Goal: Transaction & Acquisition: Purchase product/service

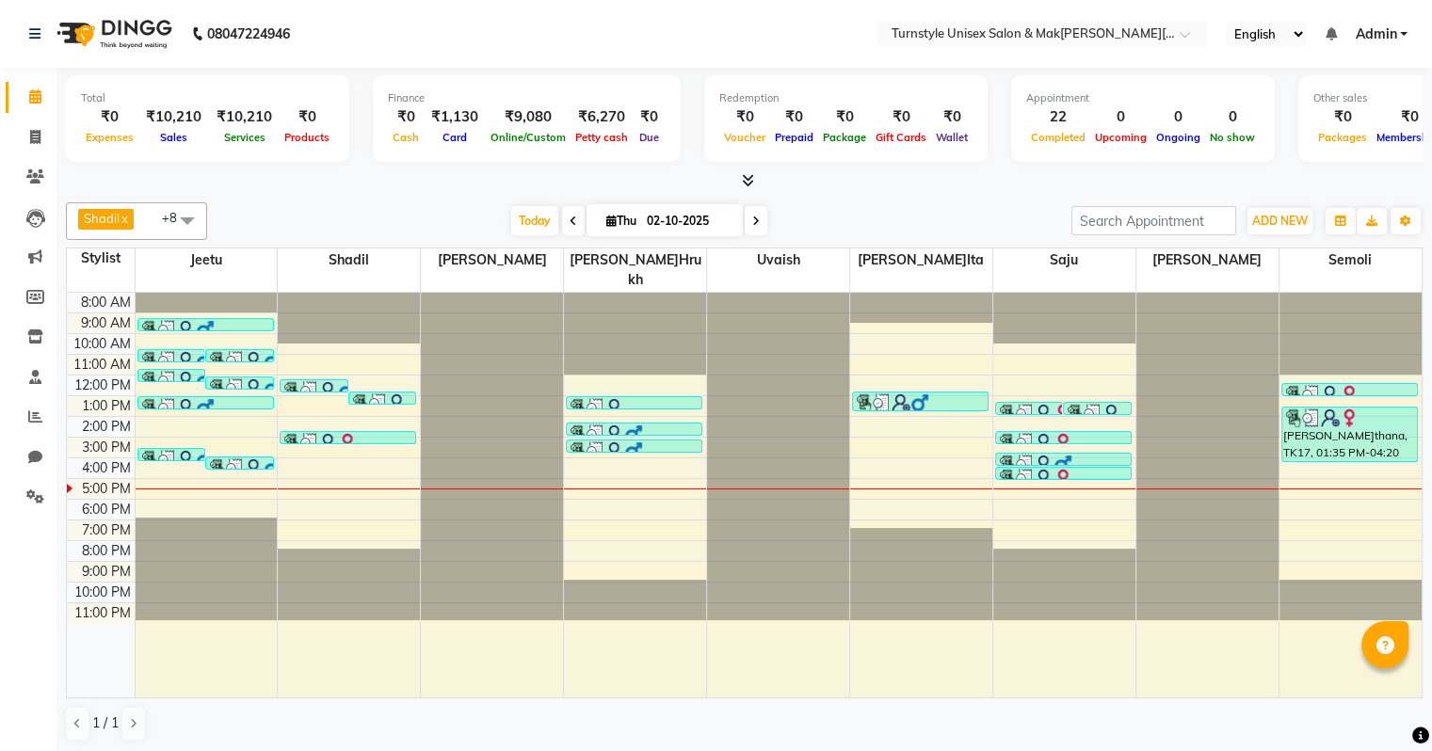
click at [1135, 158] on div "Appointment 22 Completed 0 Upcoming 0 Ongoing 0 No show" at bounding box center [1143, 118] width 264 height 87
click at [1135, 147] on div "Appointment 22 Completed 0 Upcoming 0 Ongoing 0 No show" at bounding box center [1143, 118] width 264 height 87
click at [1134, 147] on div "Appointment 22 Completed 0 Upcoming 0 Ongoing 0 No show" at bounding box center [1143, 118] width 264 height 87
click at [33, 134] on icon at bounding box center [35, 137] width 10 height 14
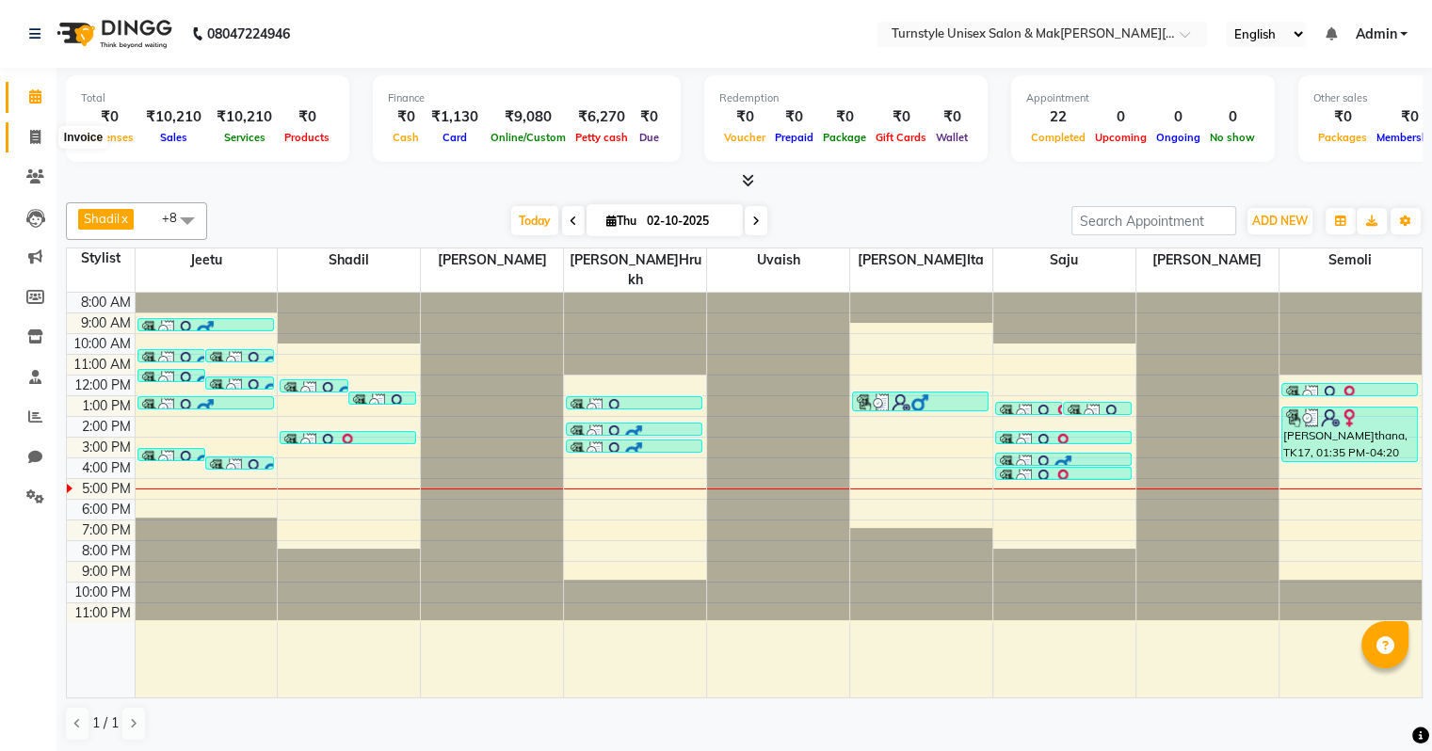
select select "9091"
select select "service"
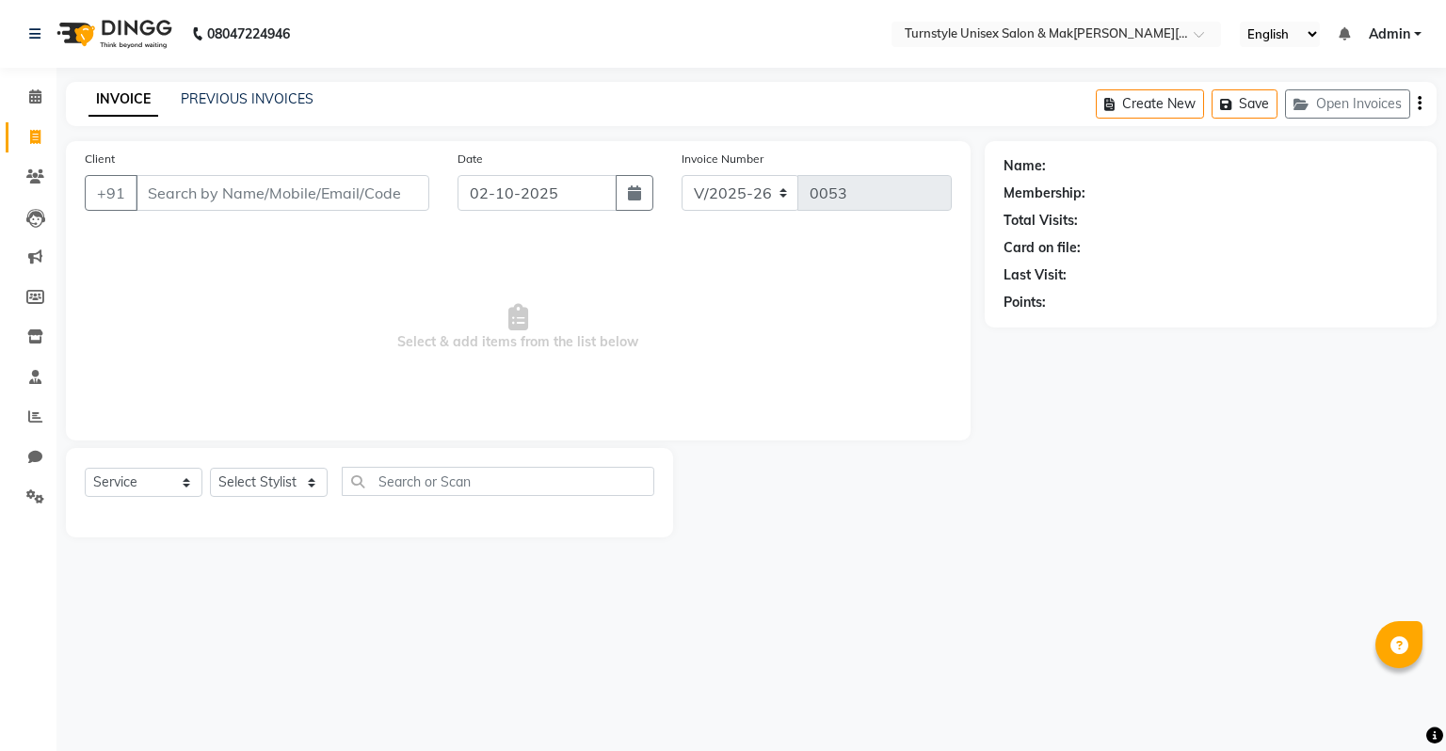
click at [211, 186] on input "Client" at bounding box center [283, 193] width 294 height 36
type input "8137966923"
click at [401, 205] on button "Add Client" at bounding box center [380, 193] width 97 height 36
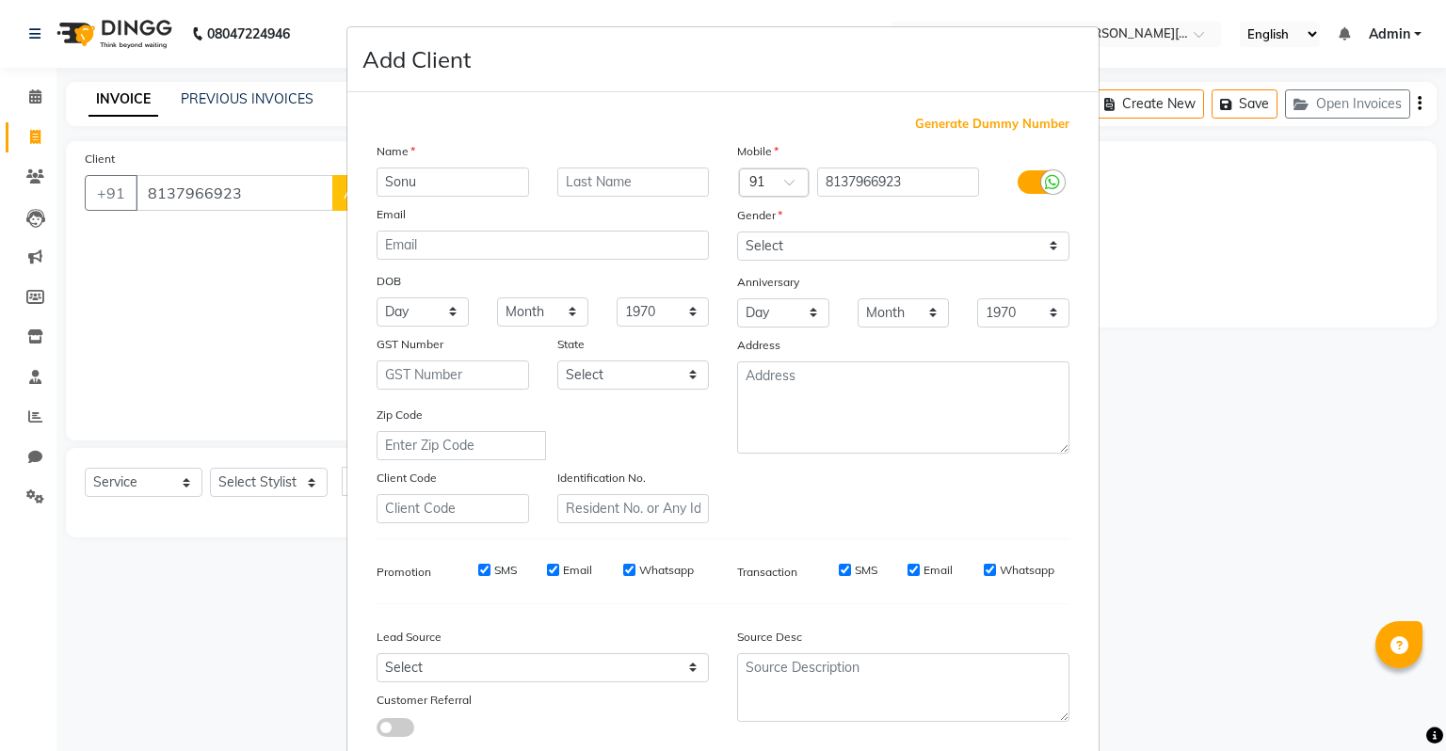
type input "Sonu"
click at [805, 239] on select "Select Male Female Other Prefer Not To Say" at bounding box center [903, 246] width 332 height 29
select select "male"
click at [737, 233] on select "Select Male Female Other Prefer Not To Say" at bounding box center [903, 246] width 332 height 29
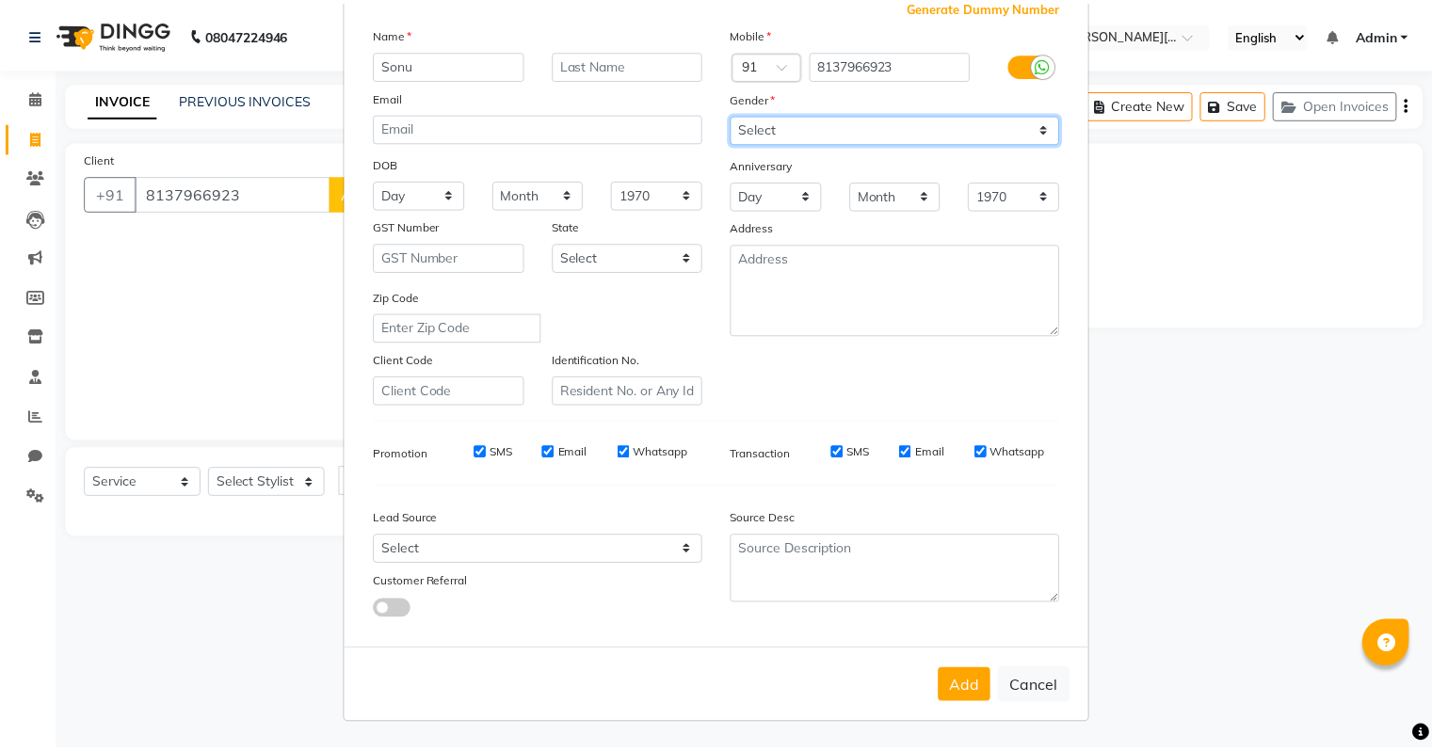
scroll to position [126, 0]
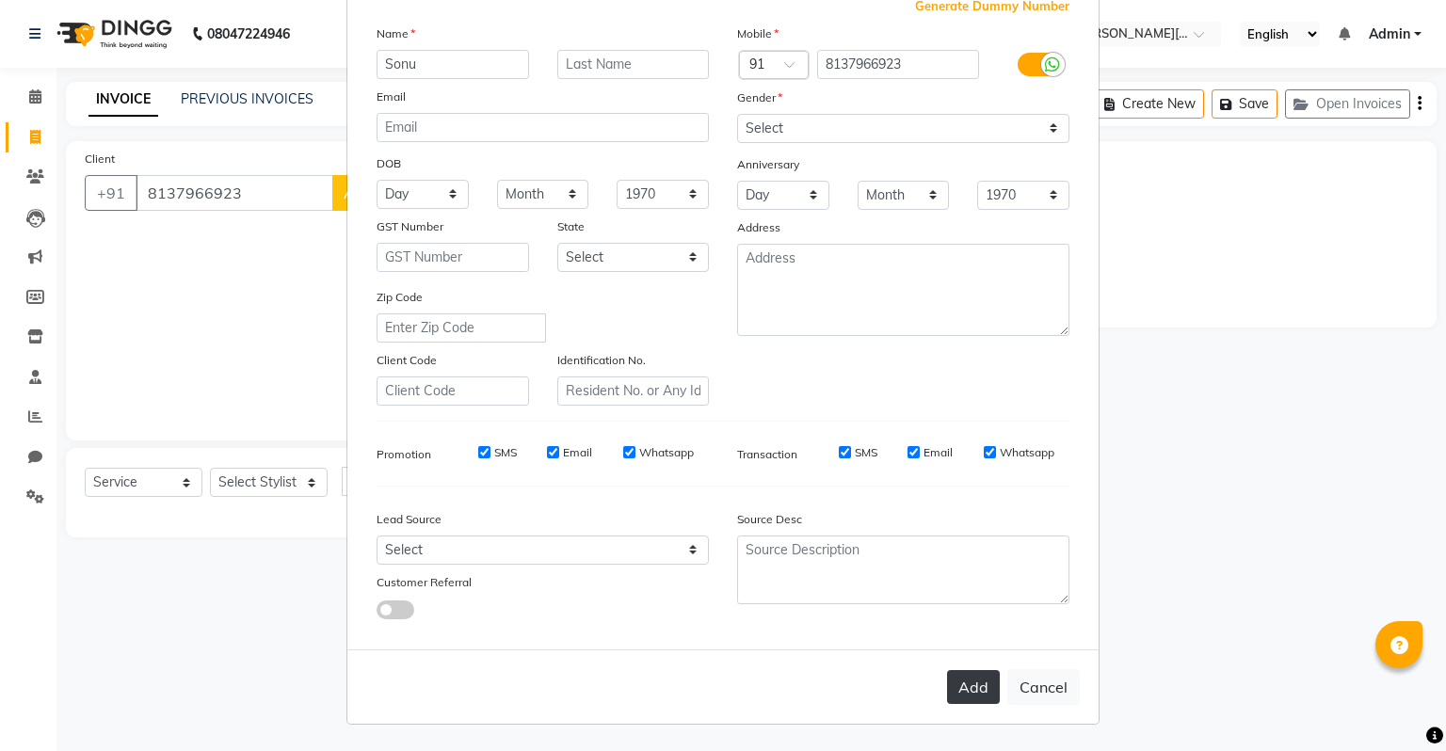
click at [974, 683] on button "Add" at bounding box center [973, 687] width 53 height 34
select select
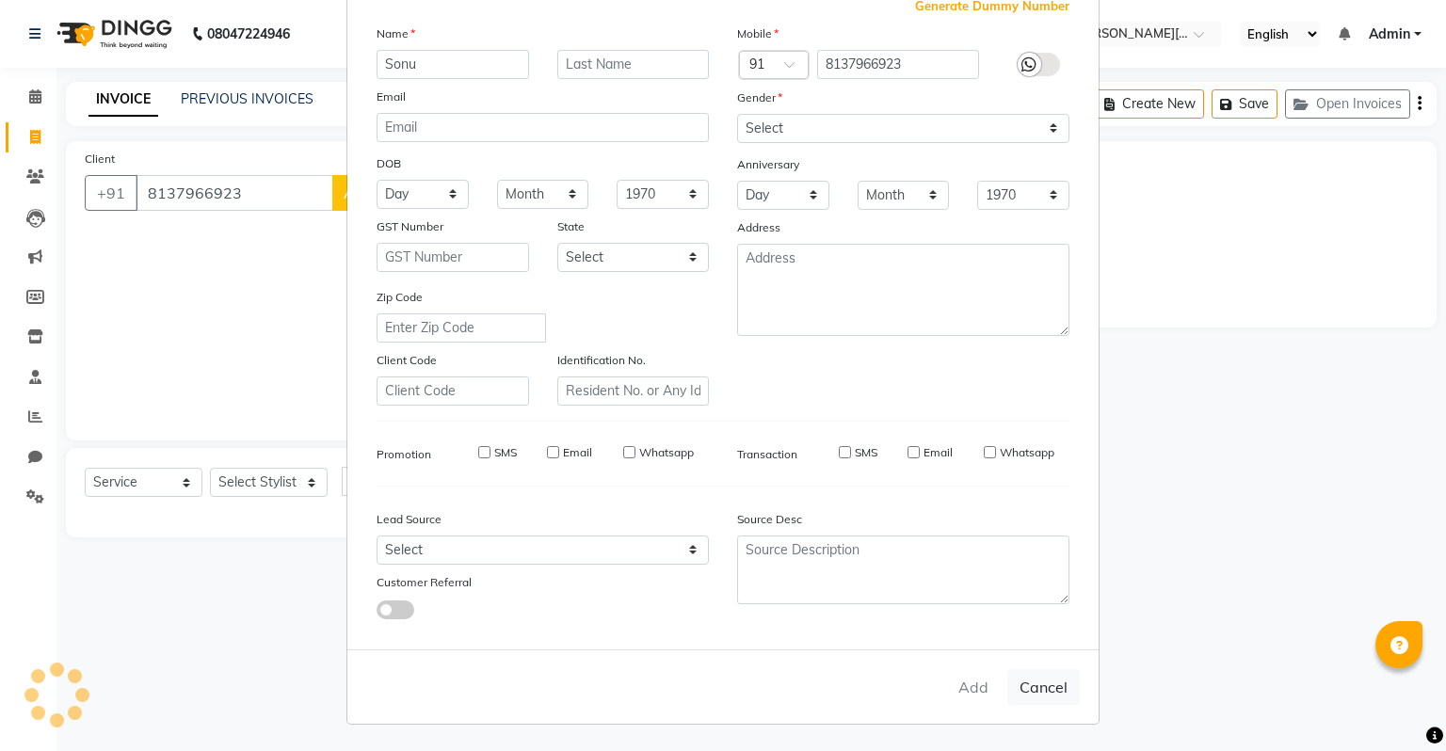
select select
checkbox input "false"
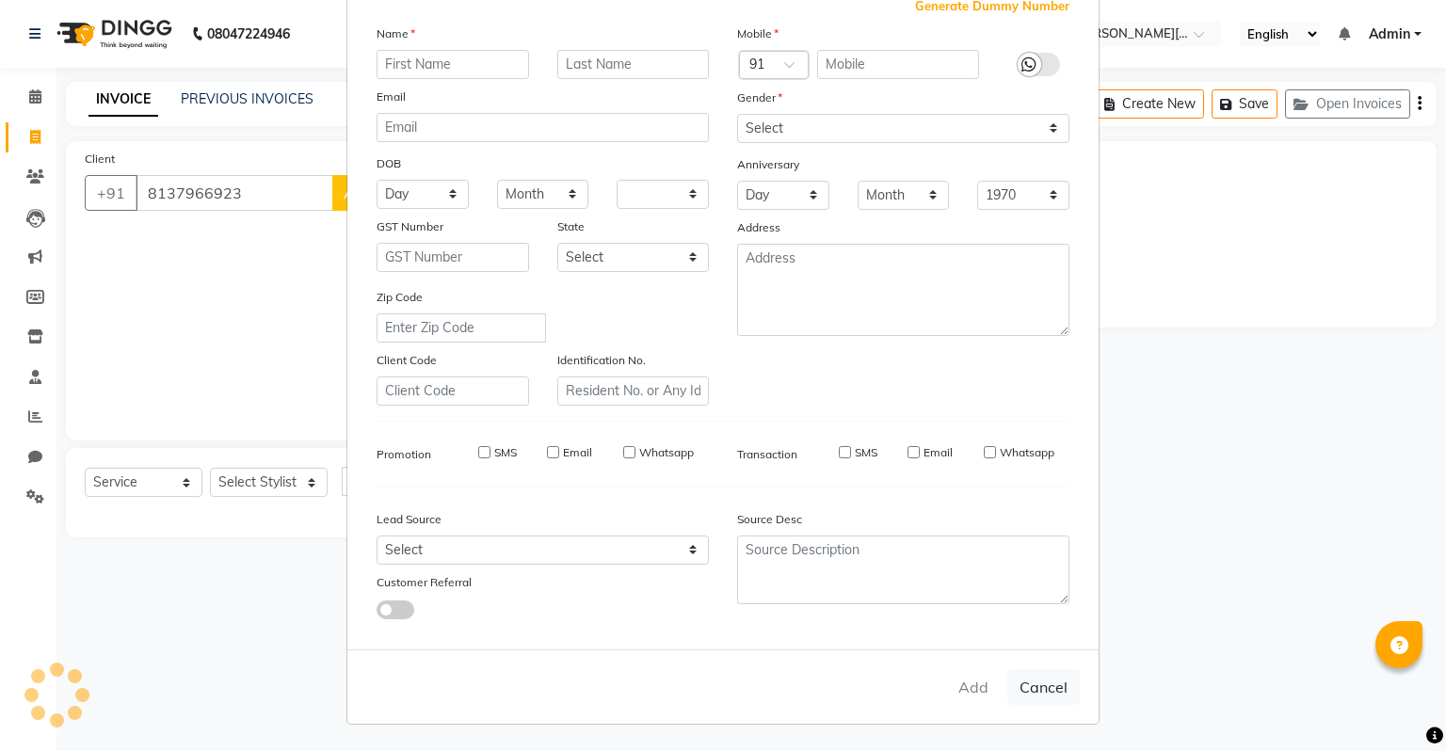
checkbox input "false"
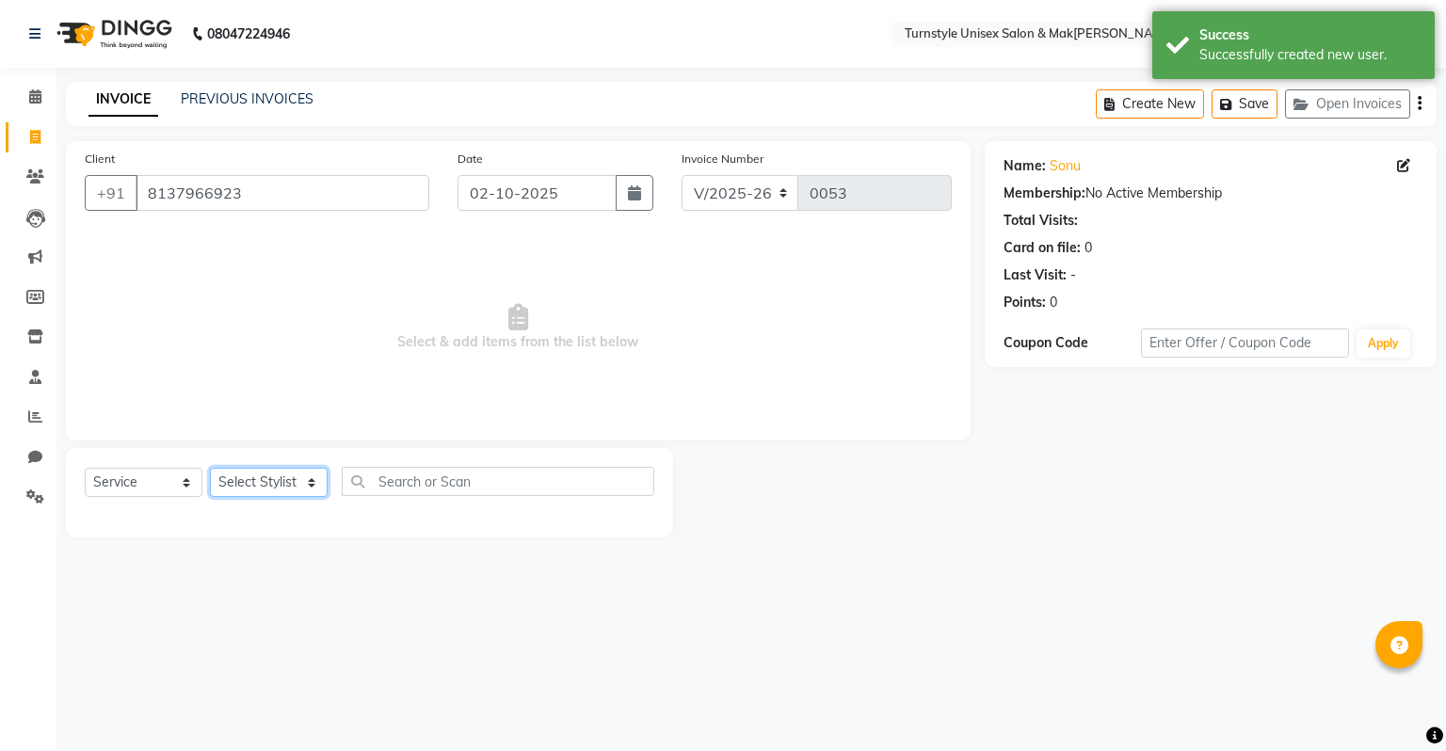
click at [297, 494] on select "Select Stylist Fathima Jeetu Lalita Saif Saju Sara Semoli Shadil Shahrukh Uvaish" at bounding box center [269, 482] width 118 height 29
select select "93343"
click at [210, 469] on select "Select Stylist Fathima Jeetu Lalita Saif Saju Sara Semoli Shadil Shahrukh Uvaish" at bounding box center [269, 482] width 118 height 29
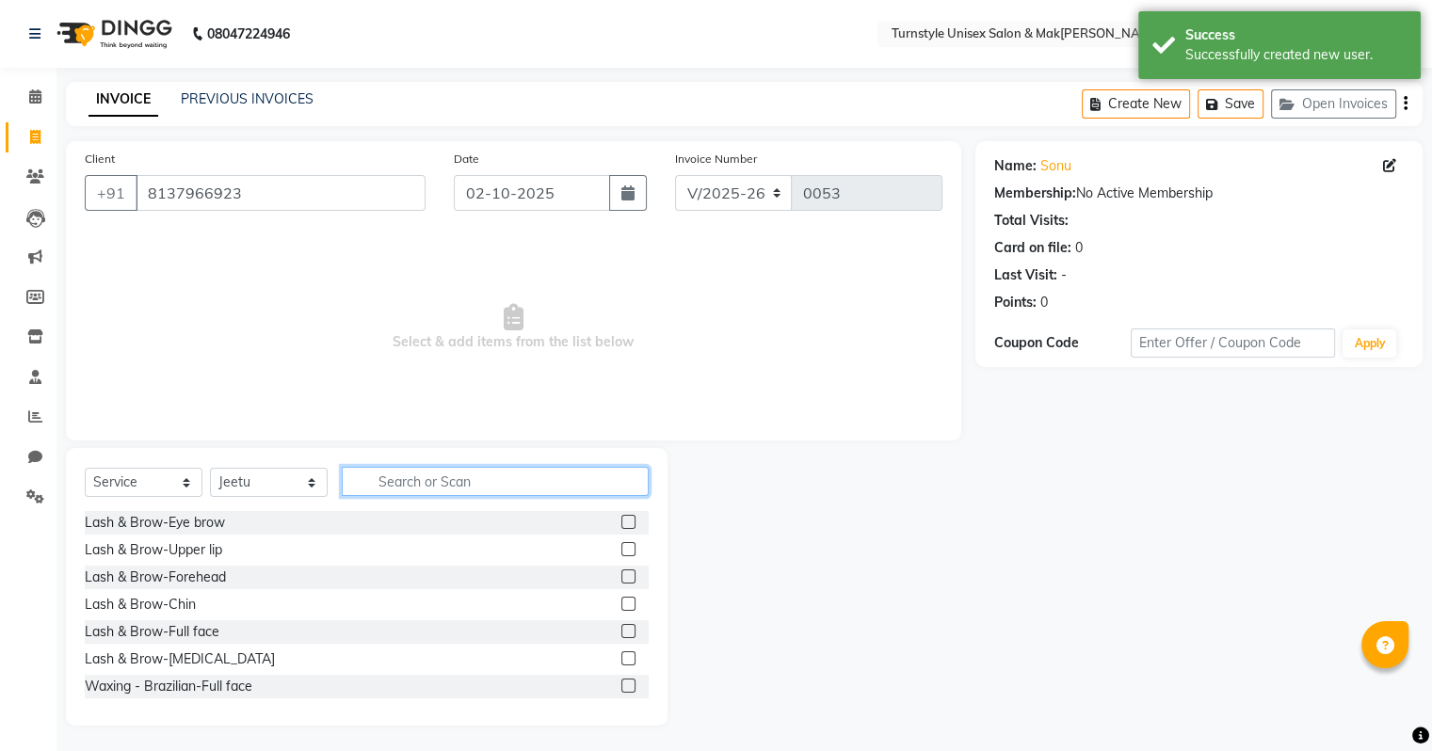
click at [402, 486] on input "text" at bounding box center [495, 481] width 307 height 29
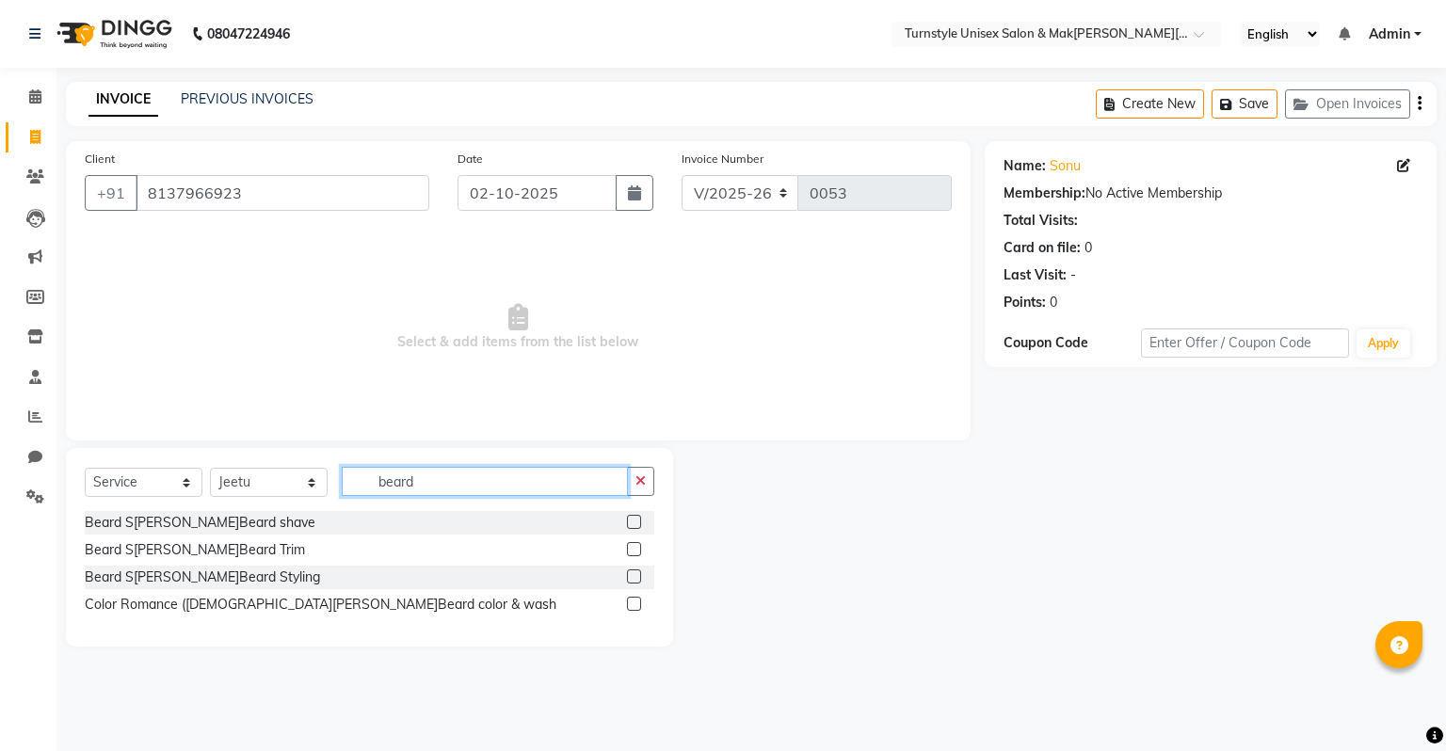
type input "beard"
click at [638, 518] on label at bounding box center [634, 522] width 14 height 14
click at [638, 518] on input "checkbox" at bounding box center [633, 523] width 12 height 12
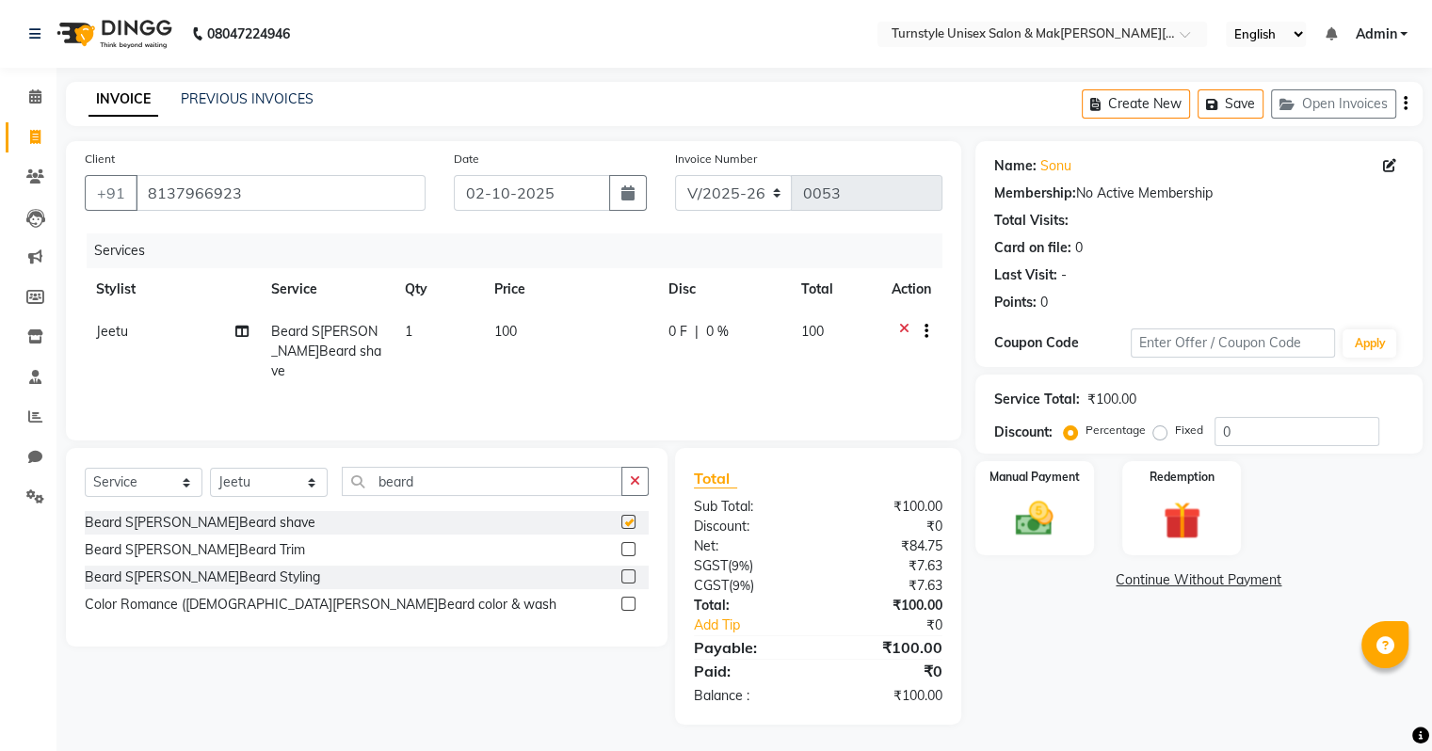
checkbox input "false"
click at [524, 331] on td "100" at bounding box center [570, 352] width 174 height 82
select select "93343"
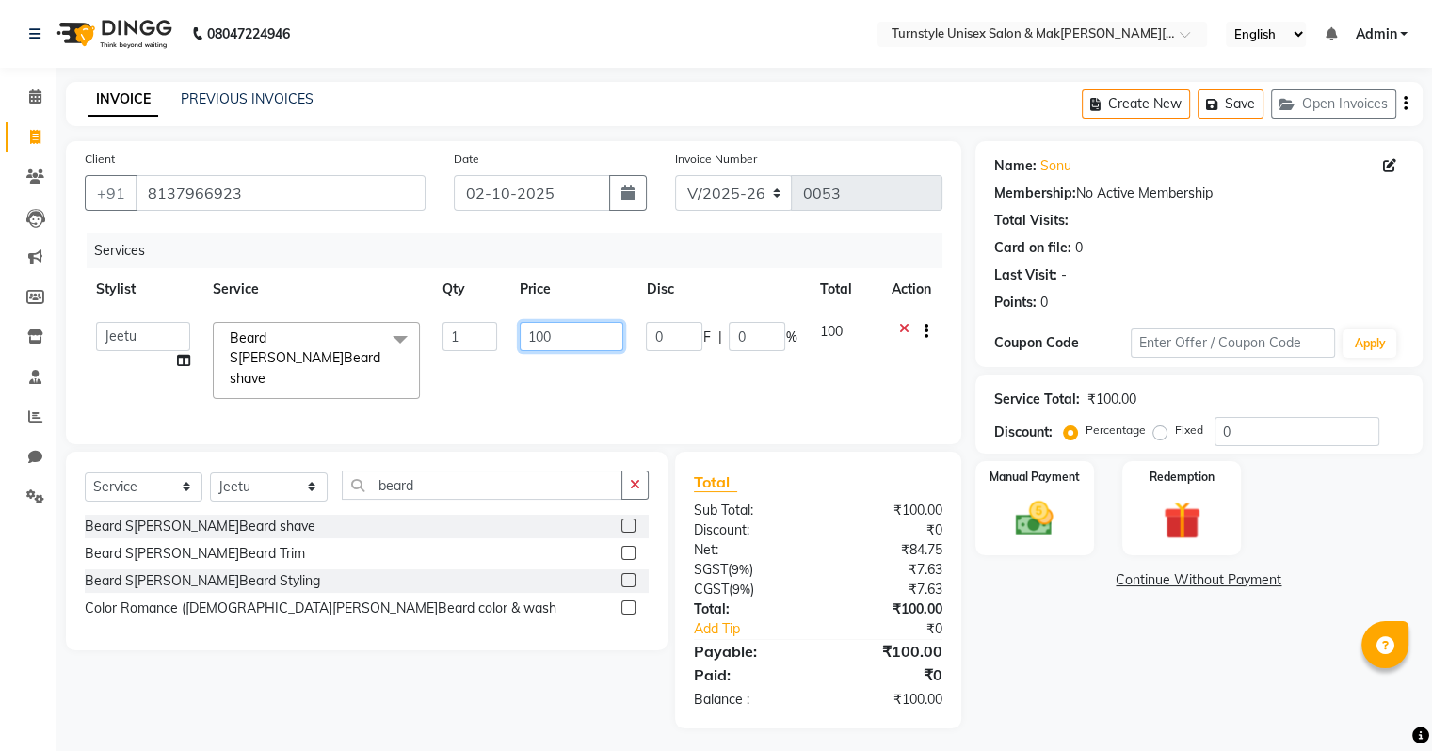
click at [561, 338] on input "100" at bounding box center [572, 336] width 104 height 29
type input "1"
type input "50"
click at [619, 387] on div "Services Stylist Service Qty Price Disc Total Action Fathima Jeetu Lalita Saif …" at bounding box center [514, 329] width 858 height 192
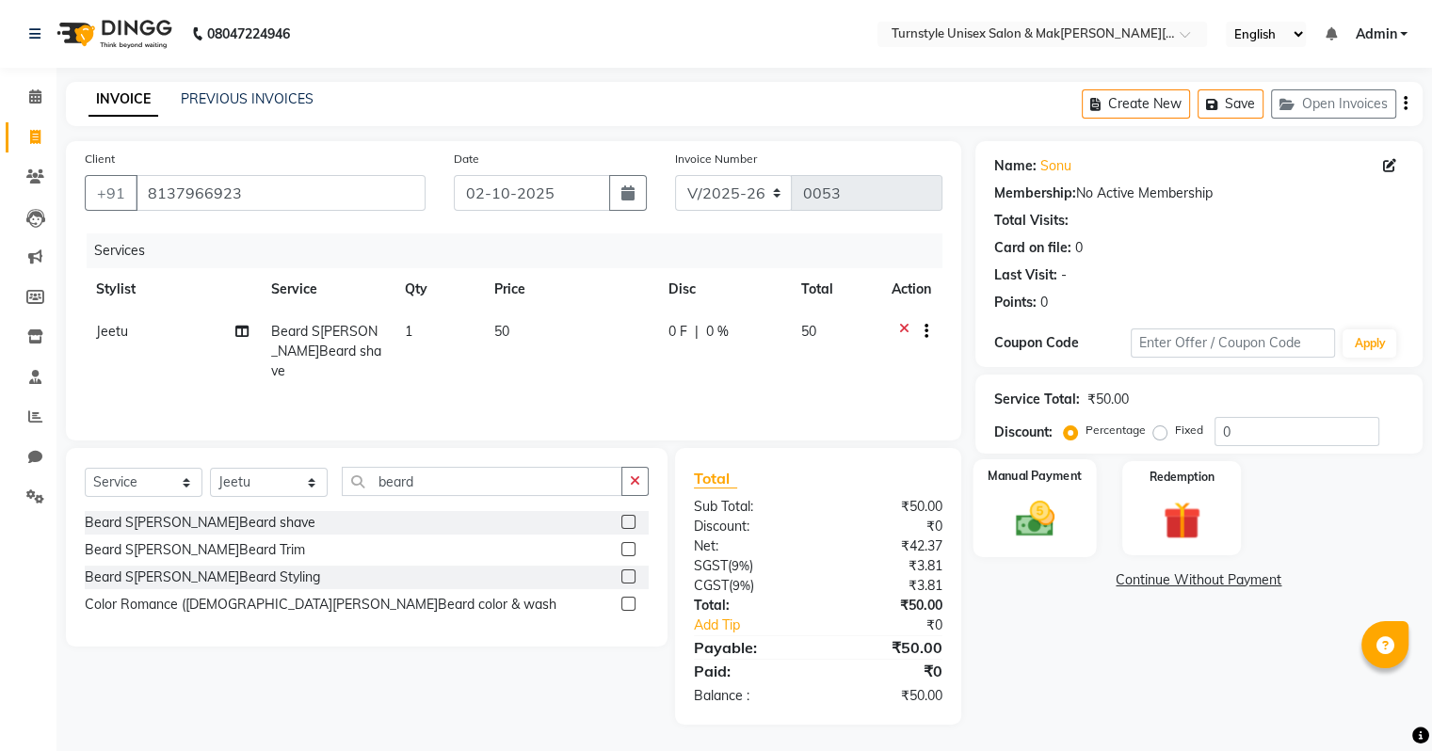
click at [1024, 497] on img at bounding box center [1034, 519] width 63 height 45
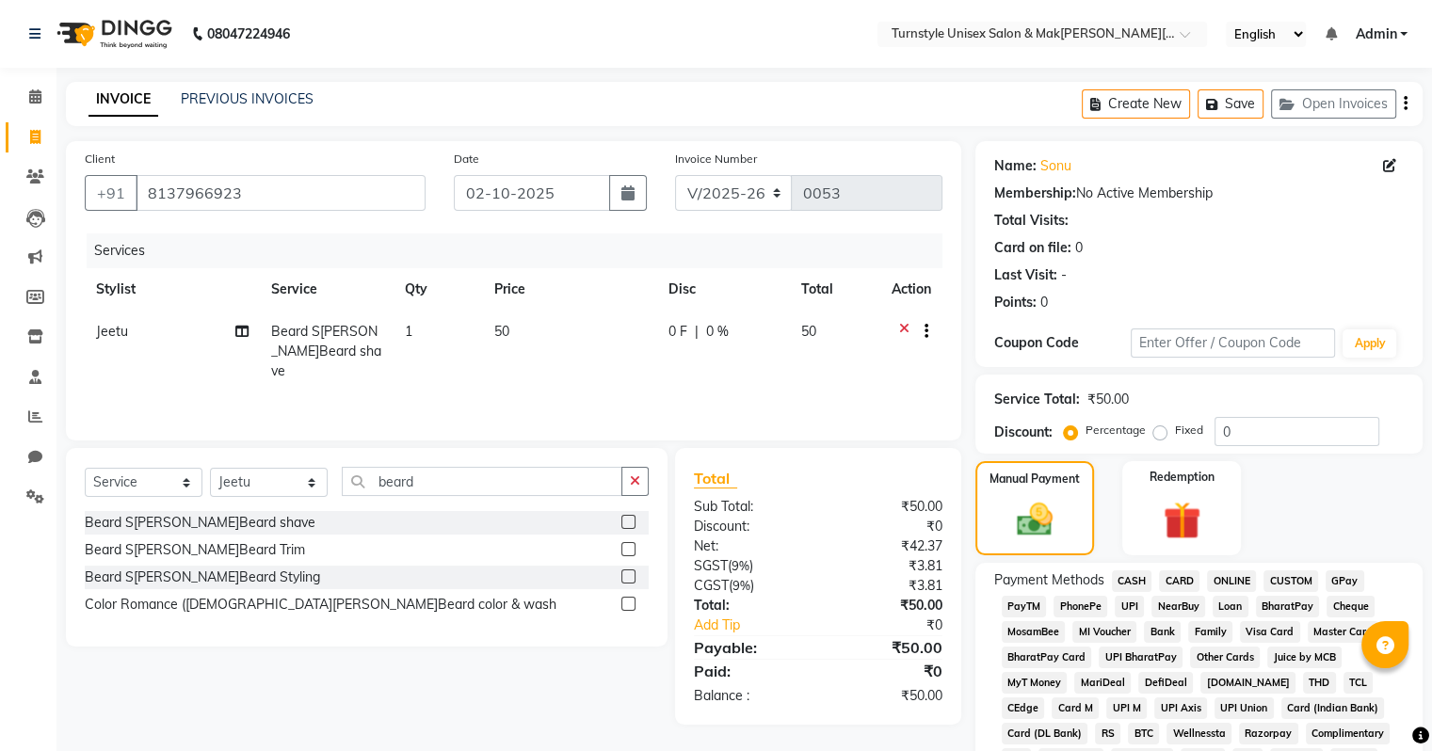
click at [1125, 596] on span "UPI" at bounding box center [1129, 607] width 29 height 22
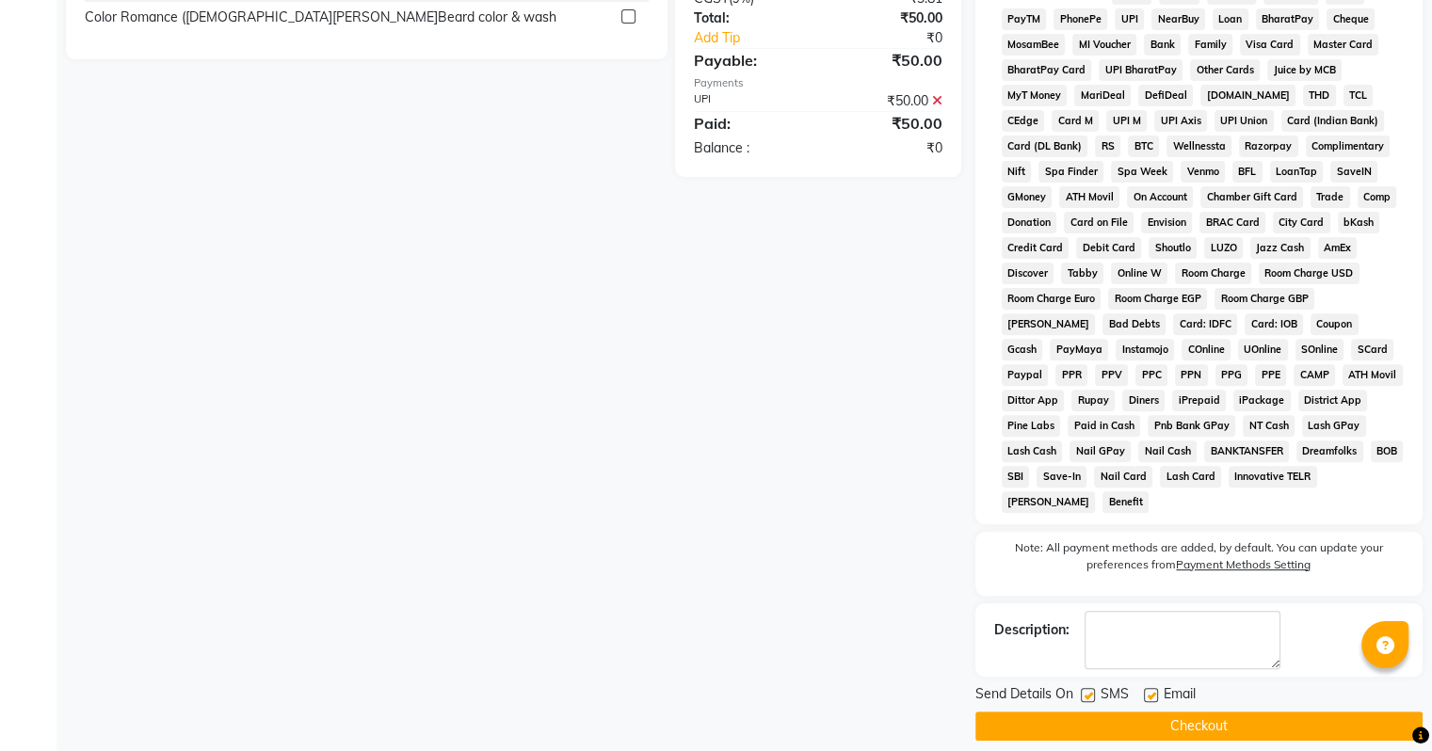
click at [1155, 688] on label at bounding box center [1151, 695] width 14 height 14
click at [1155, 690] on input "checkbox" at bounding box center [1150, 696] width 12 height 12
checkbox input "false"
click at [1149, 712] on button "Checkout" at bounding box center [1198, 726] width 447 height 29
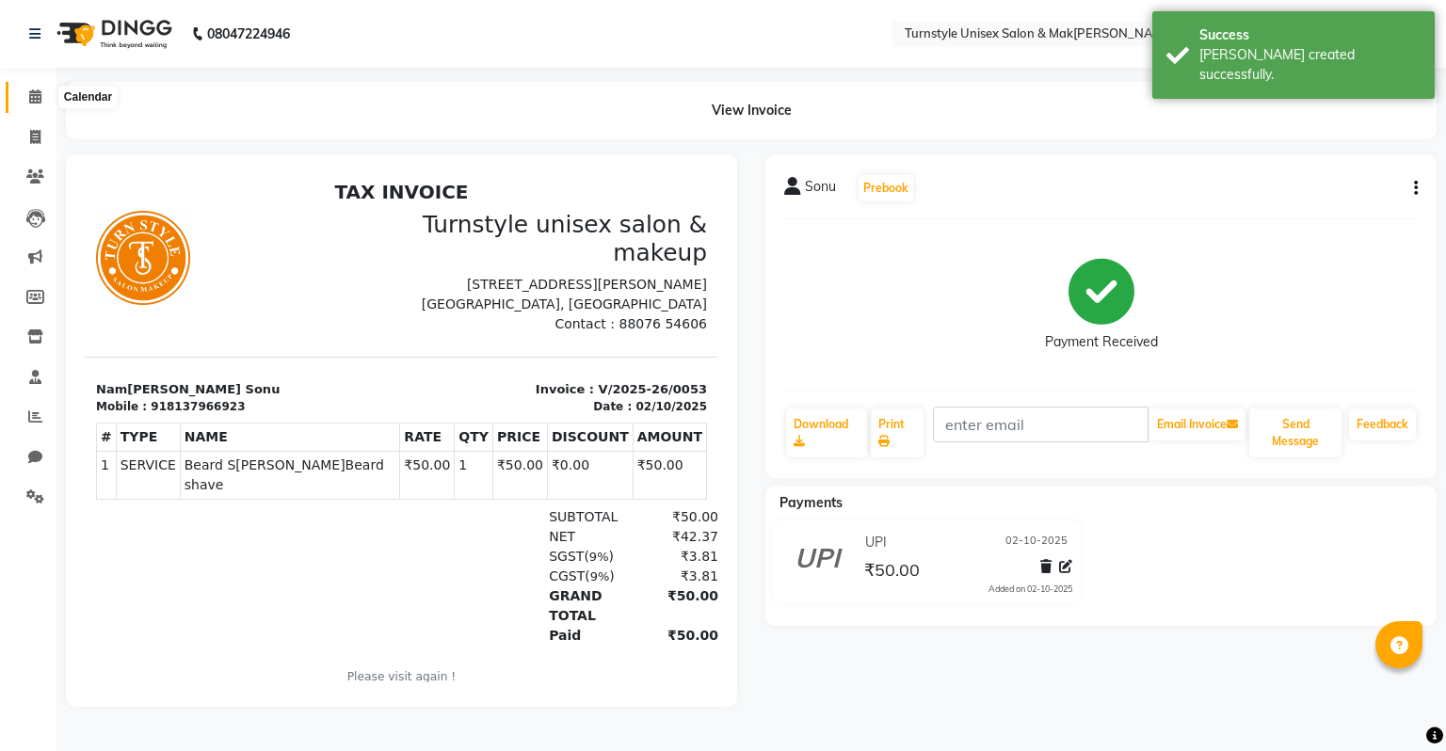
click at [45, 99] on span at bounding box center [35, 98] width 33 height 22
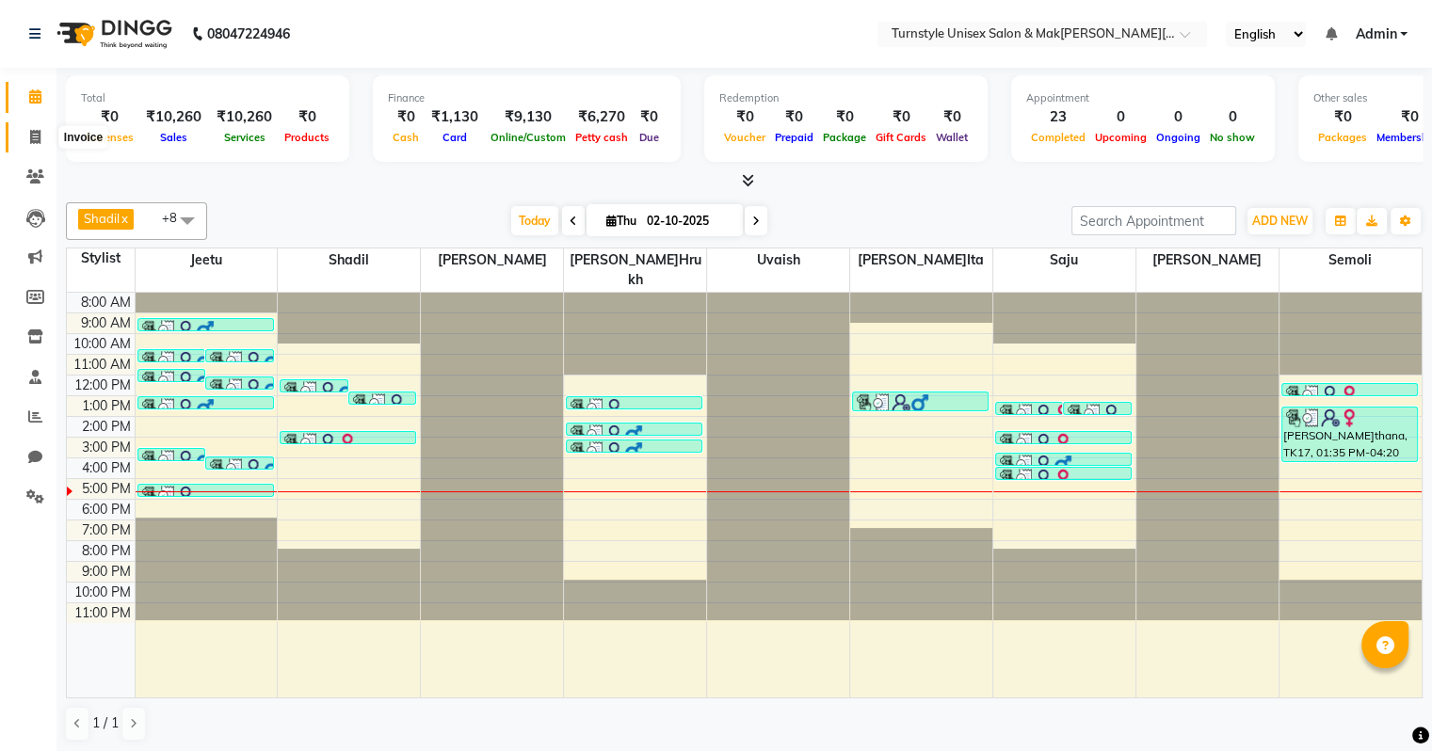
click at [34, 139] on icon at bounding box center [35, 137] width 10 height 14
select select "service"
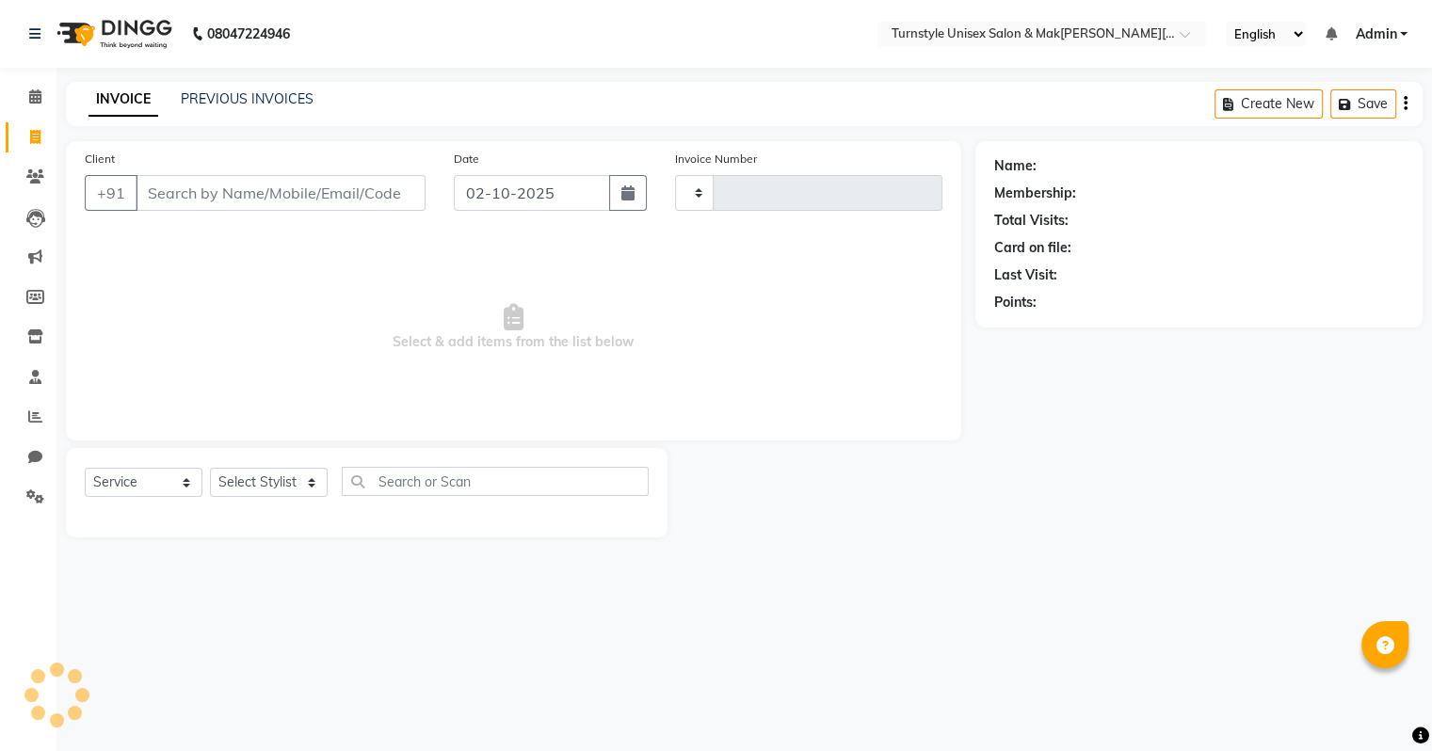
type input "0054"
select select "9091"
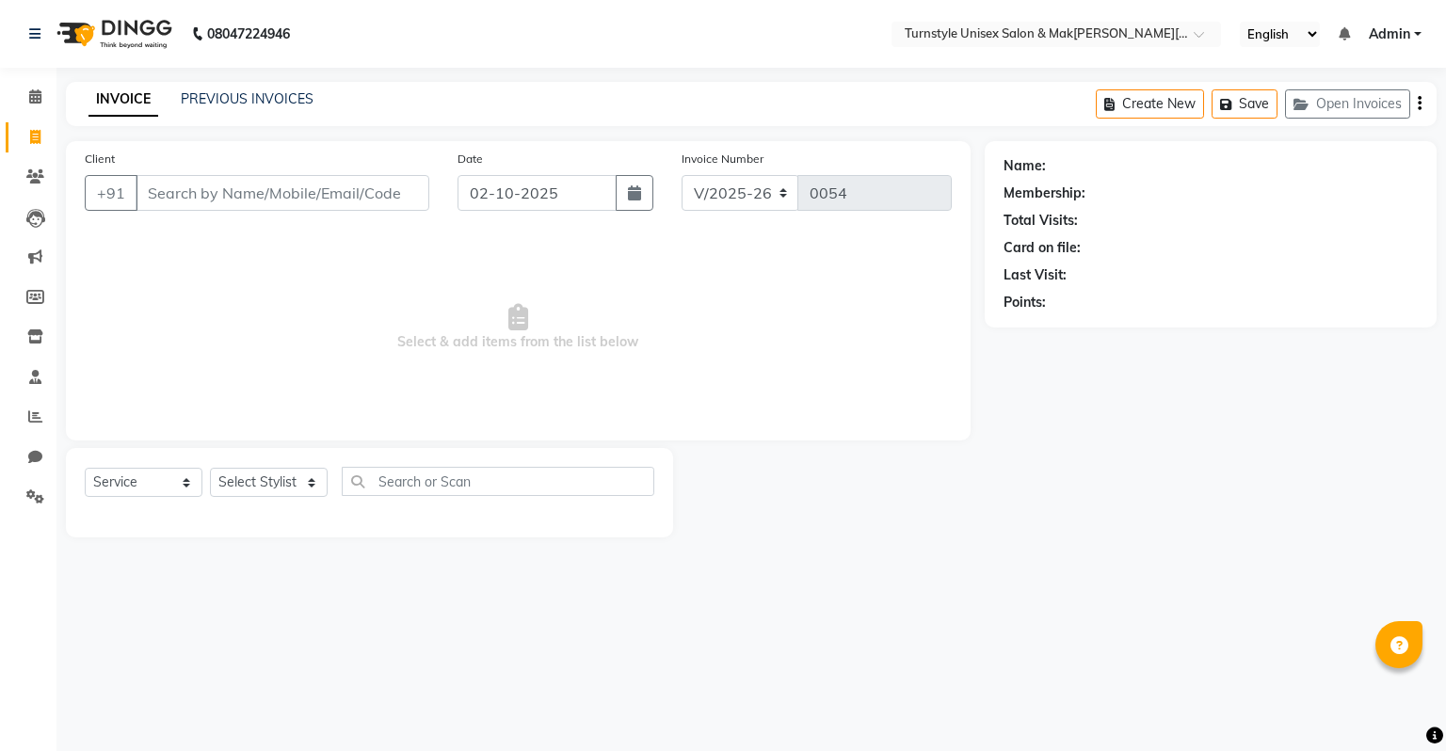
click at [165, 192] on input "Client" at bounding box center [283, 193] width 294 height 36
type input "8925186897"
click at [401, 179] on button "Add Client" at bounding box center [380, 193] width 97 height 36
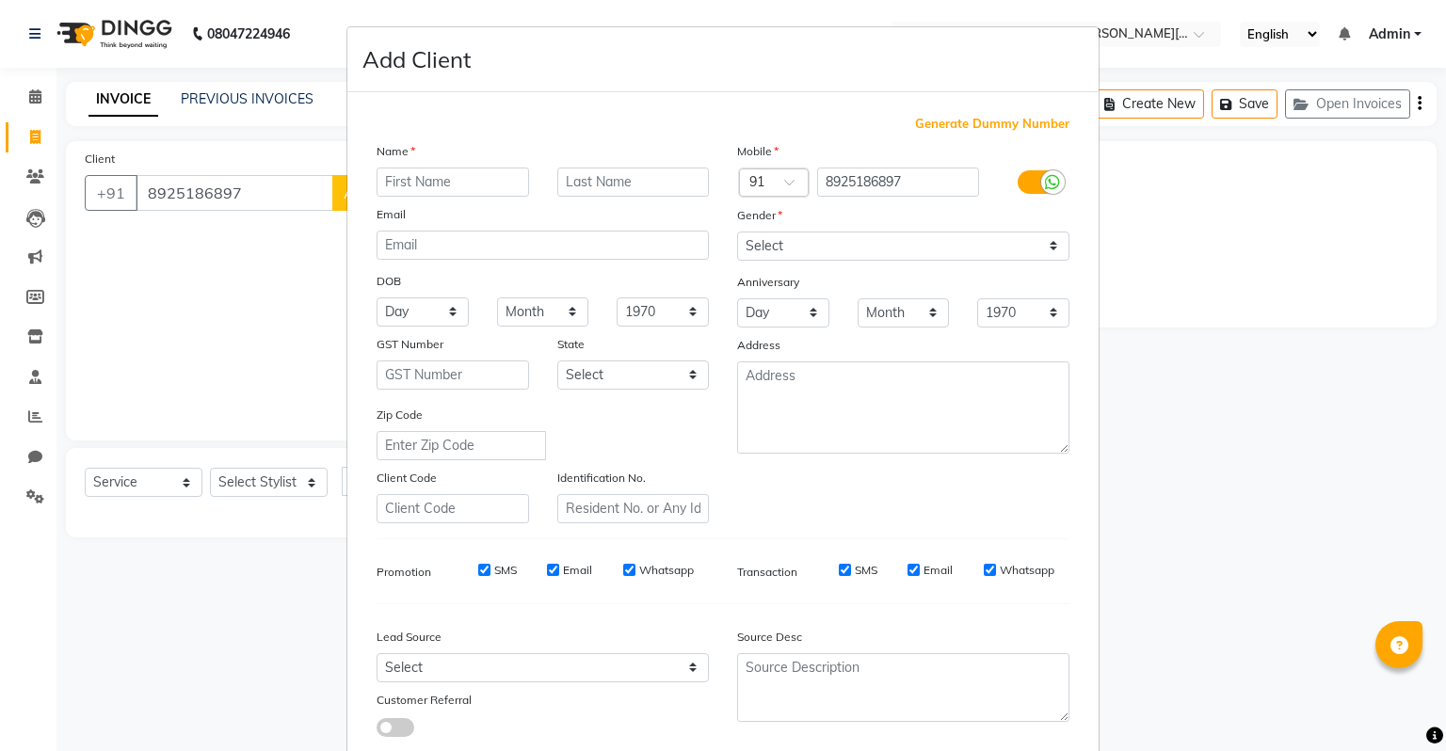
click at [447, 186] on input "text" at bounding box center [453, 182] width 153 height 29
type input "Shabreesh"
click at [869, 245] on select "Select Male Female Other Prefer Not To Say" at bounding box center [903, 246] width 332 height 29
select select "male"
click at [737, 233] on select "Select Male Female Other Prefer Not To Say" at bounding box center [903, 246] width 332 height 29
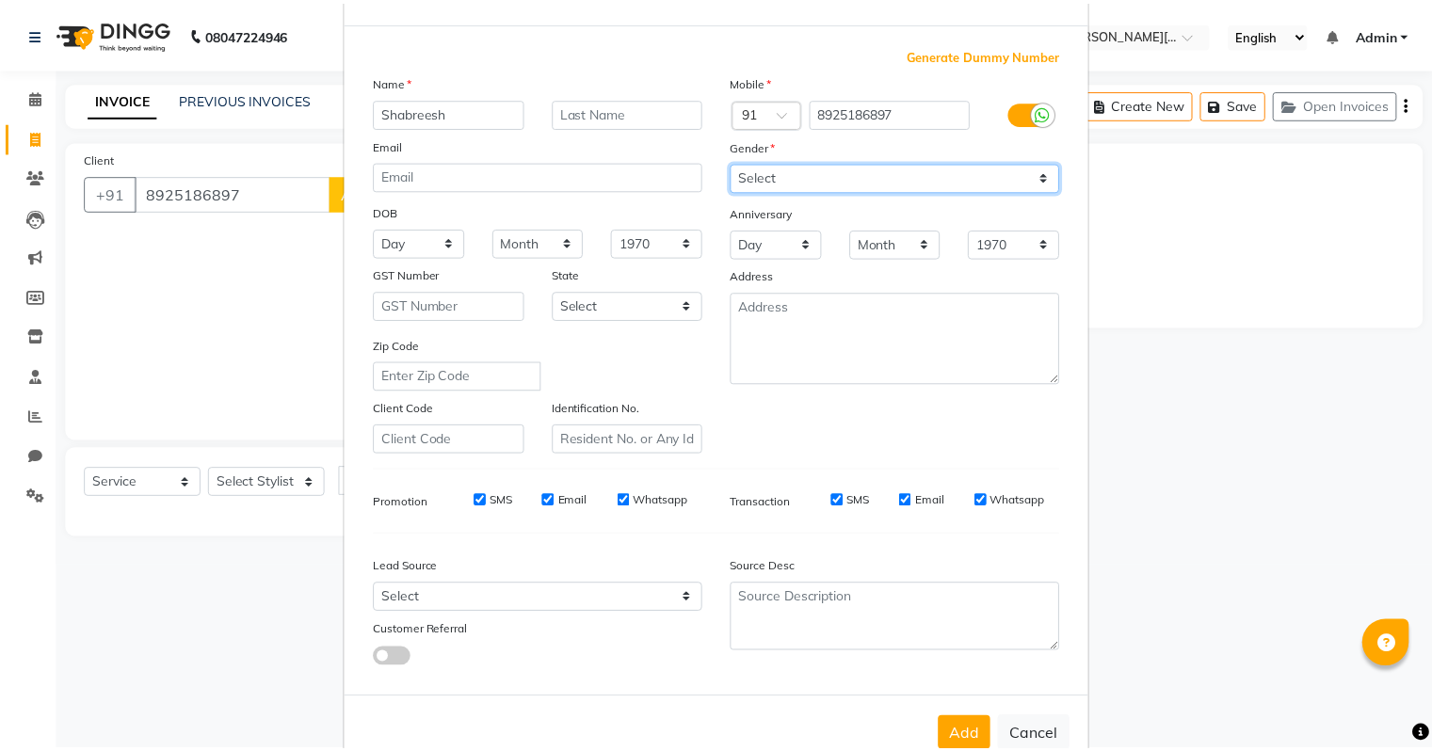
scroll to position [126, 0]
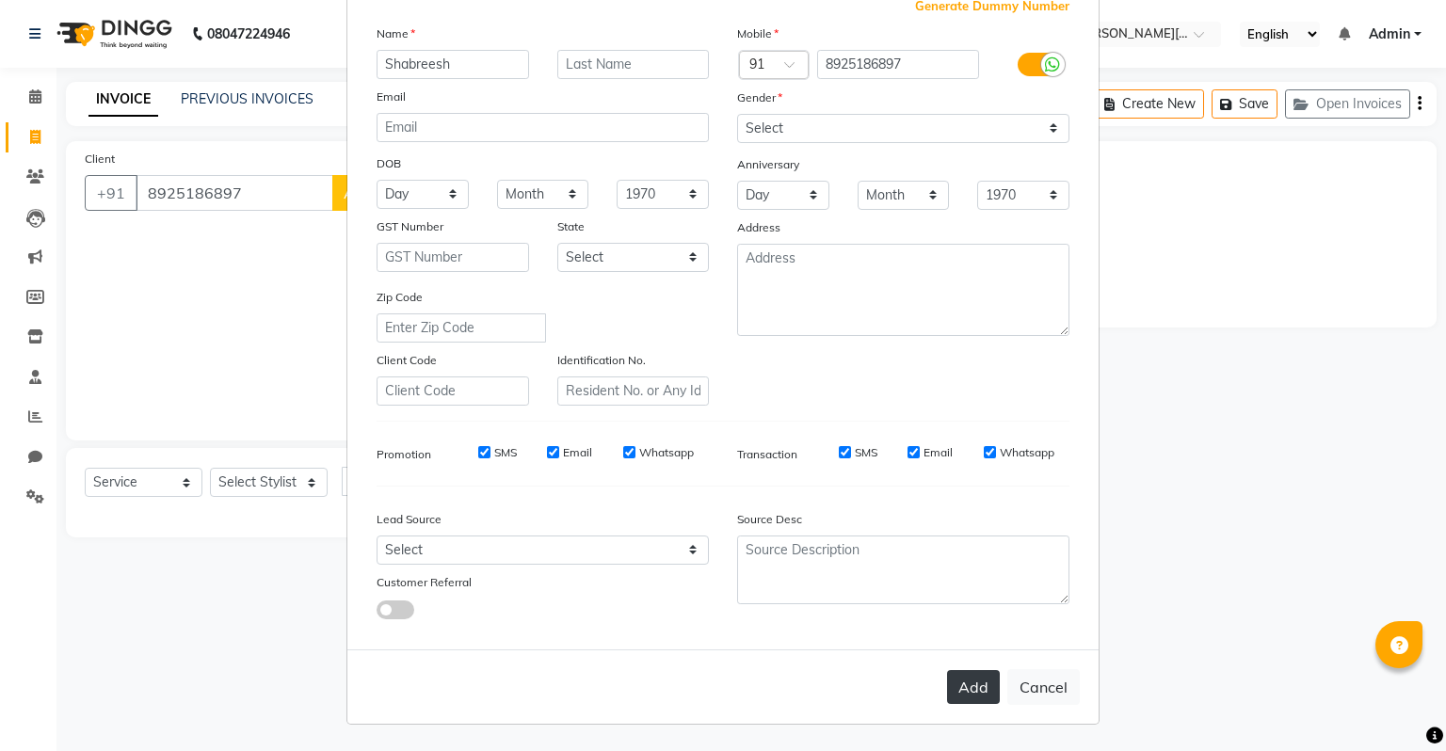
click at [987, 683] on button "Add" at bounding box center [973, 687] width 53 height 34
select select
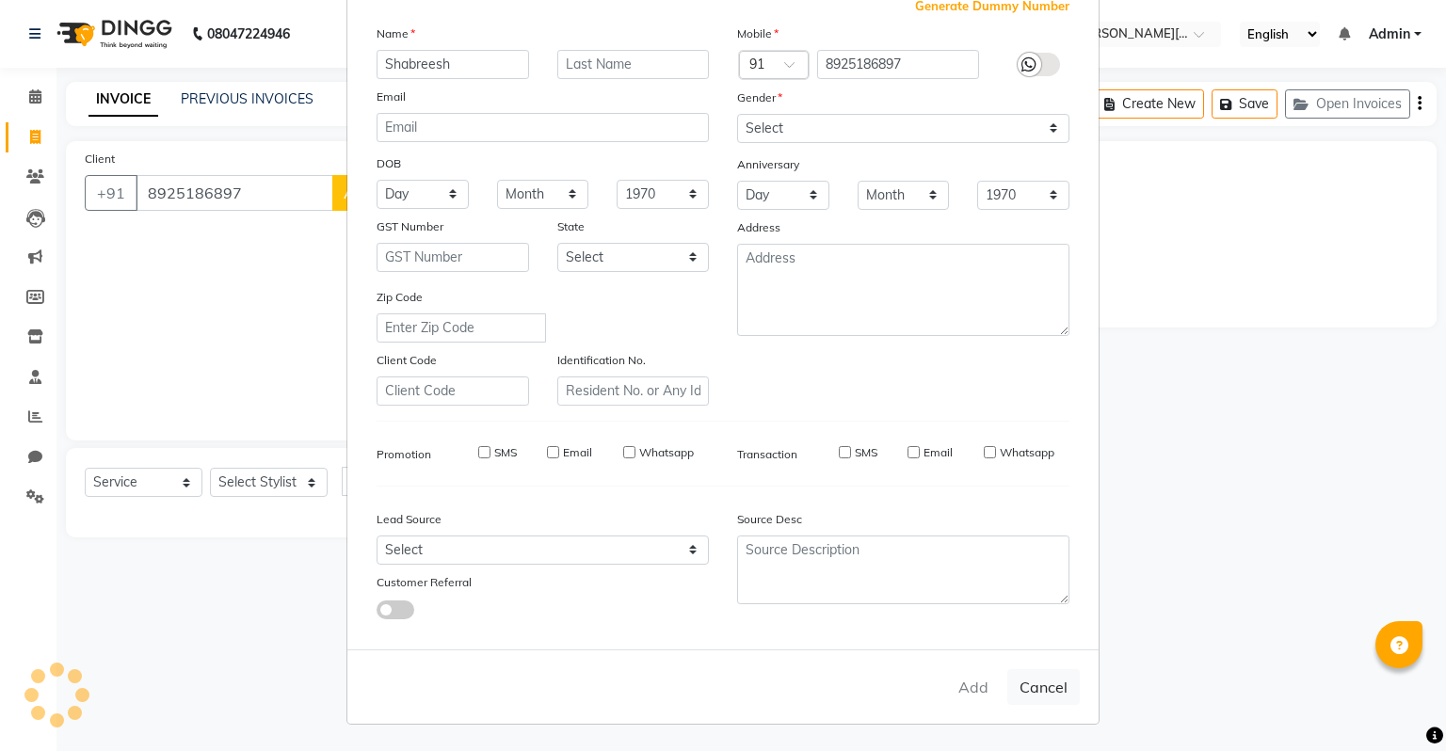
select select
checkbox input "false"
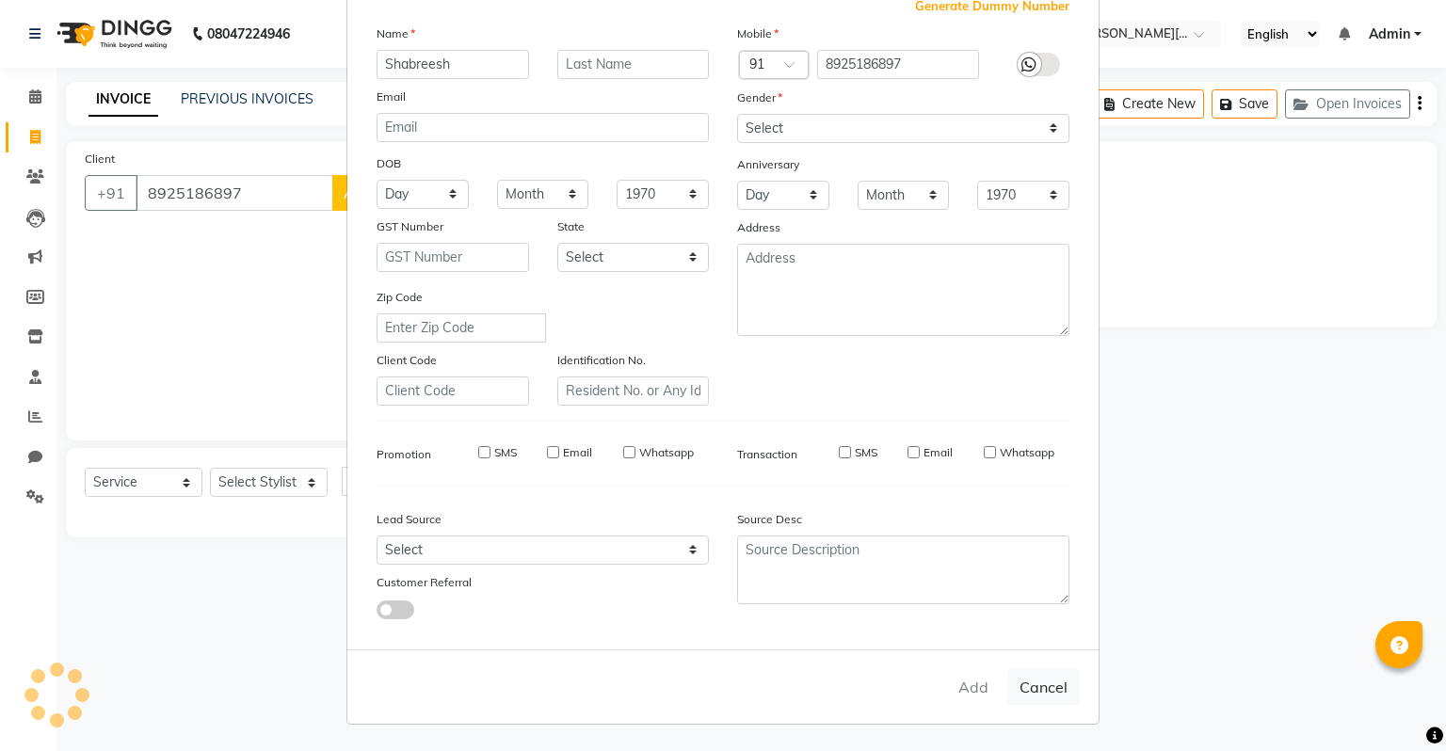
checkbox input "false"
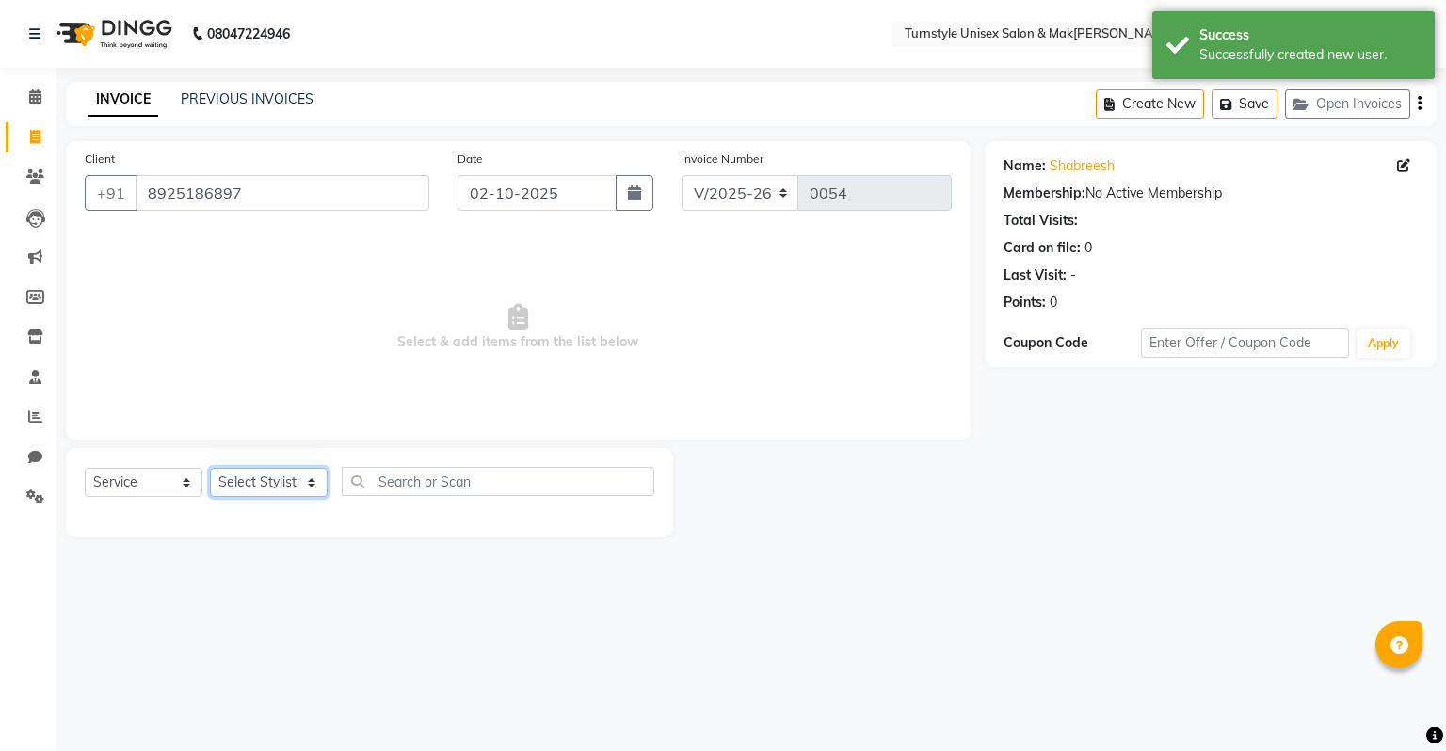
click at [278, 492] on select "Select Stylist Fathima Jeetu Lalita Saif Saju Sara Semoli Shadil Shahrukh Uvaish" at bounding box center [269, 482] width 118 height 29
select select "92761"
click at [210, 469] on select "Select Stylist Fathima Jeetu Lalita Saif Saju Sara Semoli Shadil Shahrukh Uvaish" at bounding box center [269, 482] width 118 height 29
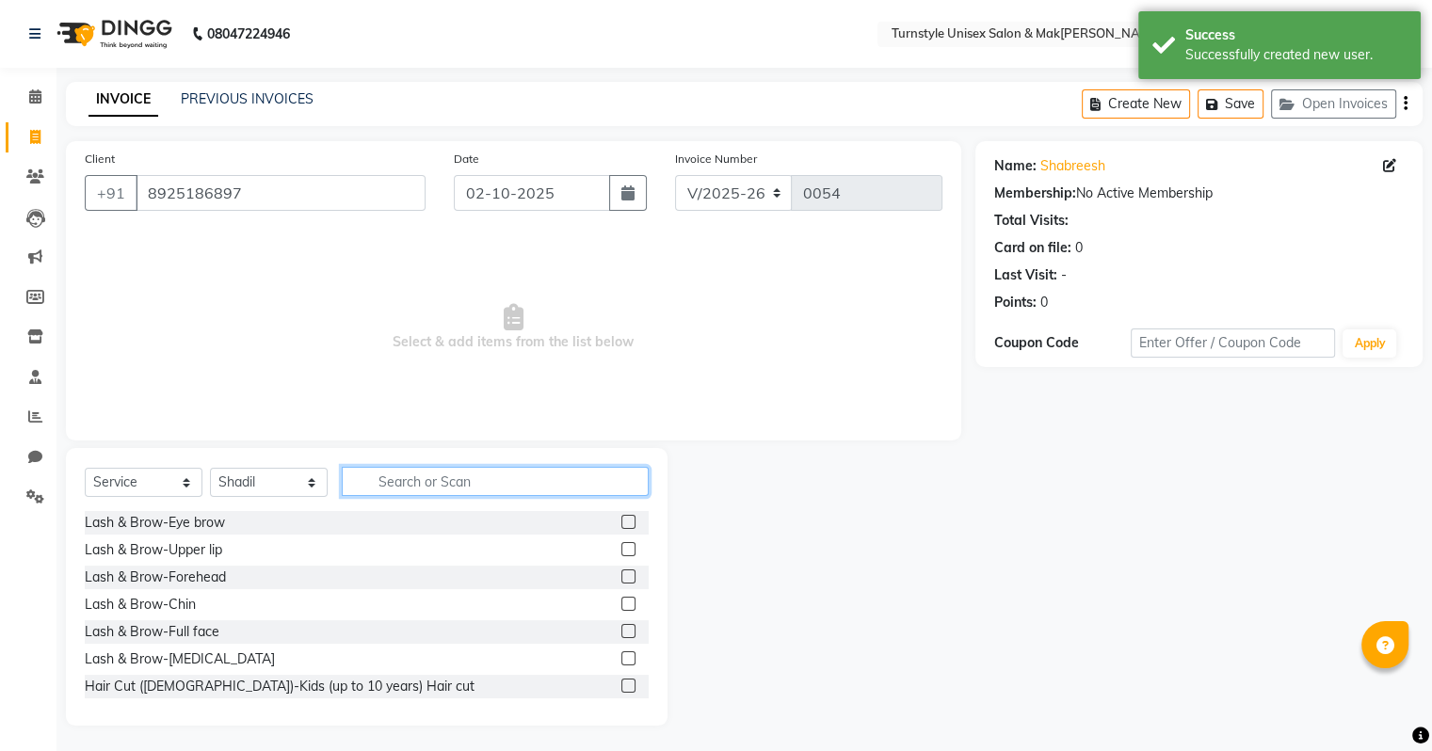
click at [426, 473] on input "text" at bounding box center [495, 481] width 307 height 29
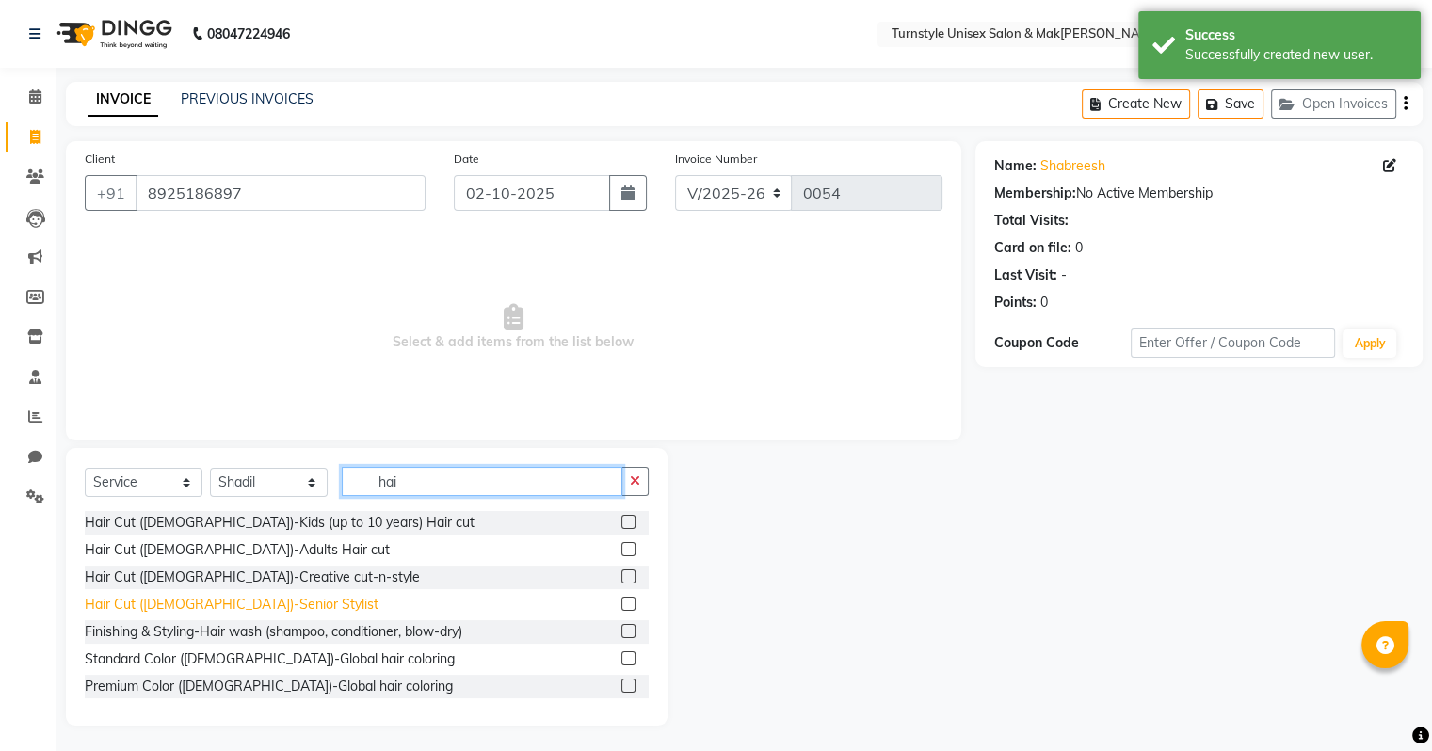
scroll to position [188, 0]
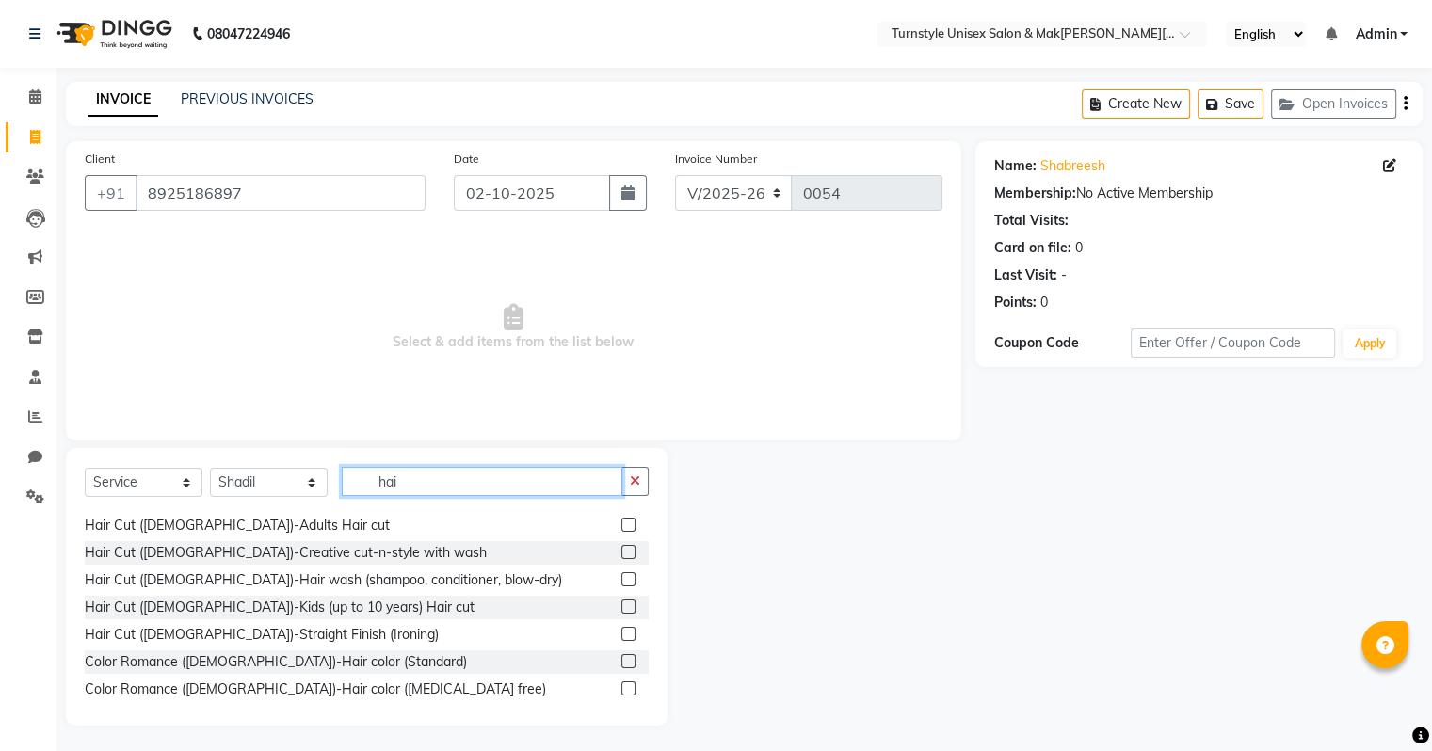
type input "hai"
click at [621, 523] on label at bounding box center [628, 525] width 14 height 14
click at [621, 523] on input "checkbox" at bounding box center [627, 526] width 12 height 12
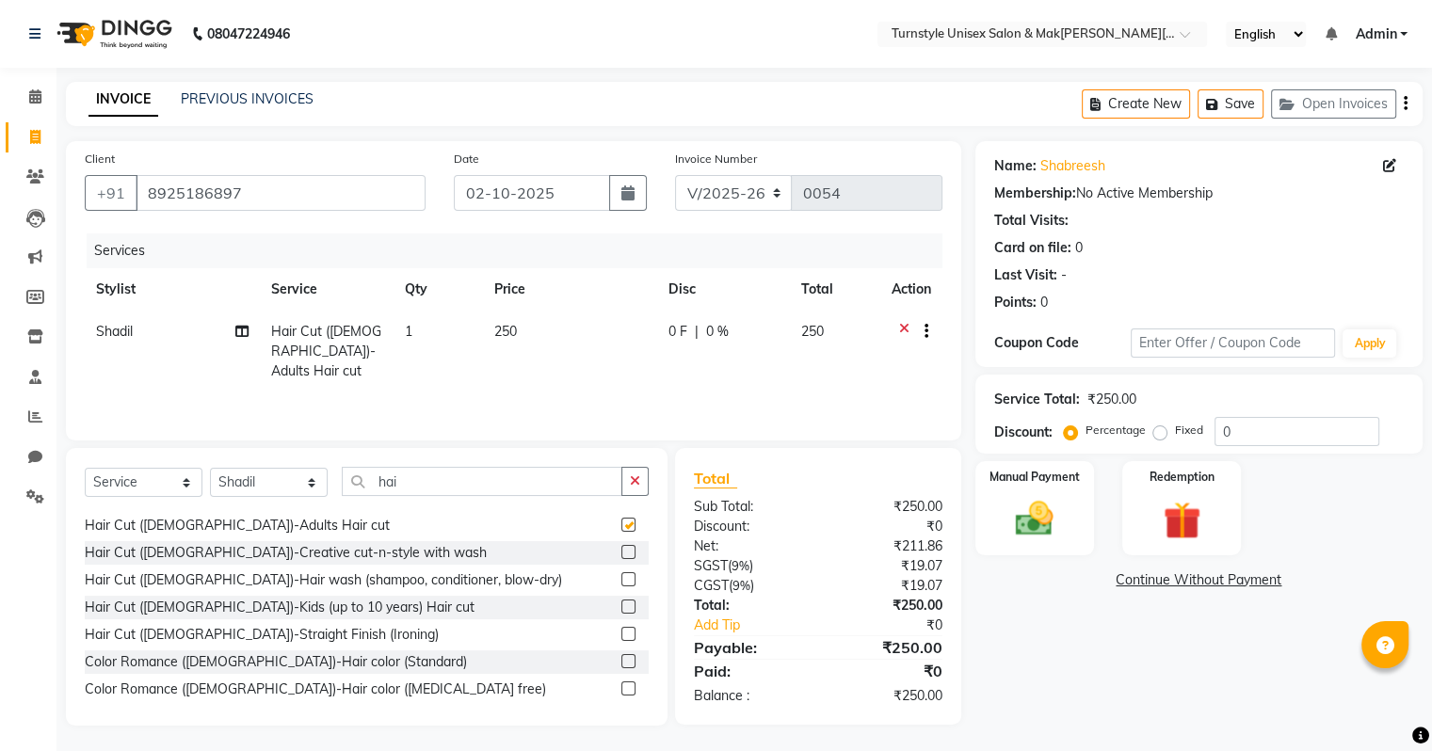
checkbox input "false"
click at [1040, 521] on img at bounding box center [1034, 519] width 63 height 45
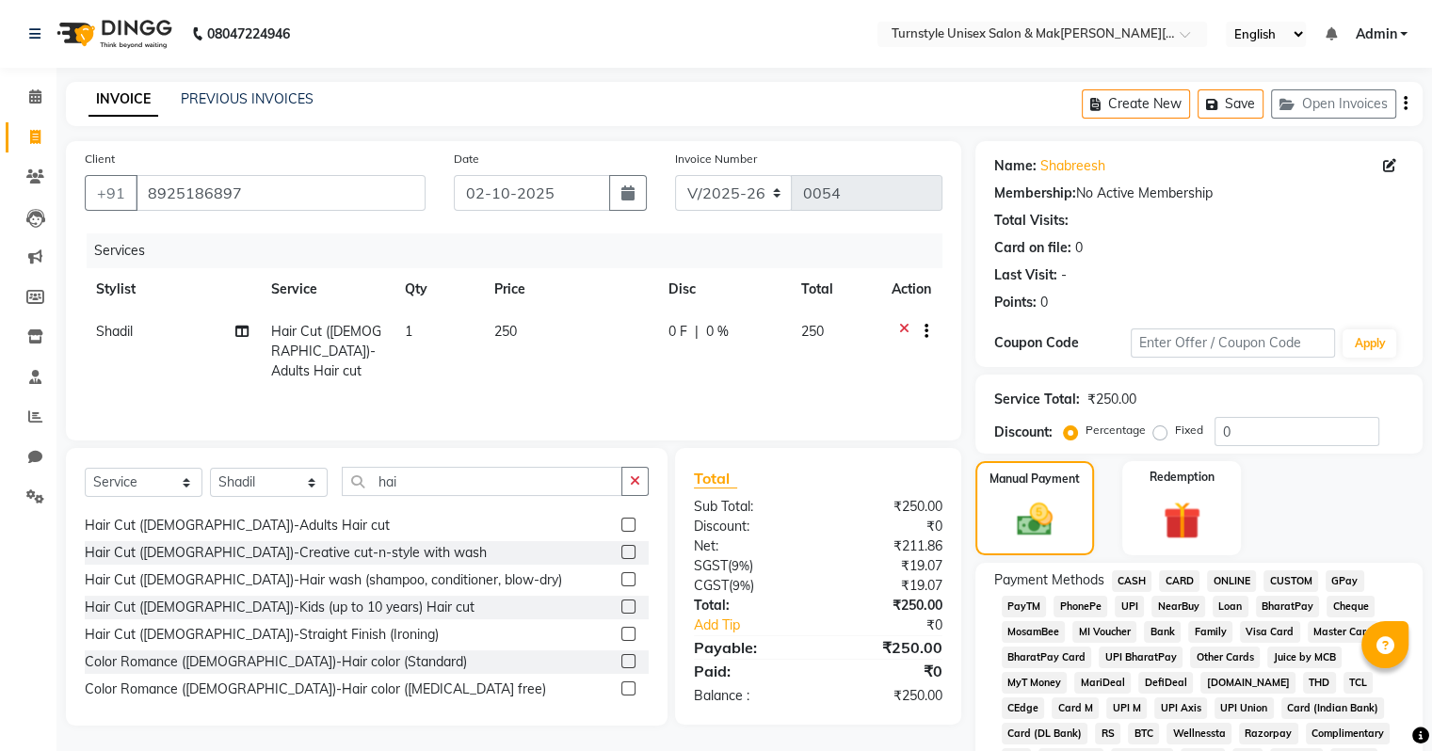
click at [1125, 602] on span "UPI" at bounding box center [1129, 607] width 29 height 22
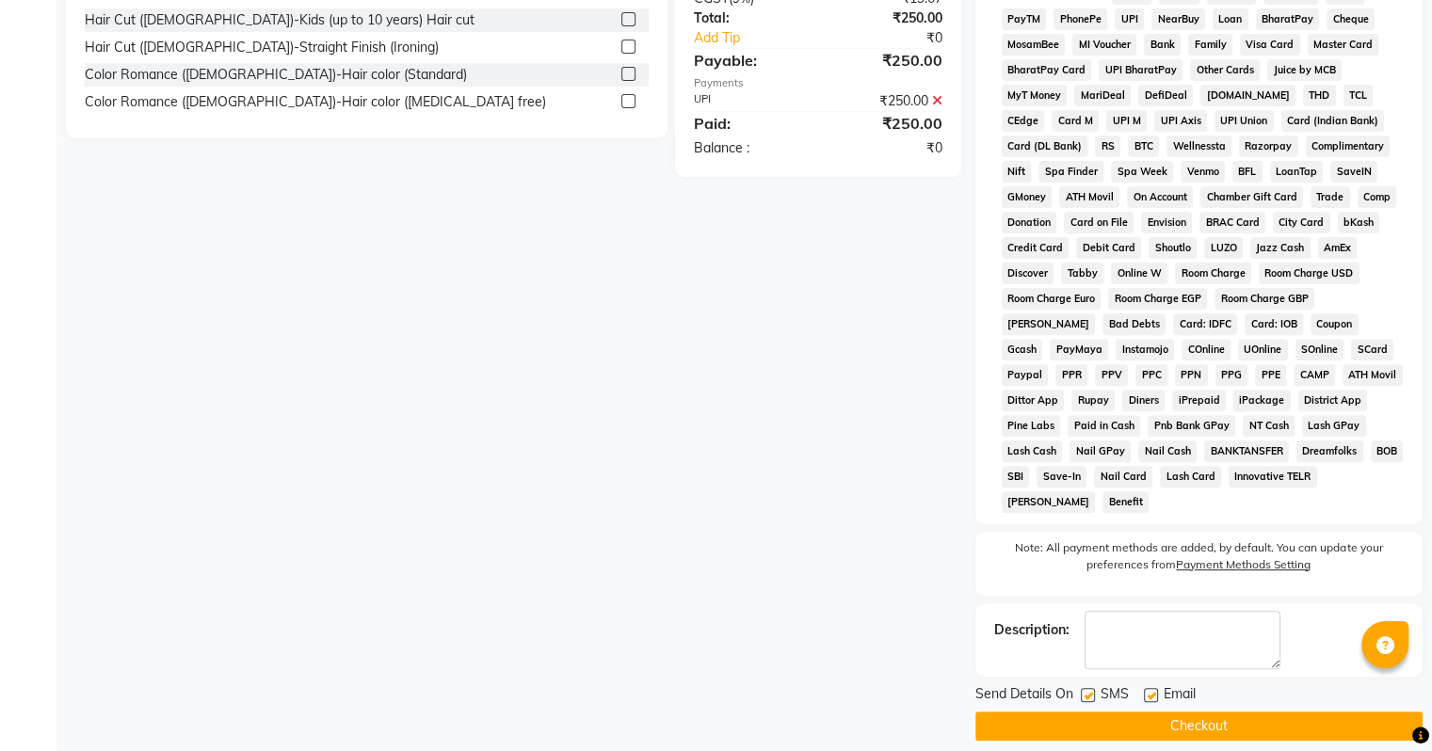
click at [1148, 688] on label at bounding box center [1151, 695] width 14 height 14
click at [1148, 690] on input "checkbox" at bounding box center [1150, 696] width 12 height 12
checkbox input "false"
click at [1142, 715] on button "Checkout" at bounding box center [1198, 726] width 447 height 29
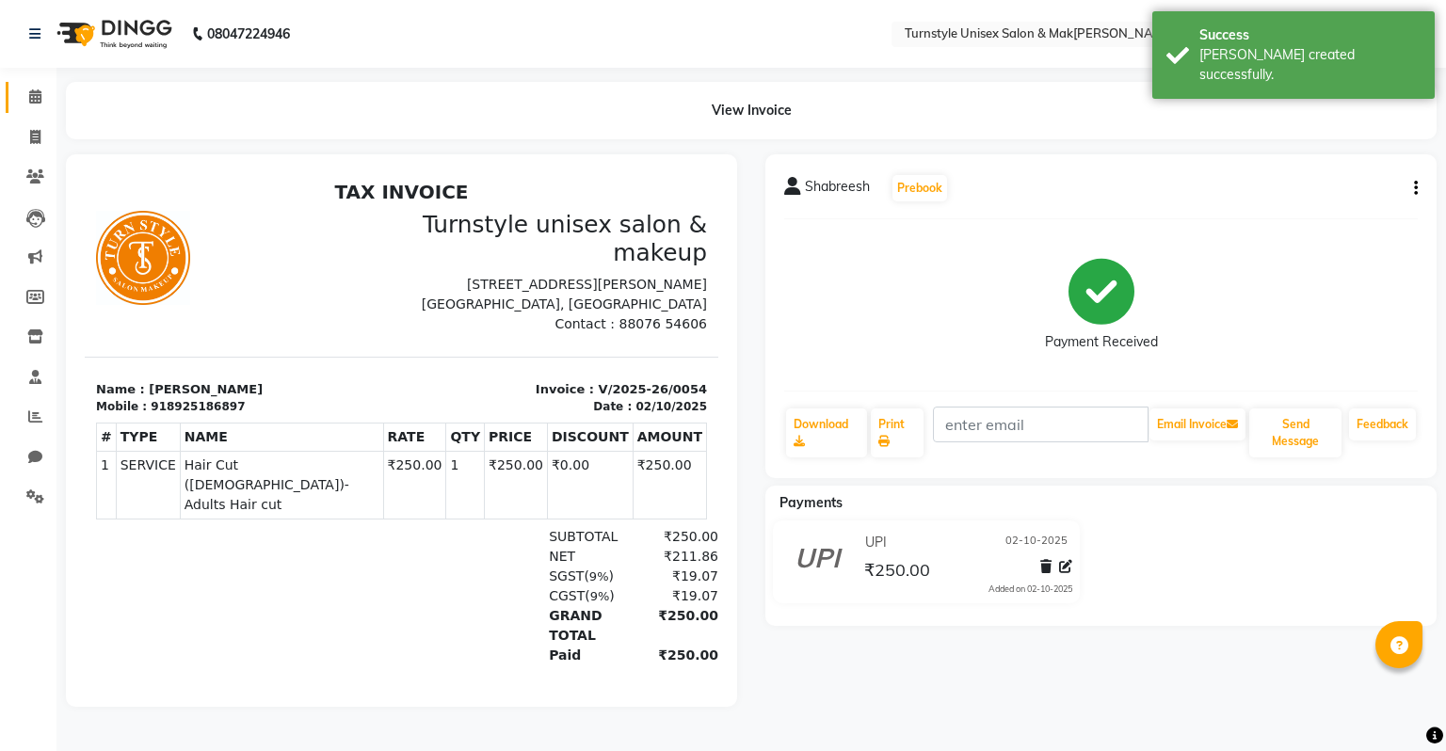
click at [38, 109] on link "Calendar" at bounding box center [28, 97] width 45 height 31
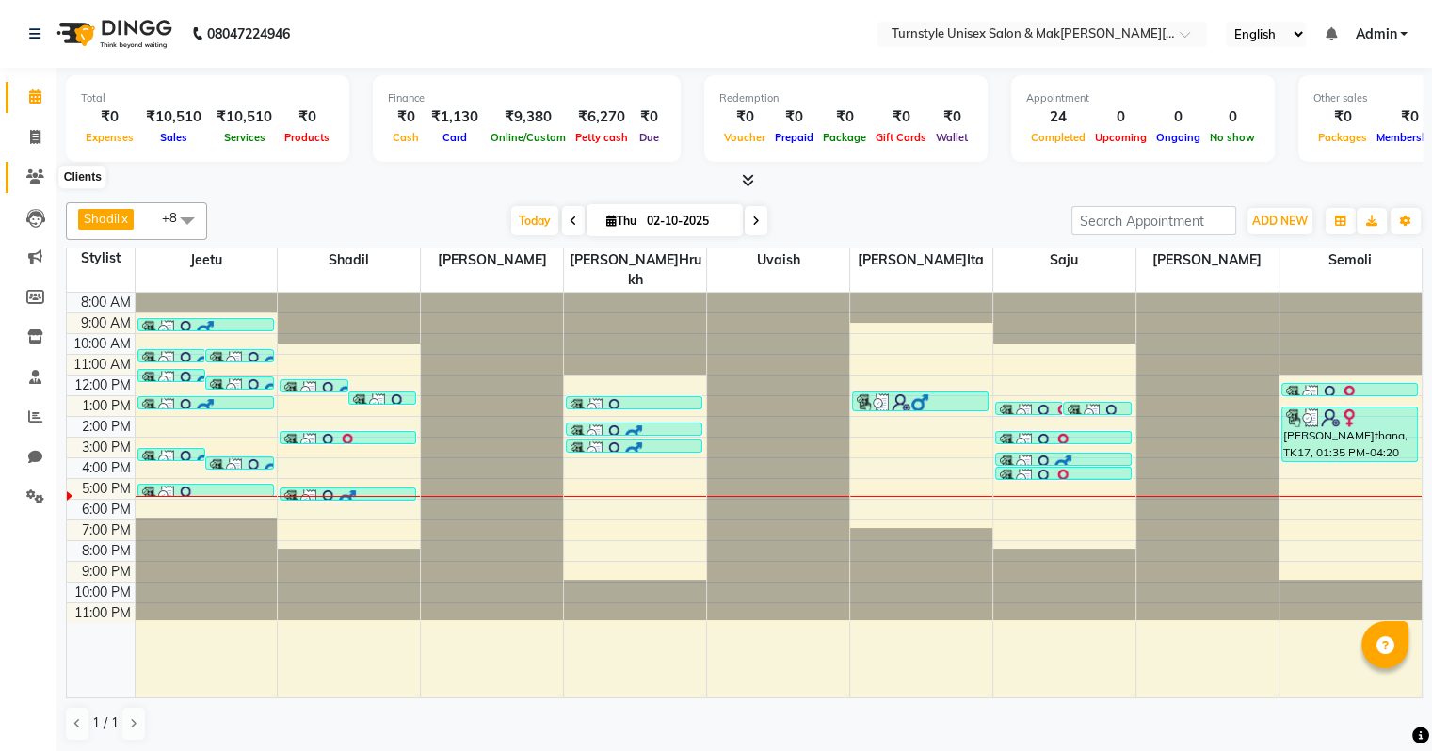
click at [30, 179] on icon at bounding box center [35, 176] width 18 height 14
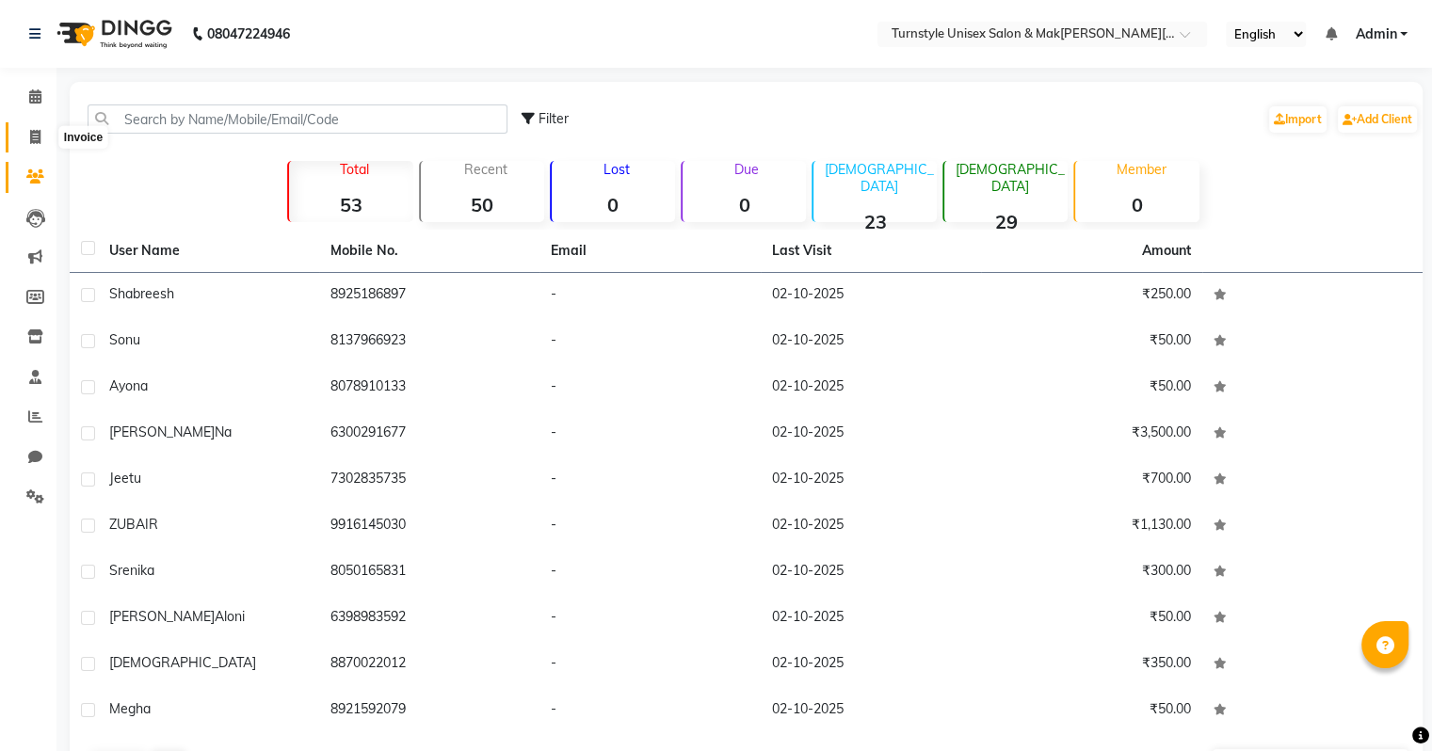
click at [32, 141] on icon at bounding box center [35, 137] width 10 height 14
select select "9091"
select select "service"
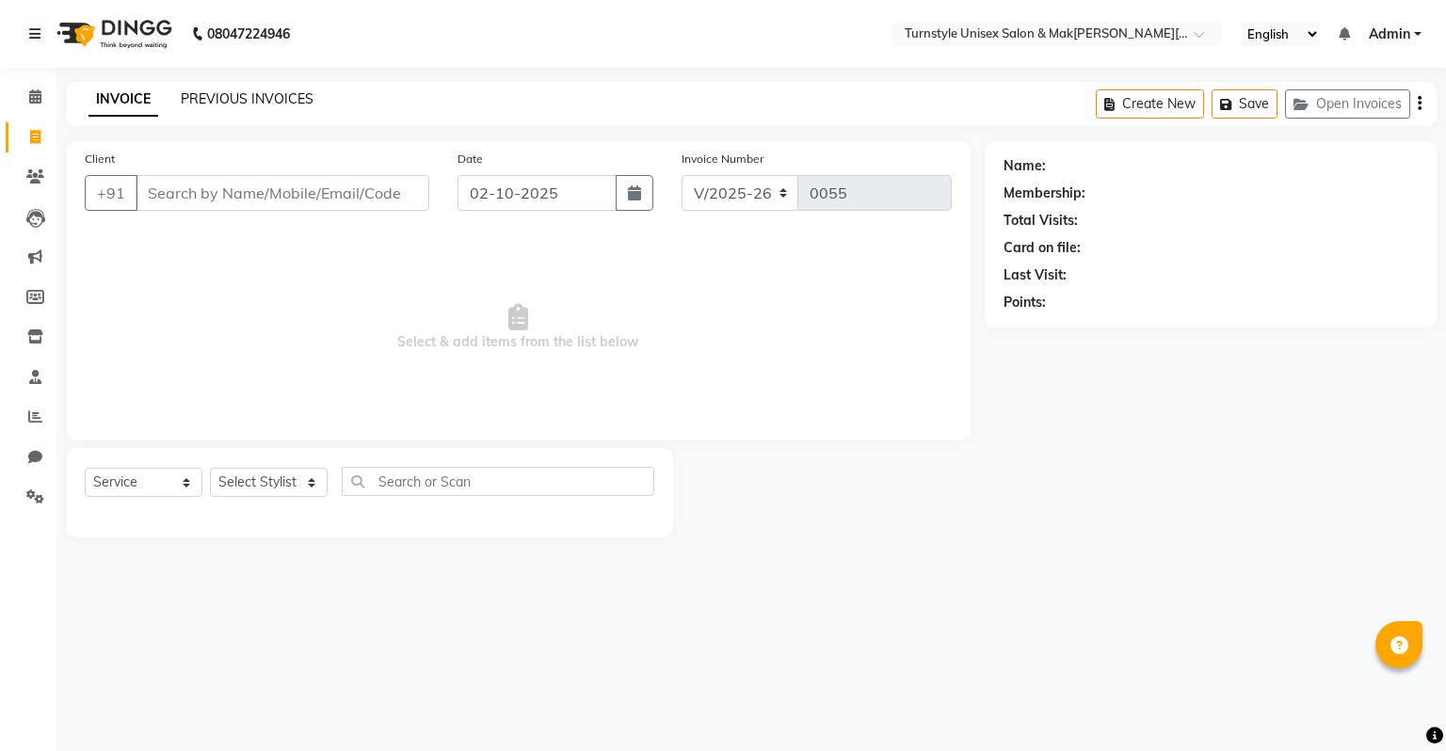
click at [251, 105] on link "PREVIOUS INVOICES" at bounding box center [247, 98] width 133 height 17
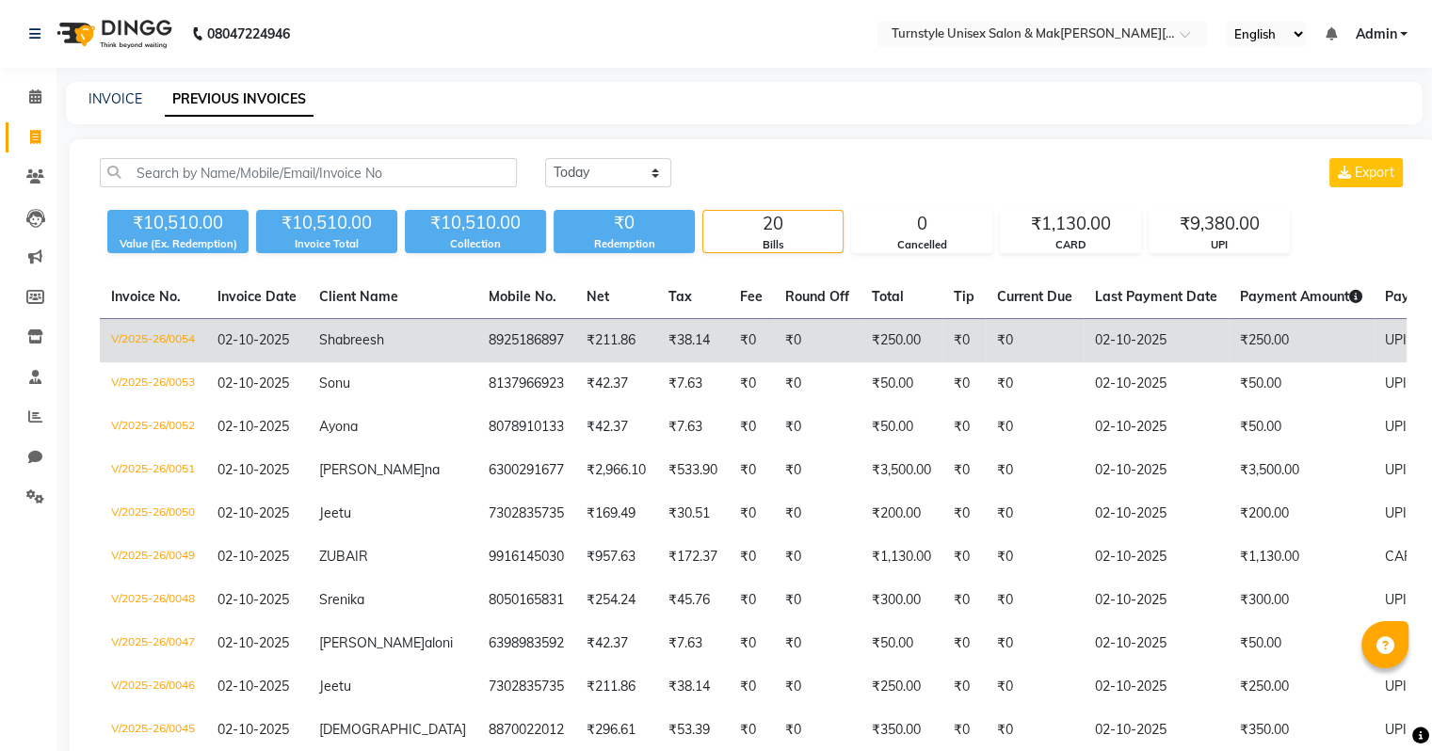
click at [141, 341] on td "V/2025-26/0054" at bounding box center [153, 341] width 106 height 44
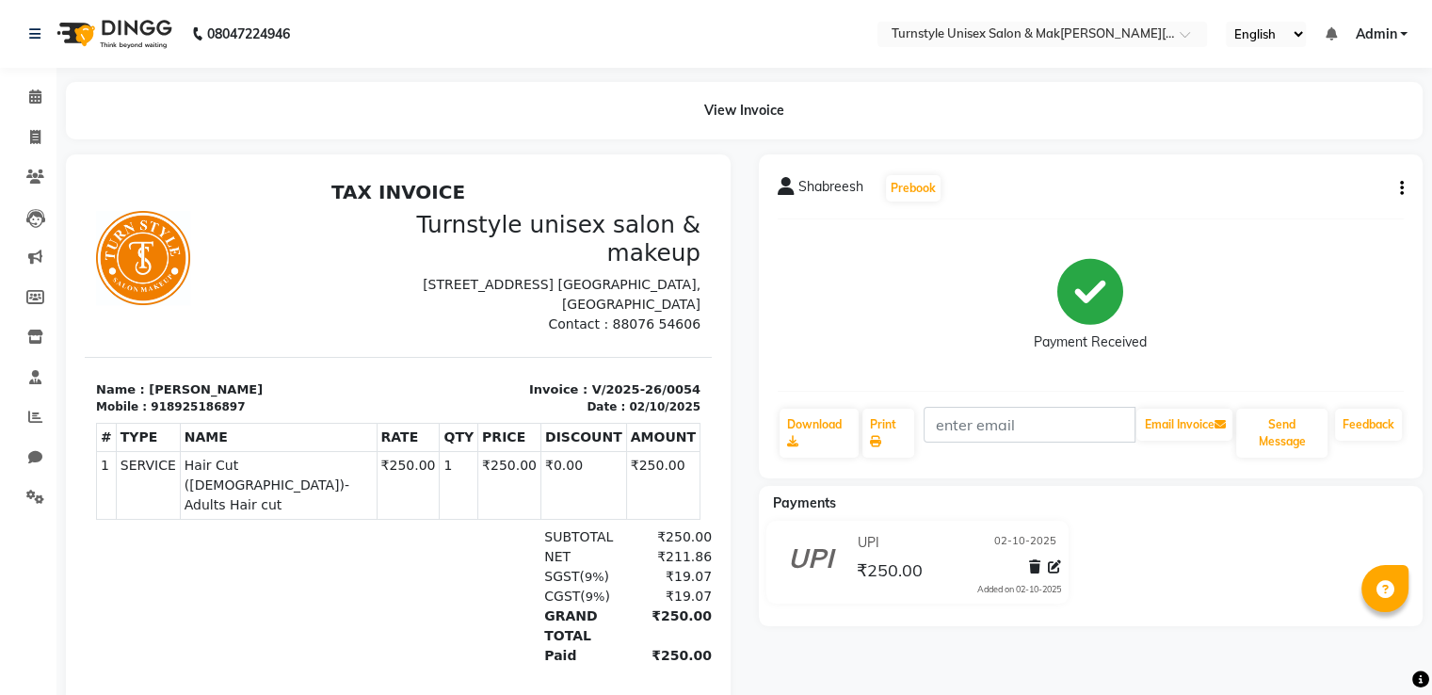
click at [1404, 190] on div "Shabreesh Prebook Payment Received Download Print Email Invoice Send Message Fe…" at bounding box center [1091, 316] width 665 height 324
click at [1398, 189] on button "button" at bounding box center [1397, 189] width 11 height 20
click at [1331, 204] on div "Edit Invoice" at bounding box center [1307, 213] width 129 height 24
select select "service"
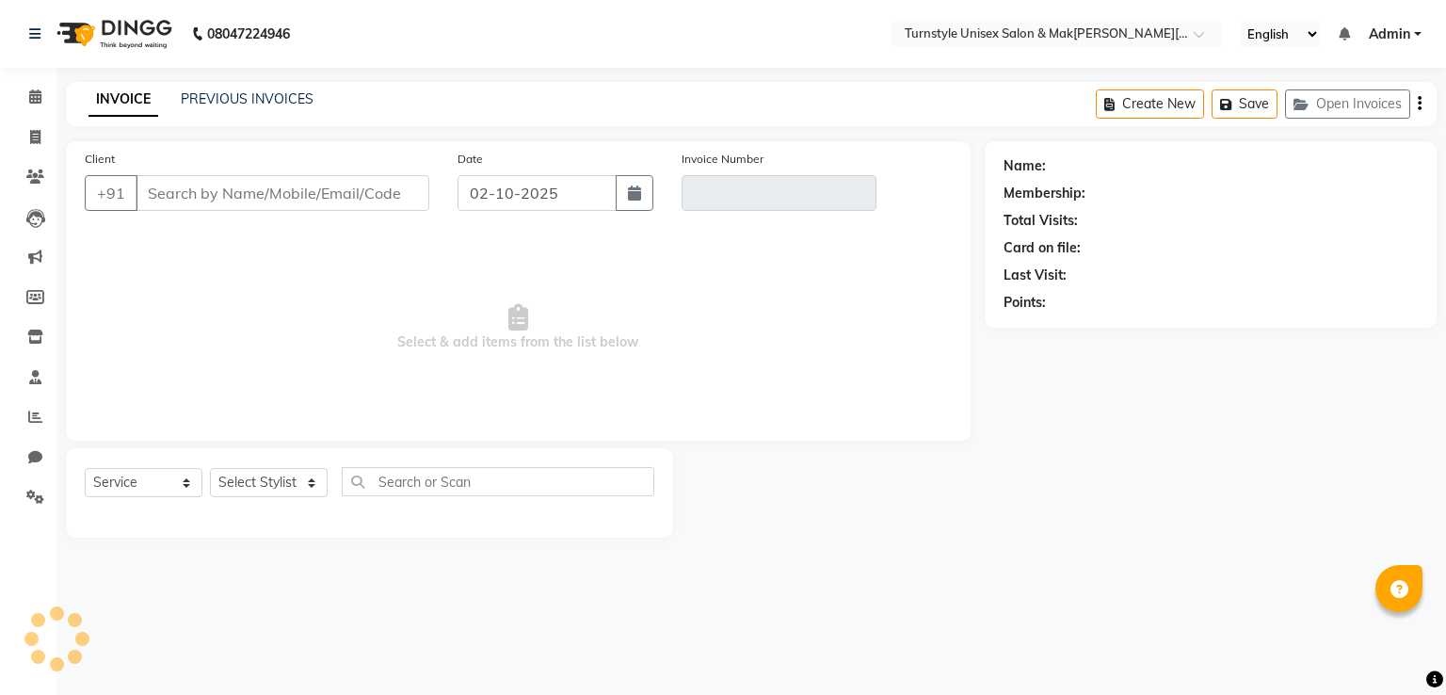
type input "8925186897"
type input "V/2025-26/0054"
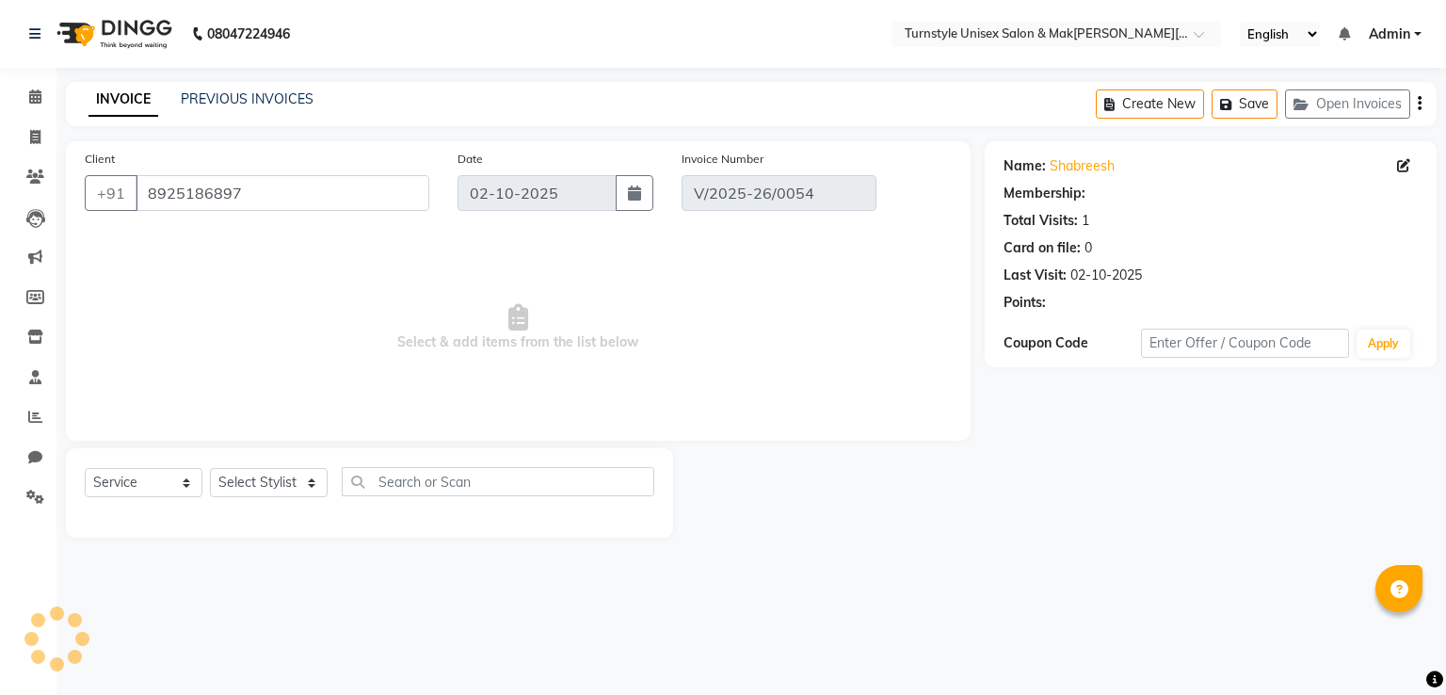
select select "select"
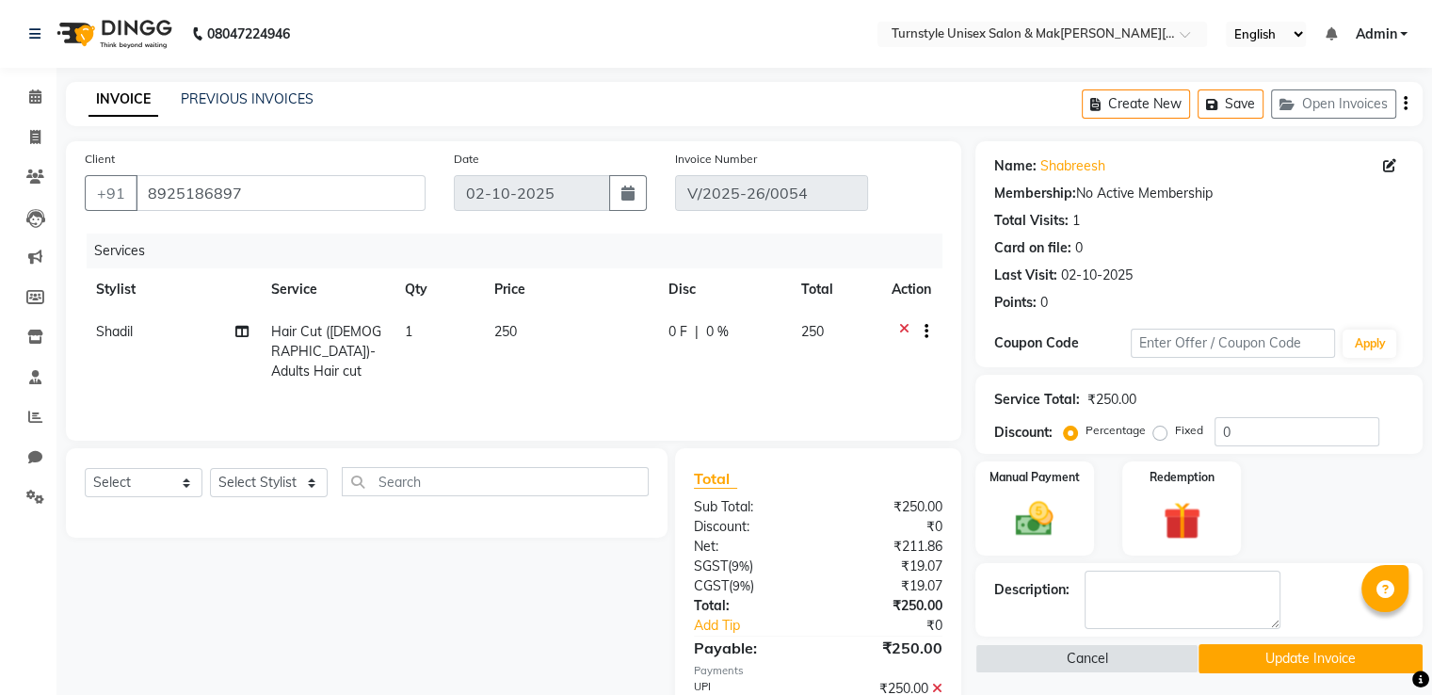
scroll to position [98, 0]
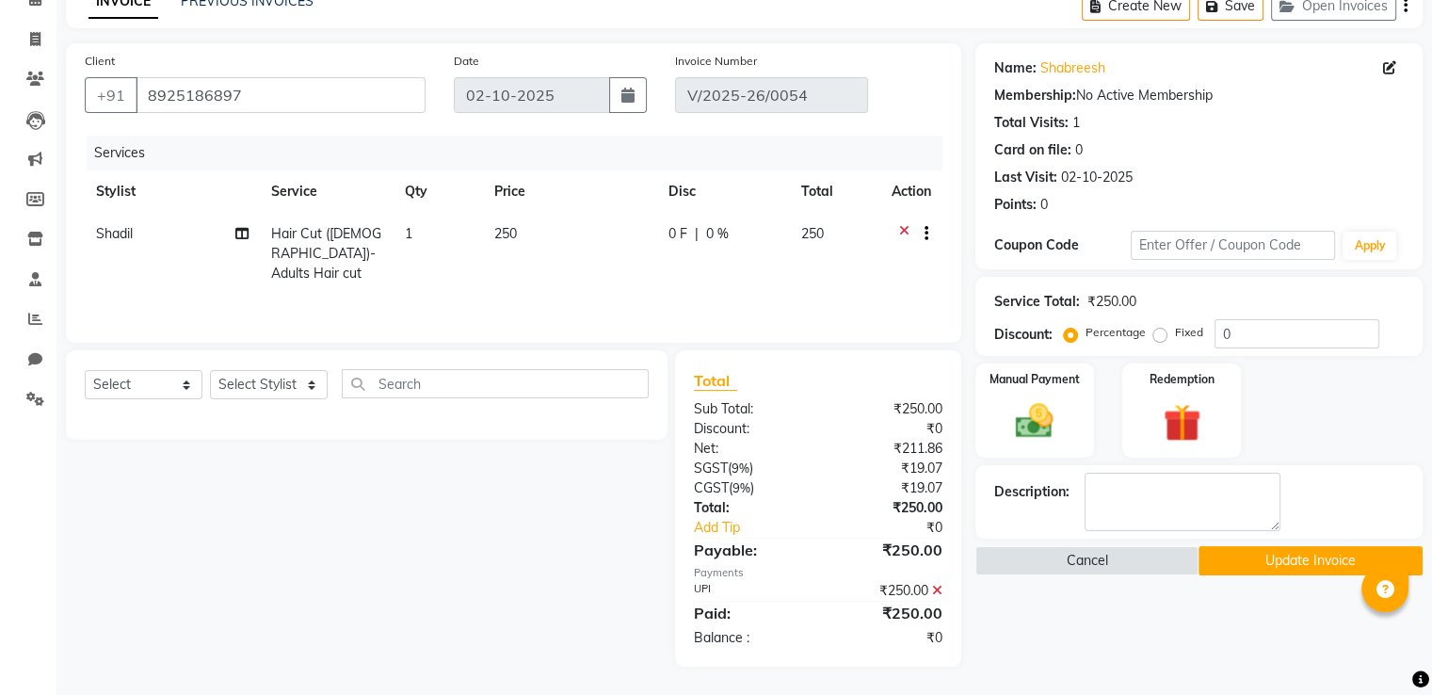
click at [936, 585] on icon at bounding box center [937, 590] width 10 height 13
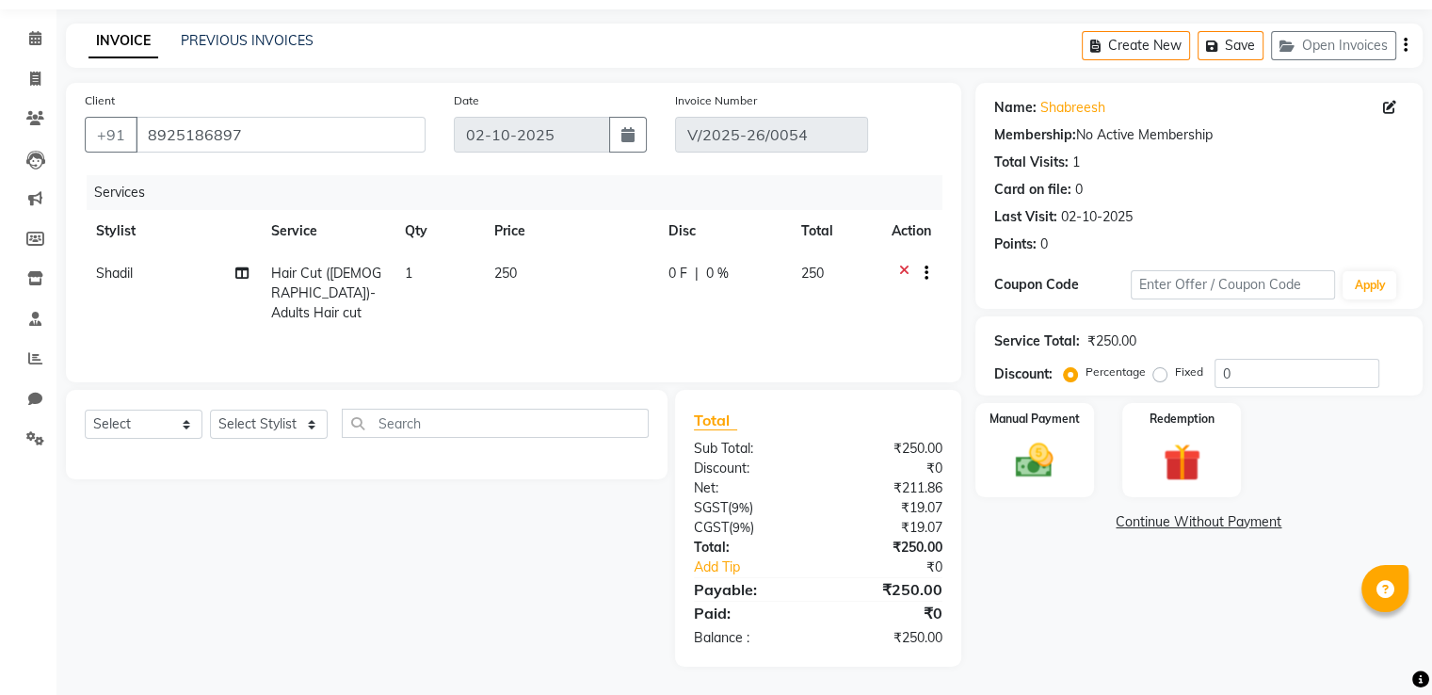
scroll to position [59, 0]
click at [1024, 476] on img at bounding box center [1034, 461] width 63 height 45
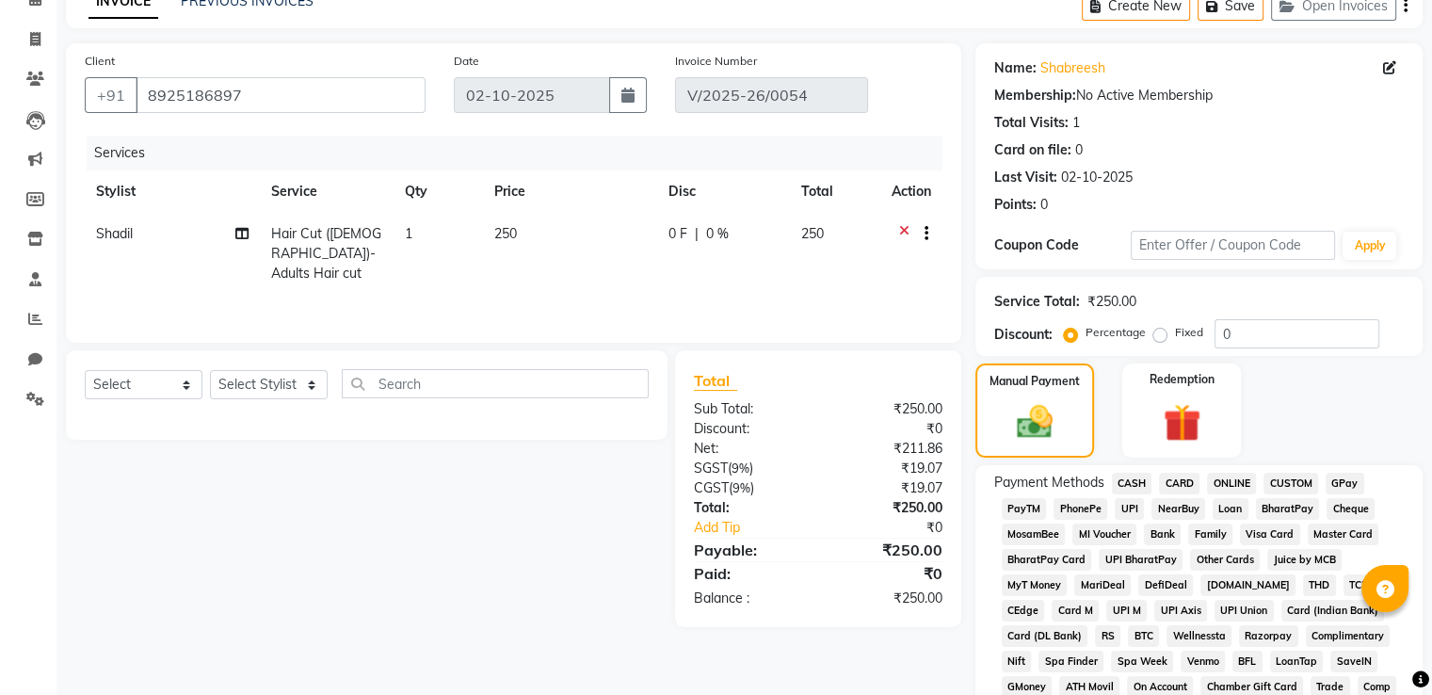
click at [1137, 477] on span "CASH" at bounding box center [1132, 484] width 40 height 22
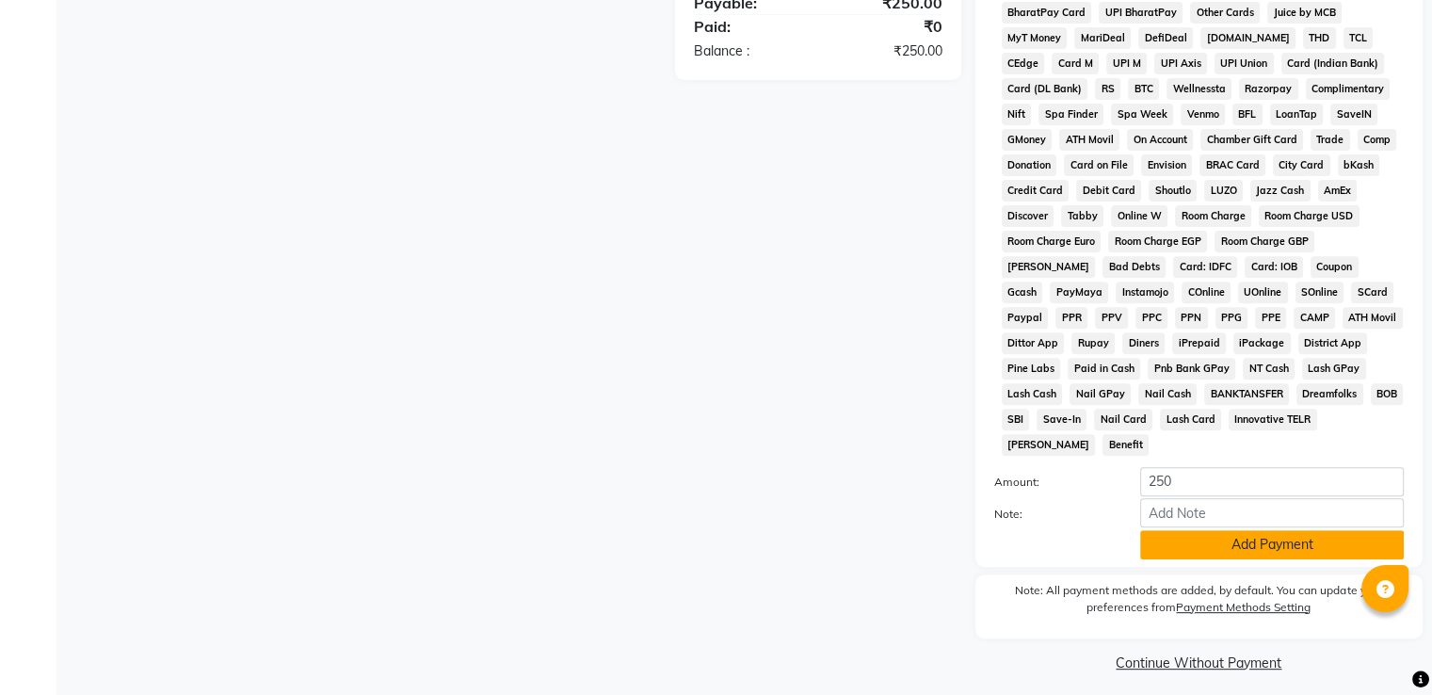
click at [1314, 534] on button "Add Payment" at bounding box center [1272, 544] width 264 height 29
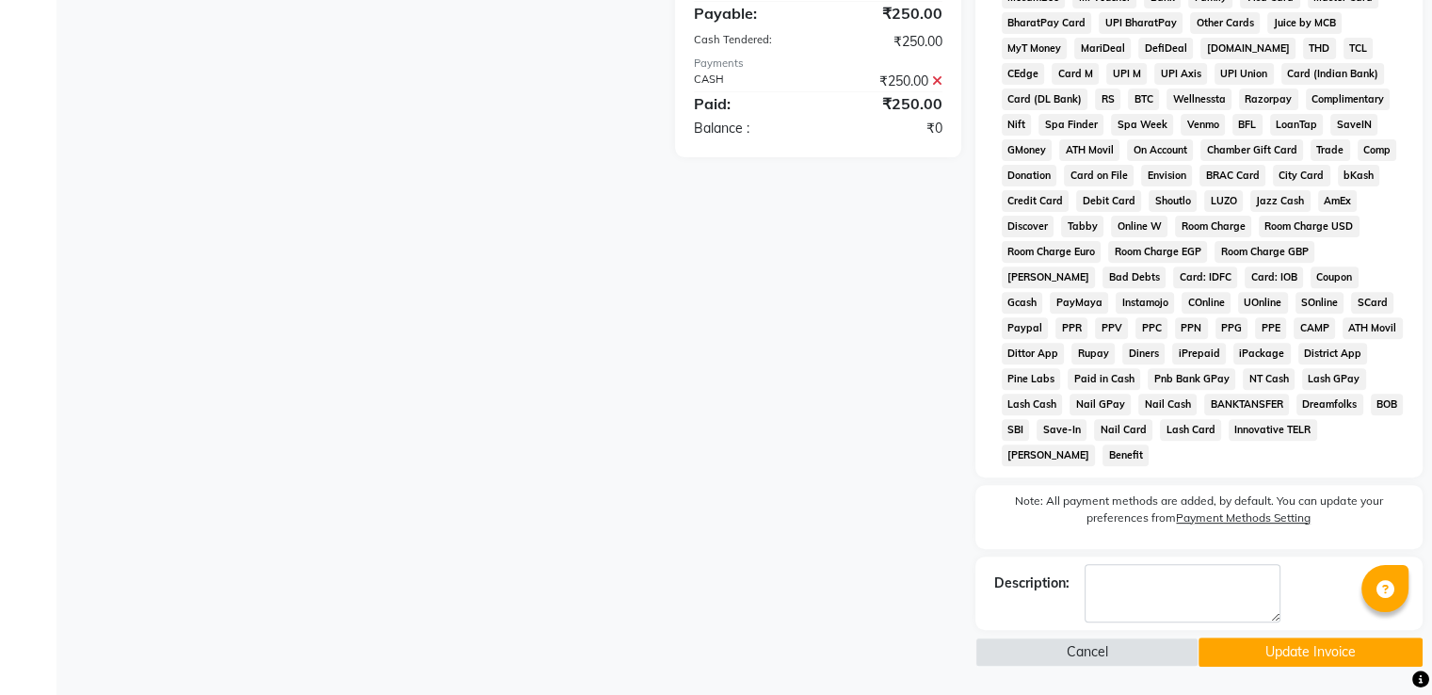
scroll to position [622, 0]
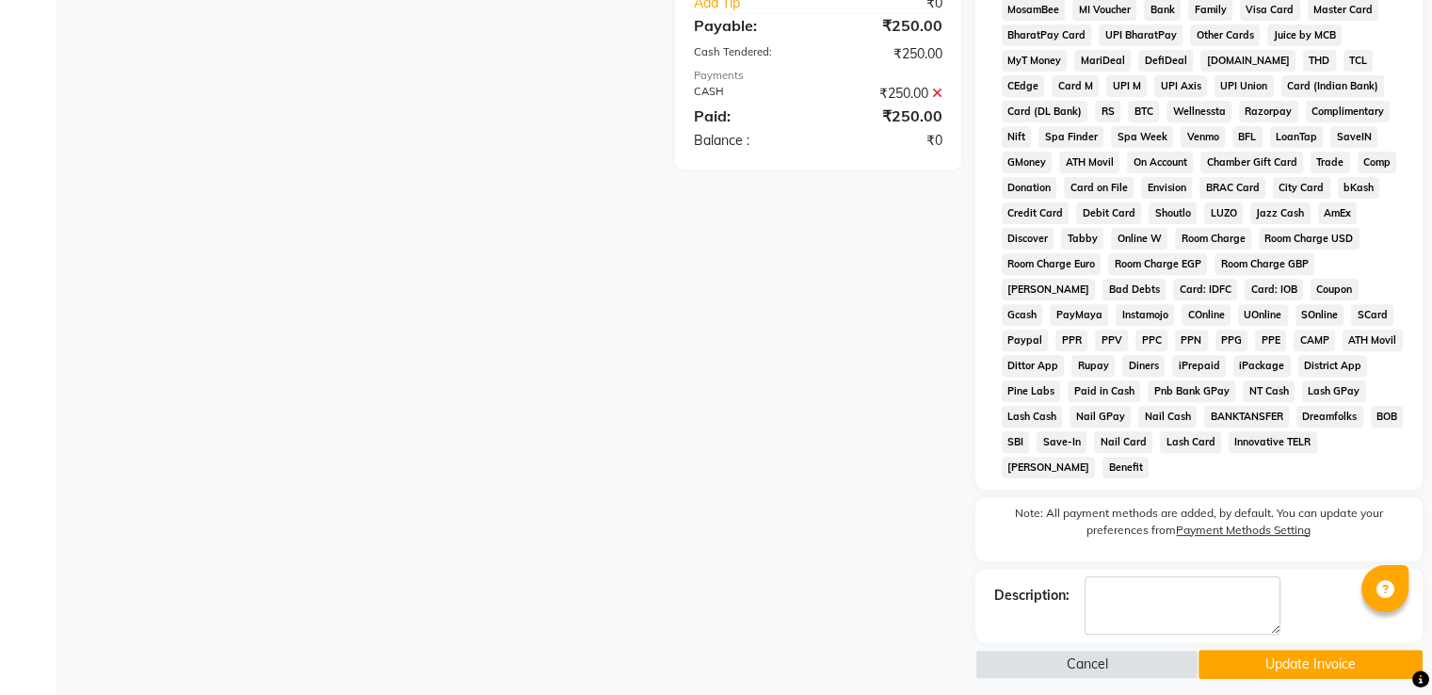
click at [1254, 650] on button "Update Invoice" at bounding box center [1310, 664] width 224 height 29
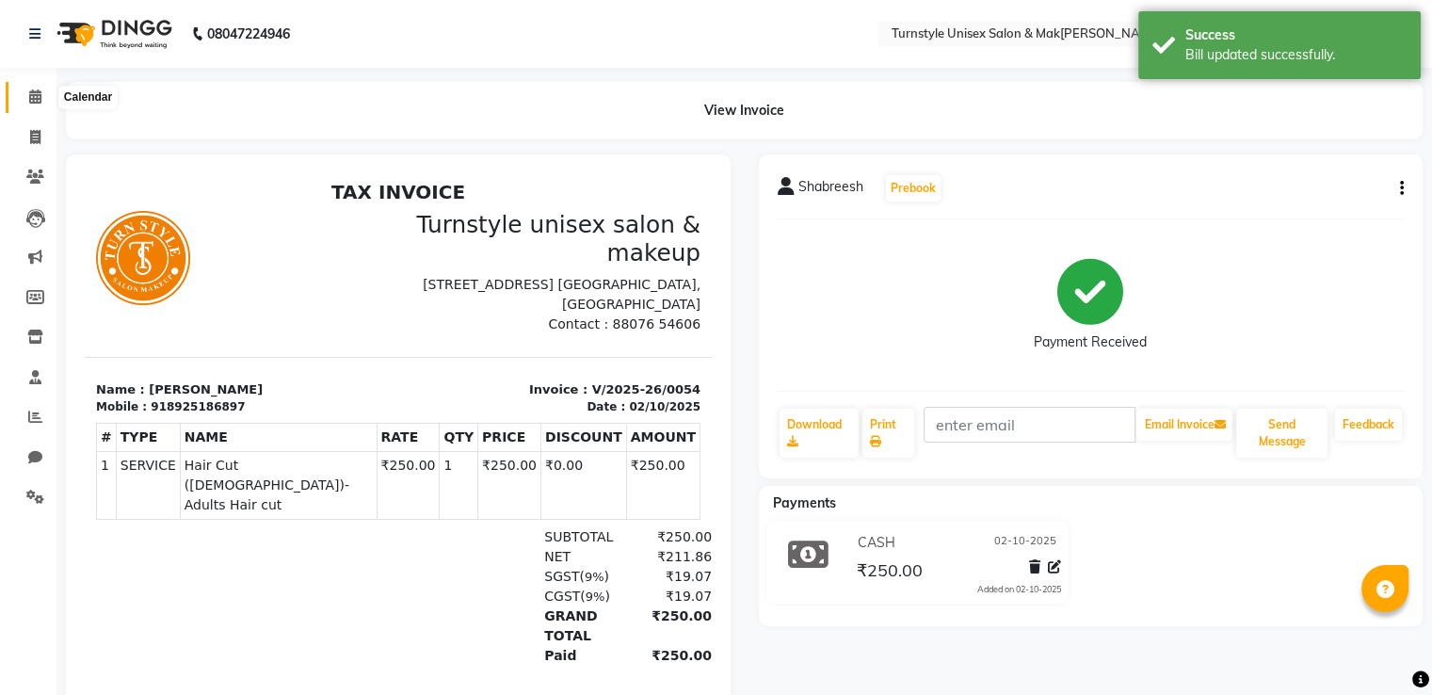
click at [30, 101] on icon at bounding box center [35, 96] width 12 height 14
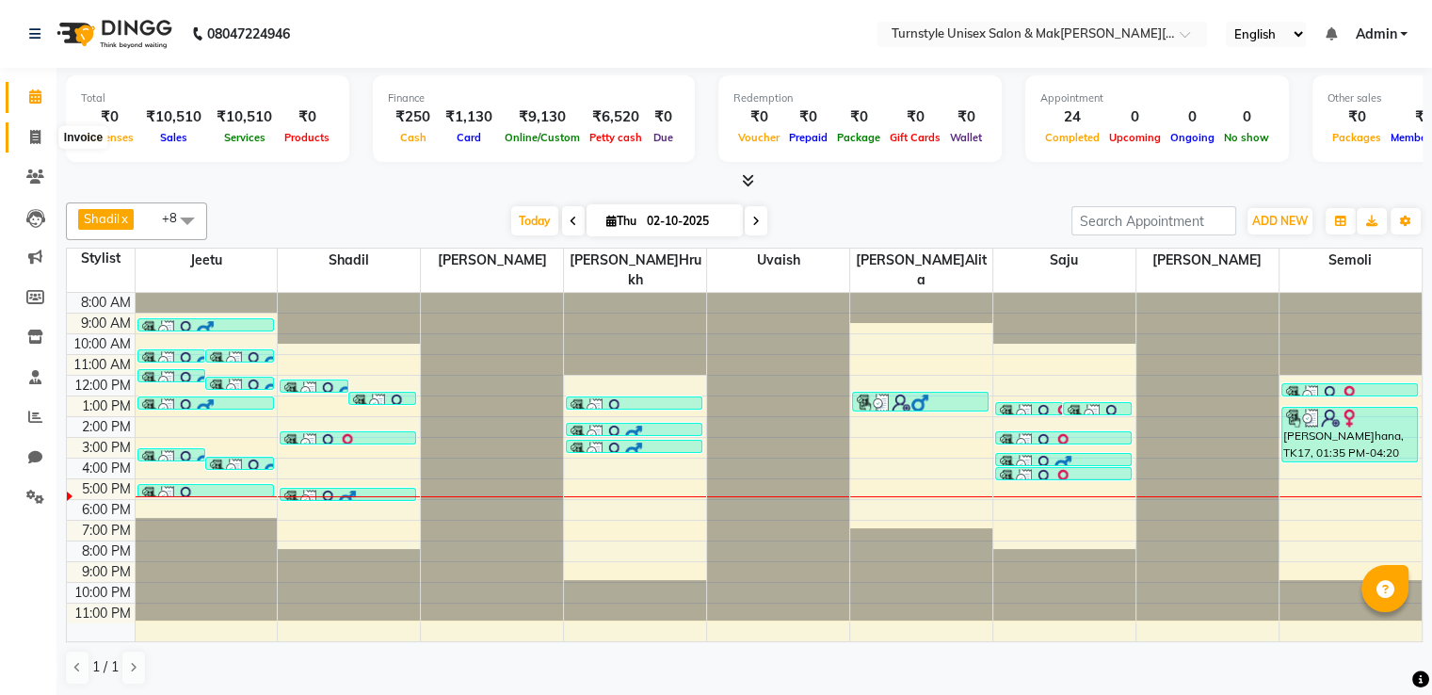
click at [40, 133] on span at bounding box center [35, 138] width 33 height 22
select select "9091"
select select "service"
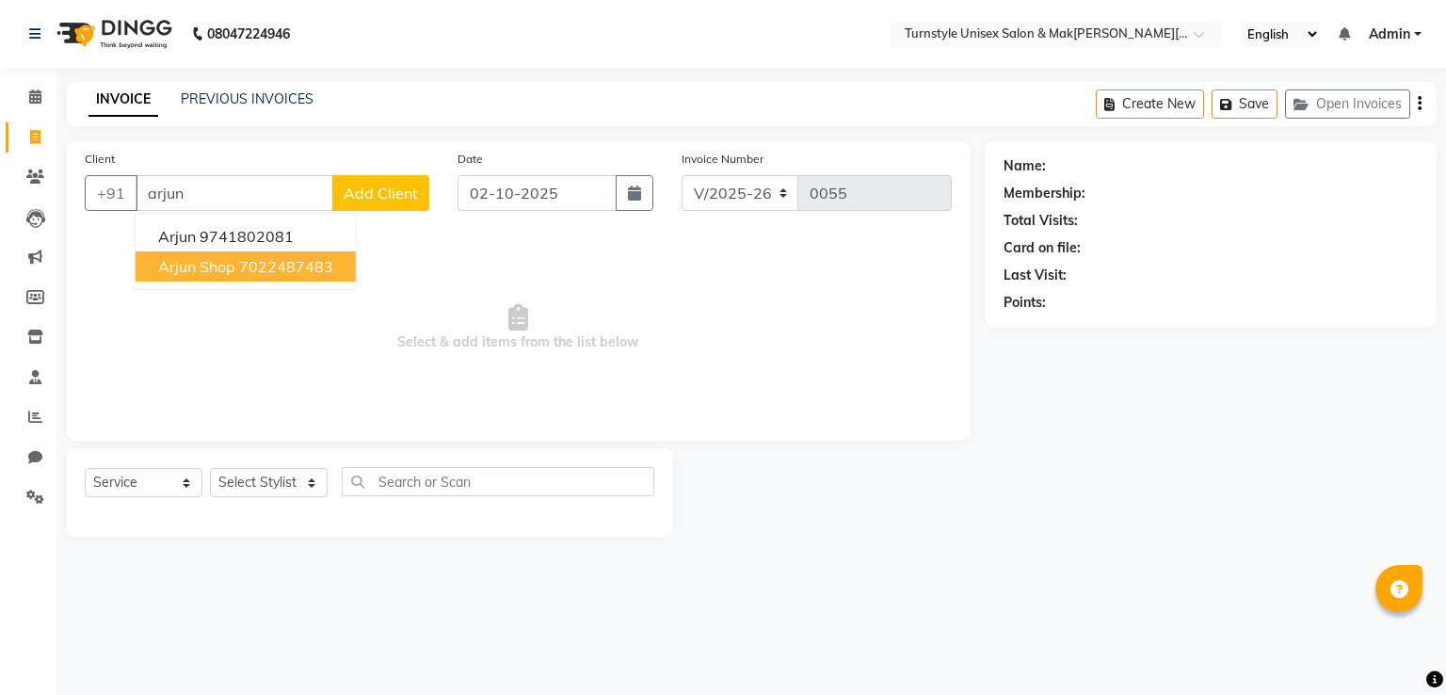
click at [220, 268] on span "Arjun Shop" at bounding box center [196, 266] width 77 height 19
type input "7022487483"
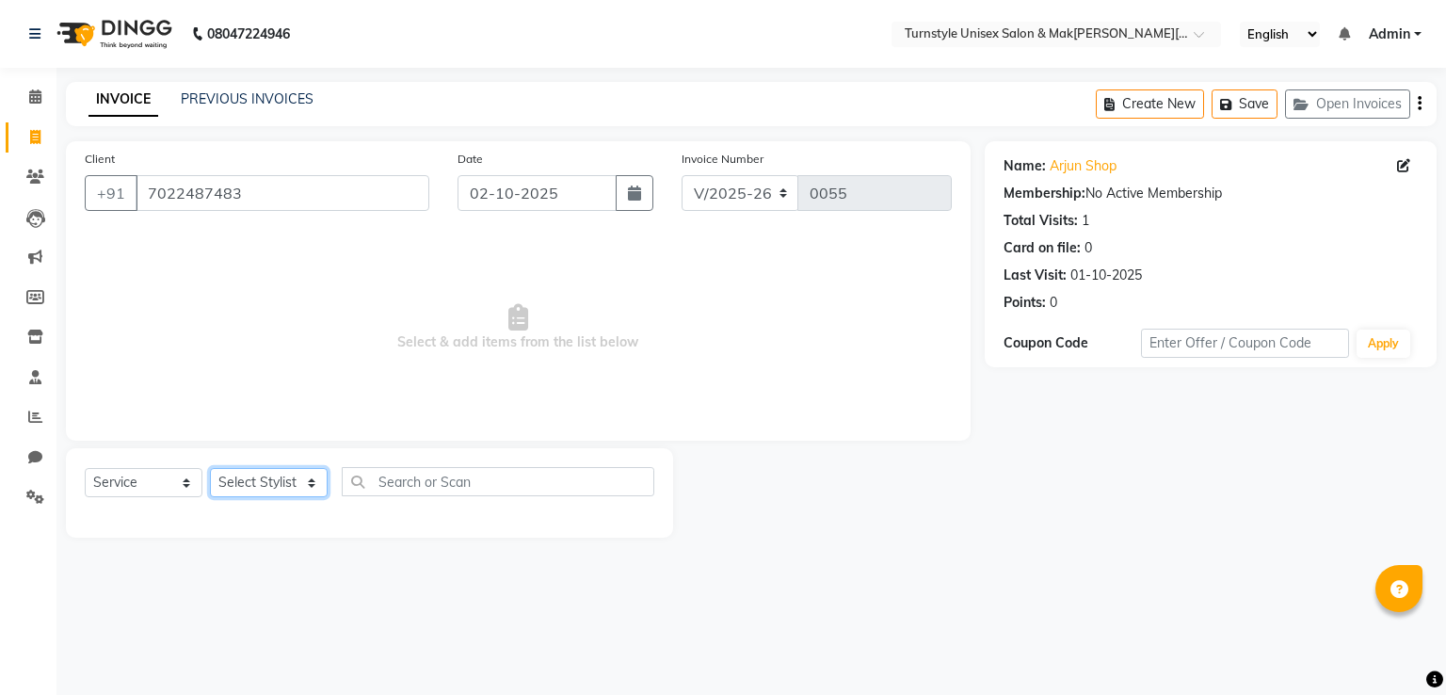
click at [270, 479] on select "Select Stylist Fathima Jeetu Lalita Saif Saju Sara Semoli Shadil Shahrukh Uvaish" at bounding box center [269, 482] width 118 height 29
select select "93345"
click at [210, 469] on select "Select Stylist Fathima Jeetu Lalita Saif Saju Sara Semoli Shadil Shahrukh Uvaish" at bounding box center [269, 482] width 118 height 29
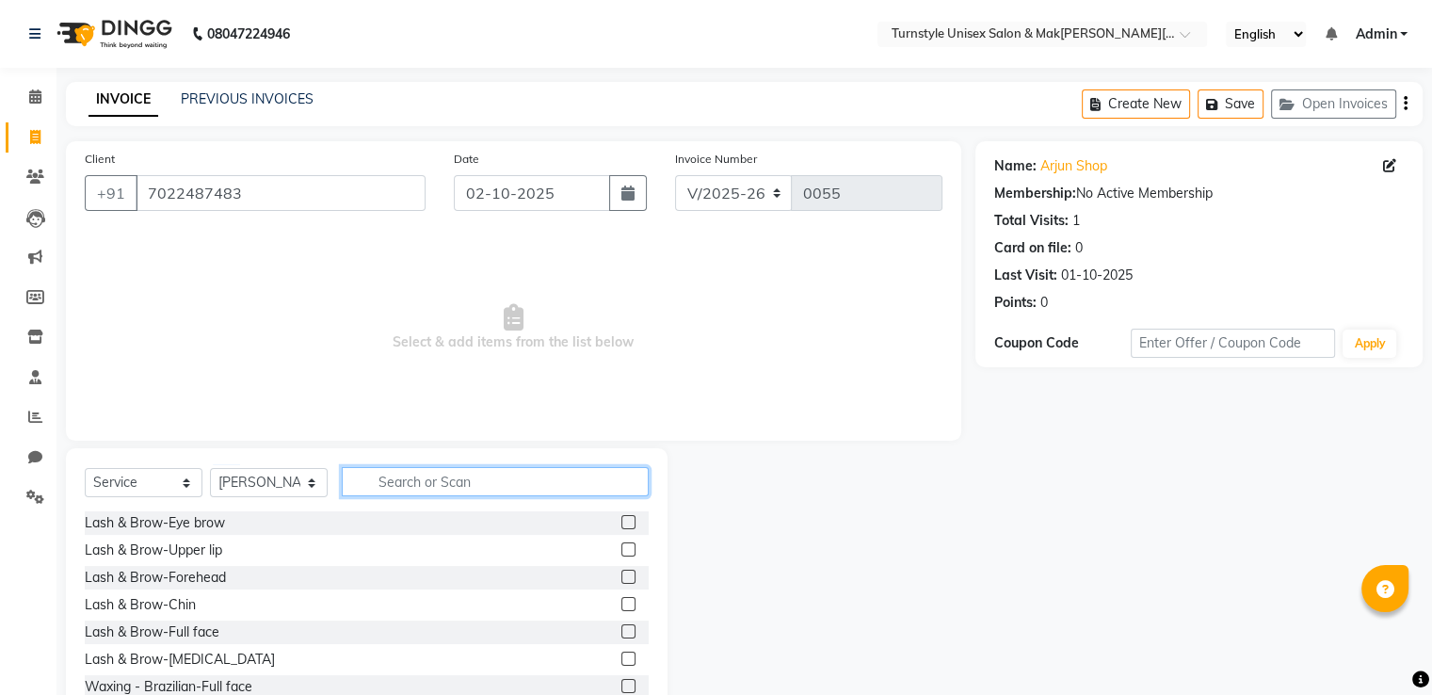
click at [385, 478] on input "text" at bounding box center [495, 481] width 307 height 29
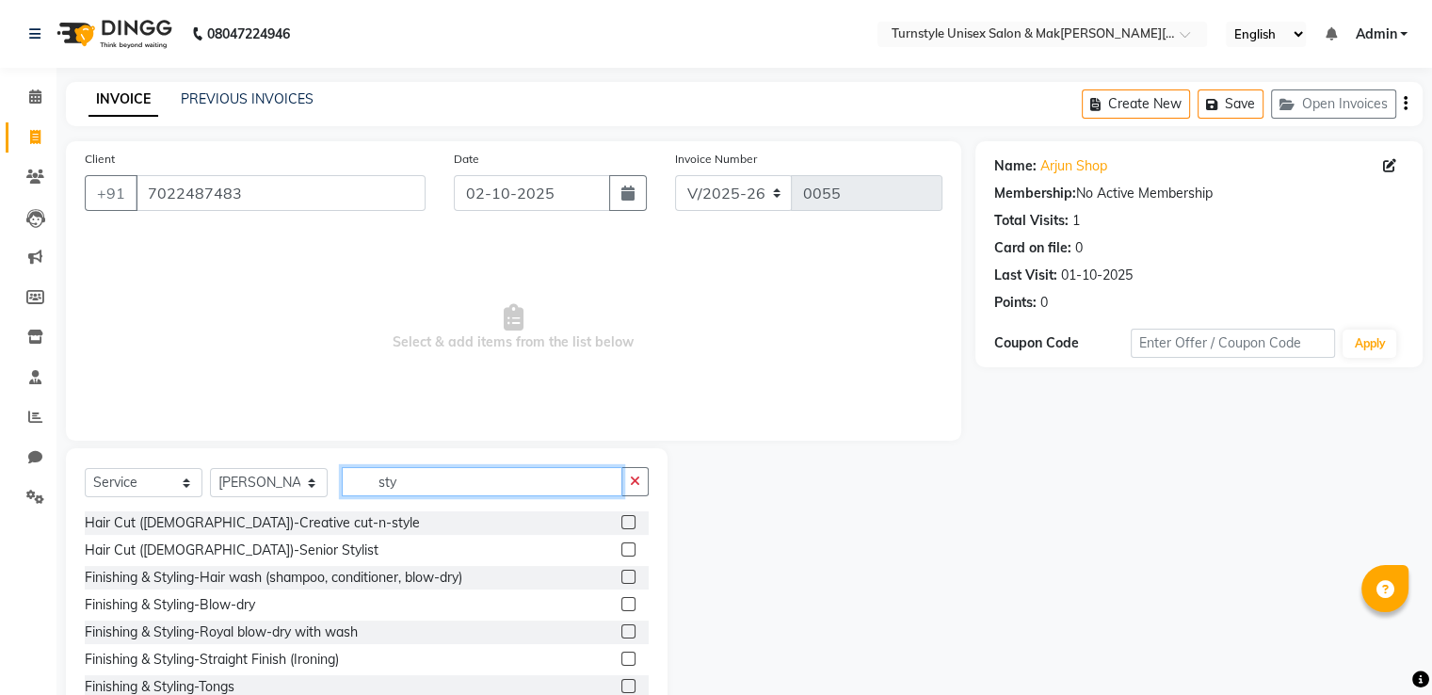
type input "sty"
click at [621, 603] on label at bounding box center [628, 604] width 14 height 14
click at [621, 603] on input "checkbox" at bounding box center [627, 605] width 12 height 12
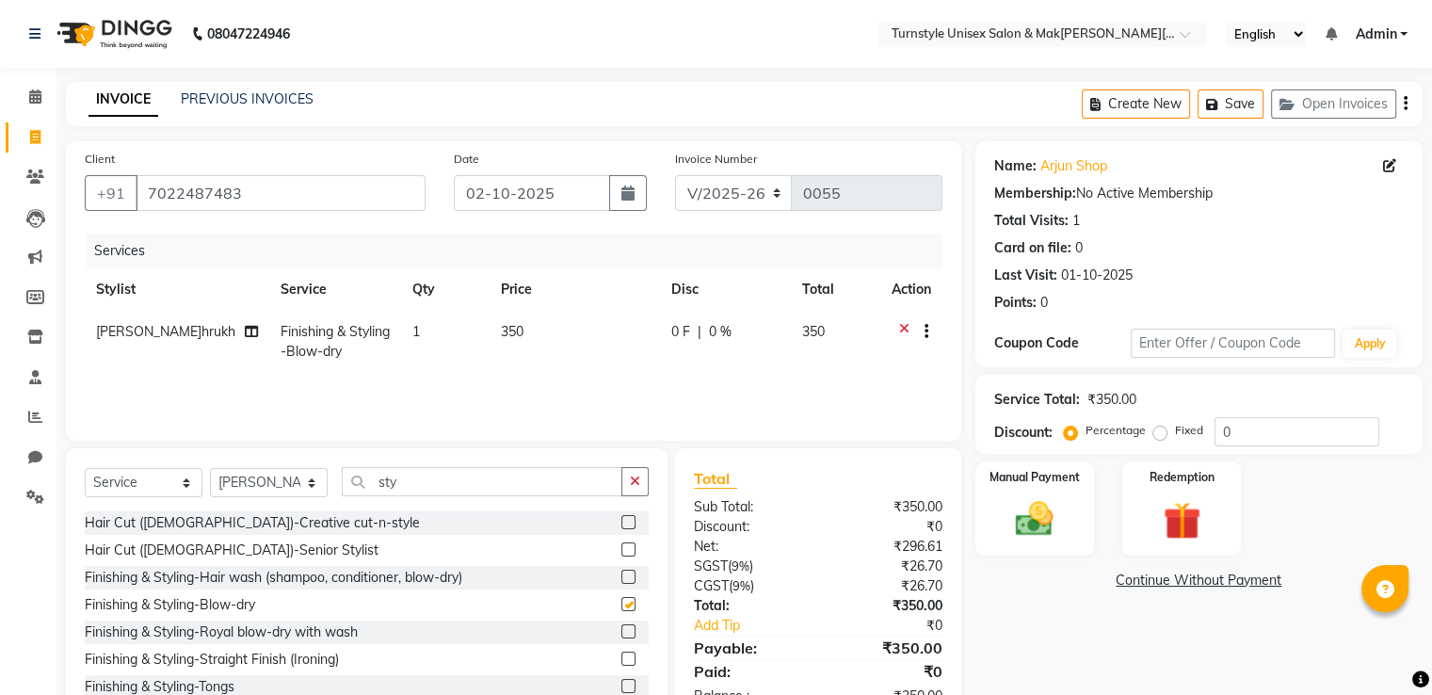
checkbox input "false"
click at [508, 334] on span "350" at bounding box center [512, 331] width 23 height 17
select select "93345"
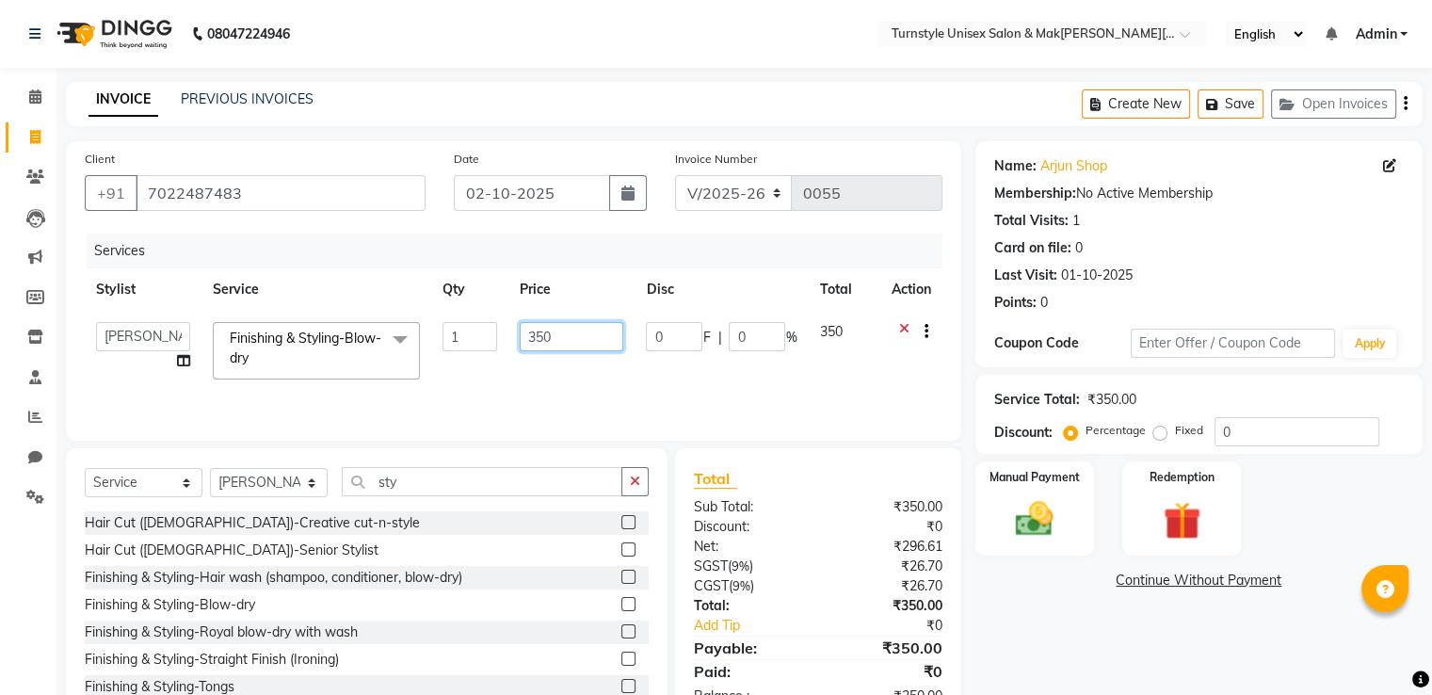
click at [563, 340] on input "350" at bounding box center [572, 336] width 104 height 29
type input "3"
type input "50"
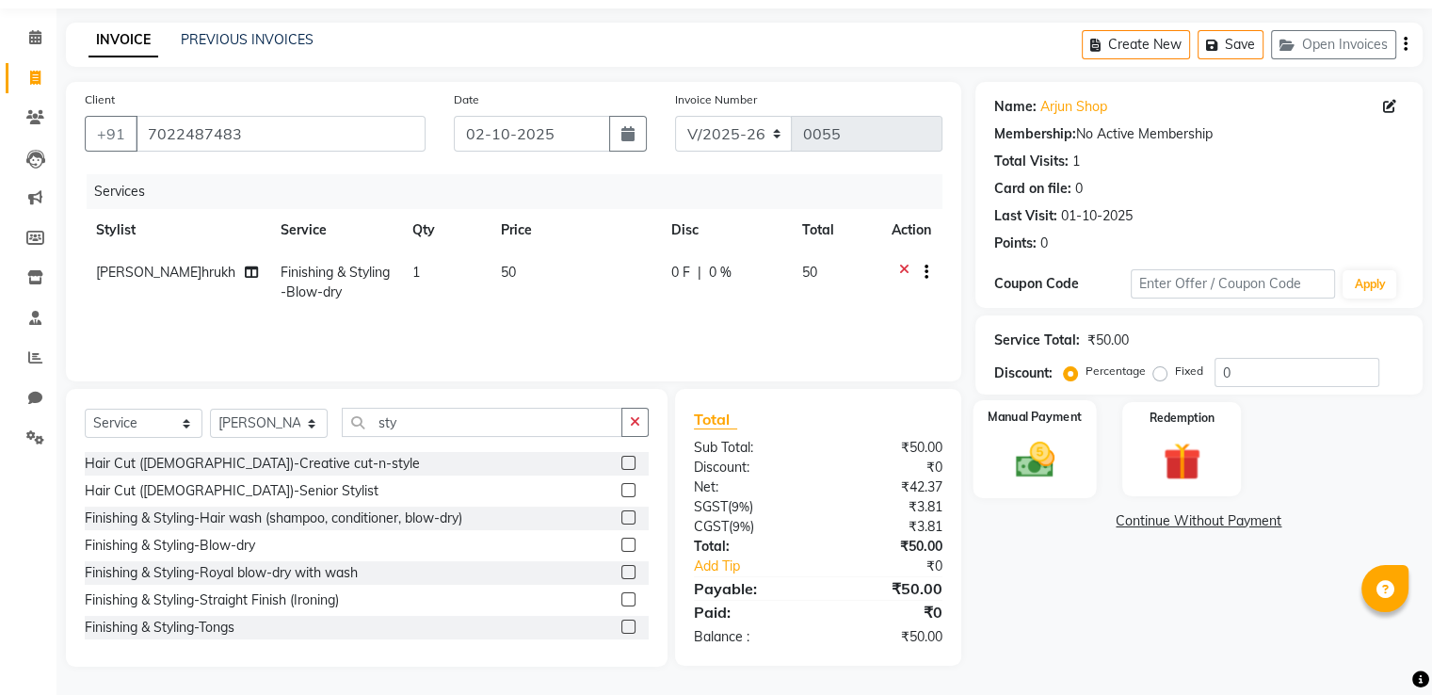
click at [1088, 456] on div "Manual Payment" at bounding box center [1034, 448] width 123 height 97
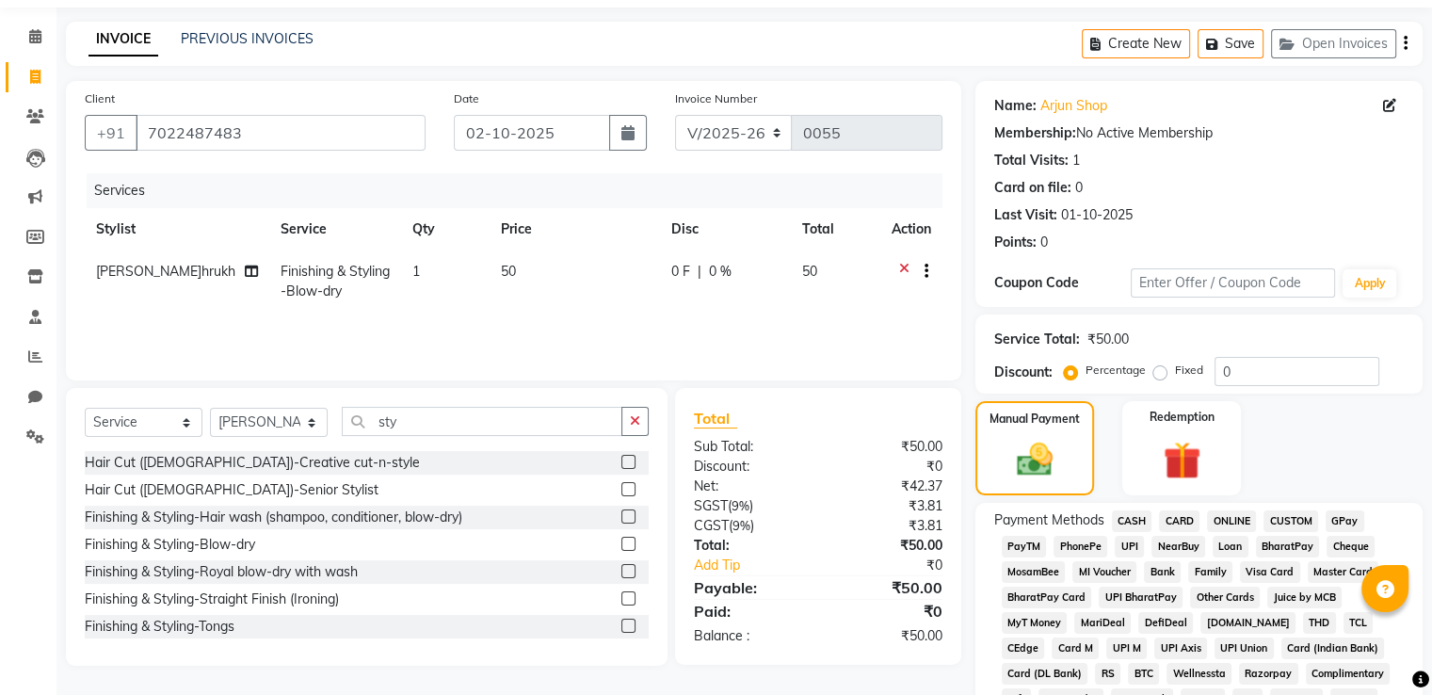
click at [1138, 522] on span "CASH" at bounding box center [1132, 521] width 40 height 22
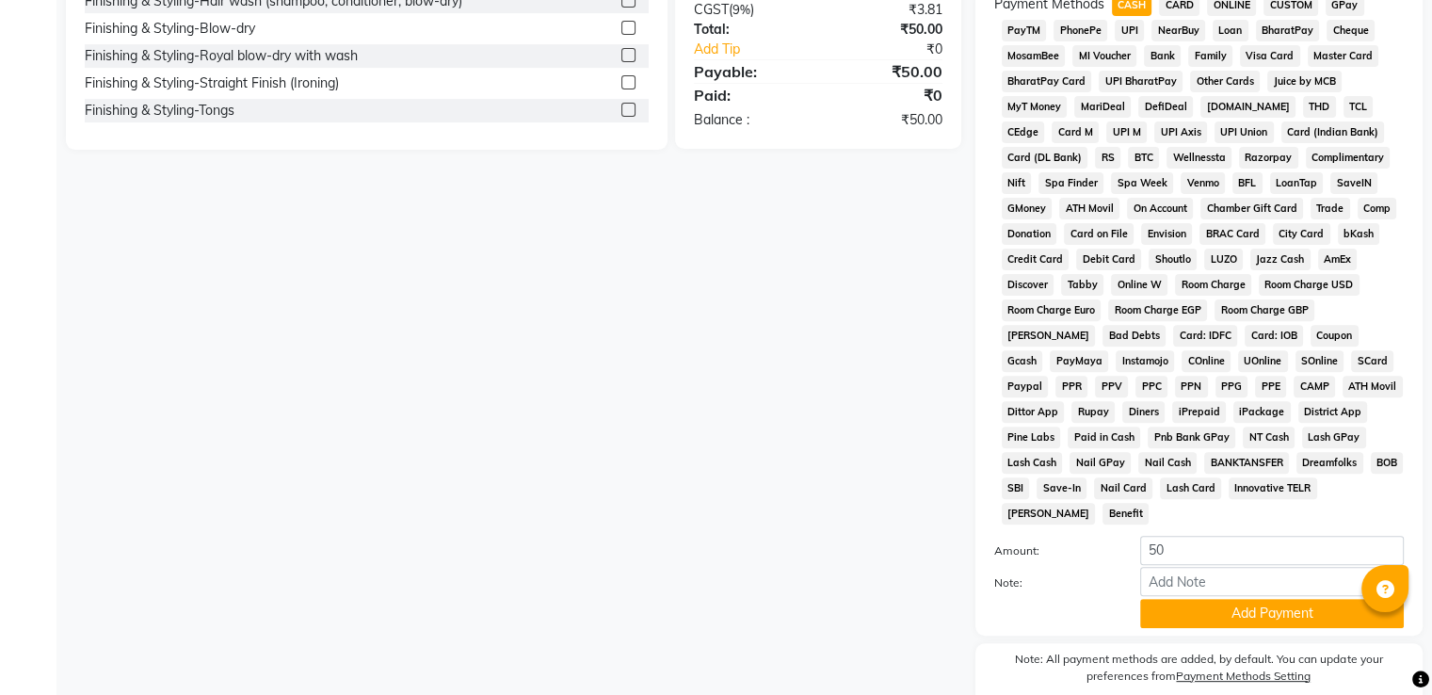
scroll to position [580, 0]
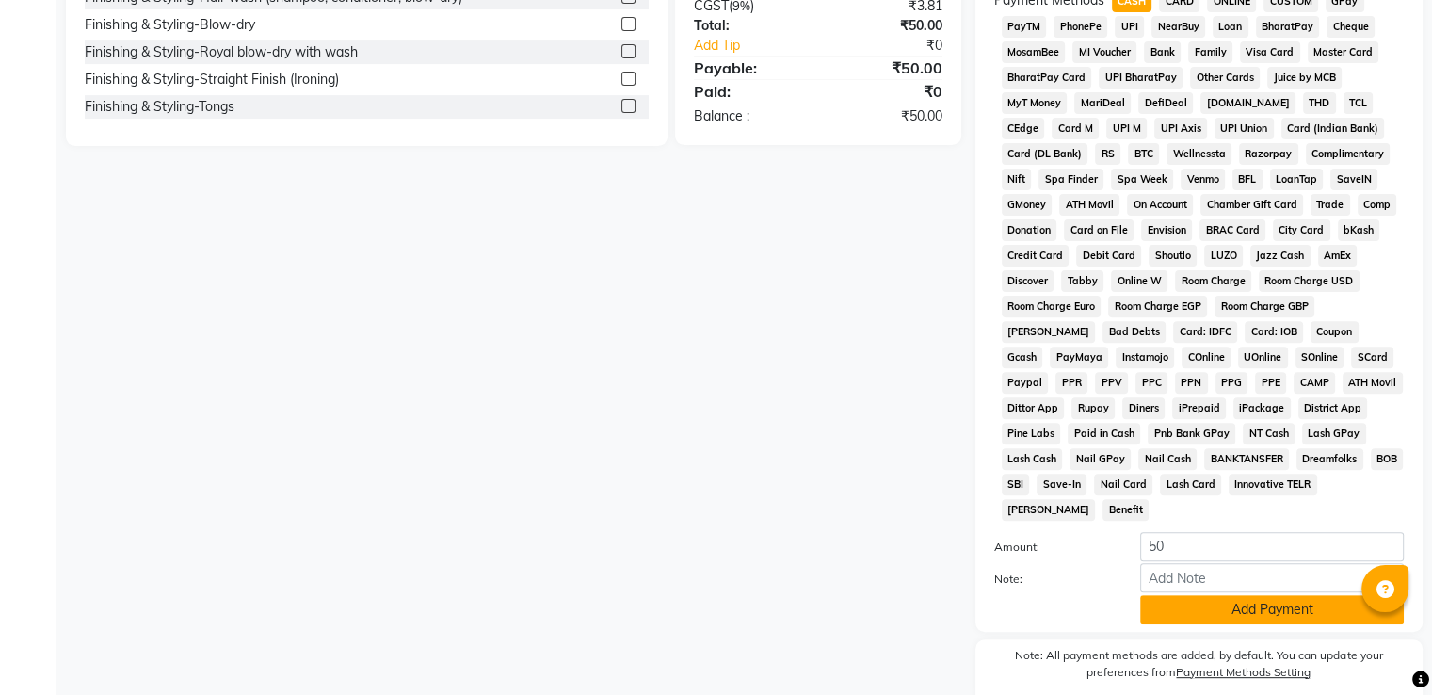
click at [1298, 595] on button "Add Payment" at bounding box center [1272, 609] width 264 height 29
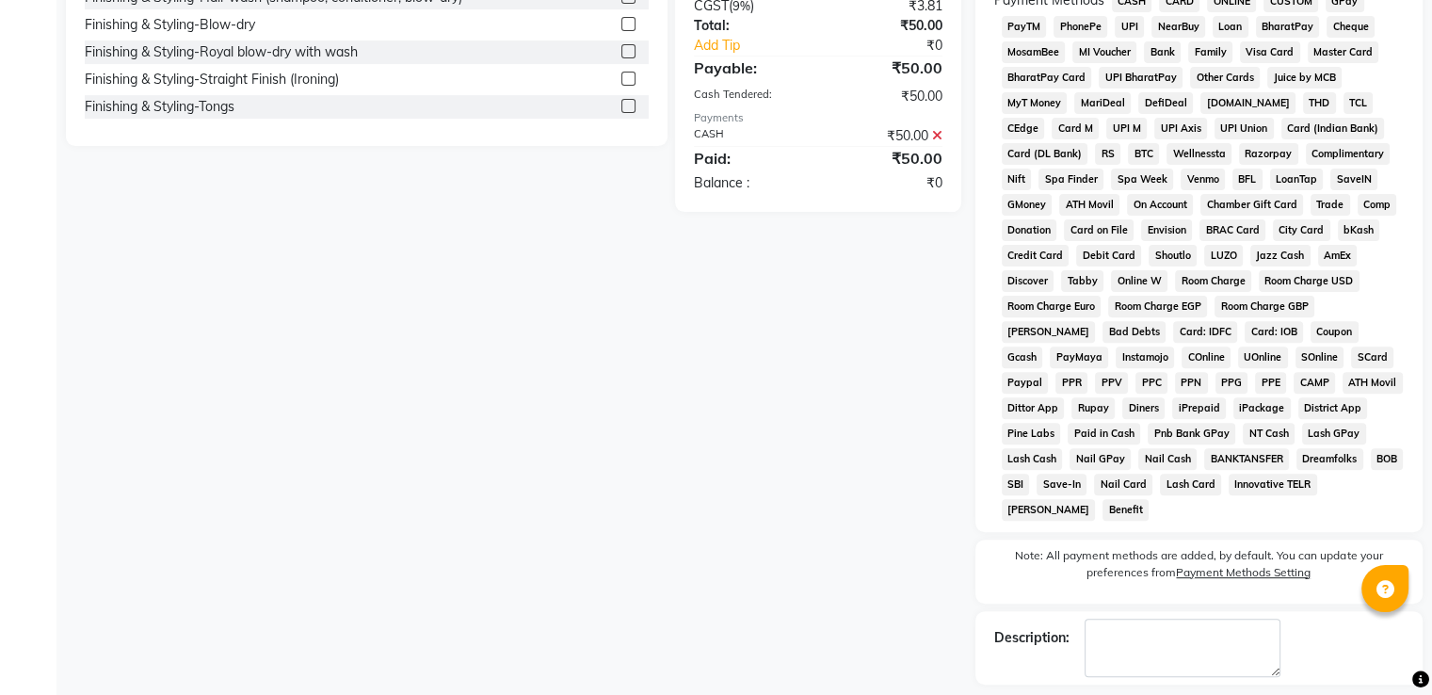
scroll to position [651, 0]
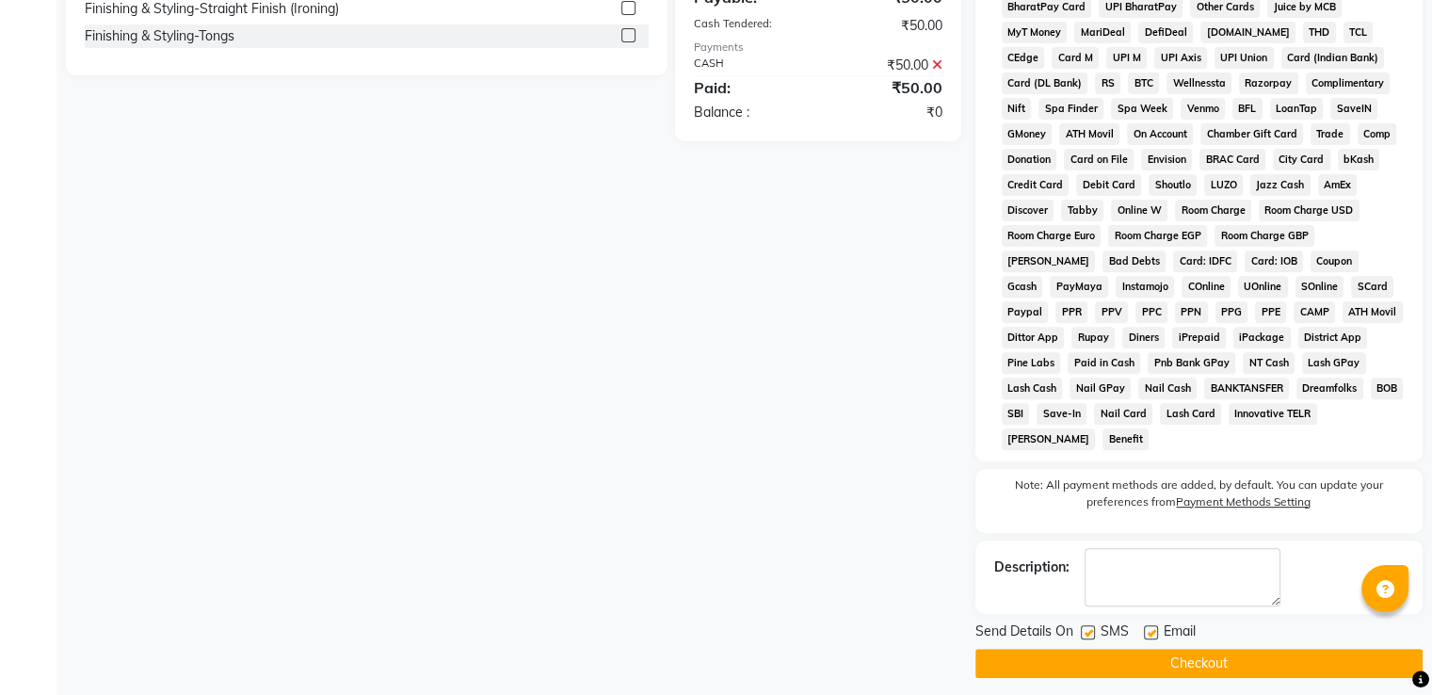
click at [1364, 651] on button "Checkout" at bounding box center [1198, 663] width 447 height 29
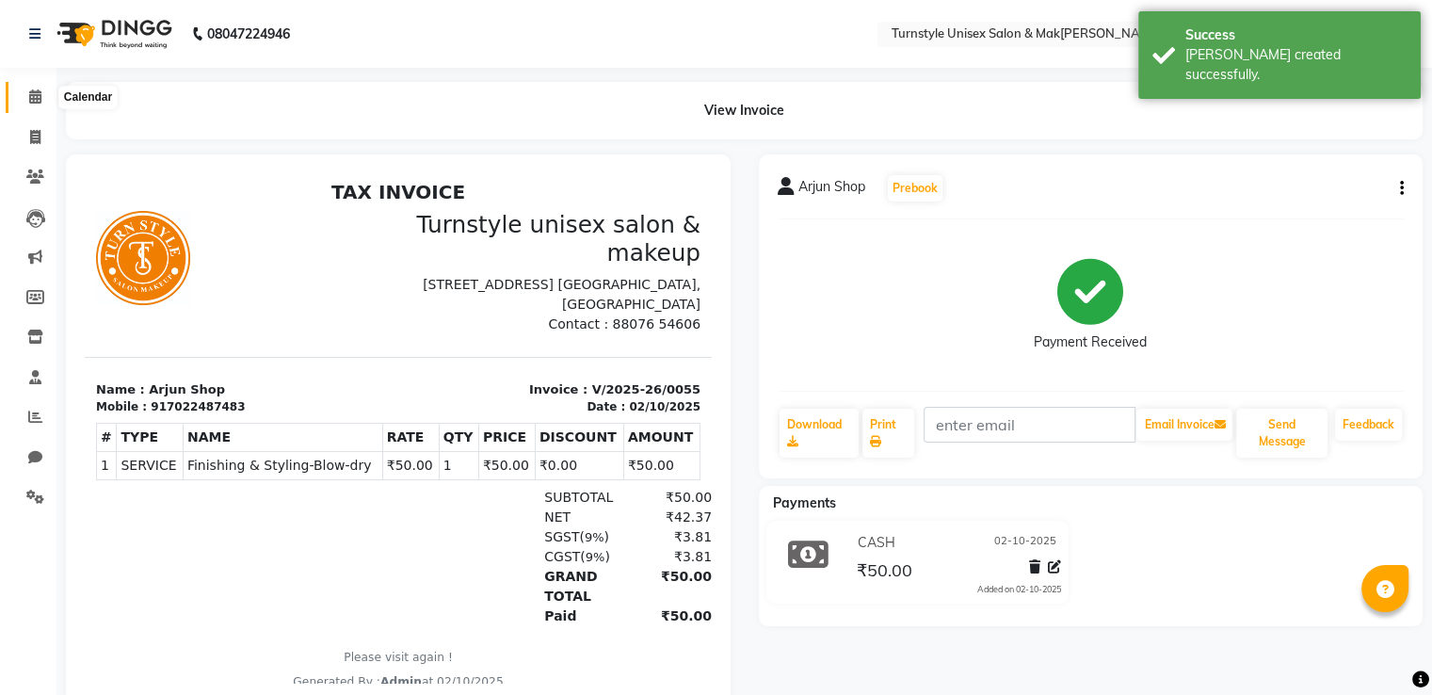
click at [29, 92] on icon at bounding box center [35, 96] width 12 height 14
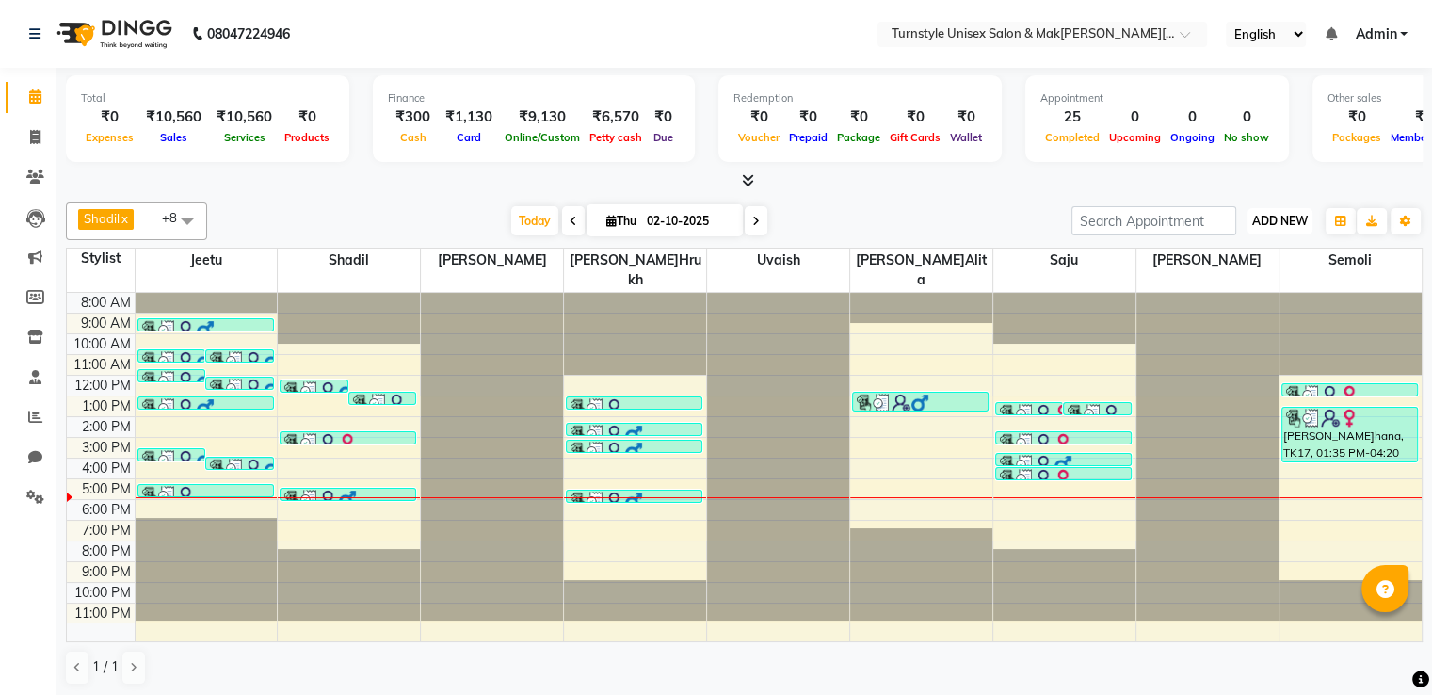
click at [1282, 227] on button "ADD NEW Toggle Dropdown" at bounding box center [1279, 221] width 65 height 26
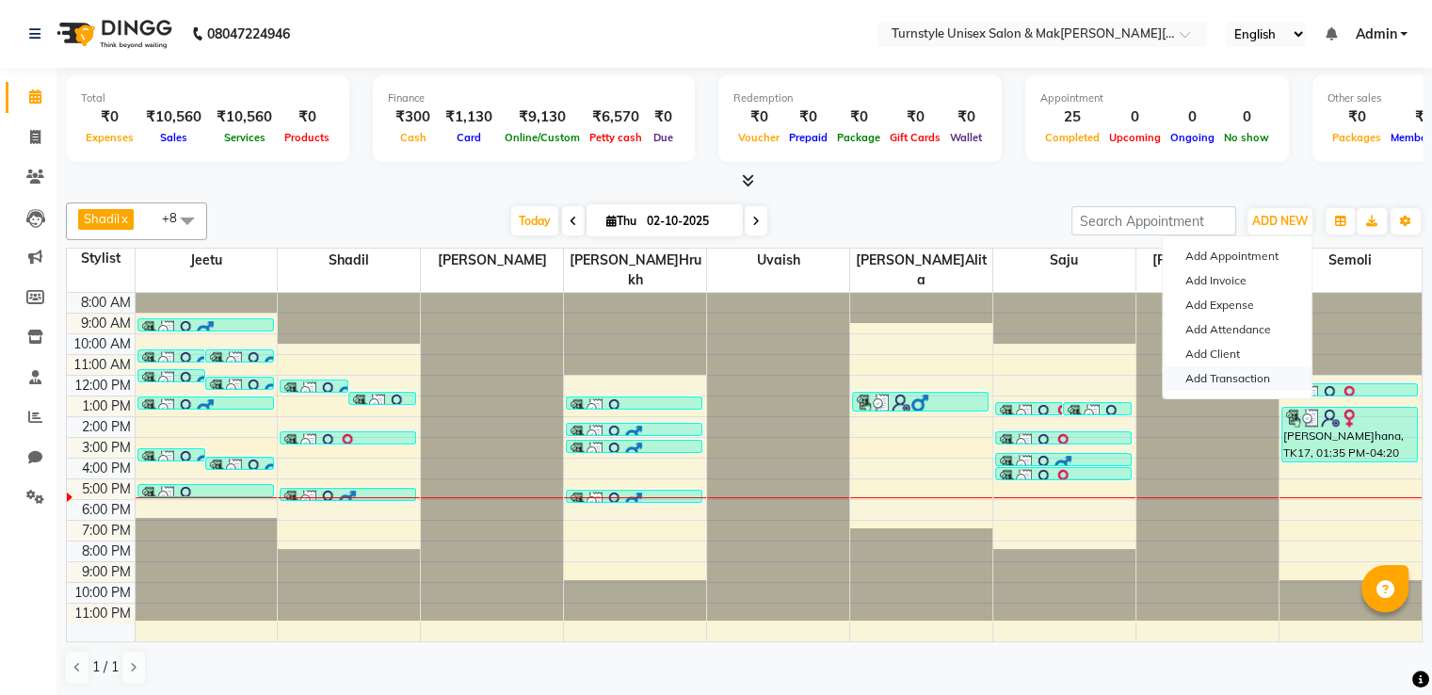
click at [1240, 377] on link "Add Transaction" at bounding box center [1237, 378] width 149 height 24
select select "direct"
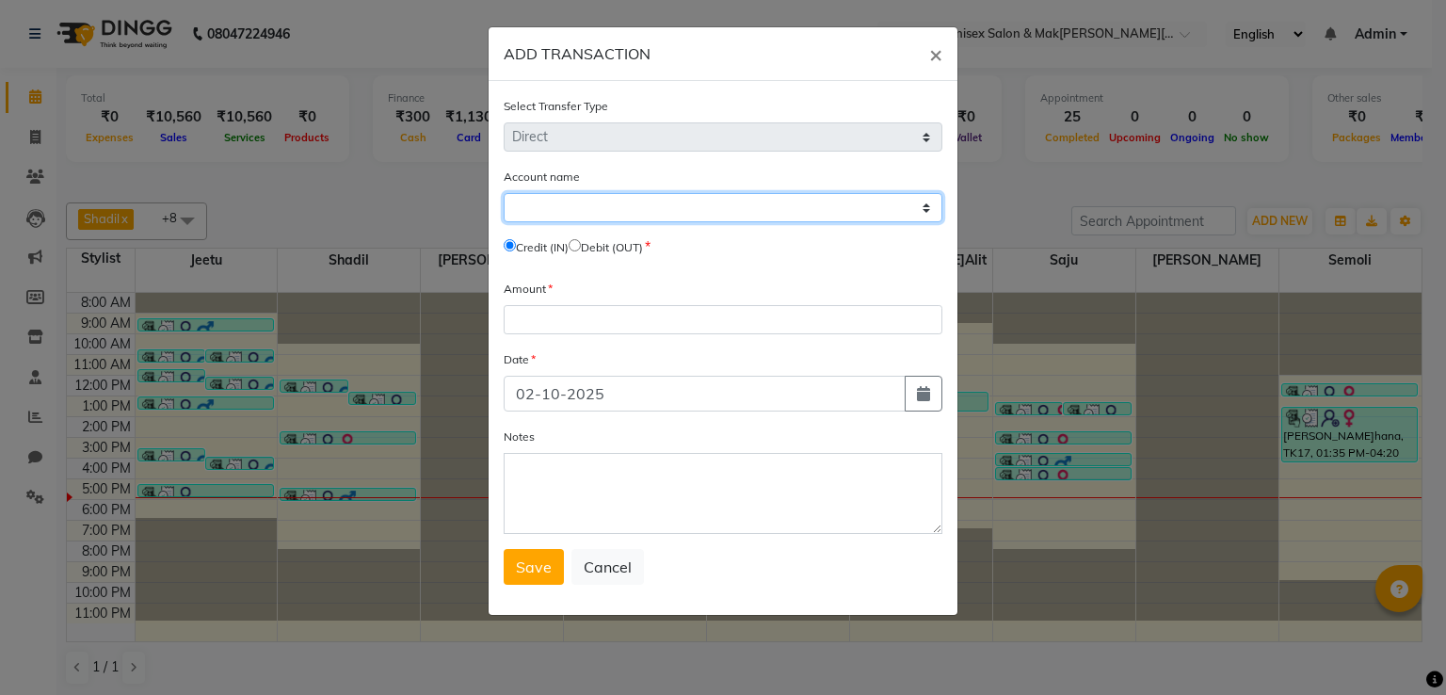
click at [584, 208] on select "Select Petty Cash Default Account" at bounding box center [723, 207] width 439 height 29
select select "8352"
click at [504, 195] on select "Select Petty Cash Default Account" at bounding box center [723, 207] width 439 height 29
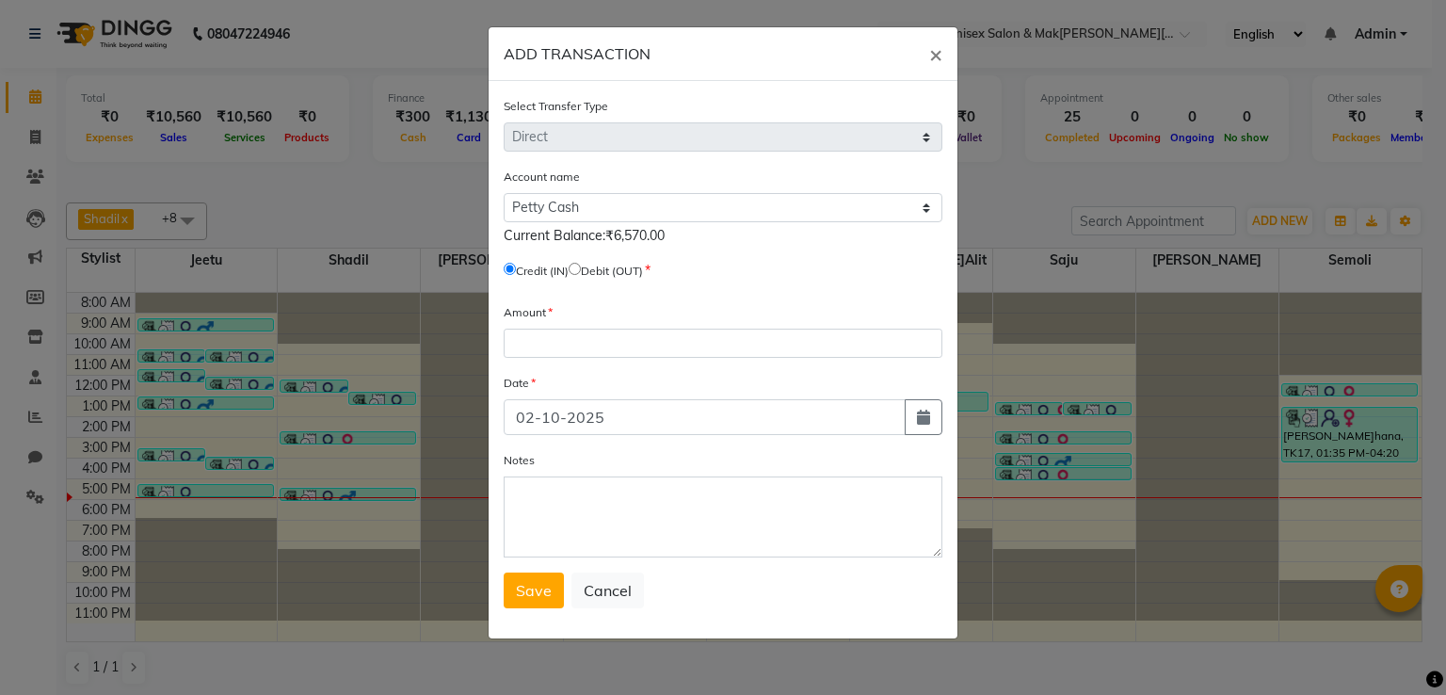
click at [581, 272] on input "radio" at bounding box center [575, 269] width 12 height 12
radio input "true"
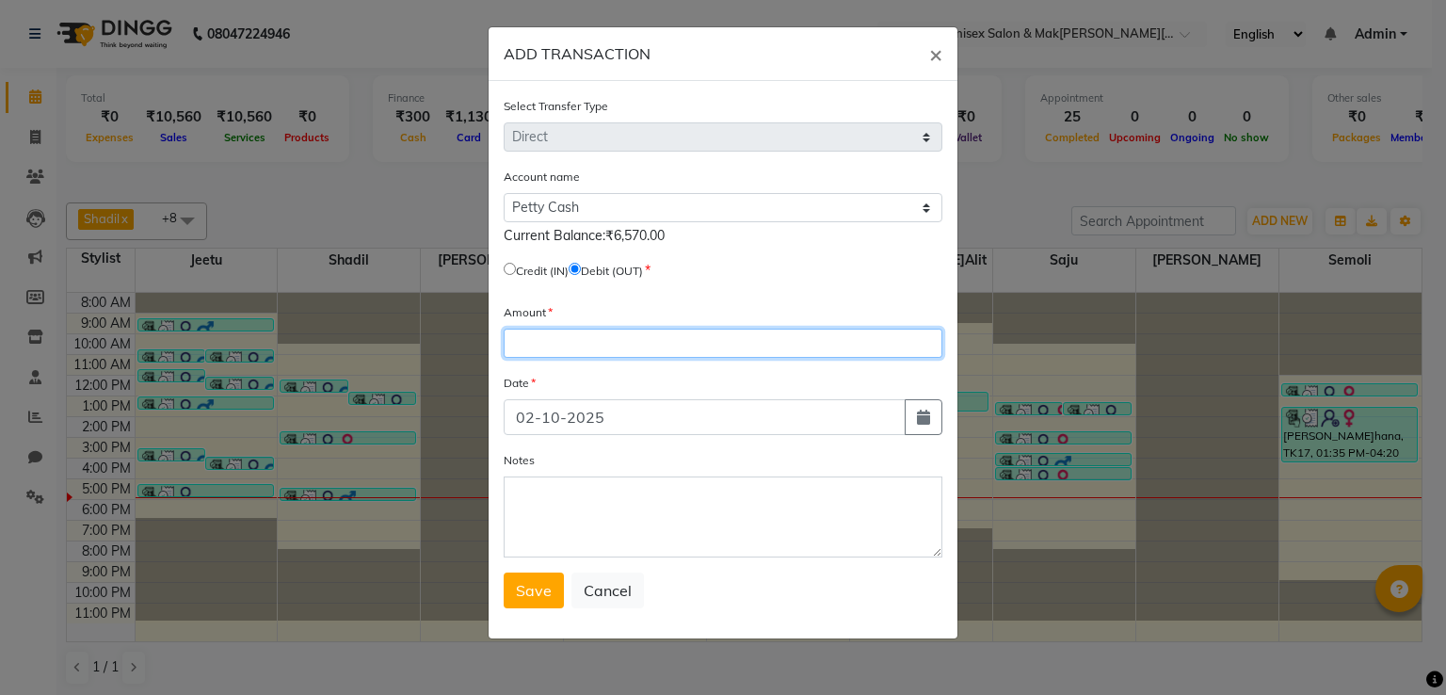
click at [619, 354] on input "number" at bounding box center [723, 343] width 439 height 29
type input "6500"
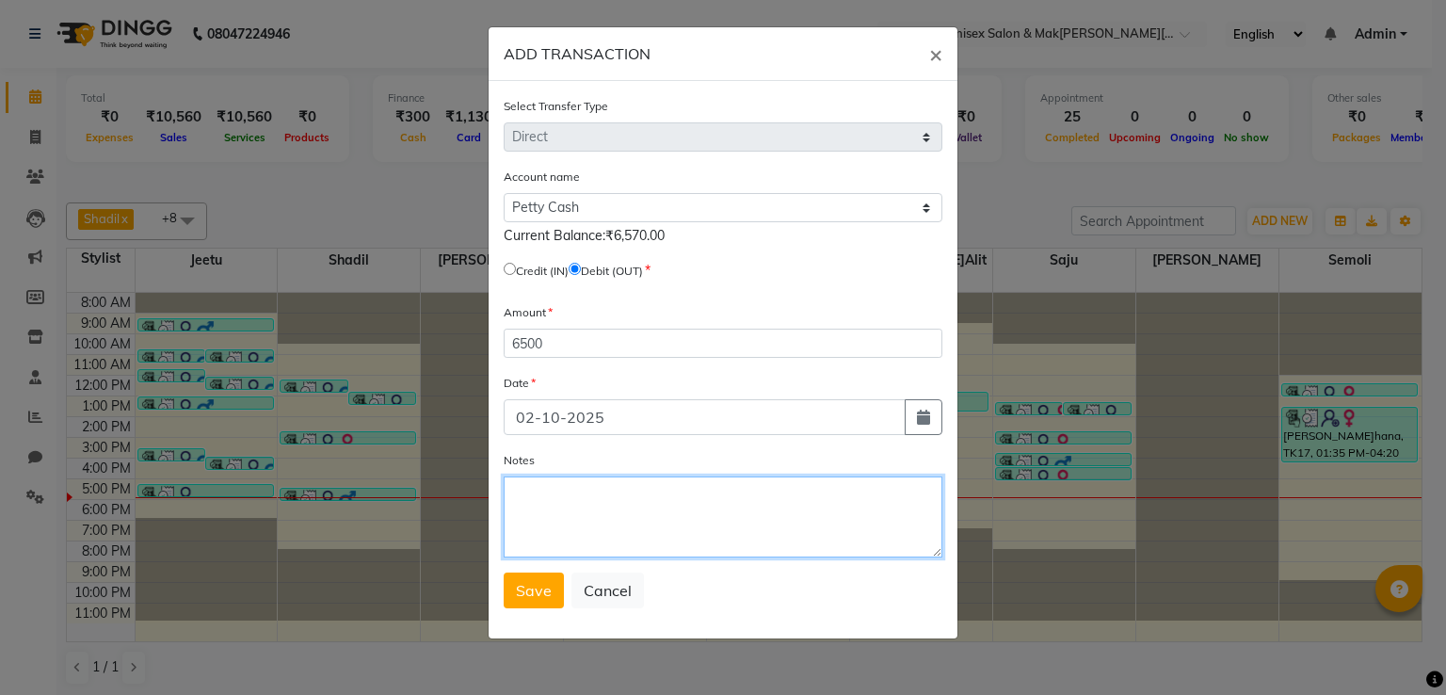
click at [610, 505] on textarea "Notes" at bounding box center [723, 516] width 439 height 81
click at [610, 505] on textarea "submitted to owner 6500" at bounding box center [723, 516] width 439 height 81
click at [716, 493] on textarea "submitted to owner 6500" at bounding box center [723, 516] width 439 height 81
type textarea "submitted to owner 6500 petty cash"
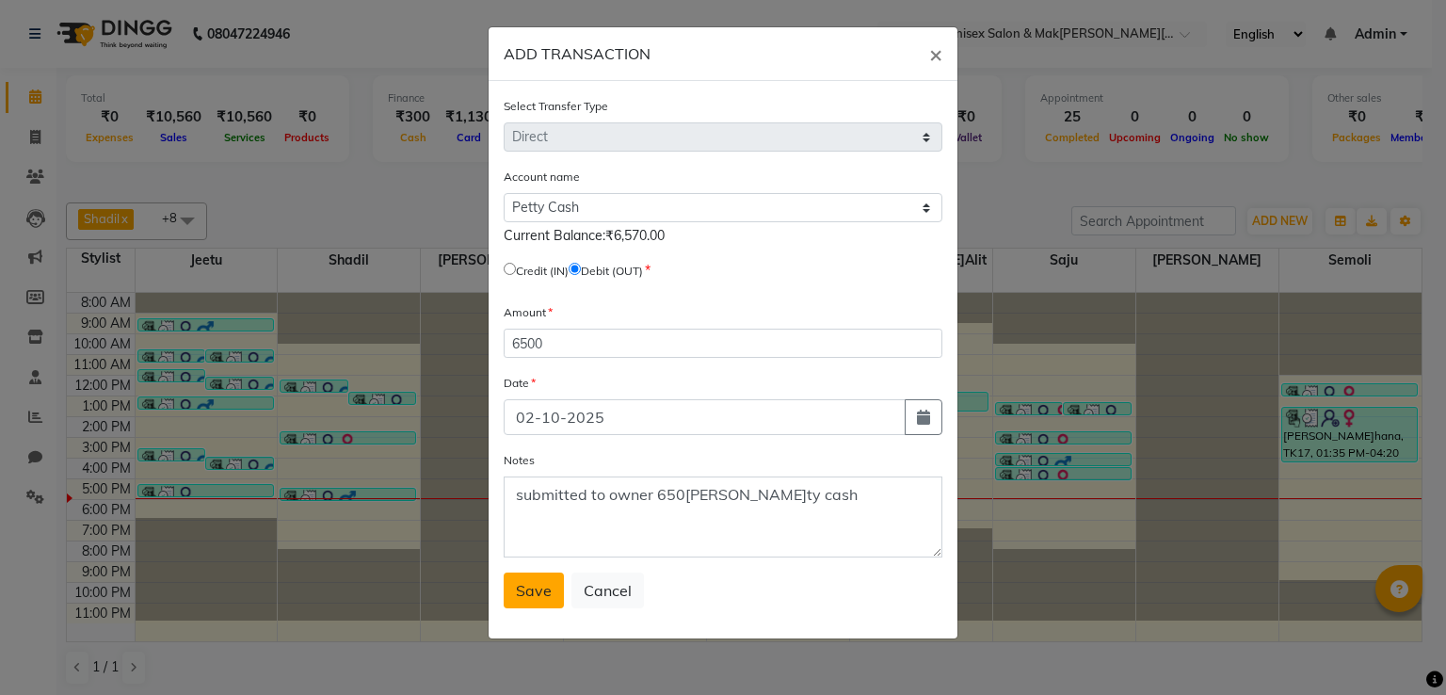
click at [530, 606] on button "Save" at bounding box center [534, 590] width 60 height 36
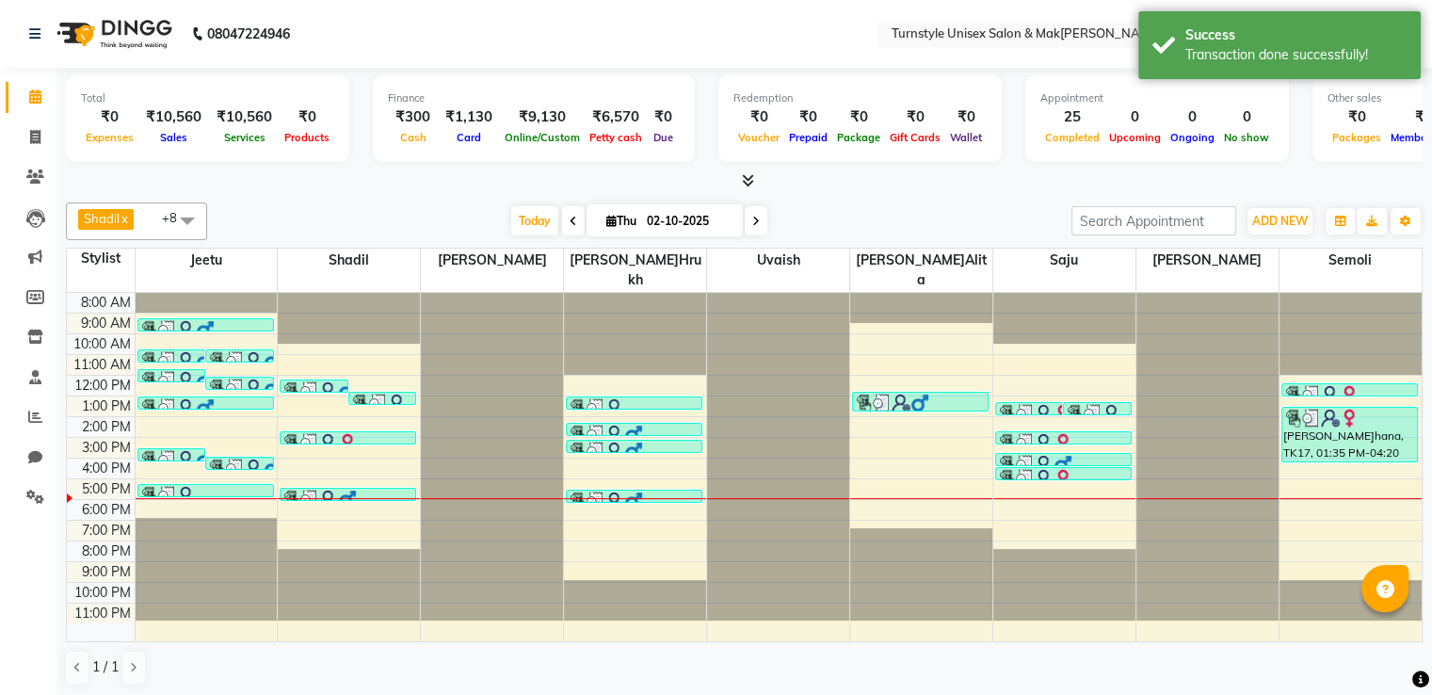
click at [463, 195] on div "Shadil x Saif x Shahrukh x Jeetu x Uvaish x Lalita x Saju x Sara x Semoli x +8 …" at bounding box center [744, 444] width 1357 height 498
click at [602, 122] on div "₹6,570" at bounding box center [616, 117] width 62 height 22
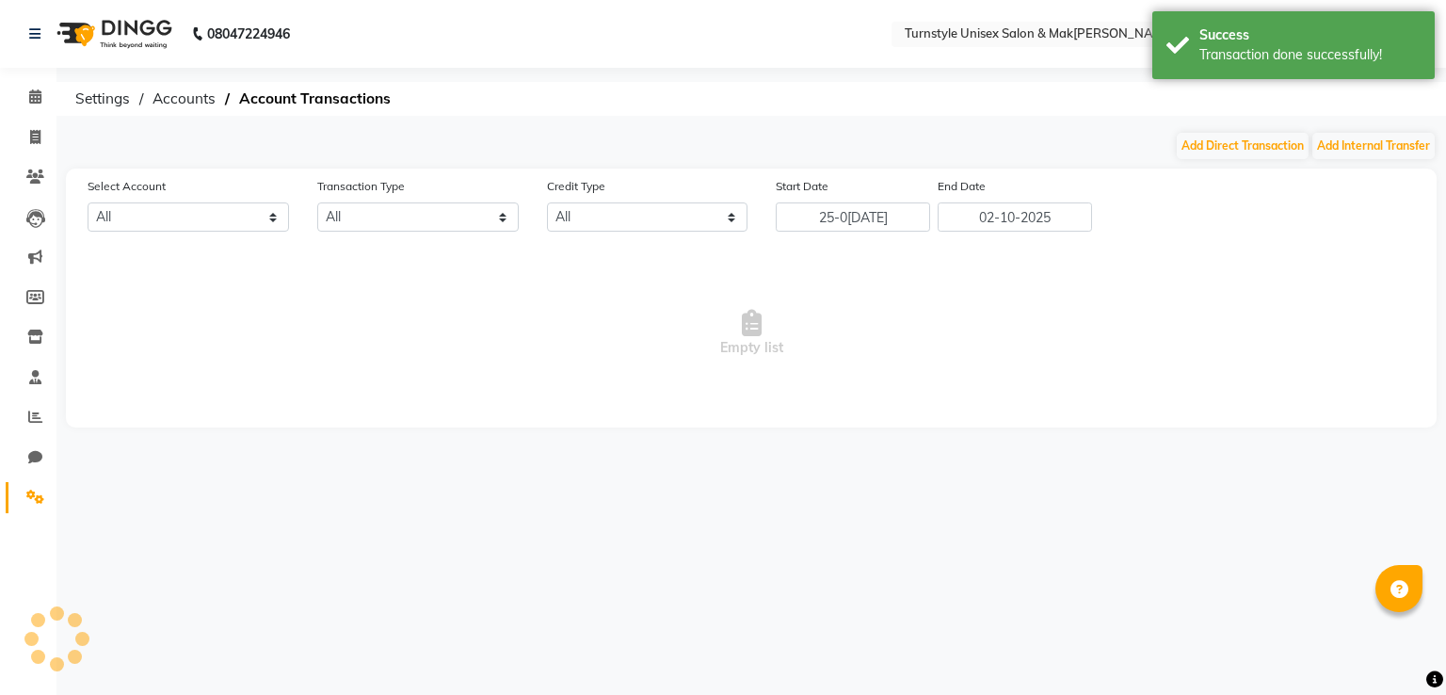
select select "8352"
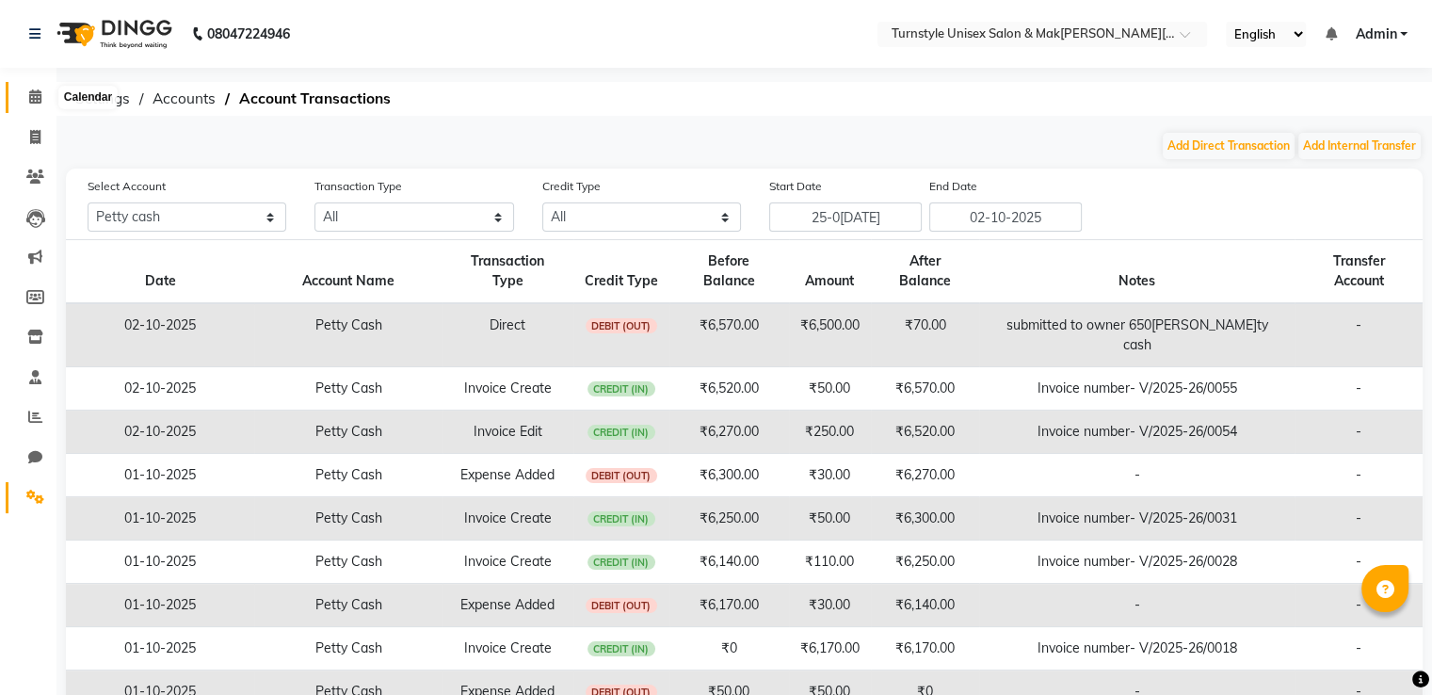
click at [37, 98] on icon at bounding box center [35, 96] width 12 height 14
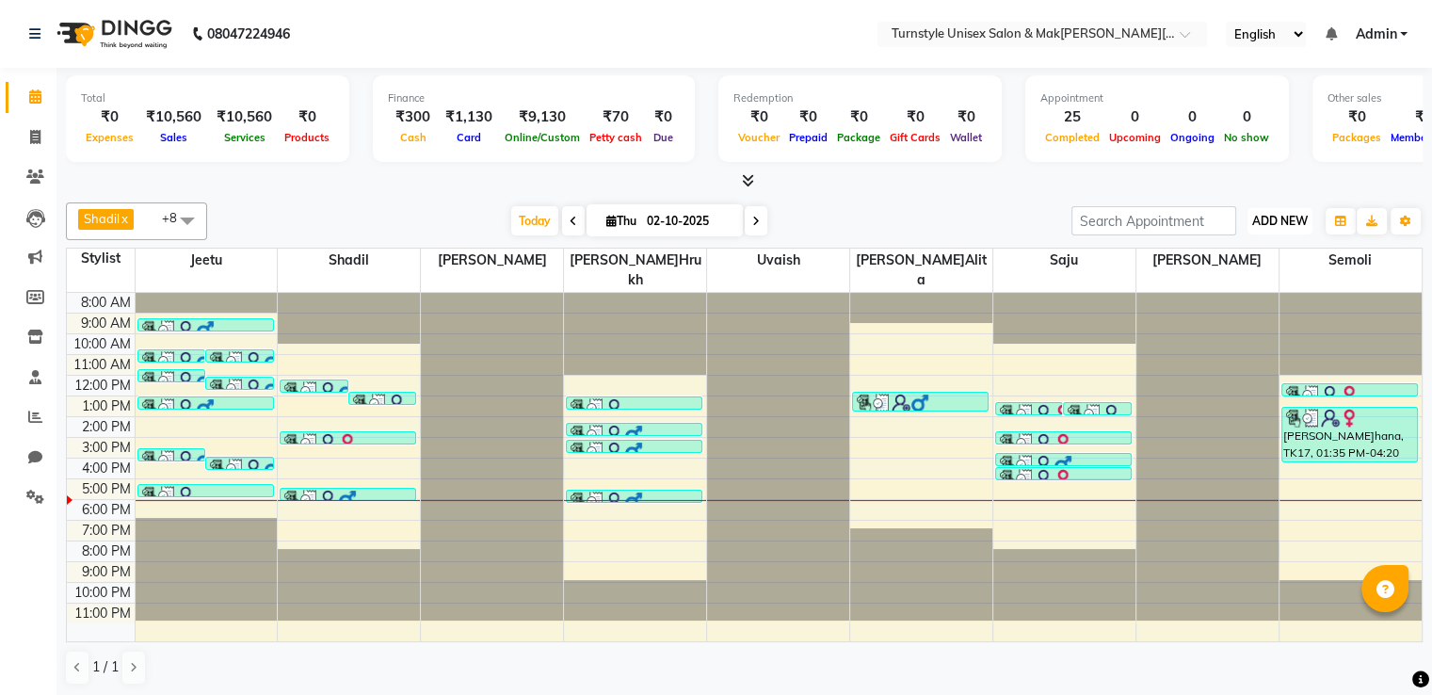
click at [1285, 226] on span "ADD NEW" at bounding box center [1280, 221] width 56 height 14
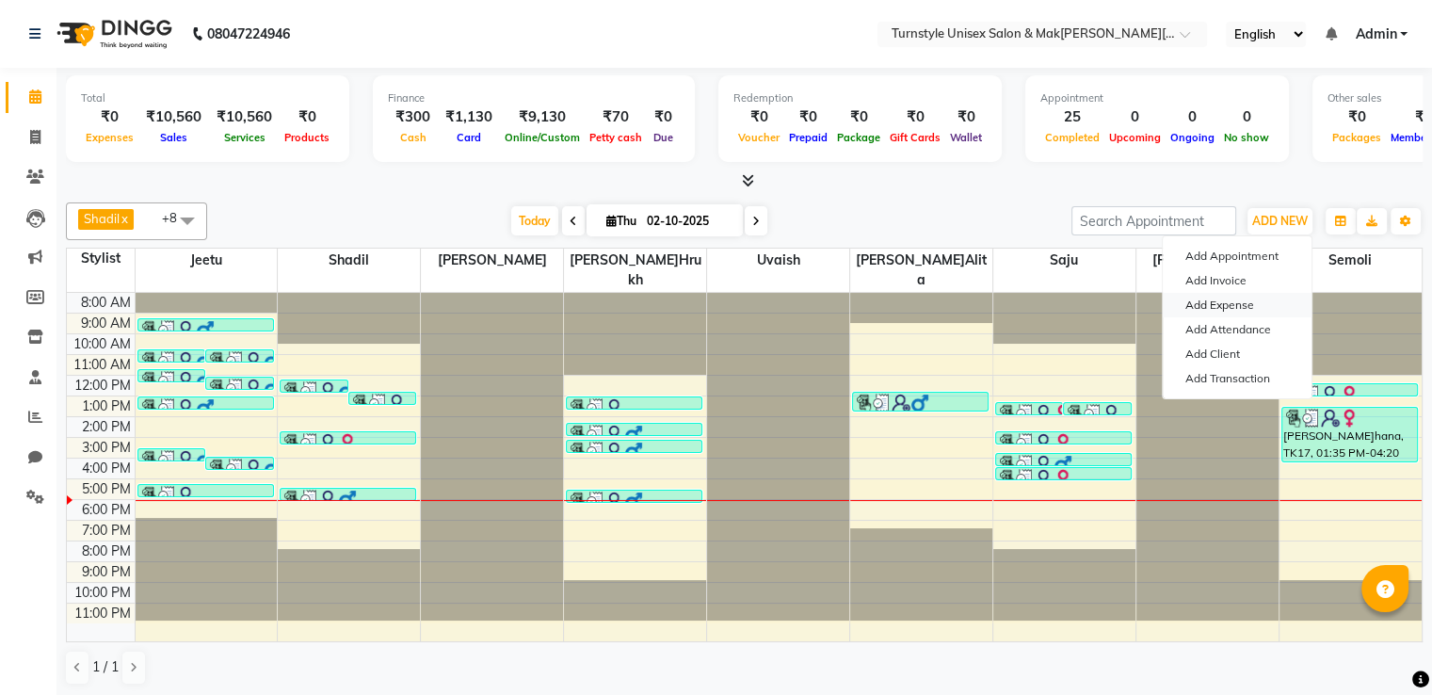
click at [1254, 302] on link "Add Expense" at bounding box center [1237, 305] width 149 height 24
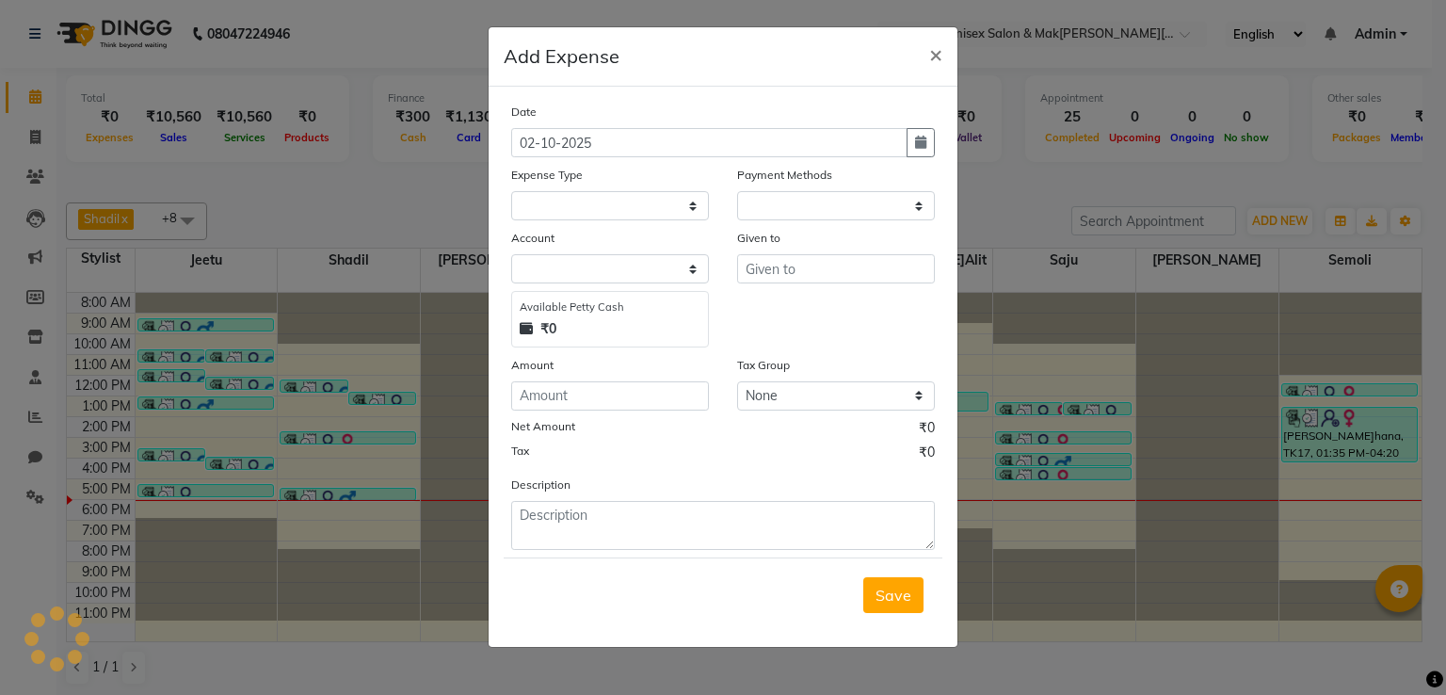
select select "1"
select select "8352"
click at [621, 402] on input "number" at bounding box center [610, 395] width 198 height 29
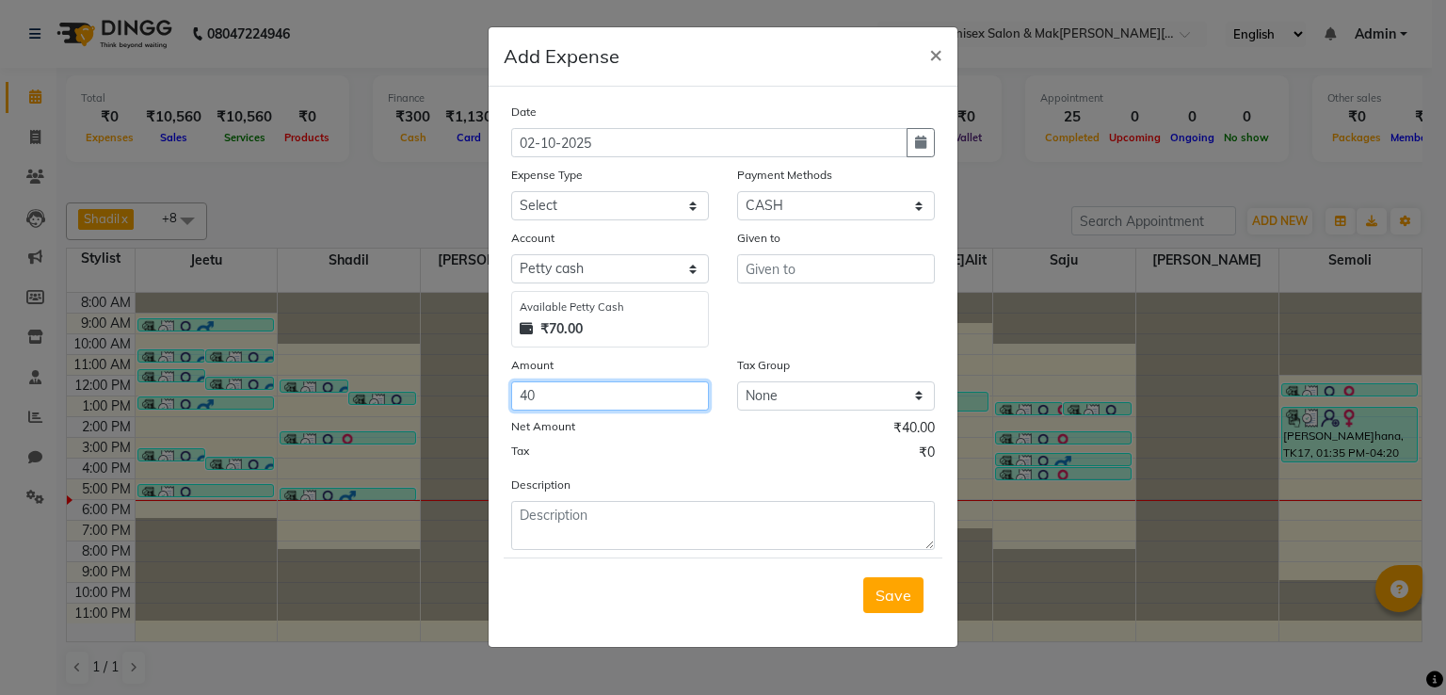
type input "4"
type input "20"
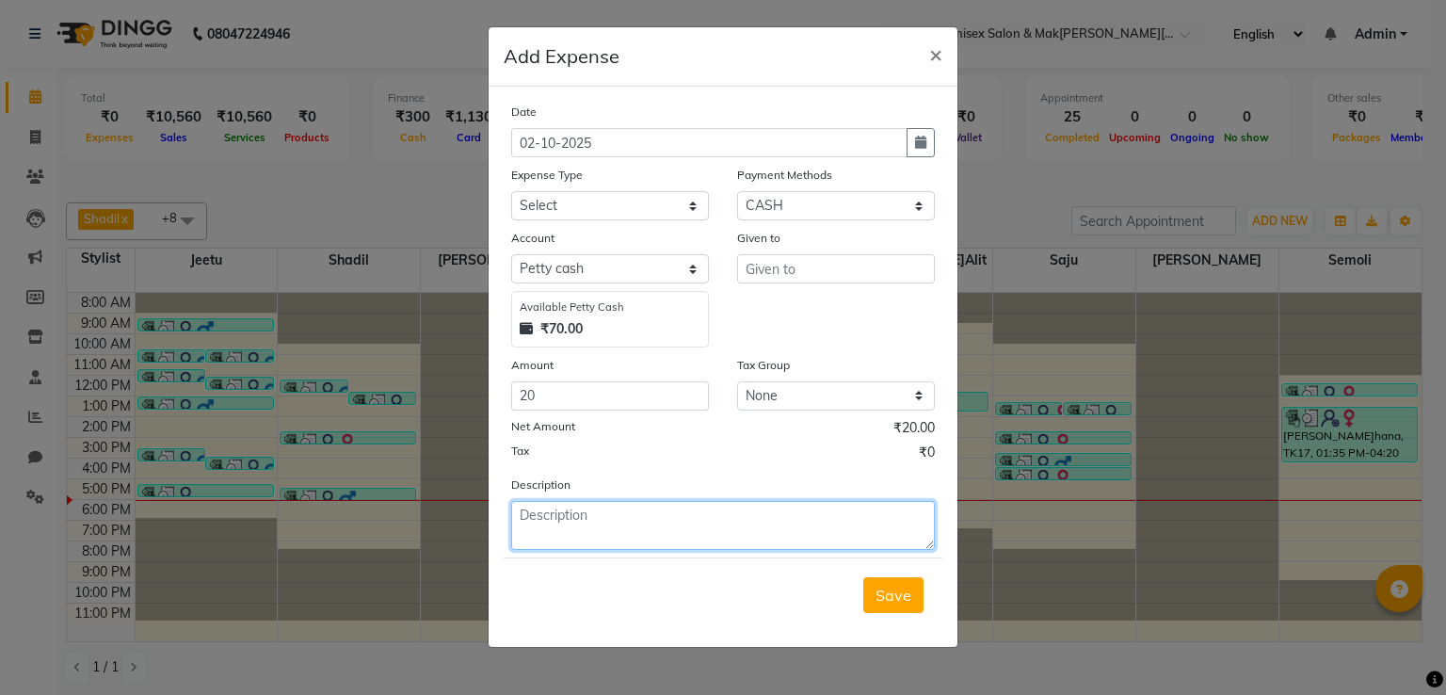
click at [658, 540] on textarea at bounding box center [723, 525] width 424 height 49
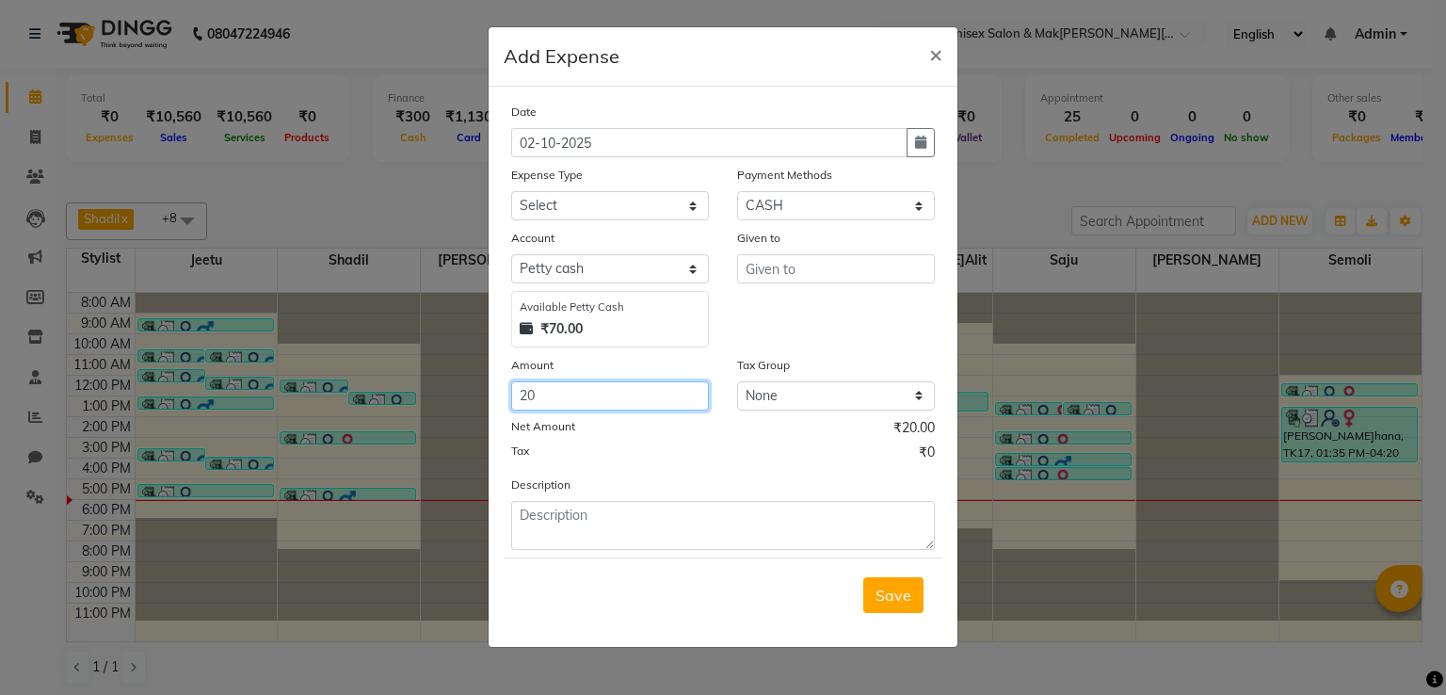
click at [606, 401] on input "20" at bounding box center [610, 395] width 198 height 29
click at [770, 274] on input "text" at bounding box center [836, 268] width 198 height 29
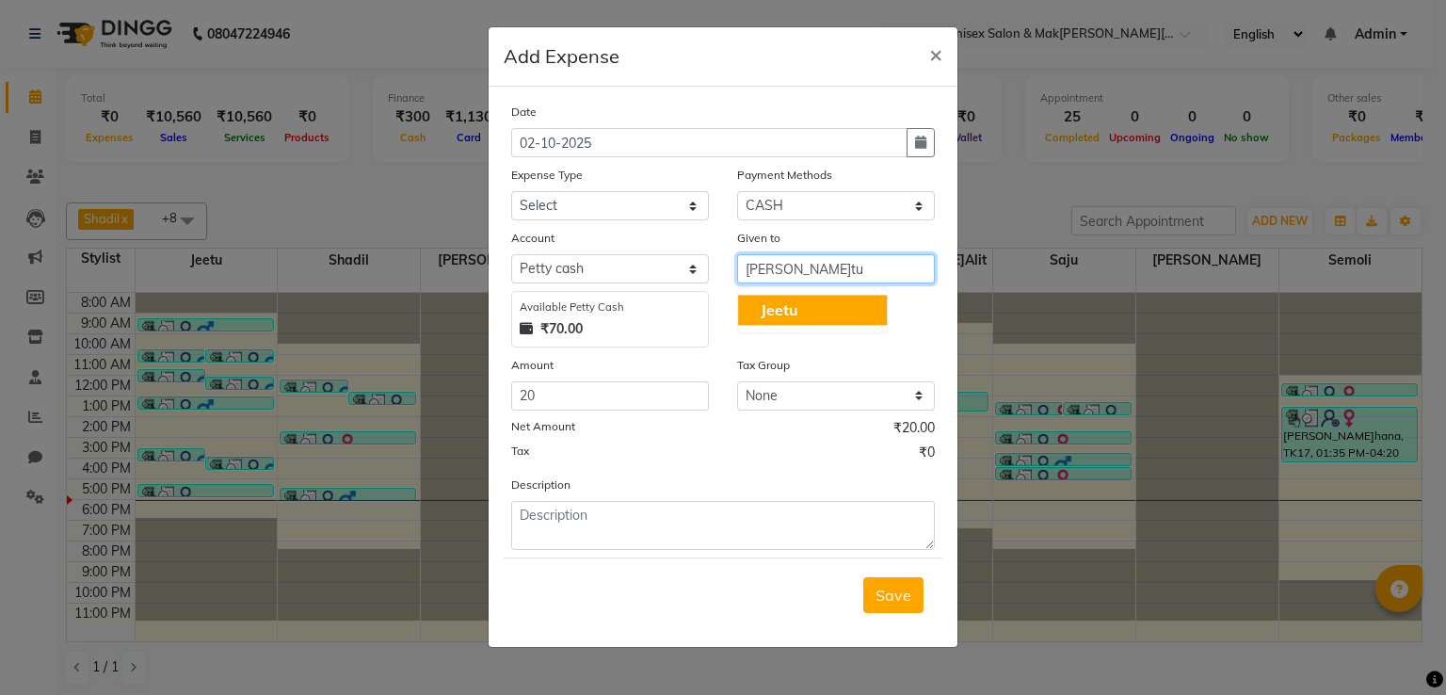
click at [810, 306] on button "Jeetu" at bounding box center [812, 310] width 149 height 30
type input "Jeetu"
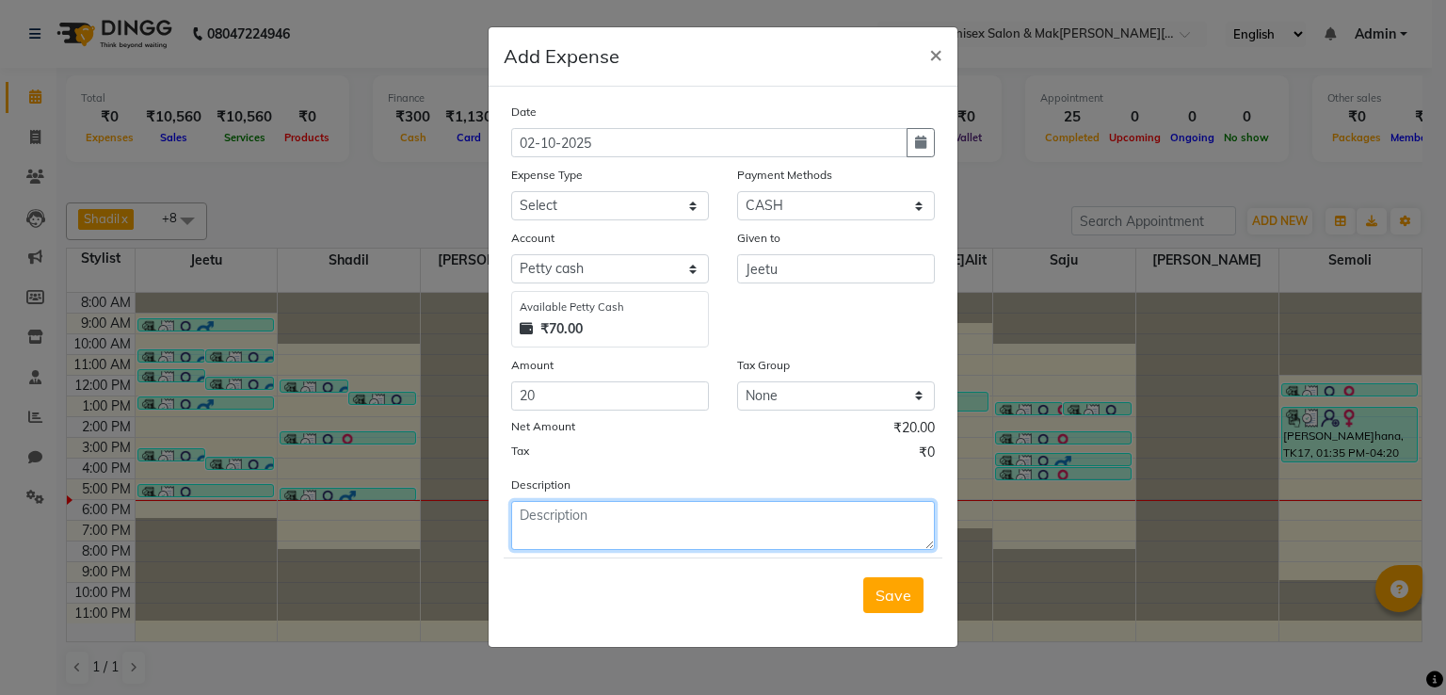
click at [667, 521] on textarea at bounding box center [723, 525] width 424 height 49
type textarea "Owner mam (coffee)"
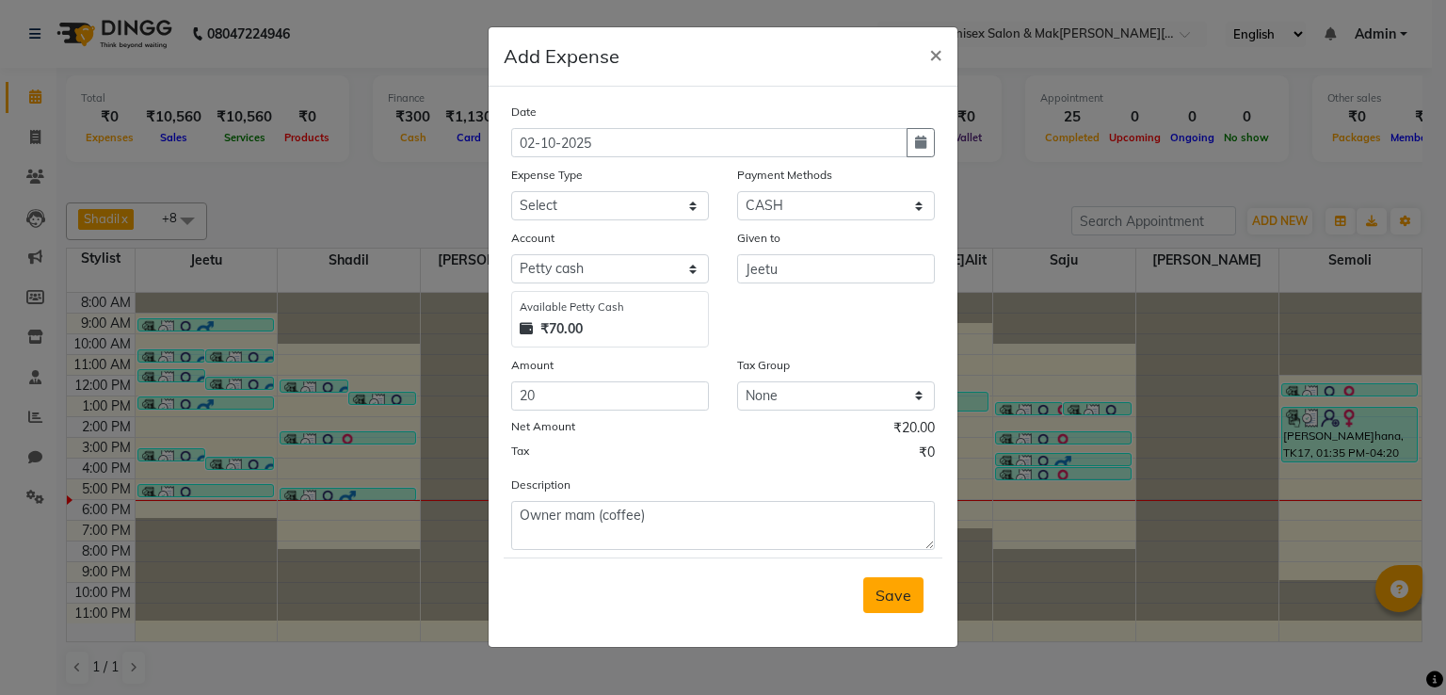
click at [908, 603] on span "Save" at bounding box center [894, 595] width 36 height 19
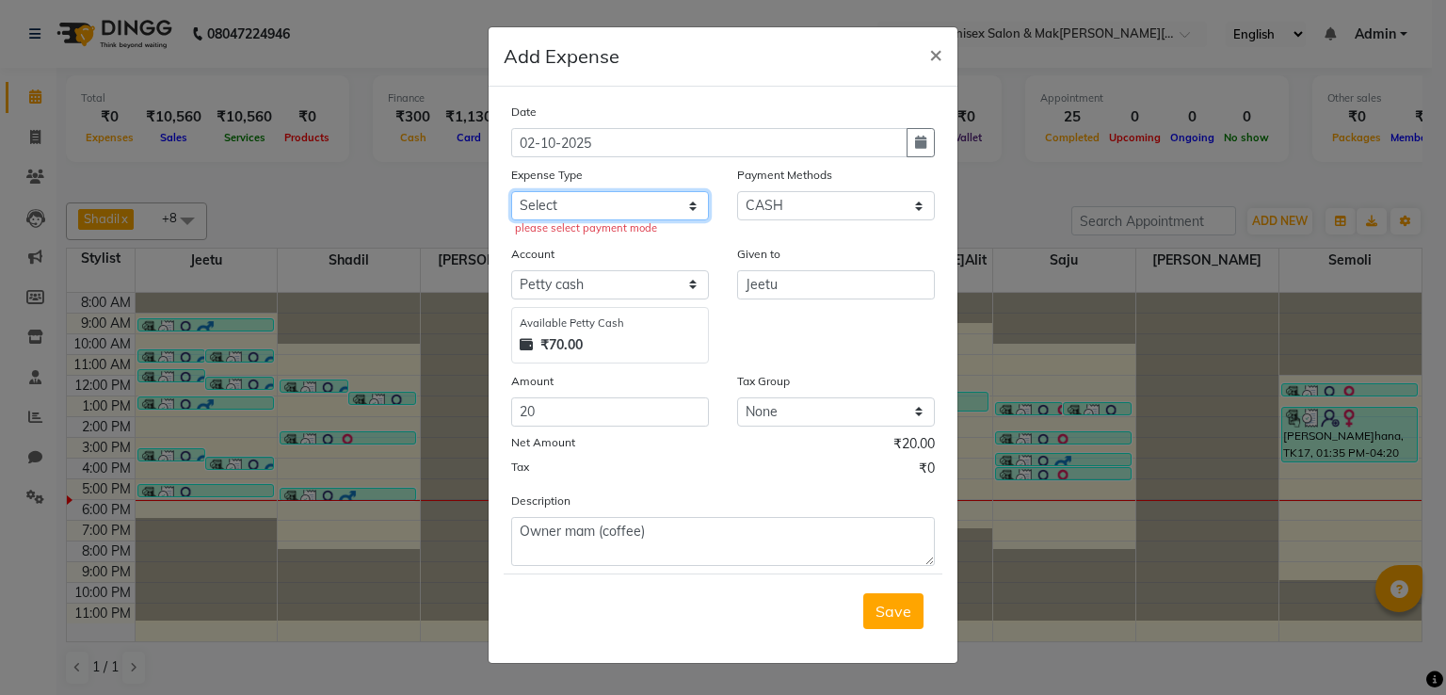
click at [623, 204] on select "Select Advance Salary Bank charges Car maintenance Cash transfer to bank Cash t…" at bounding box center [610, 205] width 198 height 29
select select "18"
click at [511, 193] on select "Select Advance Salary Bank charges Car maintenance Cash transfer to bank Cash t…" at bounding box center [610, 205] width 198 height 29
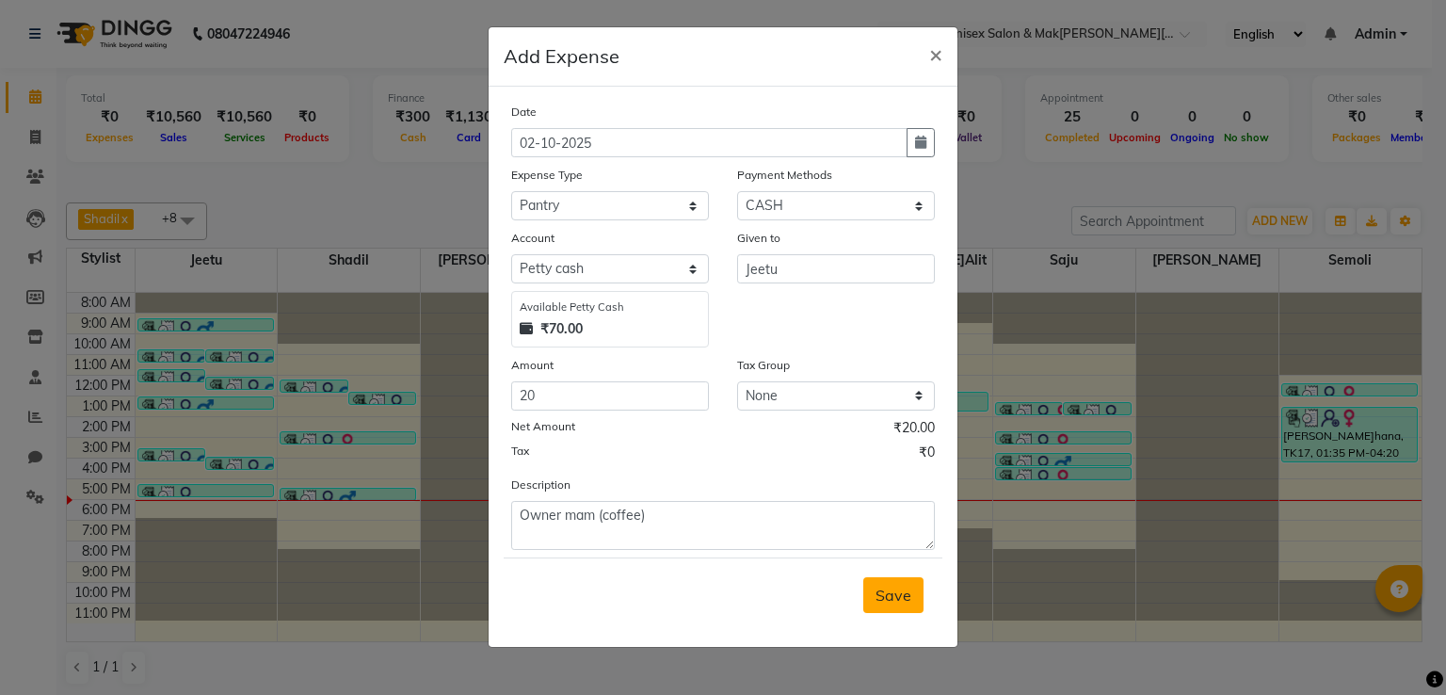
click at [885, 595] on span "Save" at bounding box center [894, 595] width 36 height 19
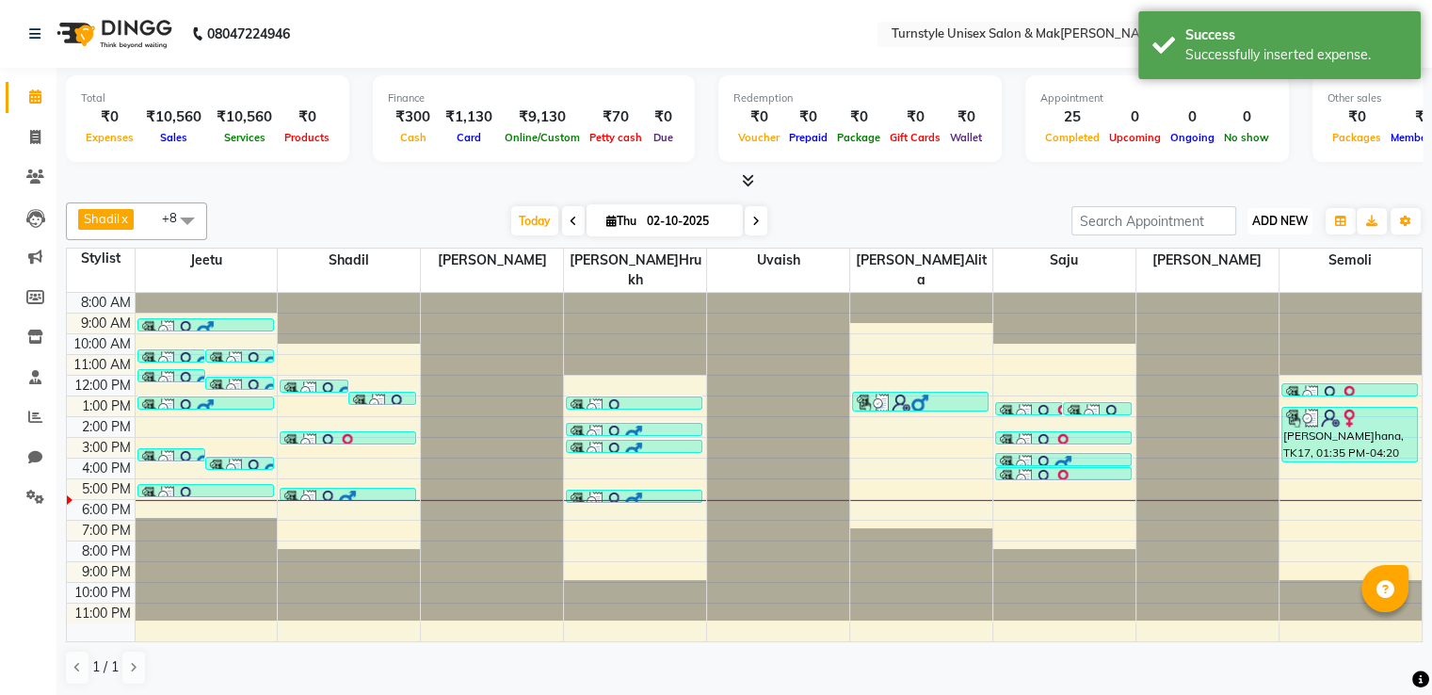
click at [1275, 216] on span "ADD NEW" at bounding box center [1280, 221] width 56 height 14
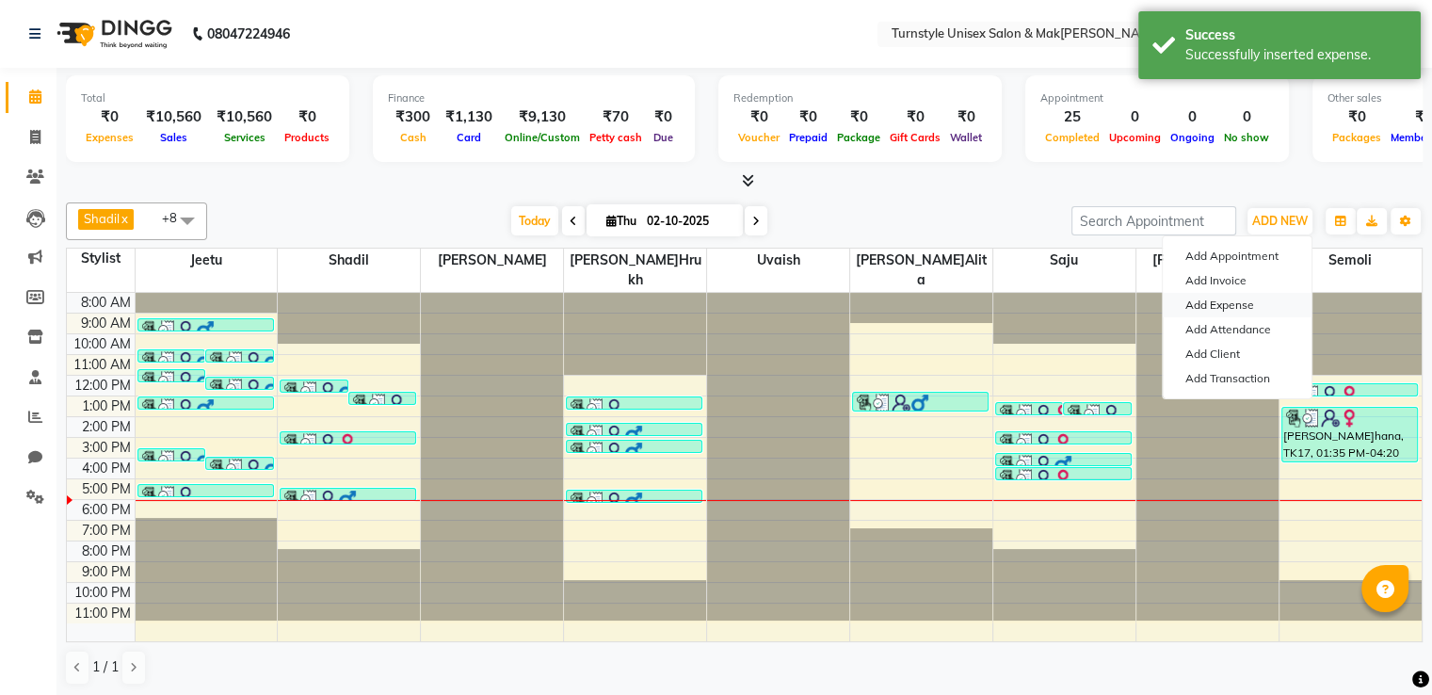
click at [1241, 302] on link "Add Expense" at bounding box center [1237, 305] width 149 height 24
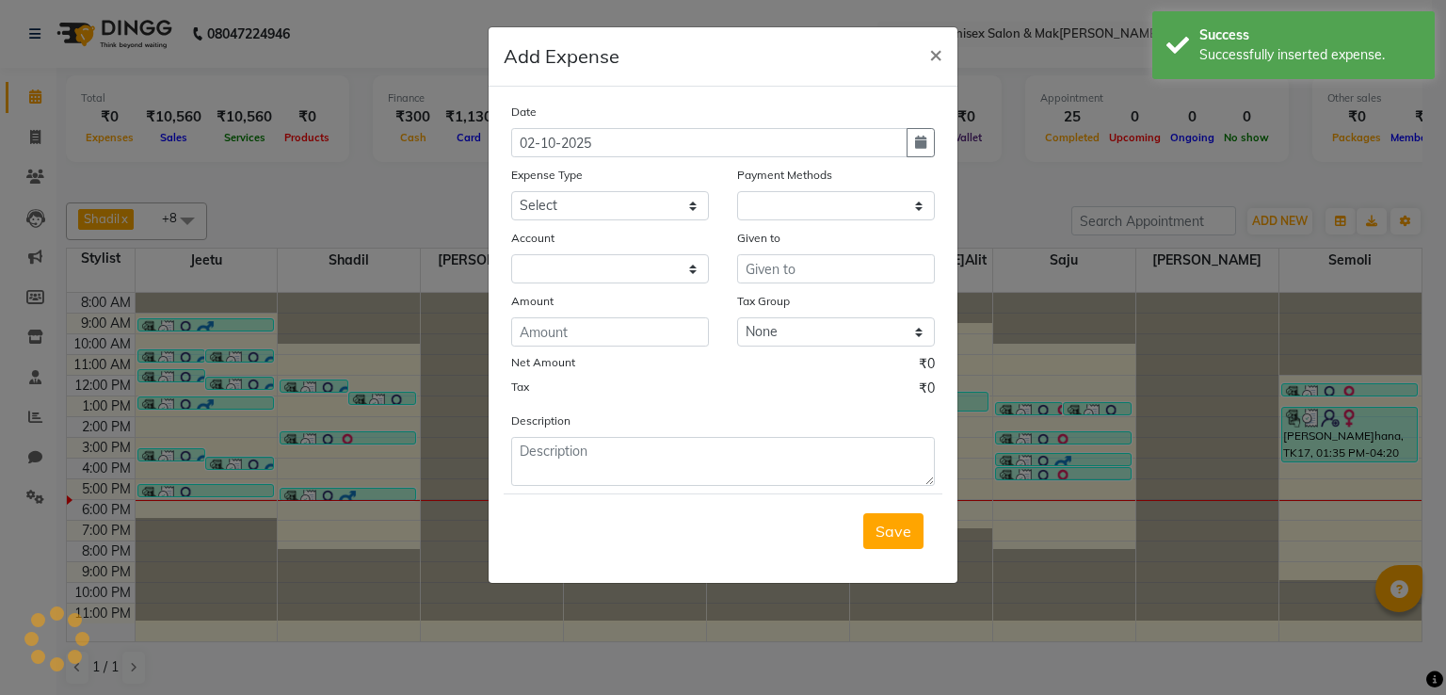
select select "1"
select select "8352"
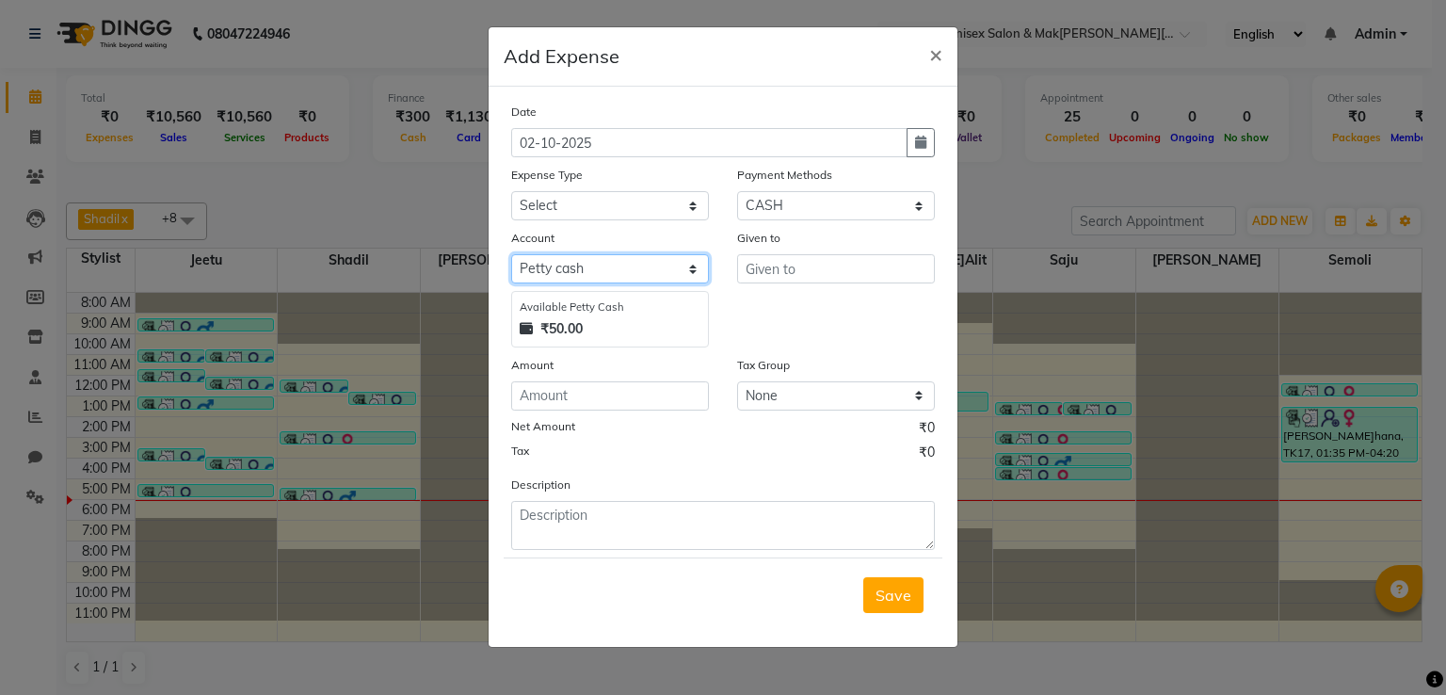
click at [604, 269] on select "Select Petty cash Default account" at bounding box center [610, 268] width 198 height 29
click at [614, 201] on select "Select Advance Salary Bank charges Car maintenance Cash transfer to bank Cash t…" at bounding box center [610, 205] width 198 height 29
select select "18"
click at [511, 193] on select "Select Advance Salary Bank charges Car maintenance Cash transfer to bank Cash t…" at bounding box center [610, 205] width 198 height 29
click at [639, 396] on input "number" at bounding box center [610, 395] width 198 height 29
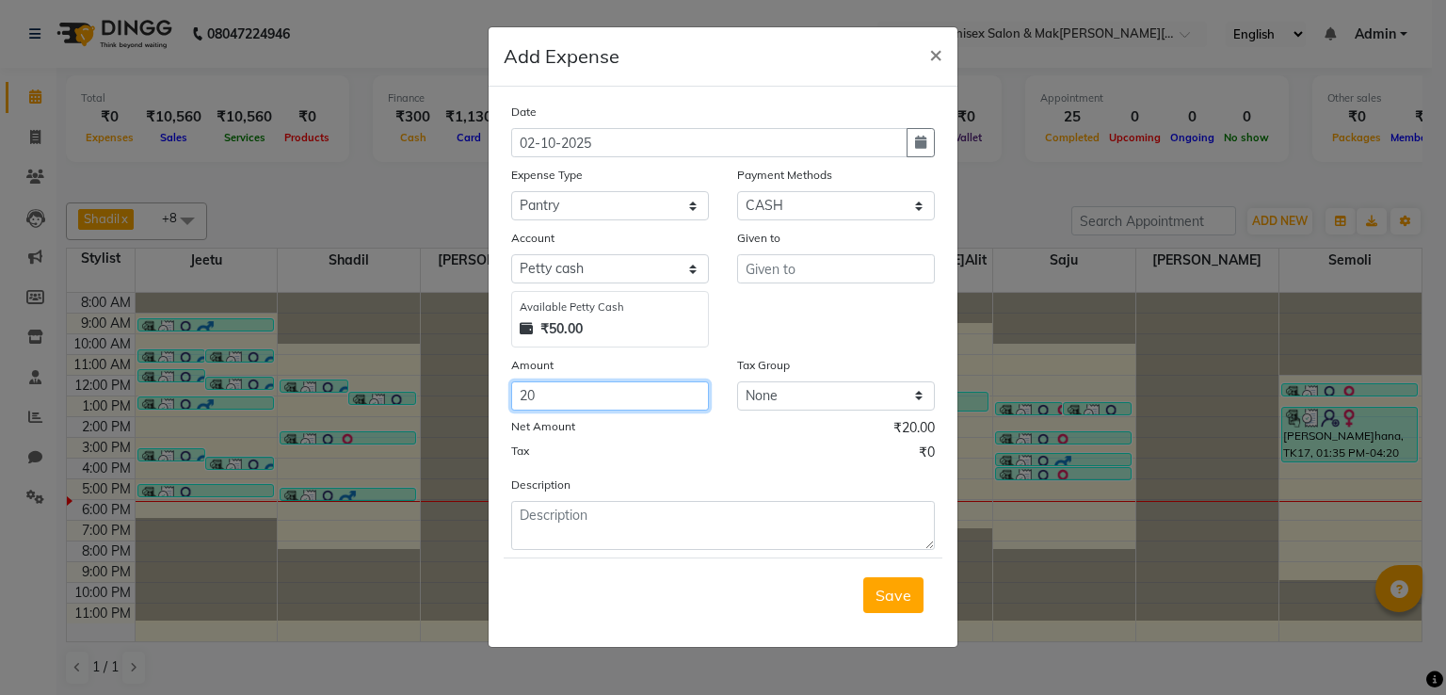
type input "20"
click at [651, 457] on div "Tax ₹0" at bounding box center [723, 454] width 424 height 24
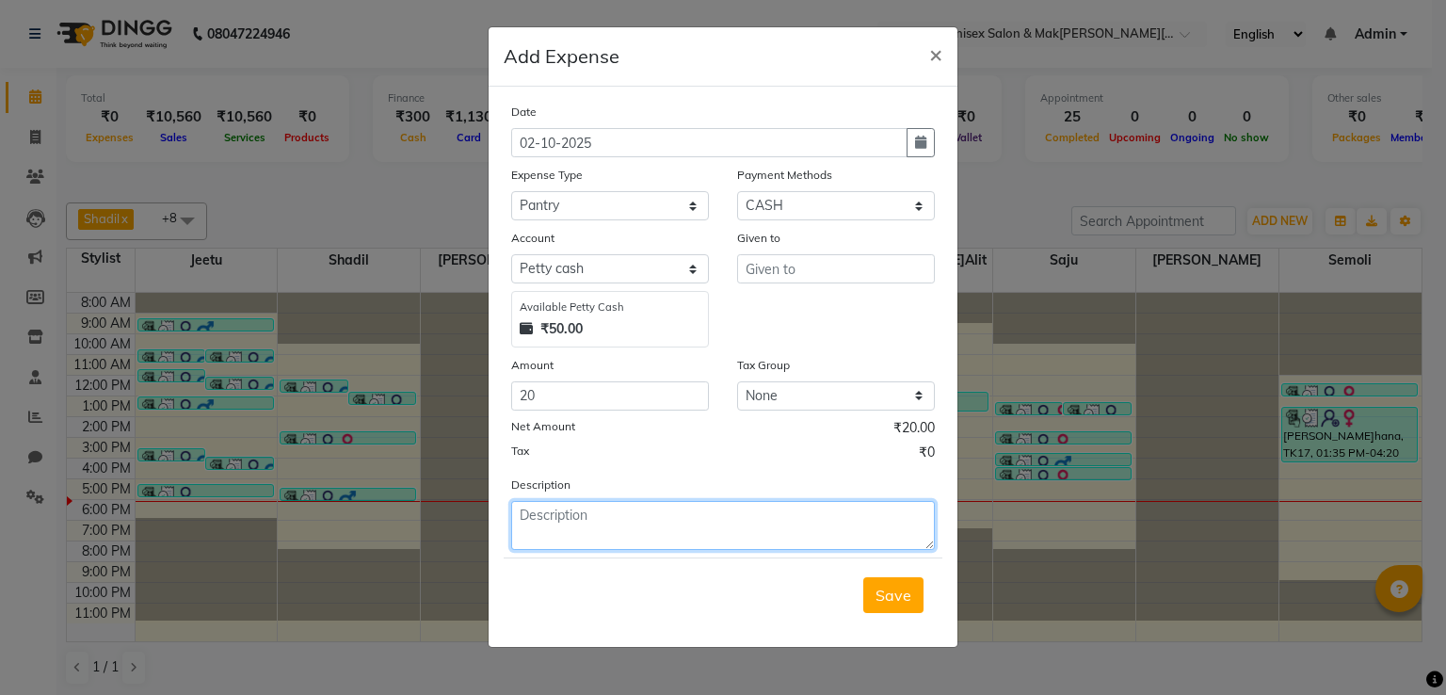
click at [697, 536] on textarea at bounding box center [723, 525] width 424 height 49
type textarea "p"
click at [535, 523] on textarea "foe owner Mam Pakoda" at bounding box center [723, 525] width 424 height 49
click at [540, 523] on textarea "foe owner Mam Pakoda" at bounding box center [723, 525] width 424 height 49
type textarea "for owner Mam Pakoda"
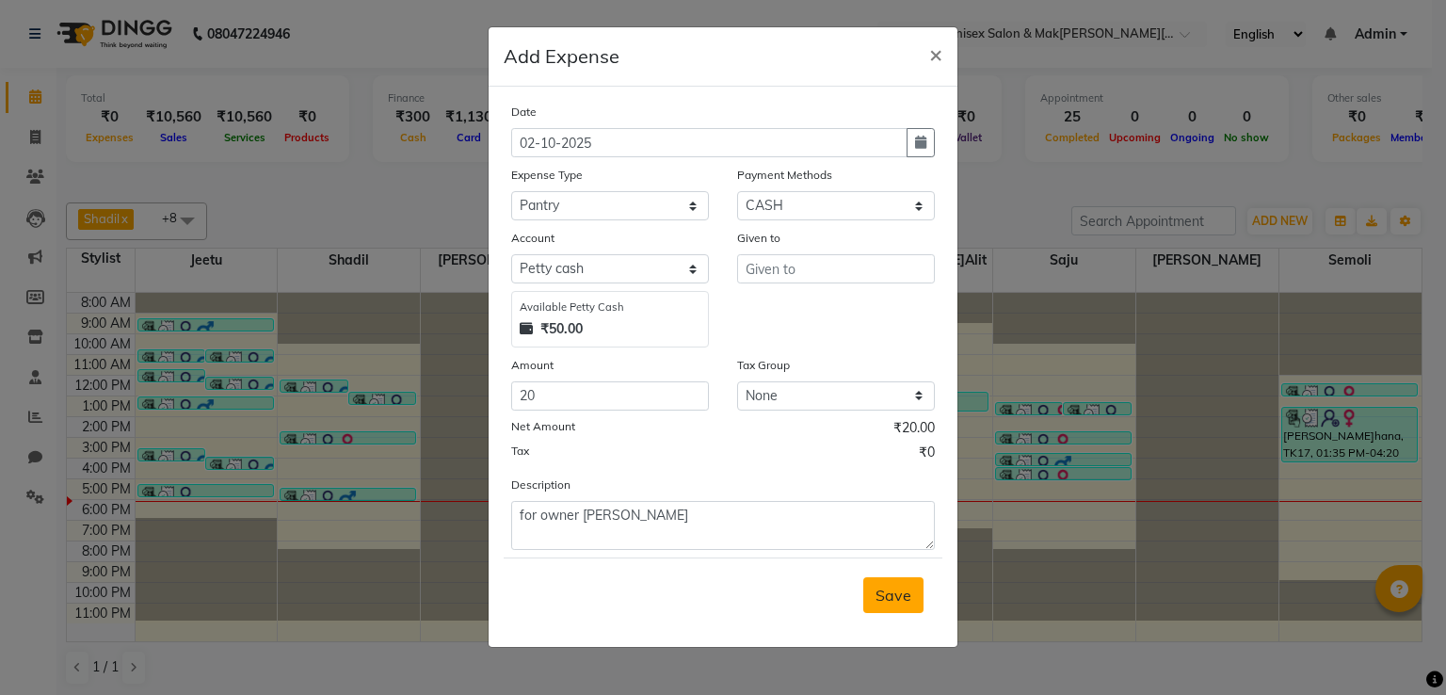
click at [890, 604] on span "Save" at bounding box center [894, 595] width 36 height 19
click at [881, 278] on input "text" at bounding box center [836, 268] width 198 height 29
type input "s"
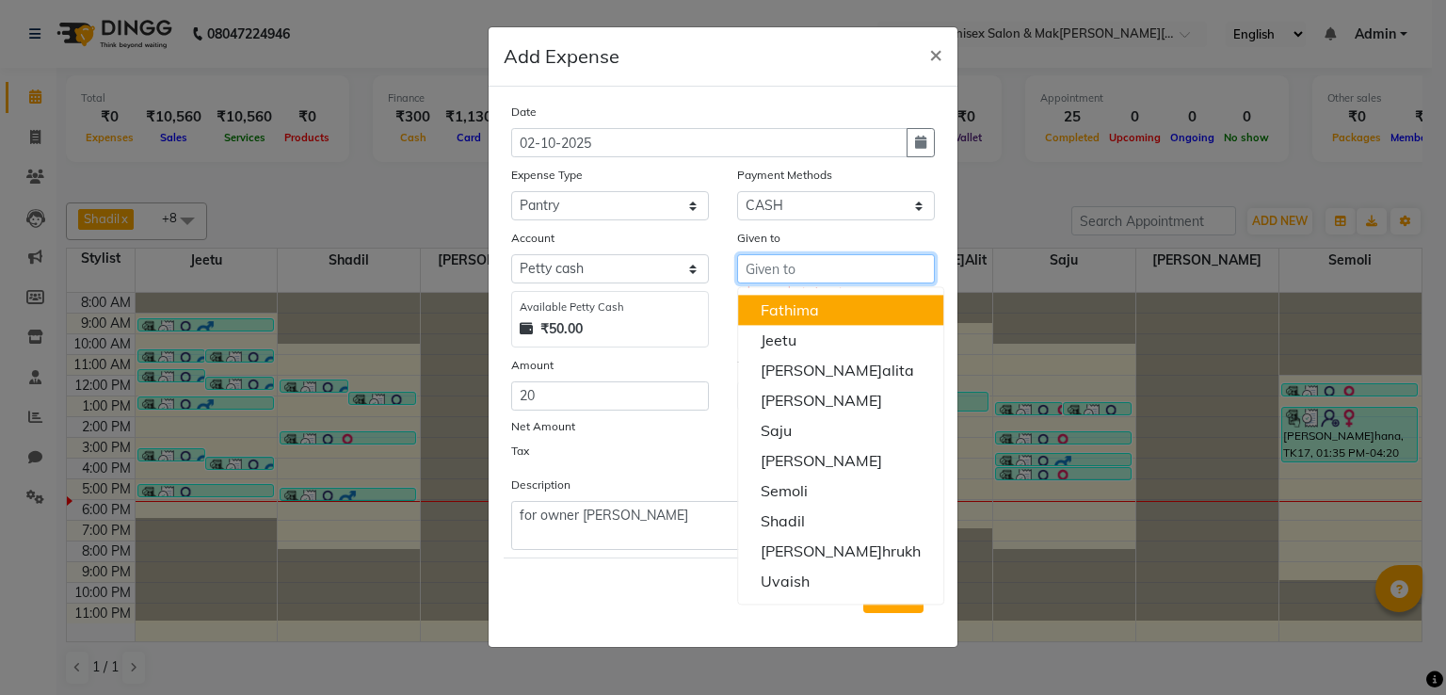
click at [806, 317] on ngb-highlight "Fathima" at bounding box center [790, 309] width 58 height 19
type input "Fathima"
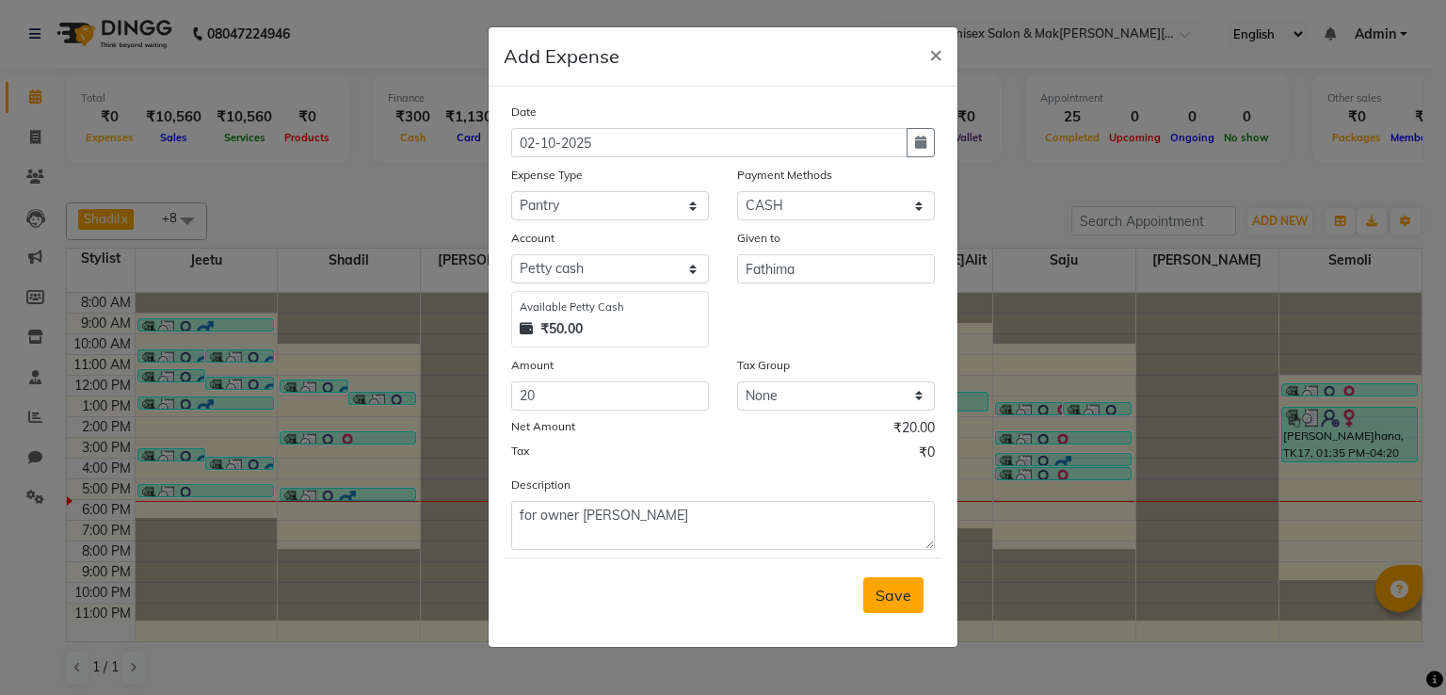
click at [904, 588] on span "Save" at bounding box center [894, 595] width 36 height 19
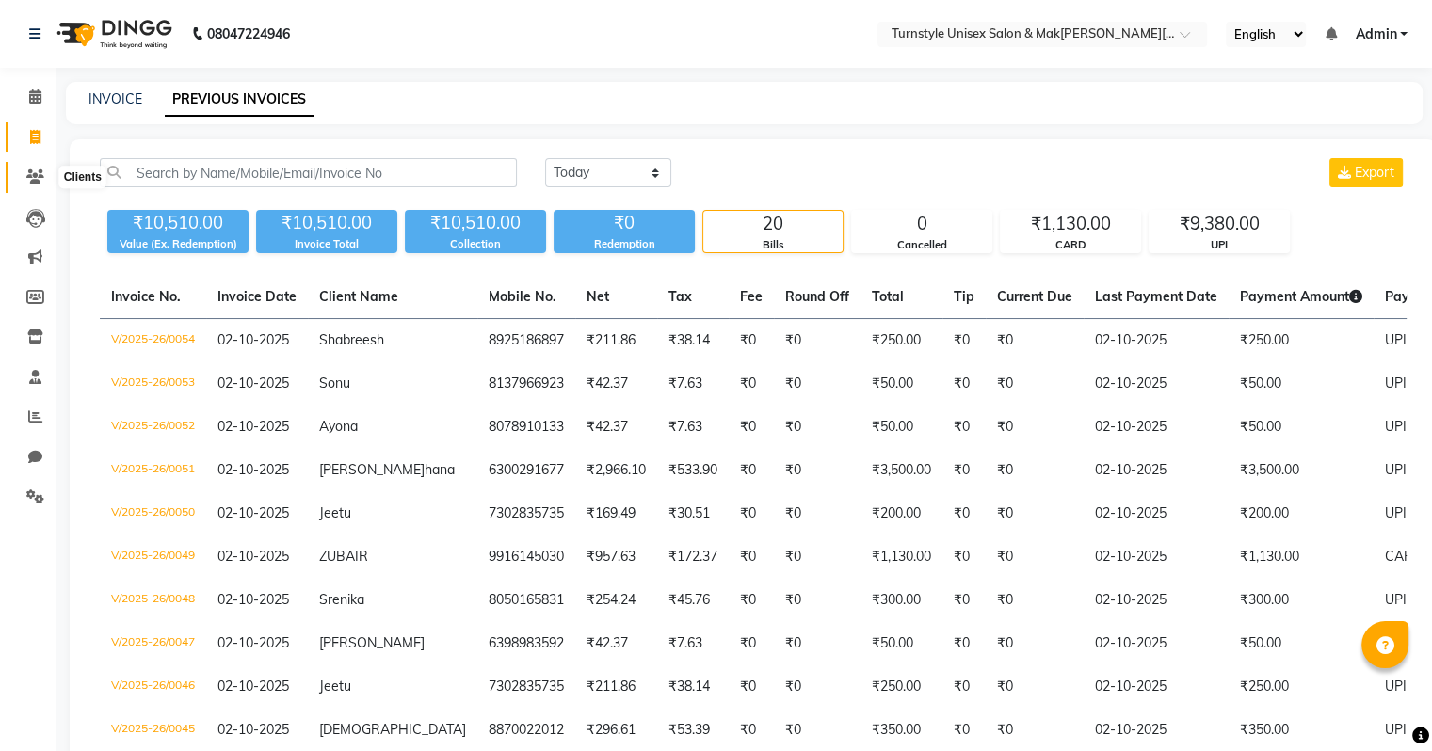
click at [39, 175] on icon at bounding box center [35, 176] width 18 height 14
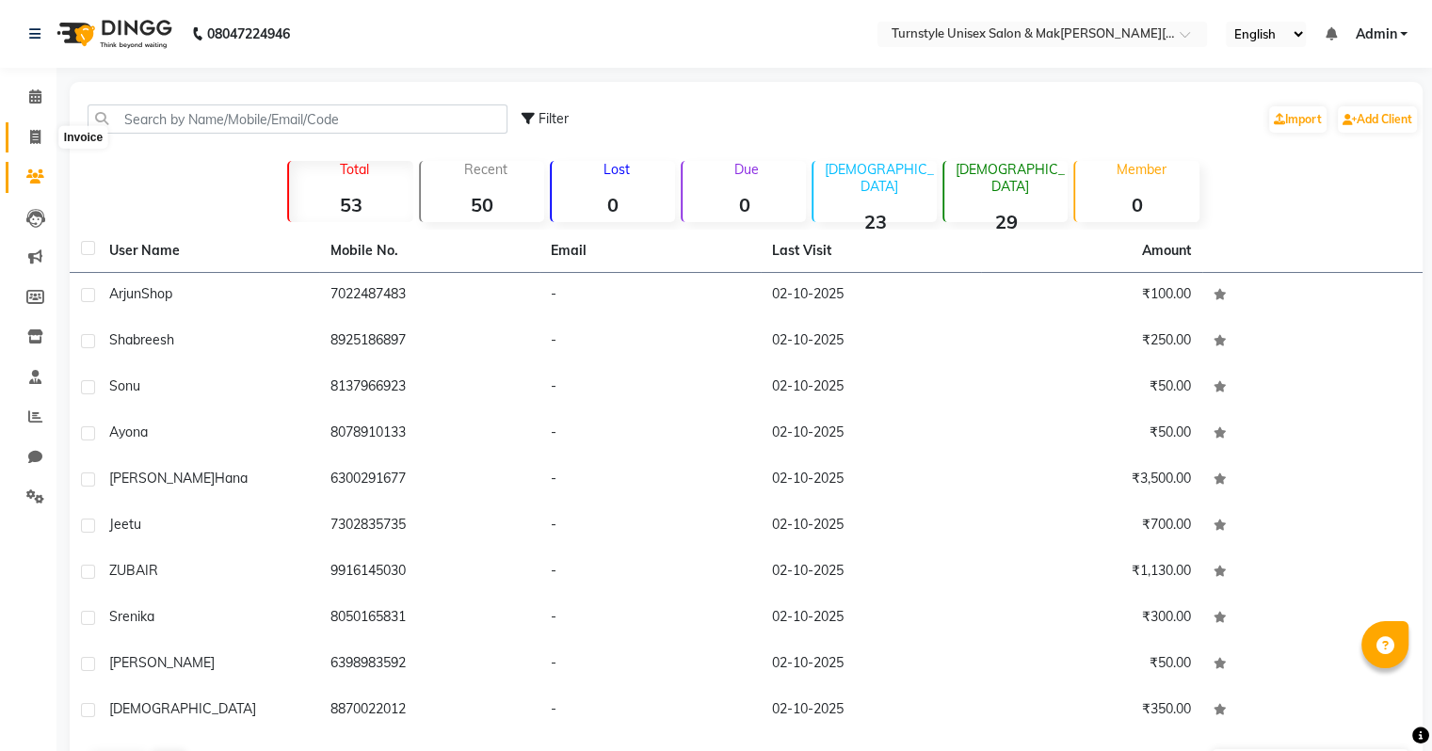
click at [35, 137] on icon at bounding box center [35, 137] width 10 height 14
select select "9091"
select select "service"
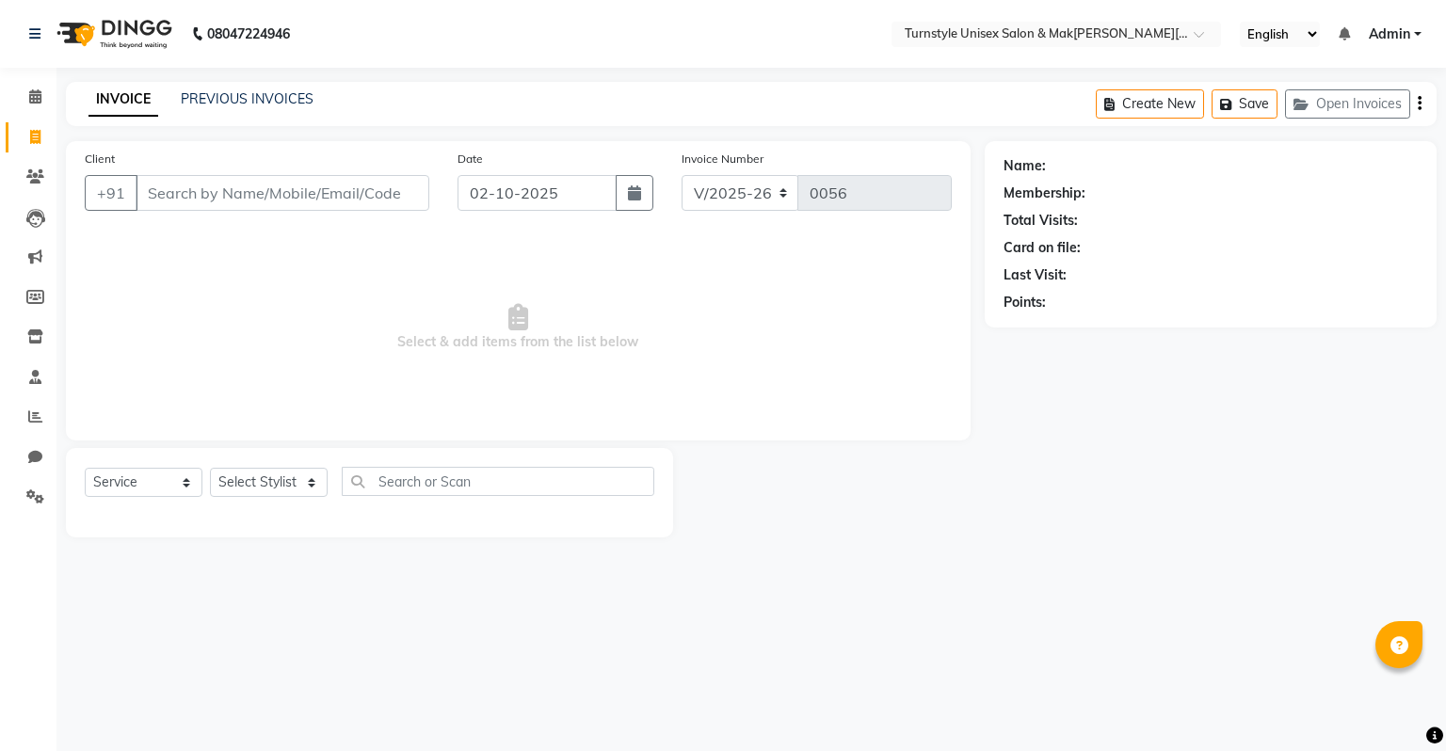
click at [226, 195] on input "Client" at bounding box center [283, 193] width 294 height 36
type input "9957686009"
click at [350, 197] on span "Add Client" at bounding box center [381, 193] width 74 height 19
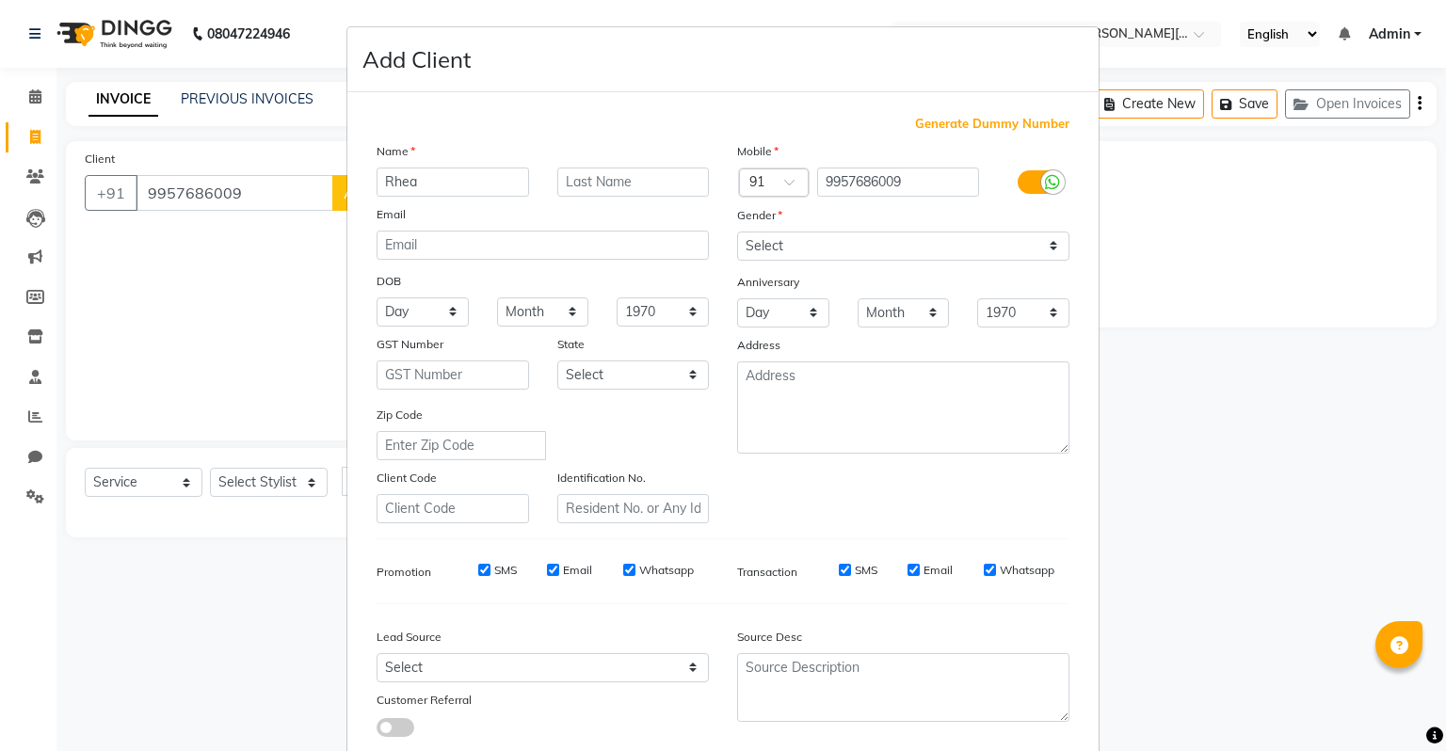
type input "Rhea"
click at [786, 232] on div "Gender" at bounding box center [903, 218] width 361 height 26
click at [783, 241] on select "Select Male Female Other Prefer Not To Say" at bounding box center [903, 246] width 332 height 29
select select "female"
click at [737, 233] on select "Select Male Female Other Prefer Not To Say" at bounding box center [903, 246] width 332 height 29
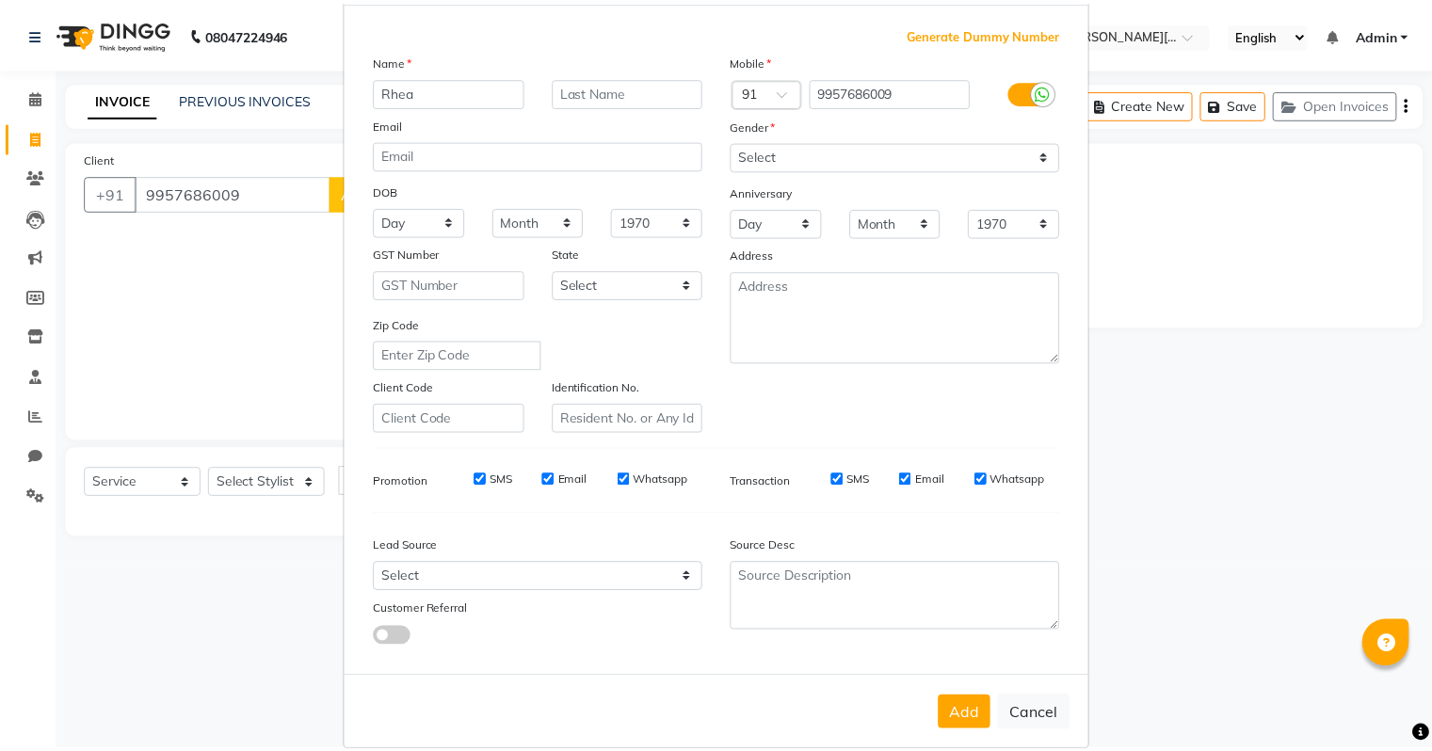
scroll to position [126, 0]
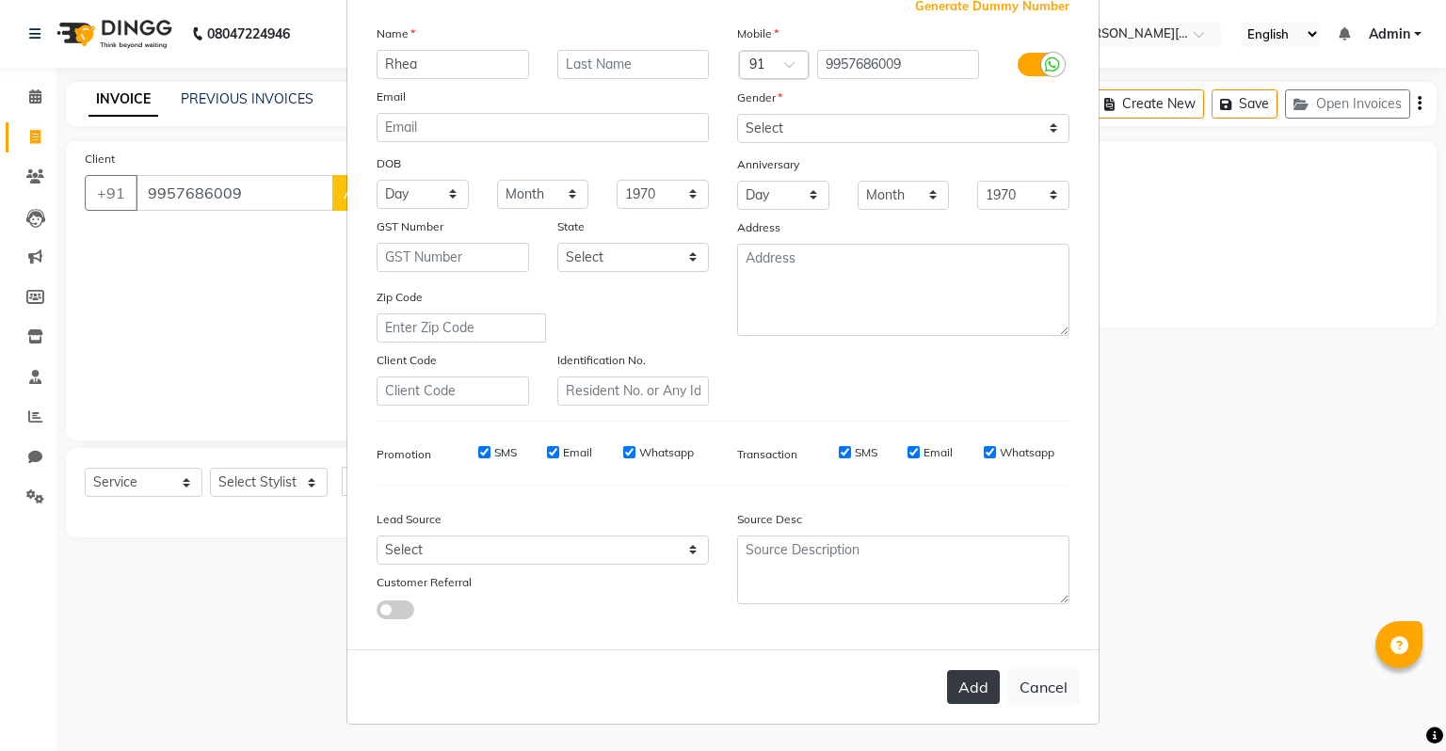
click at [960, 681] on button "Add" at bounding box center [973, 687] width 53 height 34
select select
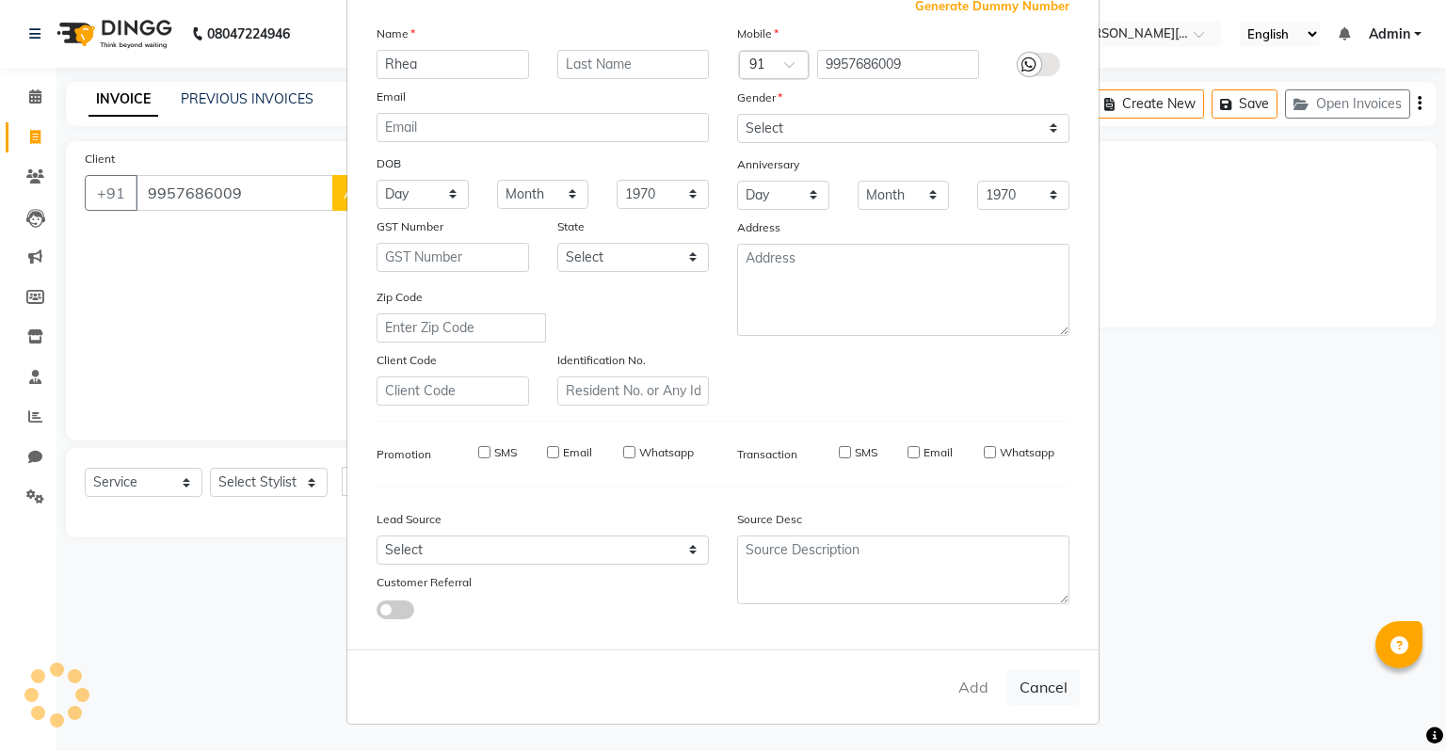
select select
checkbox input "false"
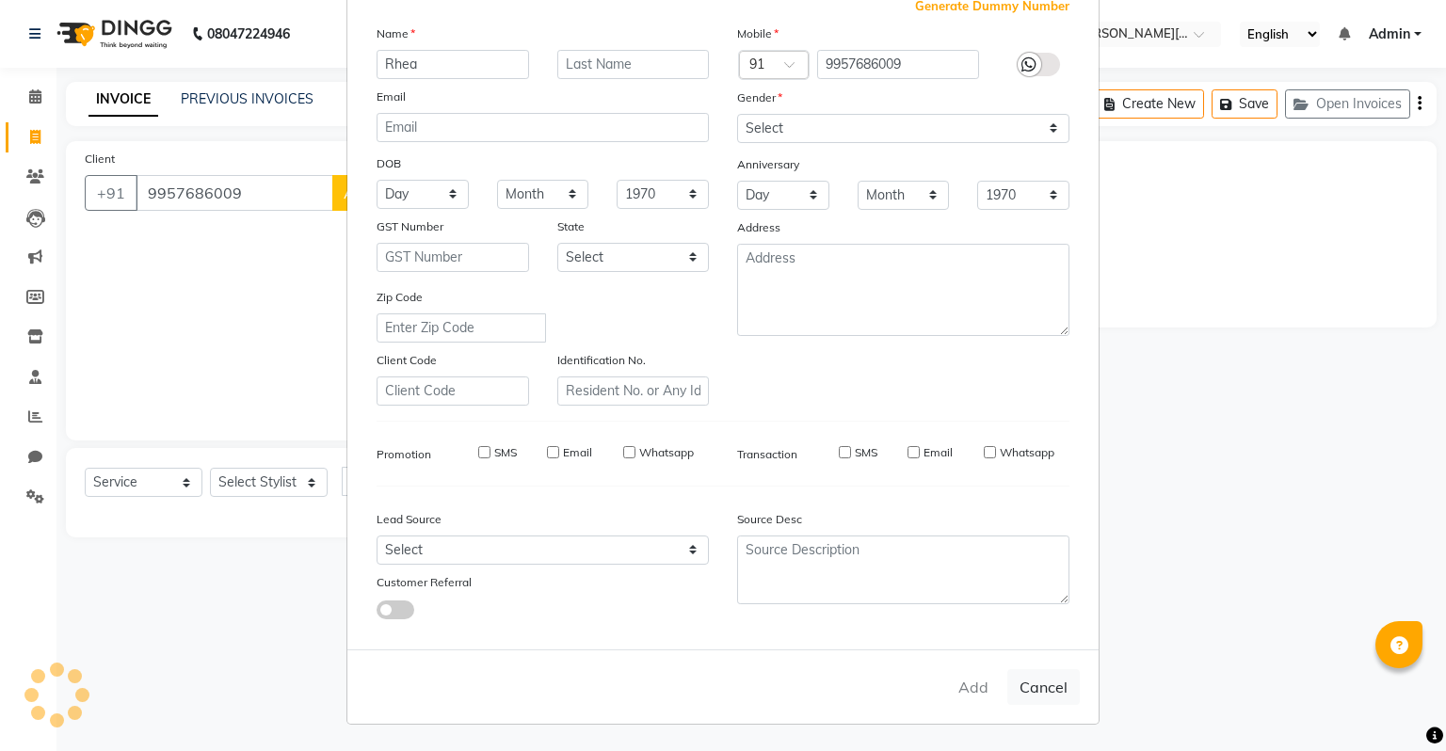
checkbox input "false"
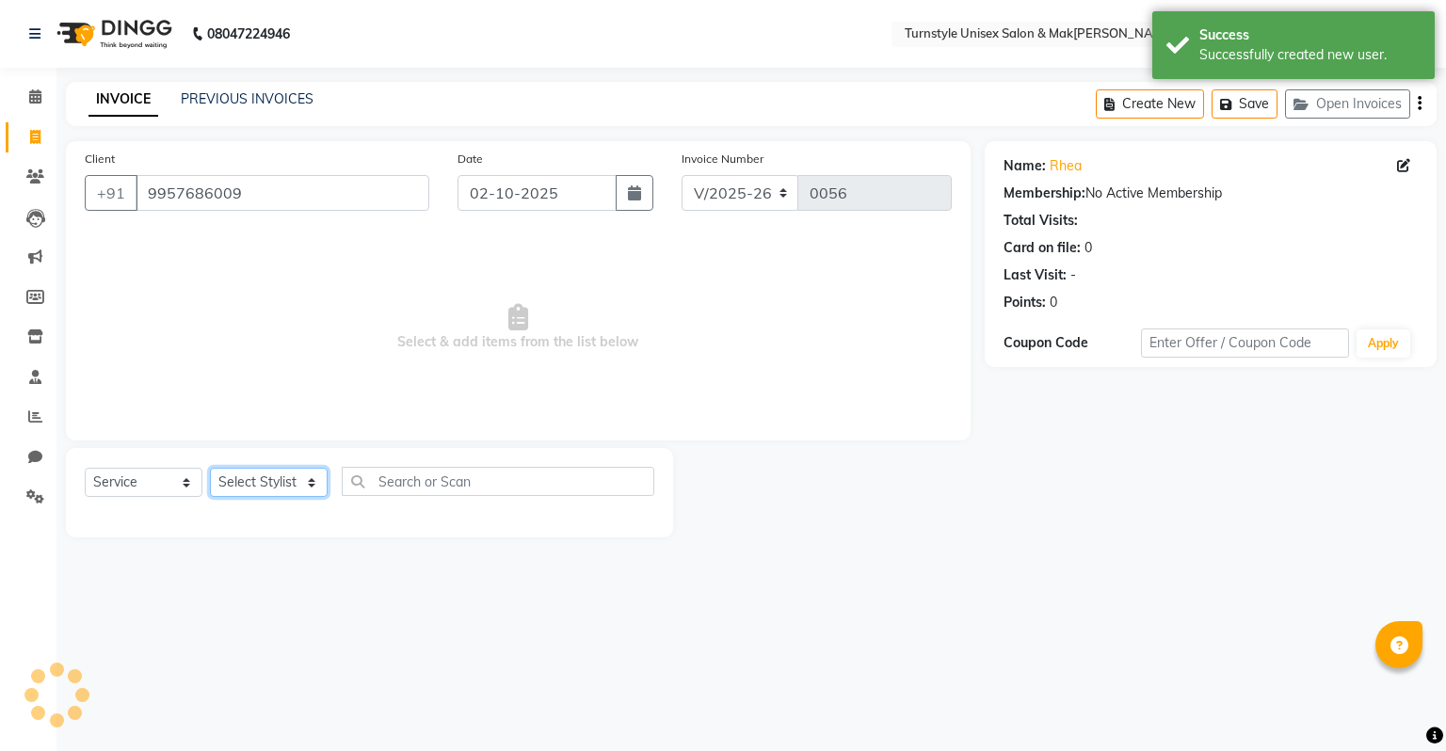
click at [271, 491] on select "Select Stylist Fathima Jeetu Lalita Saif Saju Sara Semoli Shadil Shahrukh Uvaish" at bounding box center [269, 482] width 118 height 29
select select "92761"
click at [210, 469] on select "Select Stylist Fathima Jeetu Lalita Saif Saju Sara Semoli Shadil Shahrukh Uvaish" at bounding box center [269, 482] width 118 height 29
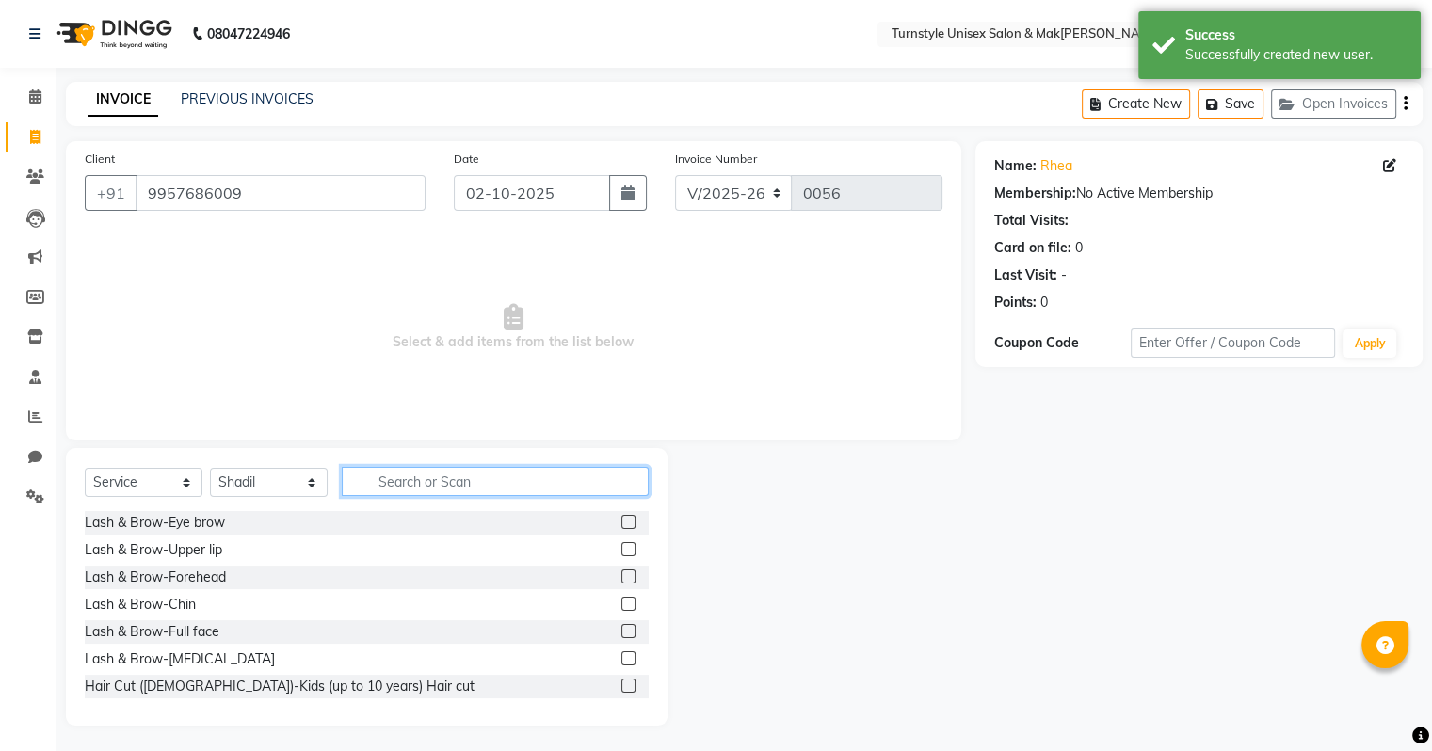
click at [378, 489] on input "text" at bounding box center [495, 481] width 307 height 29
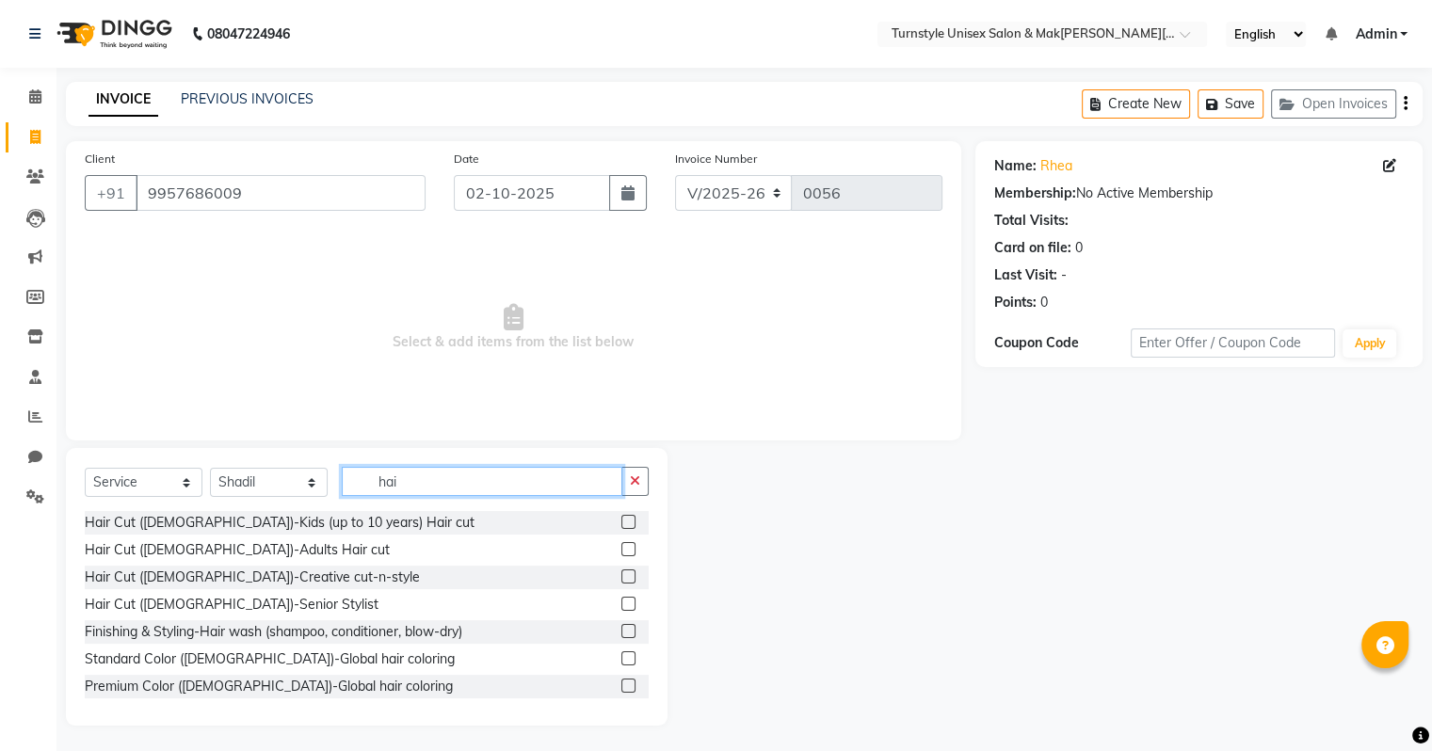
type input "hai"
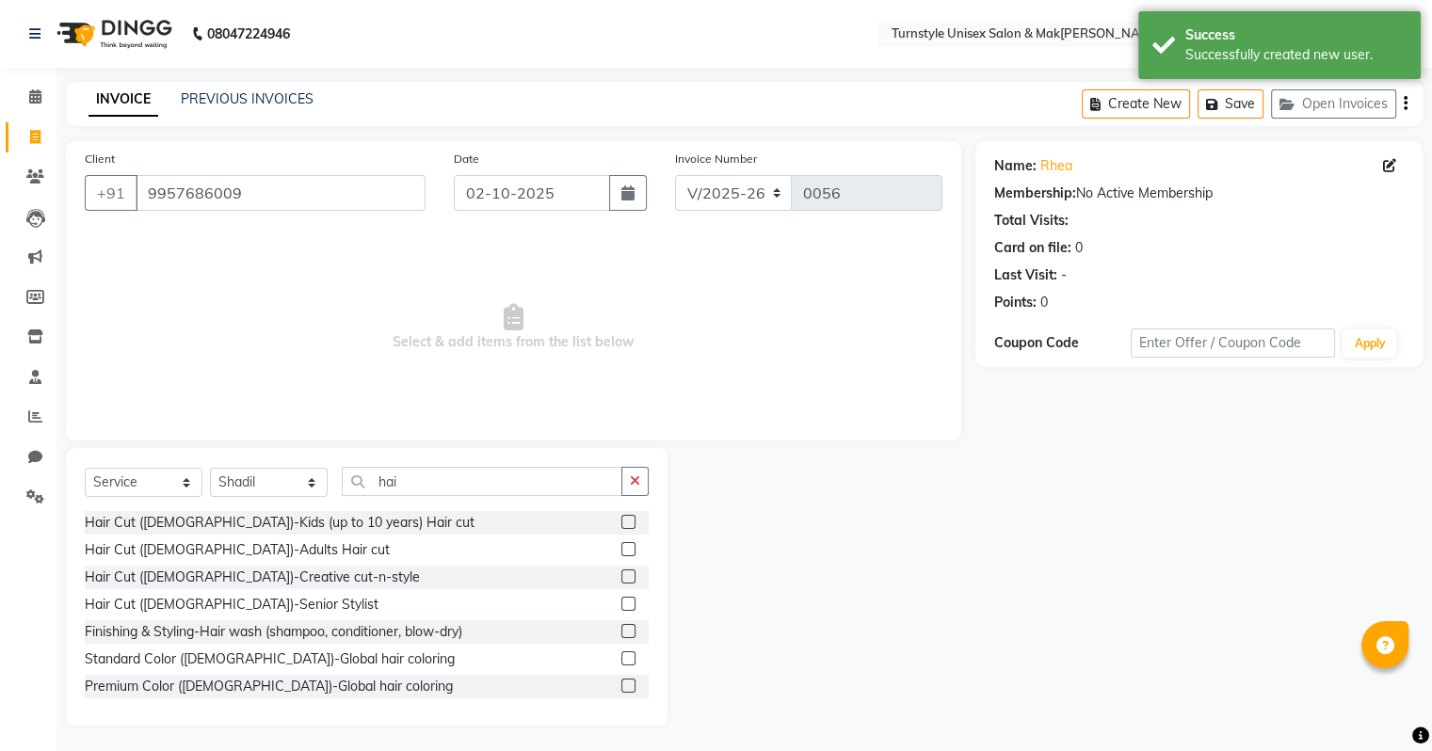
click at [621, 580] on label at bounding box center [628, 577] width 14 height 14
click at [621, 580] on input "checkbox" at bounding box center [627, 577] width 12 height 12
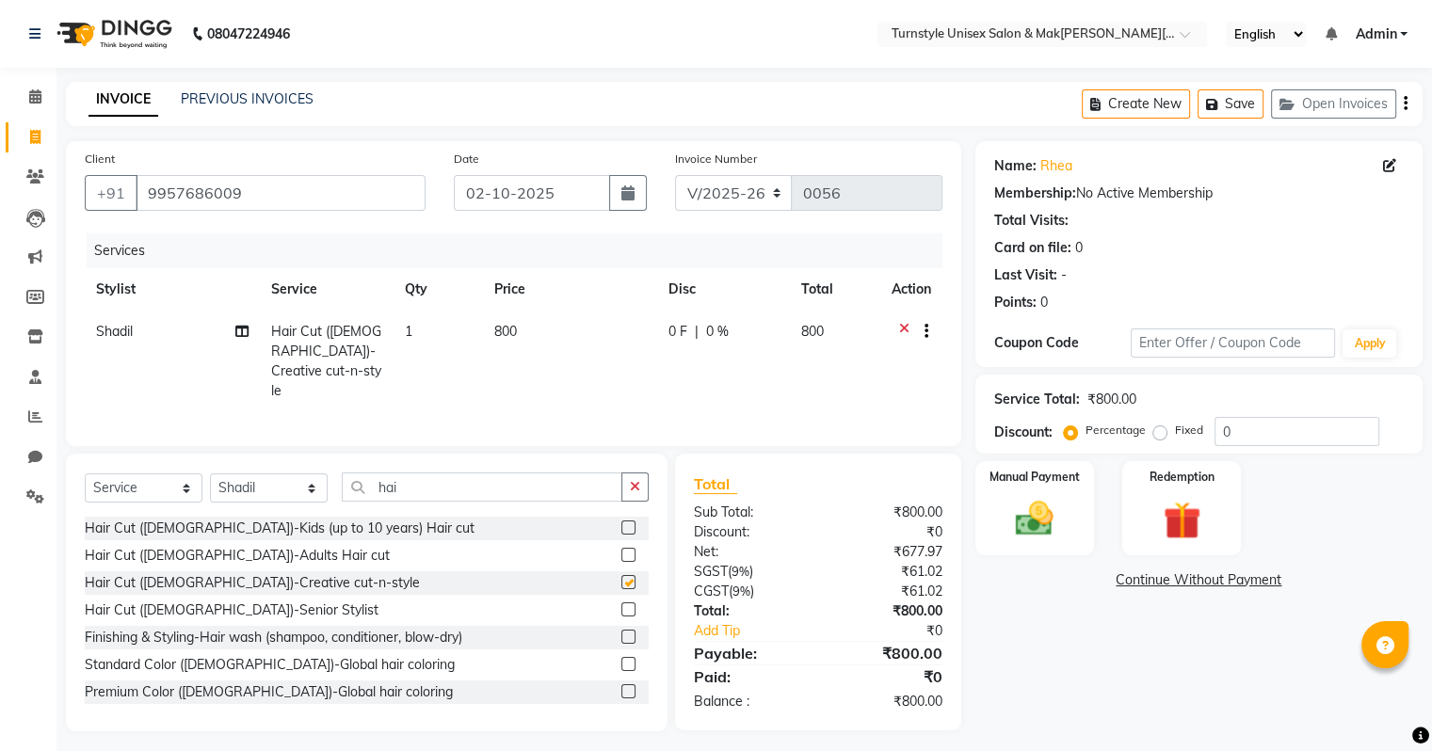
checkbox input "false"
click at [508, 339] on span "800" at bounding box center [505, 331] width 23 height 17
select select "92761"
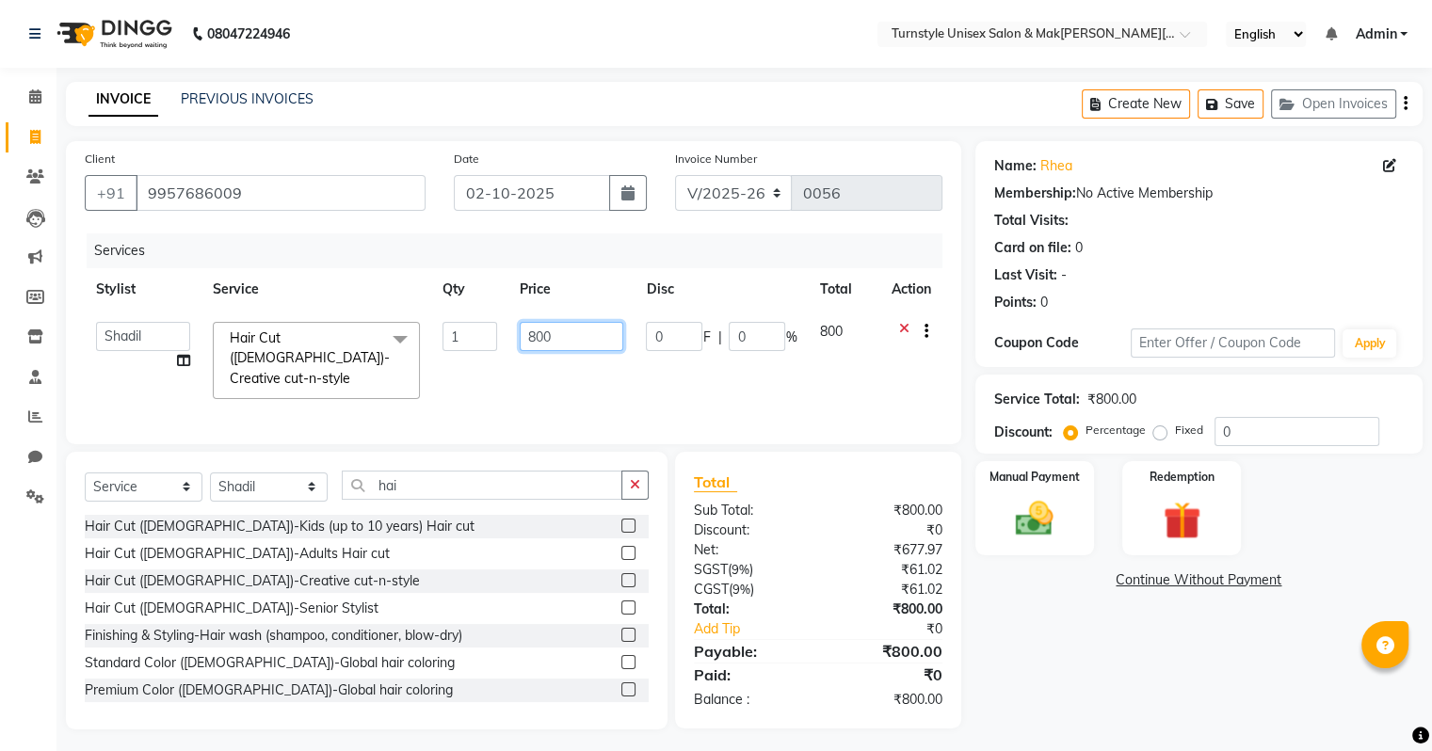
click at [574, 333] on input "800" at bounding box center [572, 336] width 104 height 29
type input "8"
type input "600"
click at [1020, 508] on img at bounding box center [1034, 519] width 63 height 45
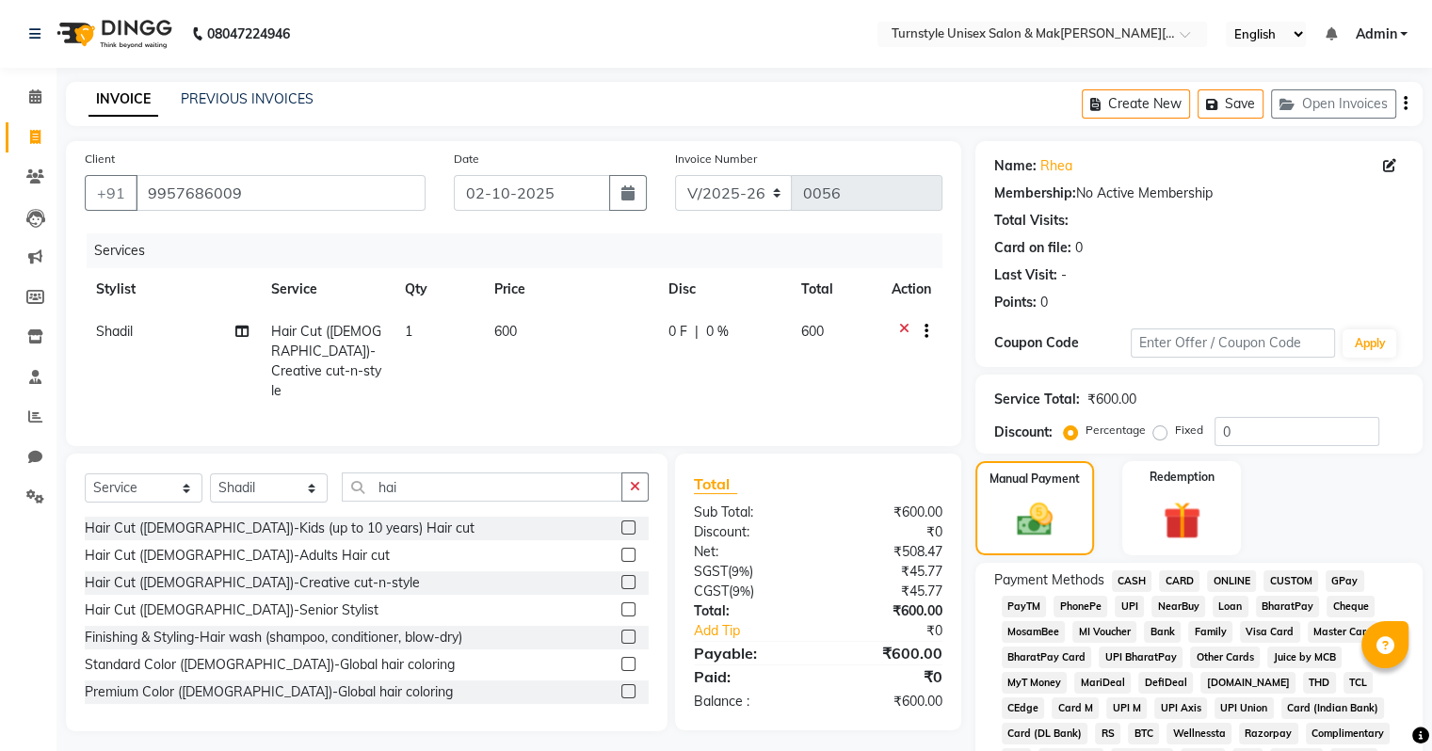
click at [1127, 607] on span "UPI" at bounding box center [1129, 607] width 29 height 22
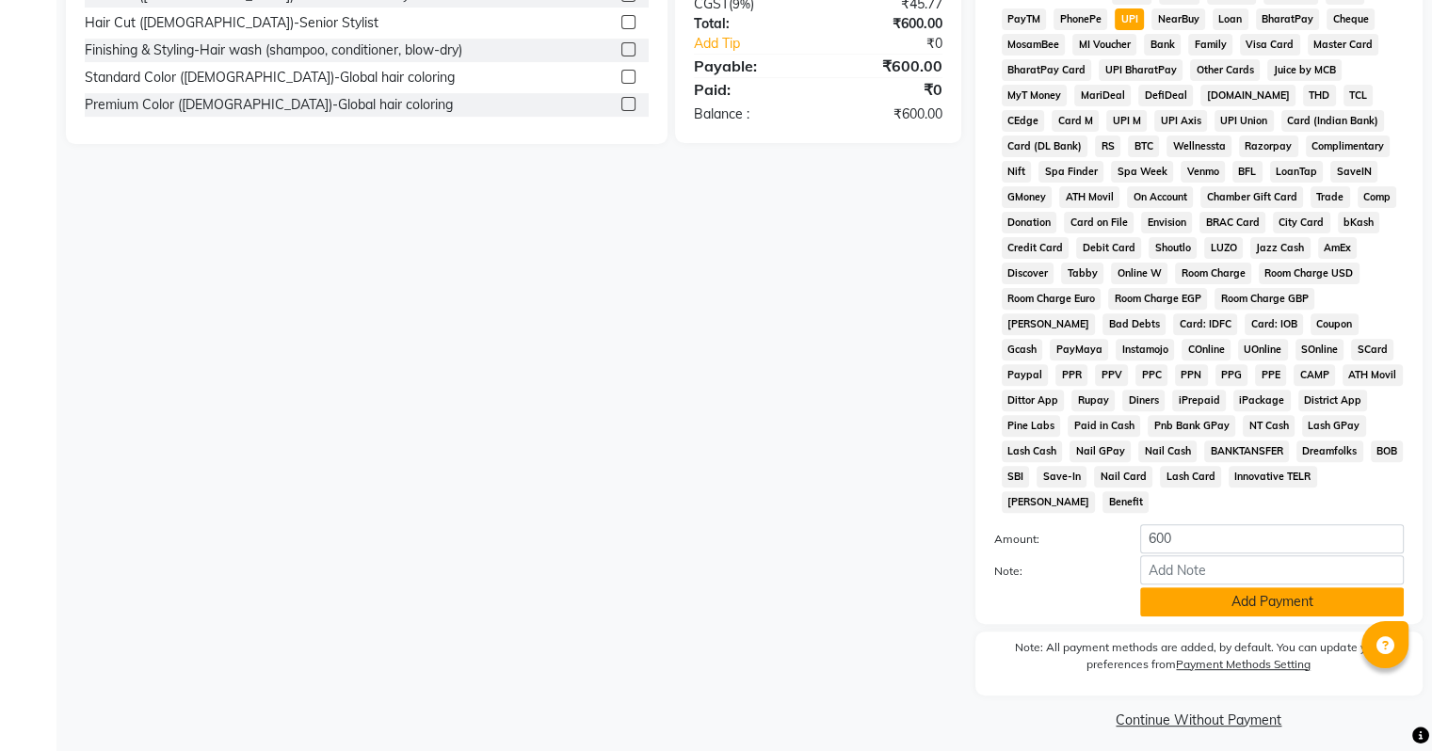
click at [1317, 591] on button "Add Payment" at bounding box center [1272, 601] width 264 height 29
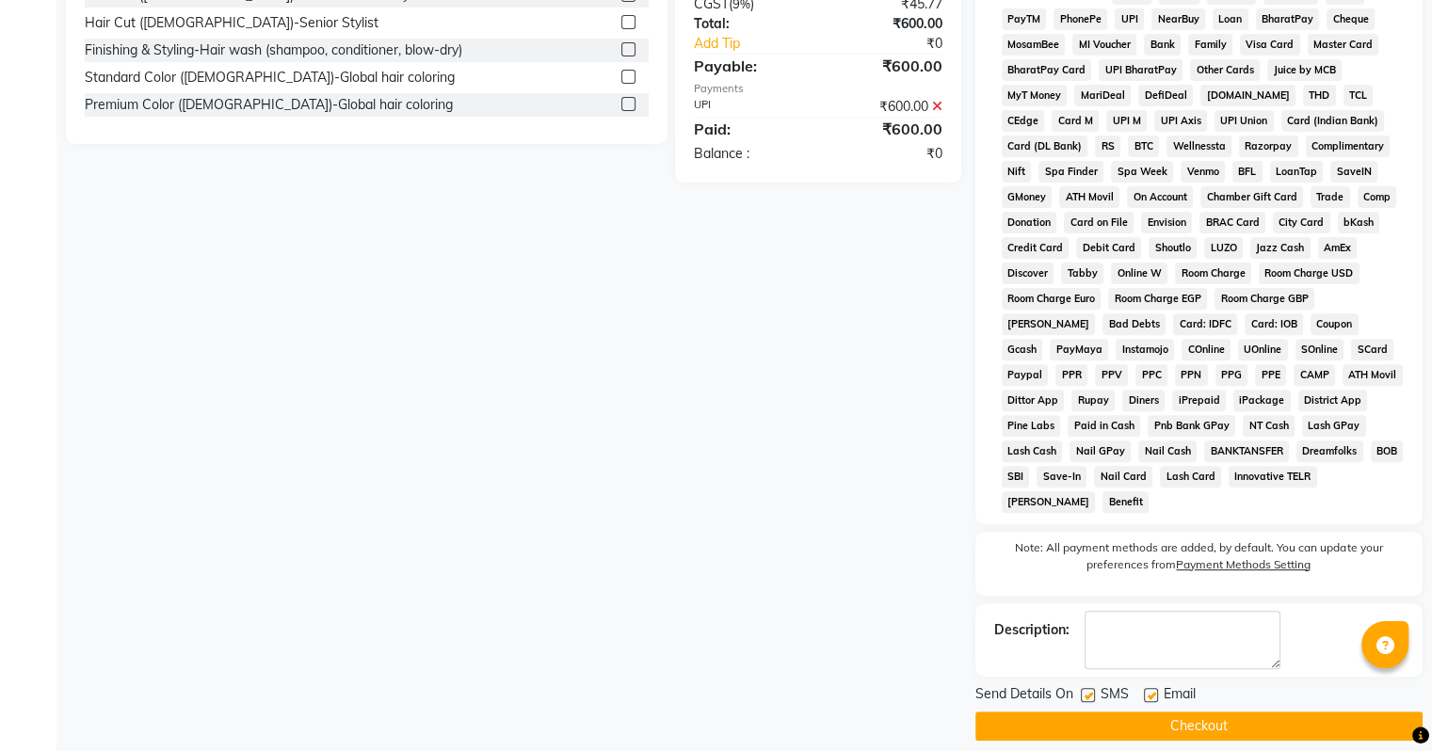
click at [1150, 688] on label at bounding box center [1151, 695] width 14 height 14
click at [1150, 690] on input "checkbox" at bounding box center [1150, 696] width 12 height 12
checkbox input "false"
click at [1143, 715] on button "Checkout" at bounding box center [1198, 726] width 447 height 29
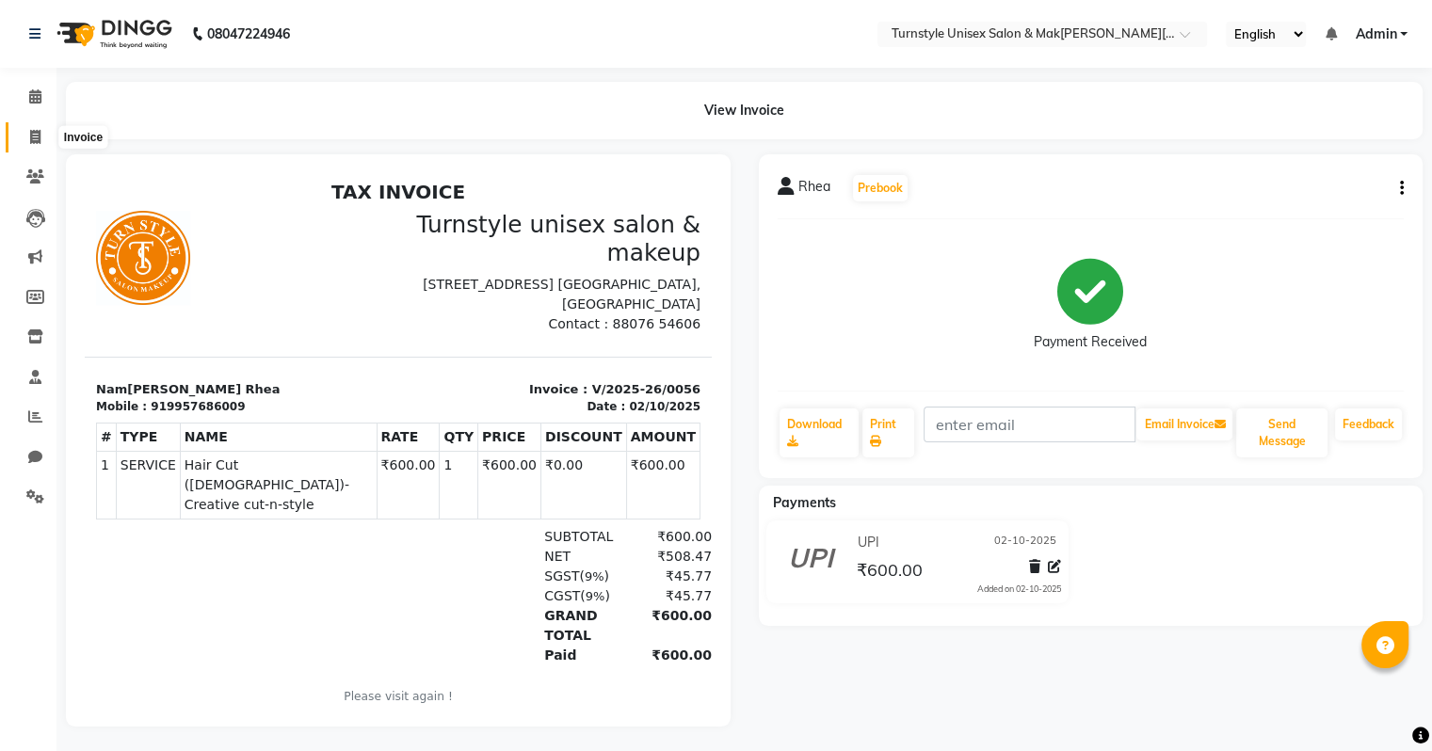
click at [37, 136] on icon at bounding box center [35, 137] width 10 height 14
select select "9091"
select select "service"
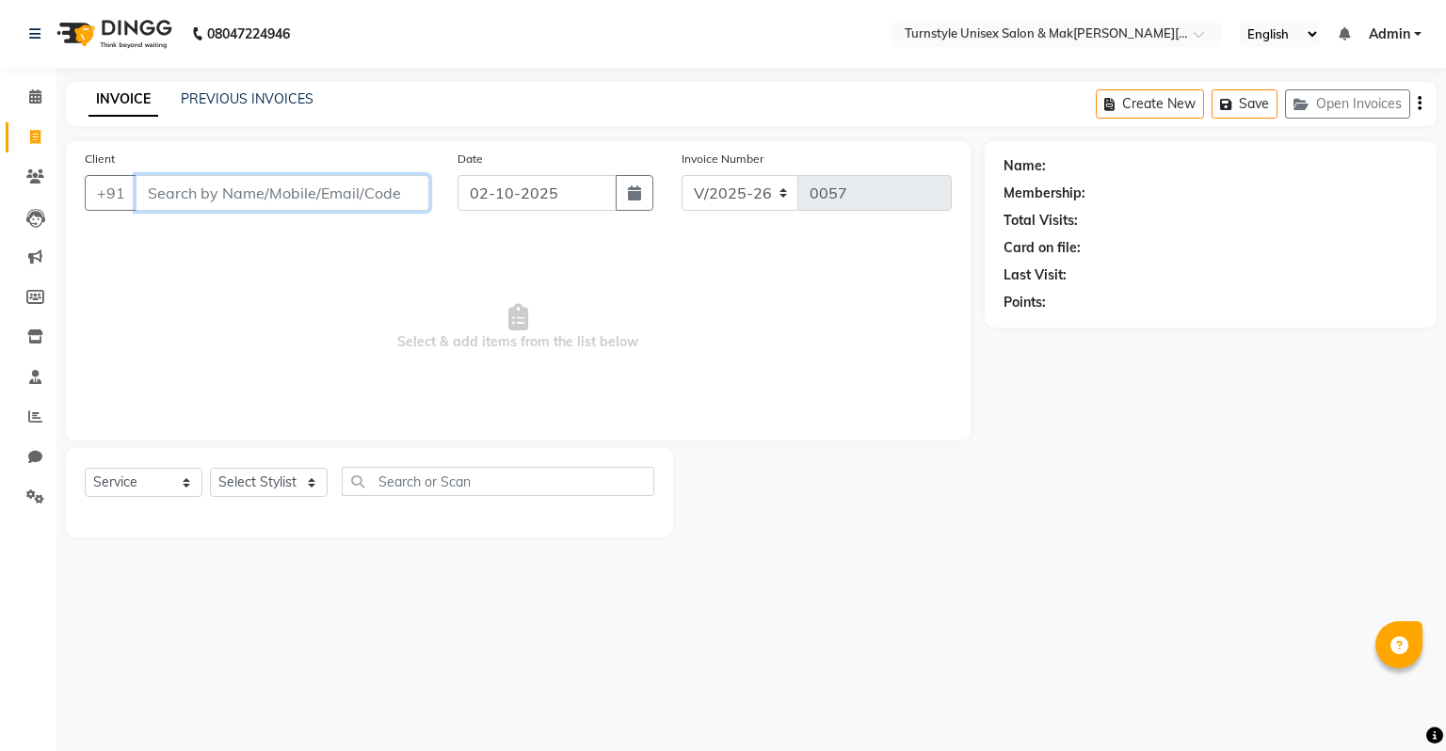
click at [251, 179] on input "Client" at bounding box center [283, 193] width 294 height 36
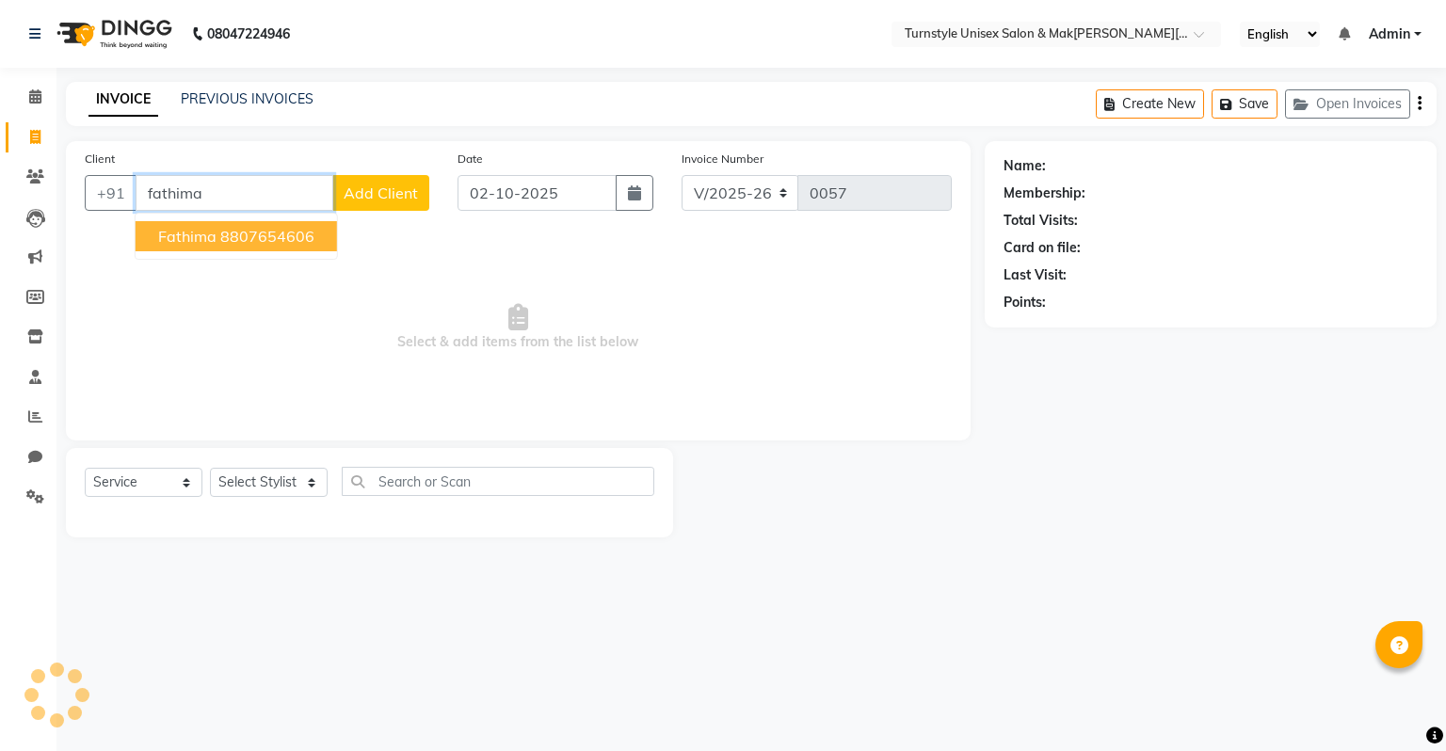
click at [253, 239] on ngb-highlight "8807654606" at bounding box center [267, 236] width 94 height 19
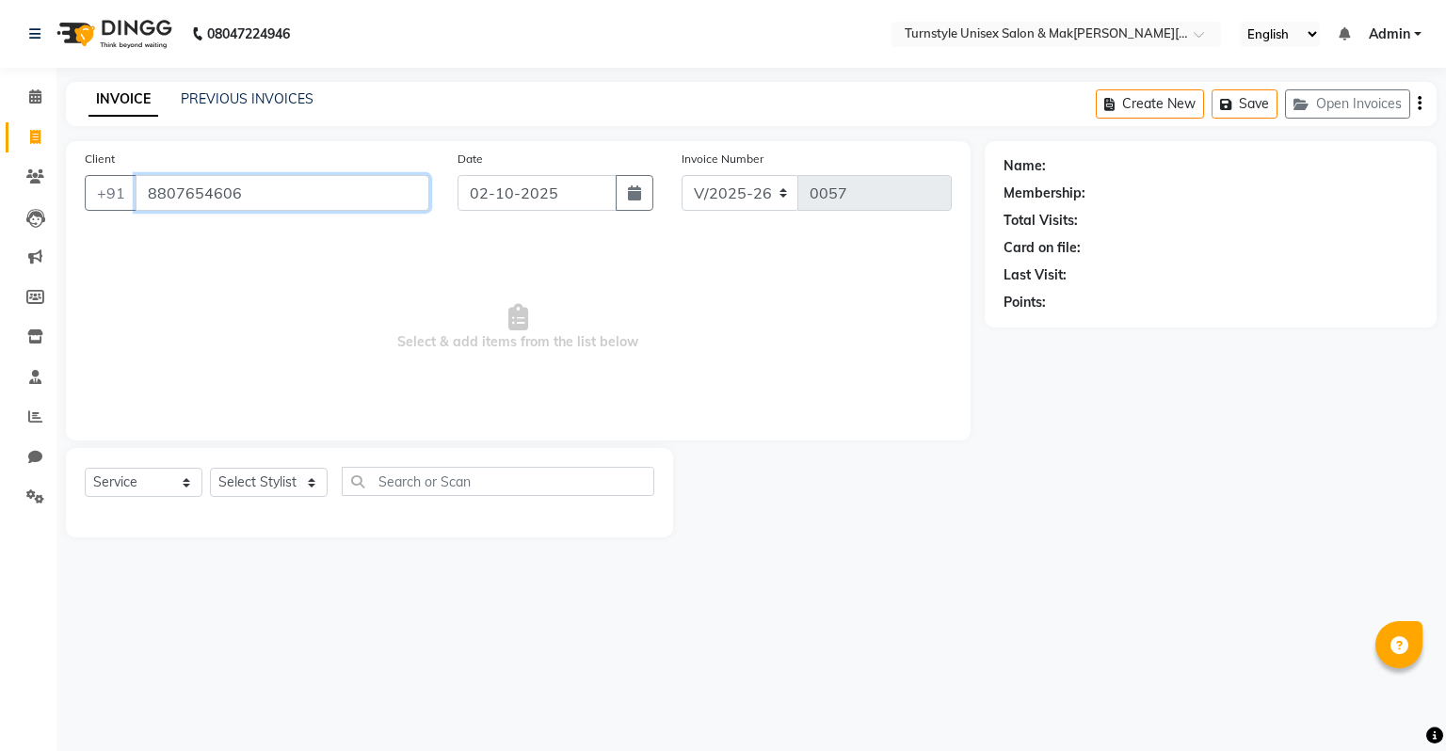
type input "8807654606"
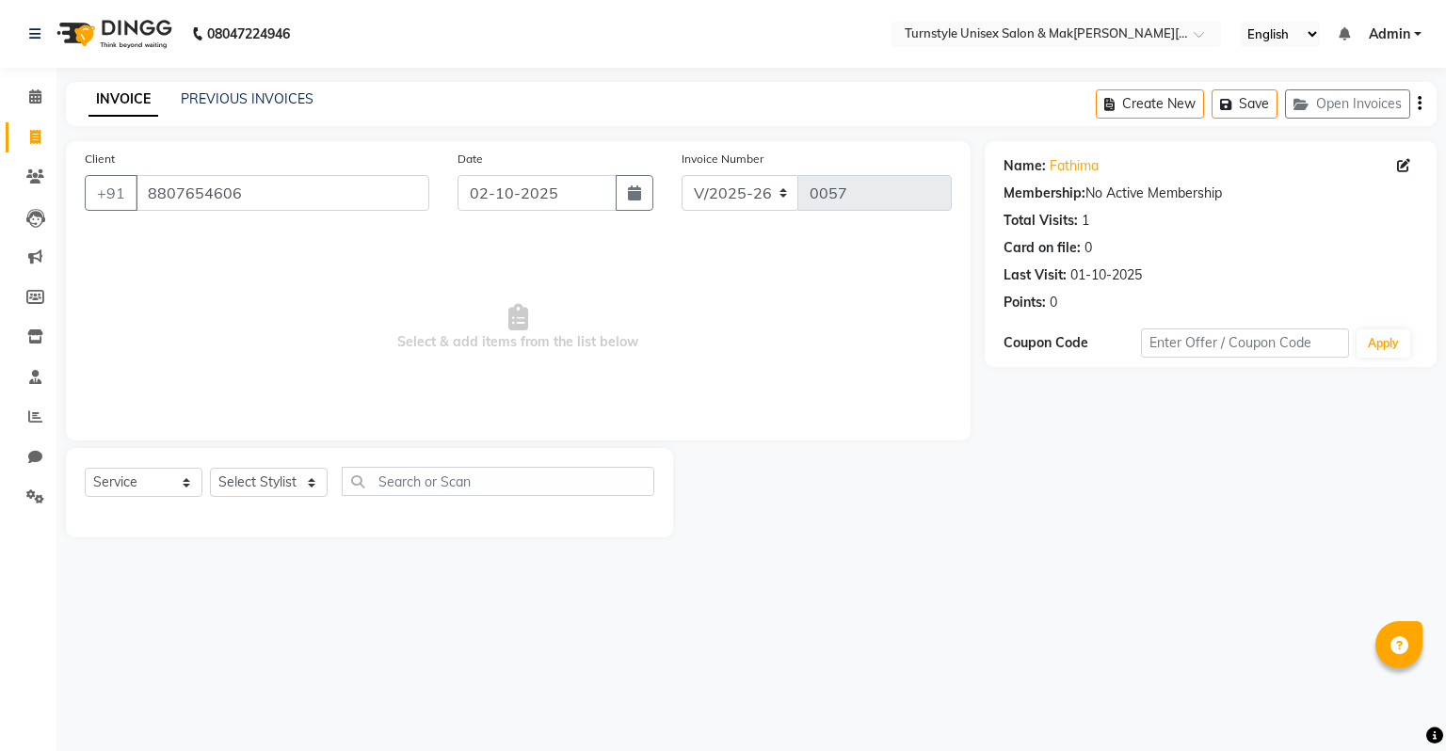
drag, startPoint x: 283, startPoint y: 456, endPoint x: 276, endPoint y: 482, distance: 27.4
click at [276, 482] on div "Select Service Product Membership Package Voucher Prepaid Gift Card Select Styl…" at bounding box center [369, 492] width 607 height 89
click at [276, 482] on select "Select Stylist Fathima Jeetu Lalita Saif Saju Sara Semoli Shadil Shahrukh Uvaish" at bounding box center [269, 482] width 118 height 29
select select "93349"
click at [210, 469] on select "Select Stylist Fathima Jeetu Lalita Saif Saju Sara Semoli Shadil Shahrukh Uvaish" at bounding box center [269, 482] width 118 height 29
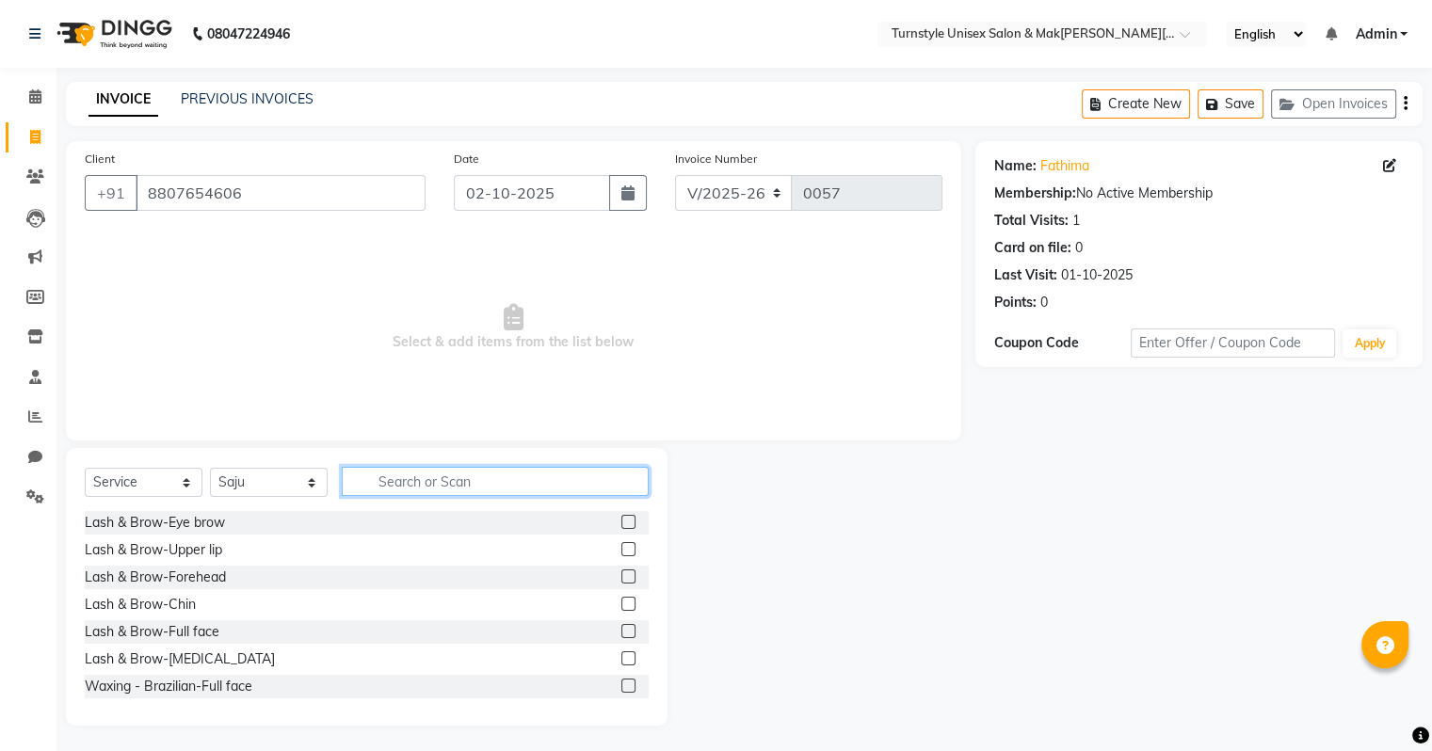
click at [409, 484] on input "text" at bounding box center [495, 481] width 307 height 29
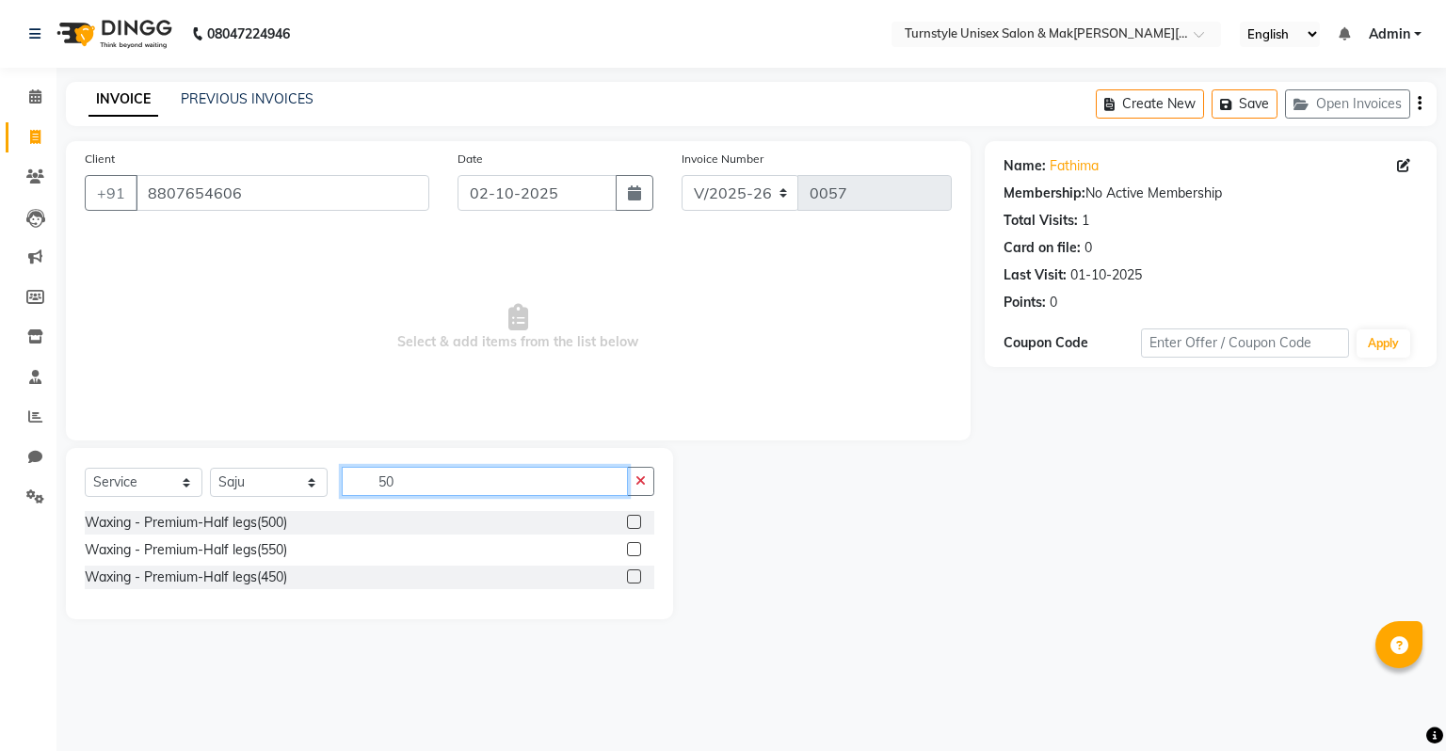
type input "5"
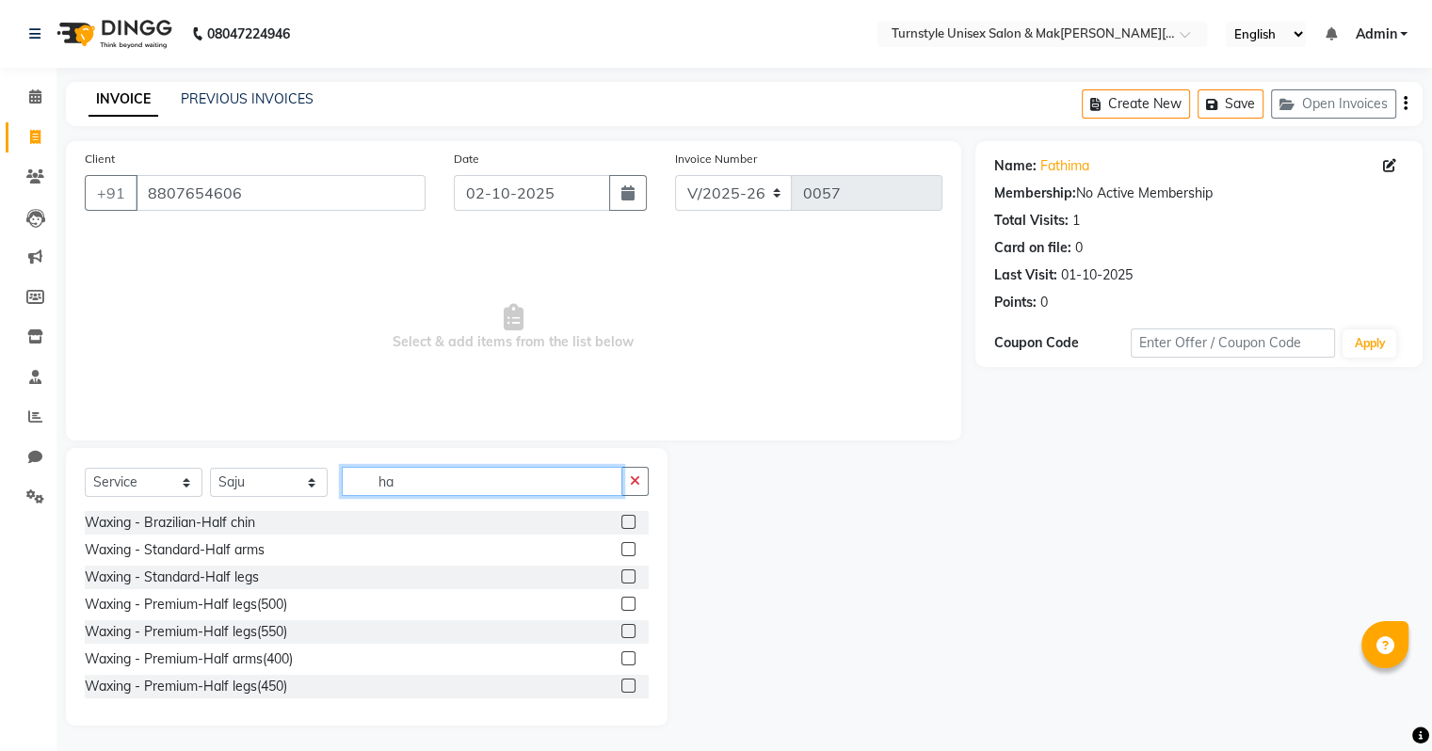
type input "h"
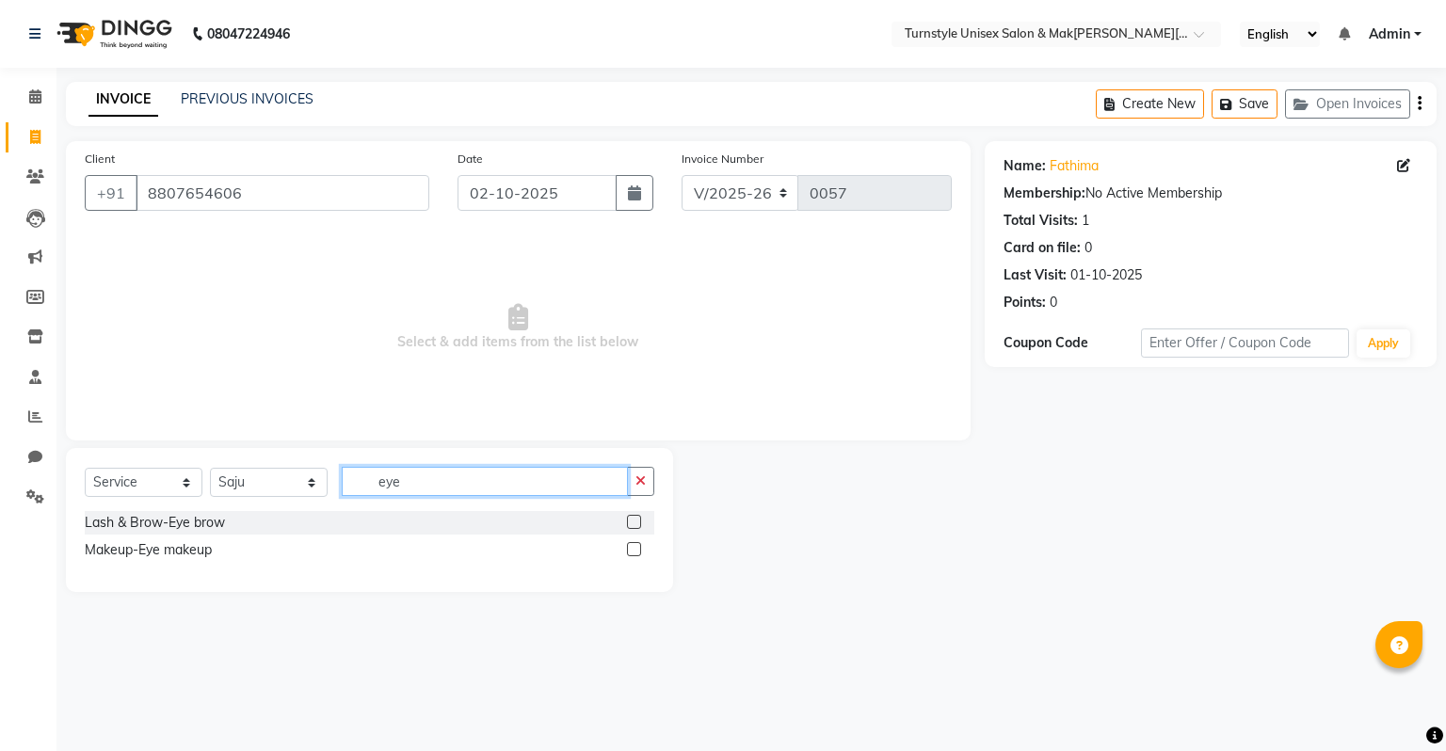
type input "eye"
click at [635, 525] on label at bounding box center [634, 522] width 14 height 14
click at [635, 525] on input "checkbox" at bounding box center [633, 523] width 12 height 12
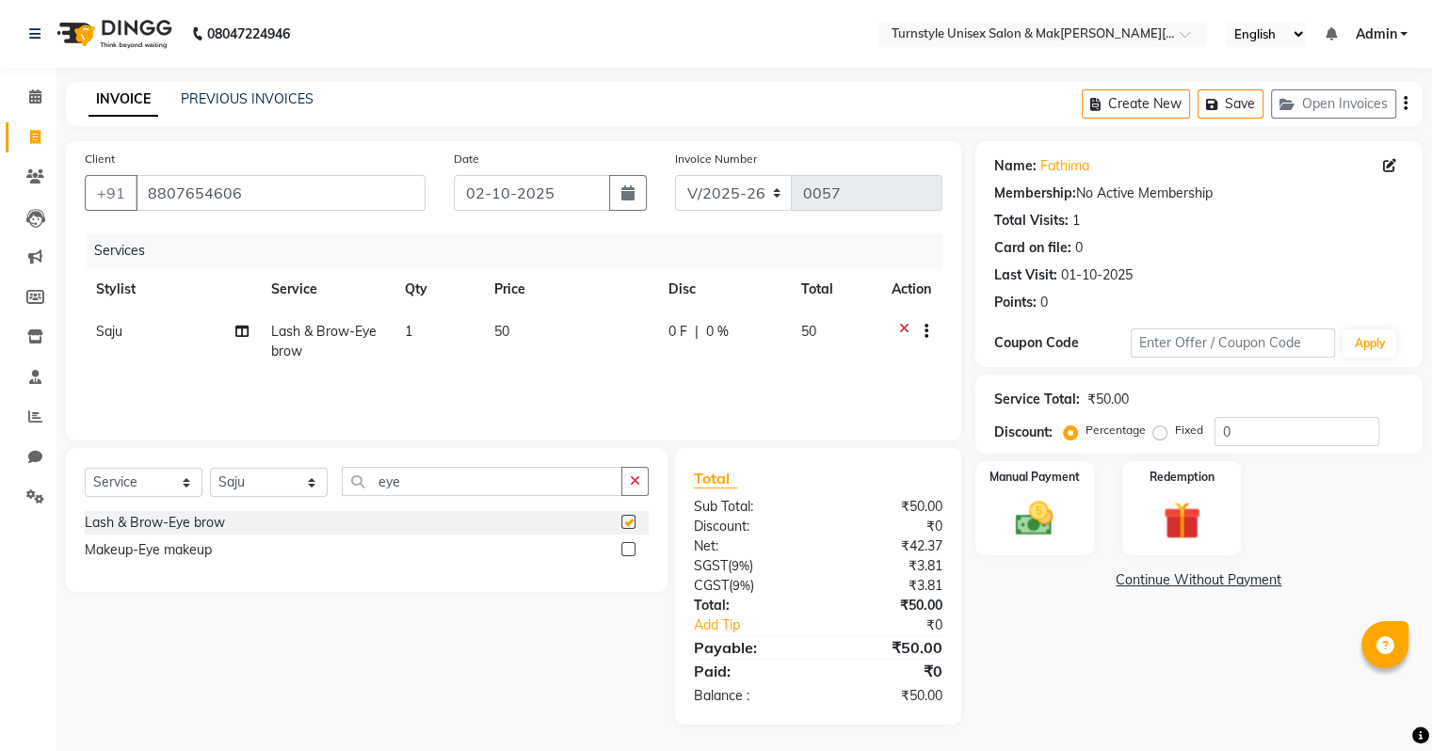
checkbox input "false"
click at [305, 485] on select "Select Stylist Fathima Jeetu Lalita Saif Saju Sara Semoli Shadil Shahrukh Uvaish" at bounding box center [269, 482] width 118 height 29
select select "93343"
click at [210, 469] on select "Select Stylist Fathima Jeetu Lalita Saif Saju Sara Semoli Shadil Shahrukh Uvaish" at bounding box center [269, 482] width 118 height 29
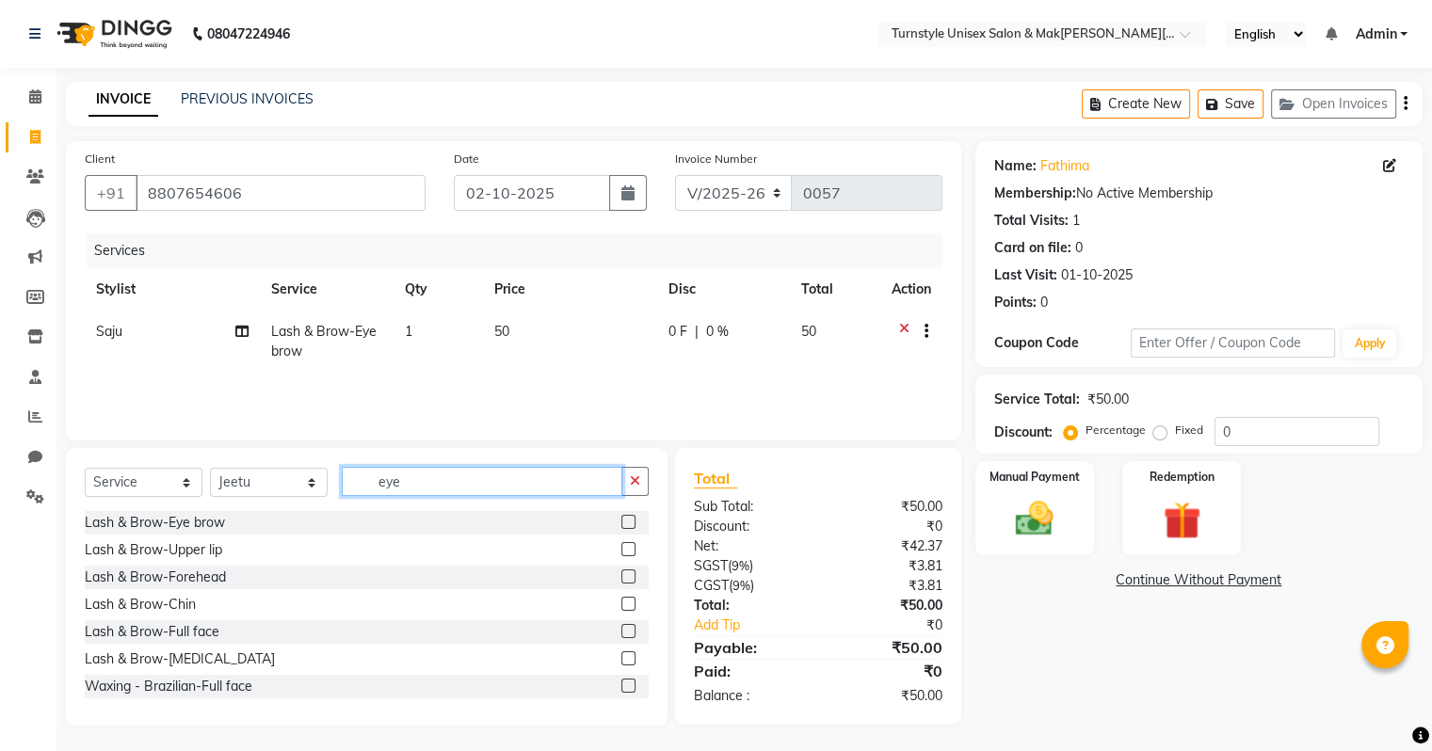
click at [429, 477] on input "eye" at bounding box center [482, 481] width 281 height 29
type input "e"
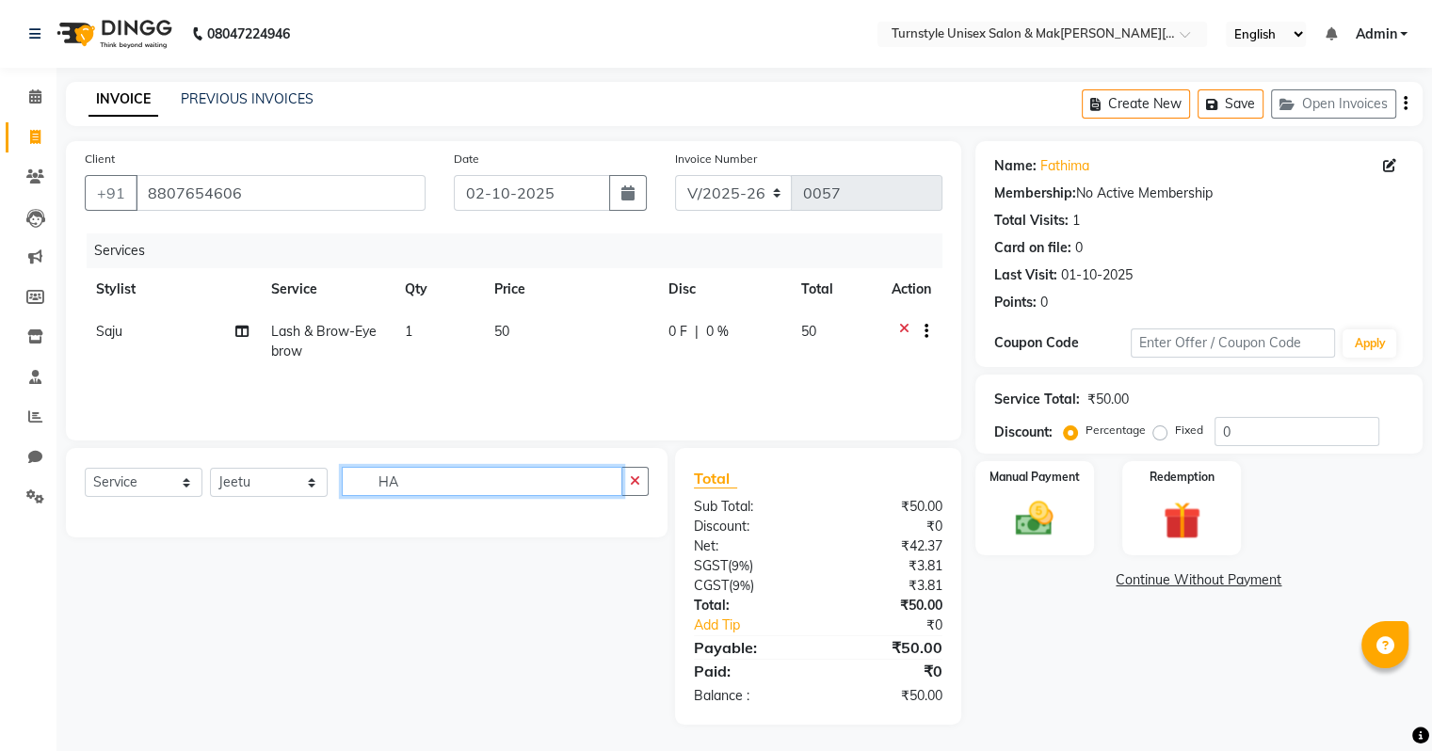
type input "H"
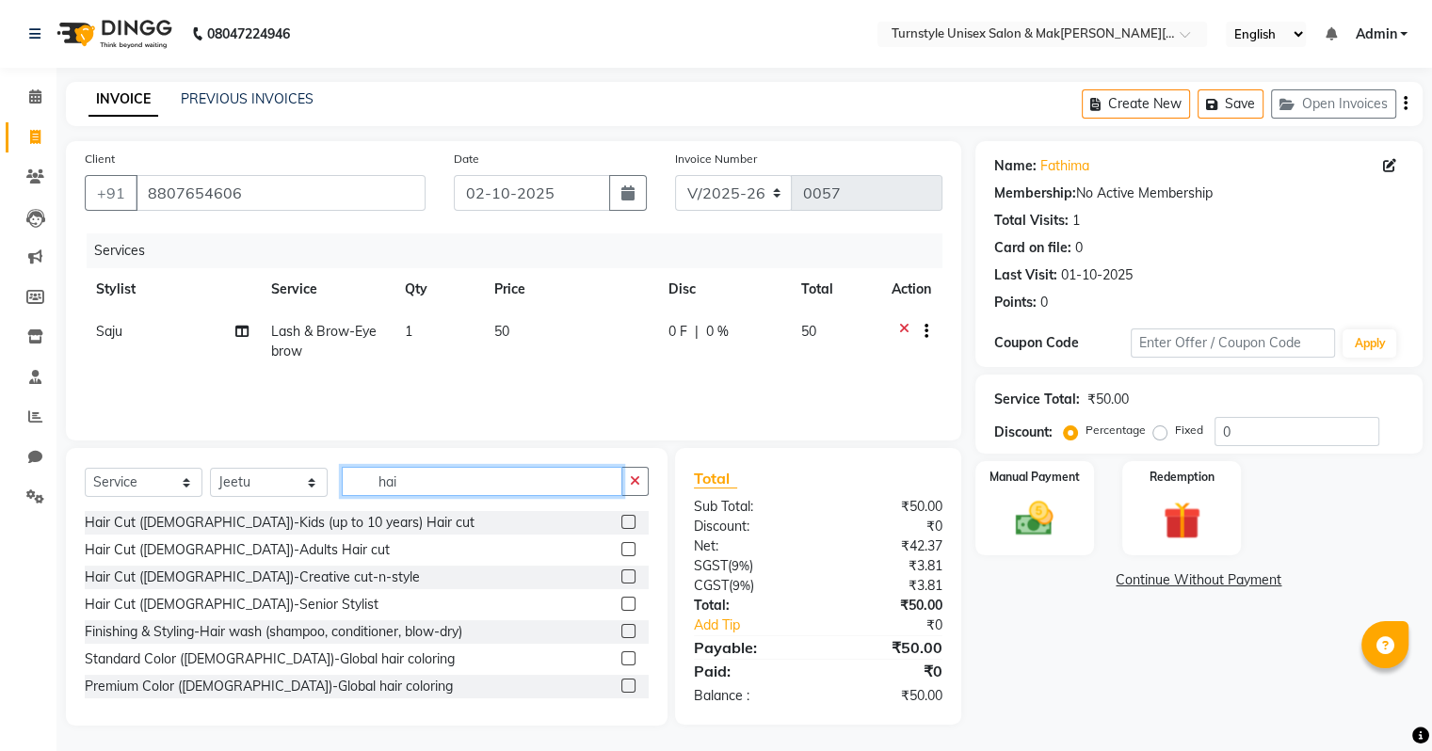
type input "hai"
click at [621, 633] on label at bounding box center [628, 631] width 14 height 14
click at [621, 633] on input "checkbox" at bounding box center [627, 632] width 12 height 12
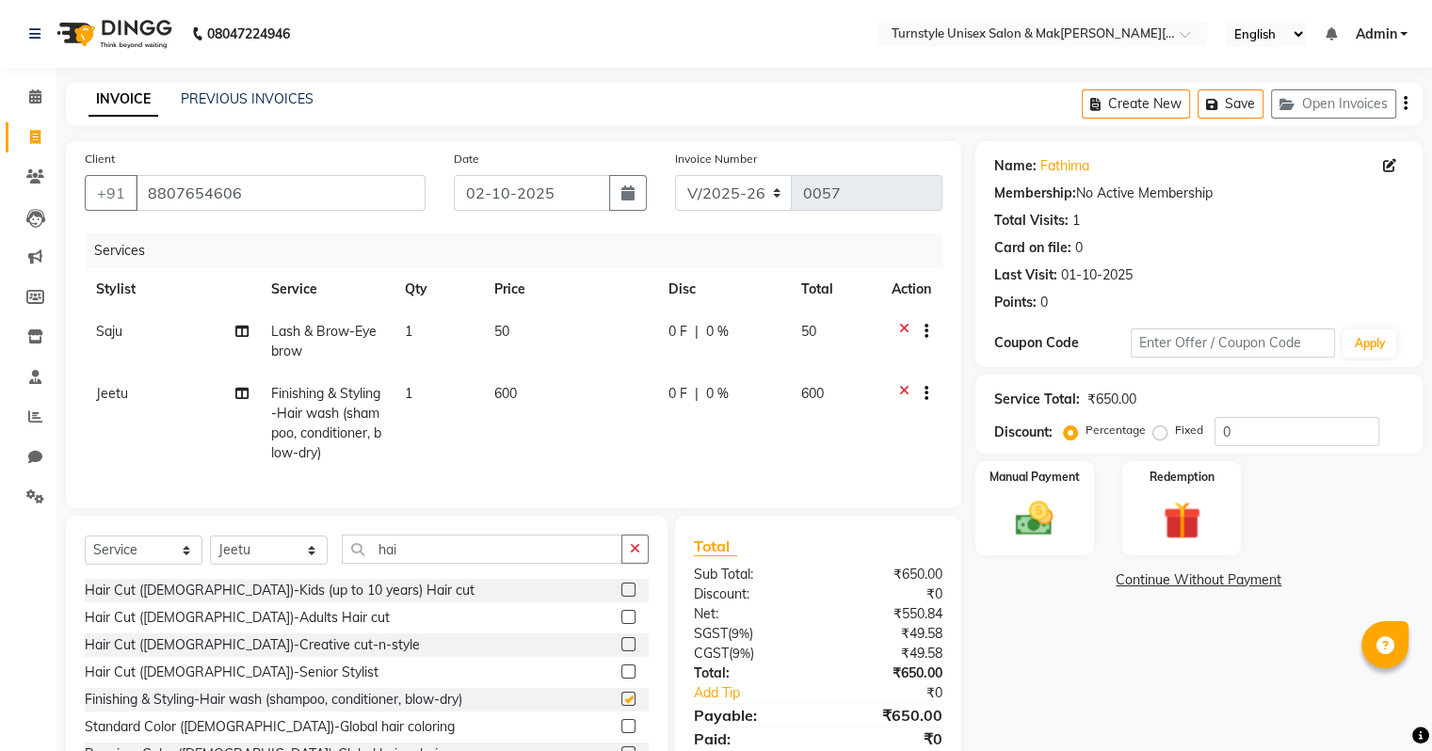
checkbox input "false"
click at [455, 556] on input "hai" at bounding box center [482, 549] width 281 height 29
type input "h"
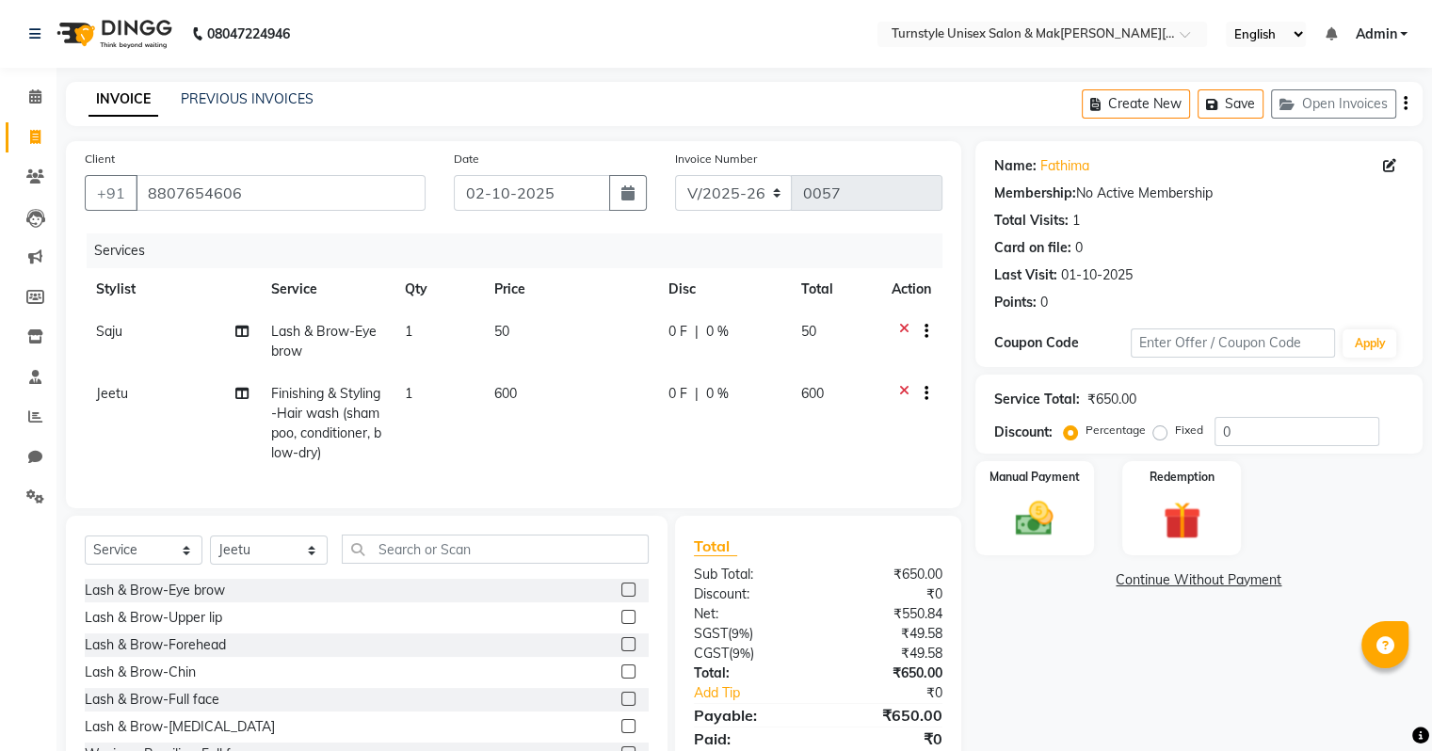
click at [513, 396] on span "600" at bounding box center [505, 393] width 23 height 17
select select "93343"
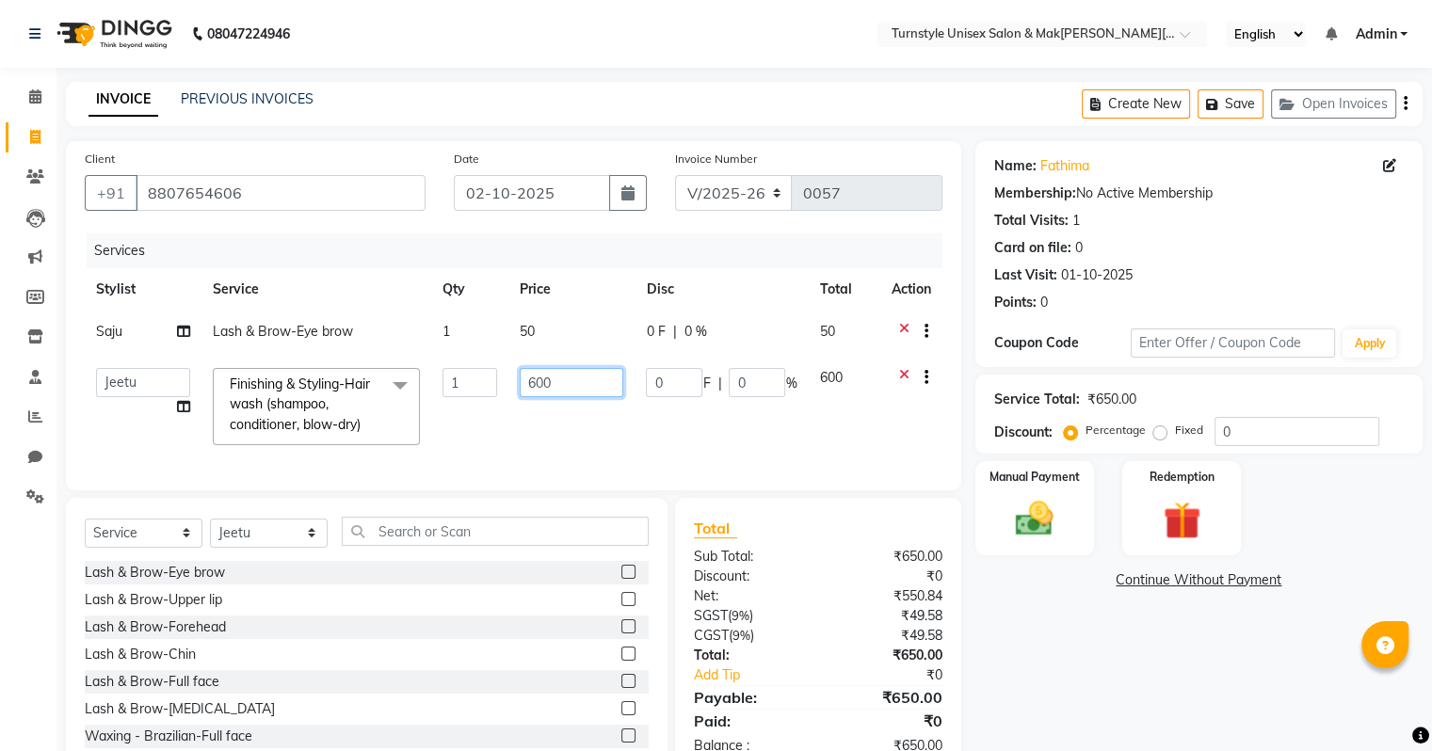
click at [564, 383] on input "600" at bounding box center [572, 382] width 104 height 29
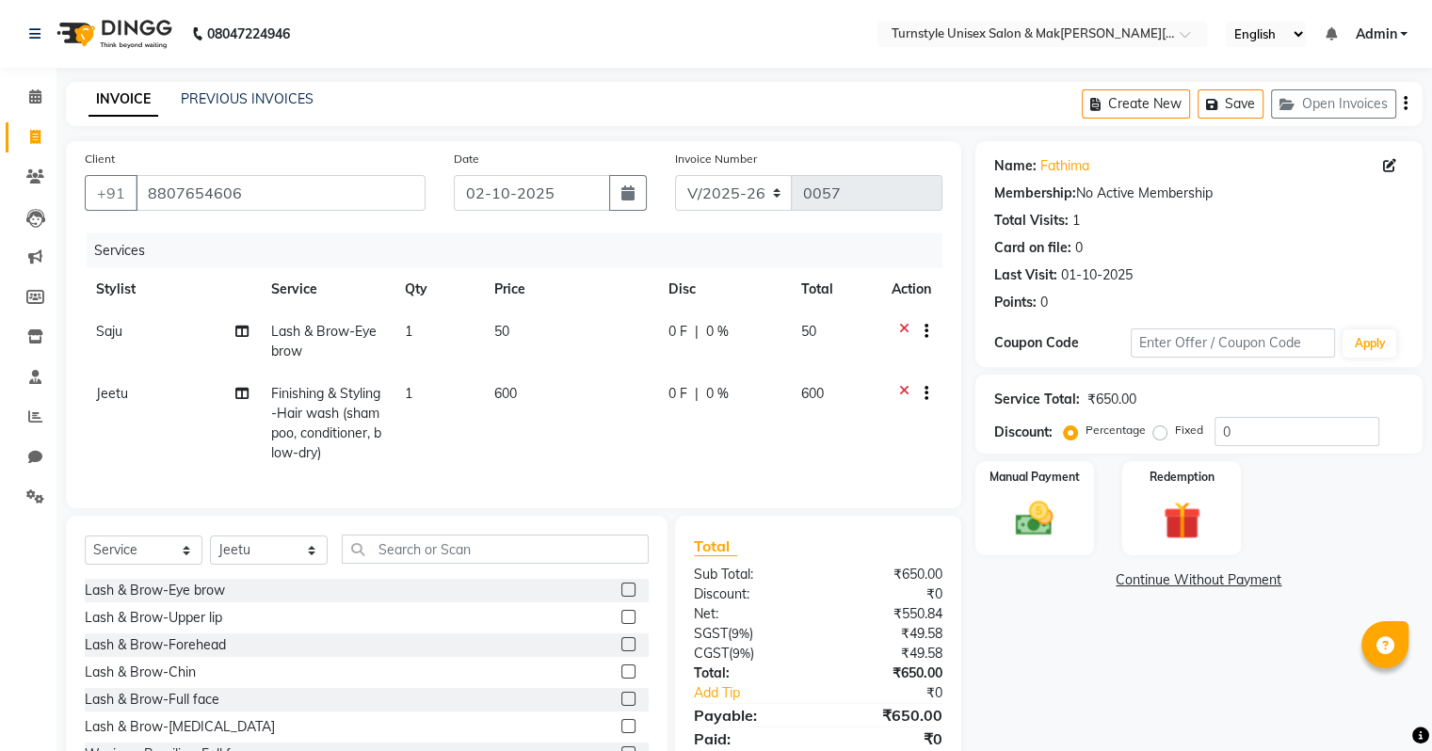
click at [666, 454] on td "0 F | 0 %" at bounding box center [723, 424] width 133 height 102
select select "93343"
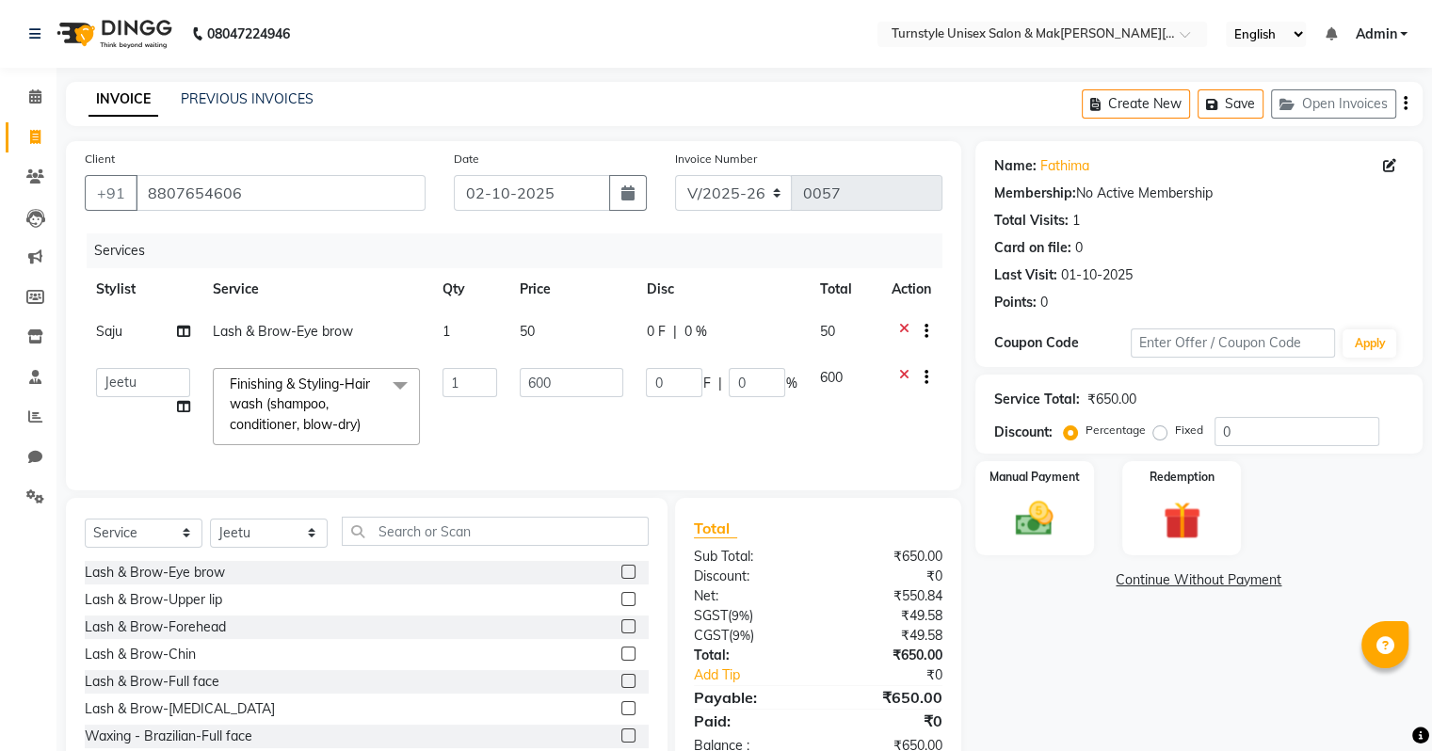
scroll to position [0, 13]
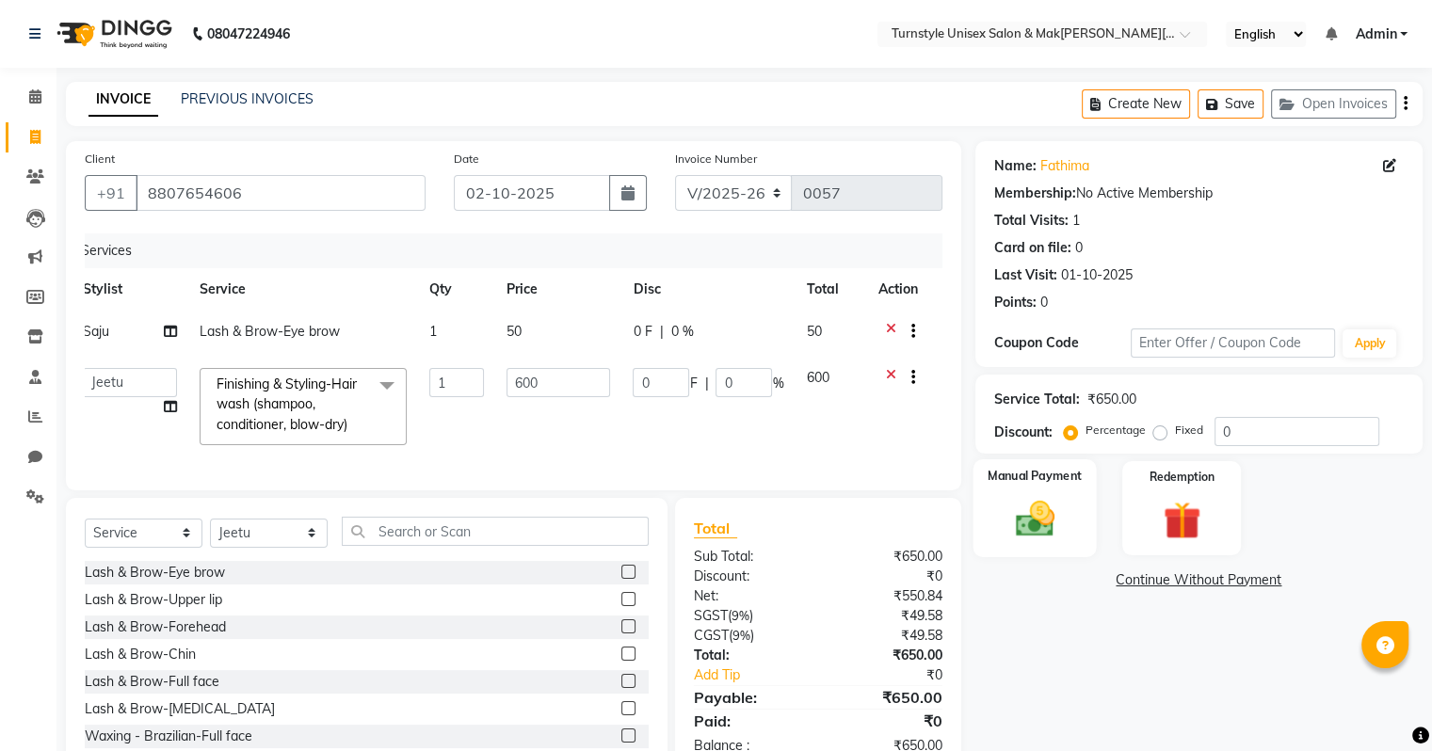
click at [1005, 513] on img at bounding box center [1034, 519] width 63 height 45
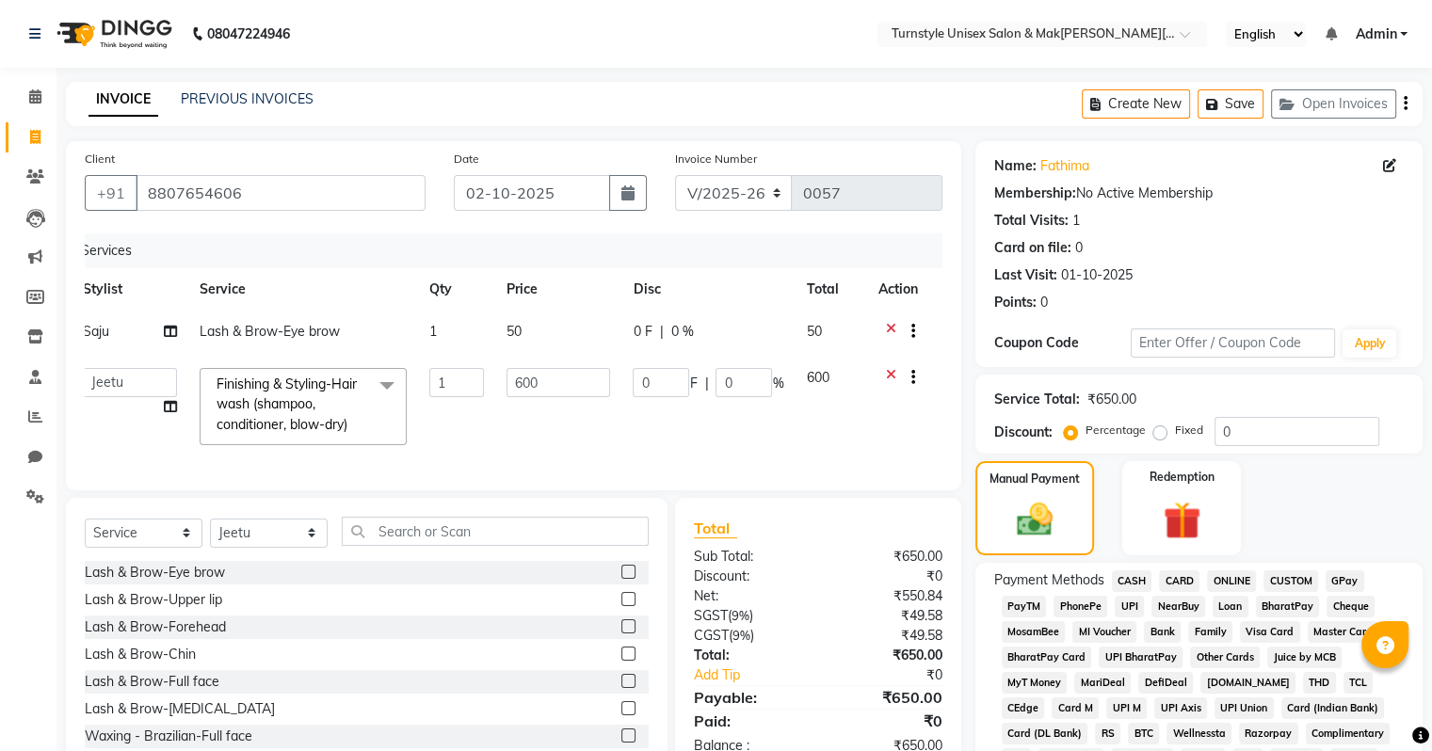
click at [1130, 606] on span "UPI" at bounding box center [1129, 607] width 29 height 22
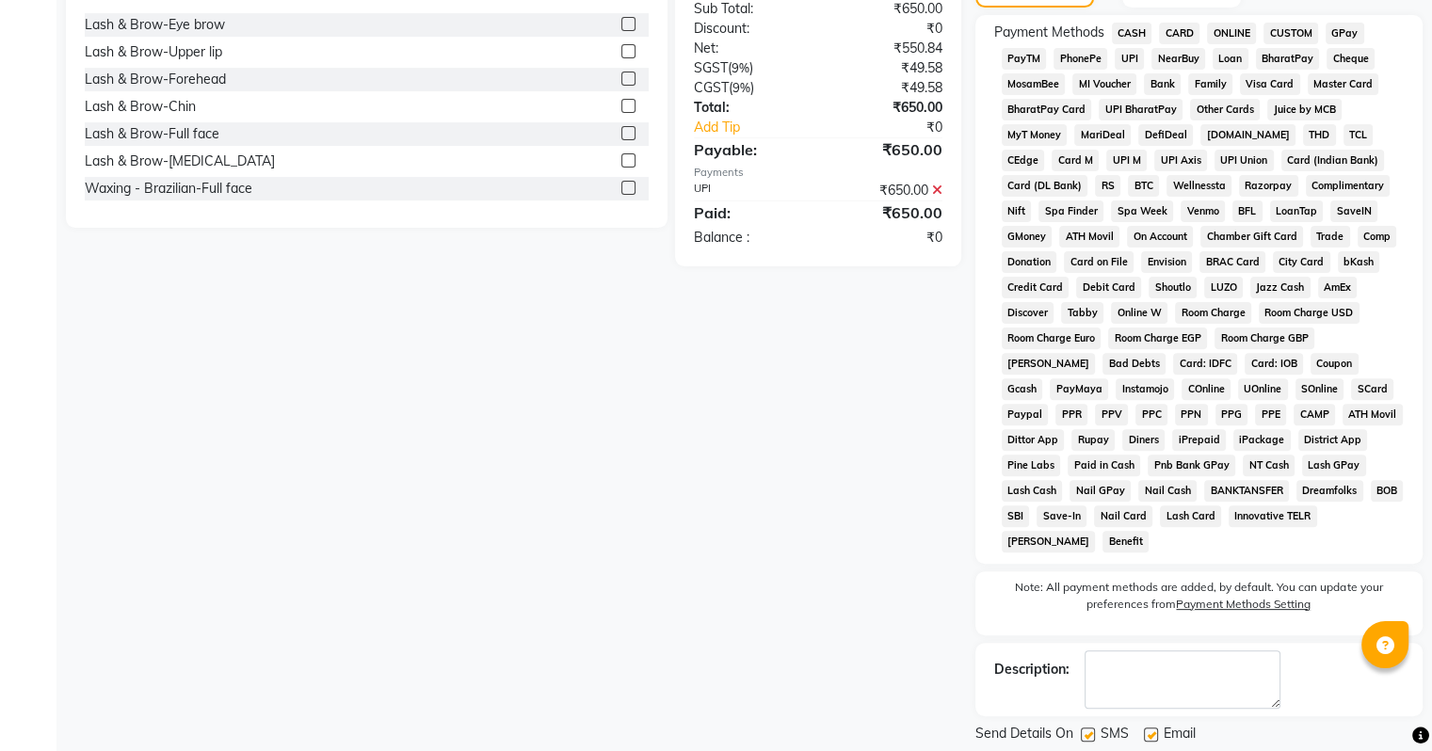
click at [1152, 728] on label at bounding box center [1151, 735] width 14 height 14
click at [1152, 730] on input "checkbox" at bounding box center [1150, 736] width 12 height 12
click at [1152, 728] on label at bounding box center [1151, 735] width 14 height 14
click at [1152, 730] on input "checkbox" at bounding box center [1150, 736] width 12 height 12
click at [1153, 728] on label at bounding box center [1151, 735] width 14 height 14
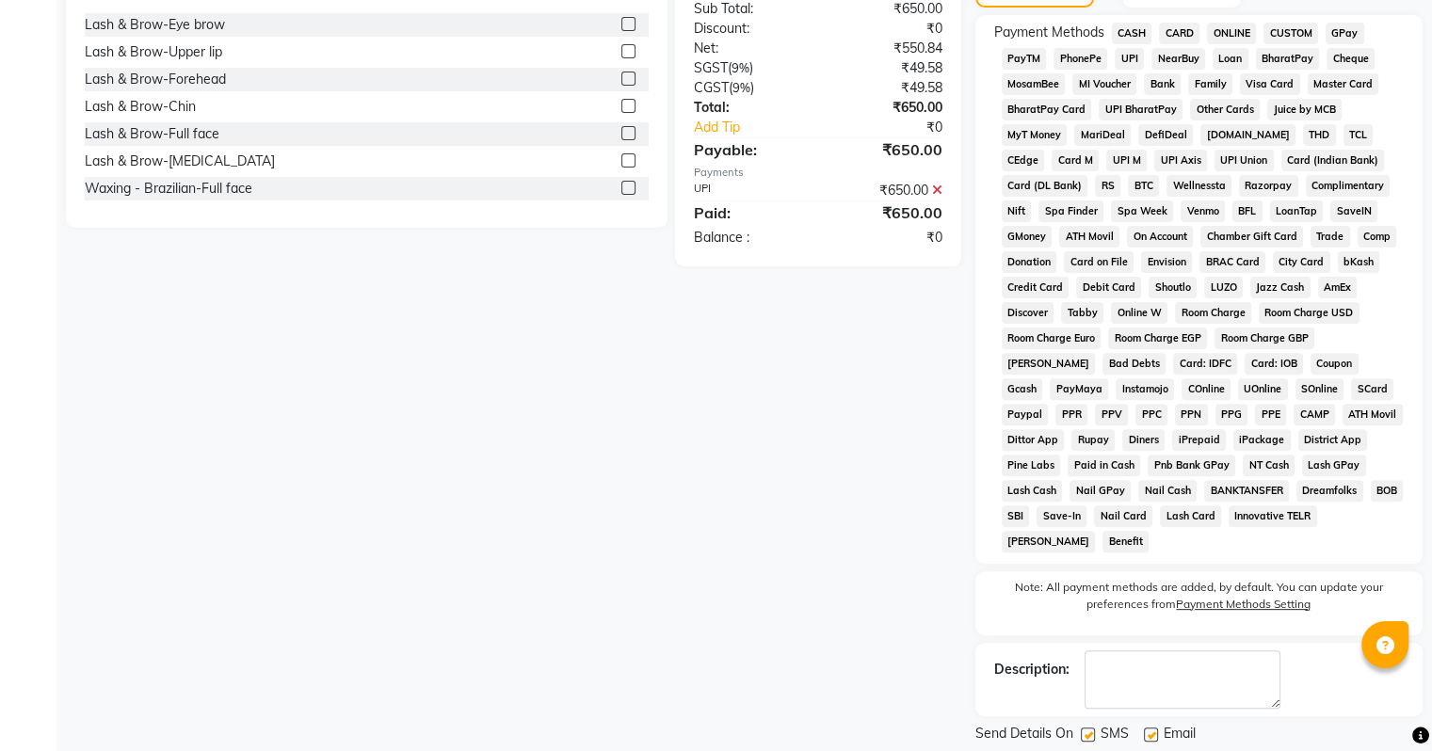
click at [1153, 730] on input "checkbox" at bounding box center [1150, 736] width 12 height 12
checkbox input "false"
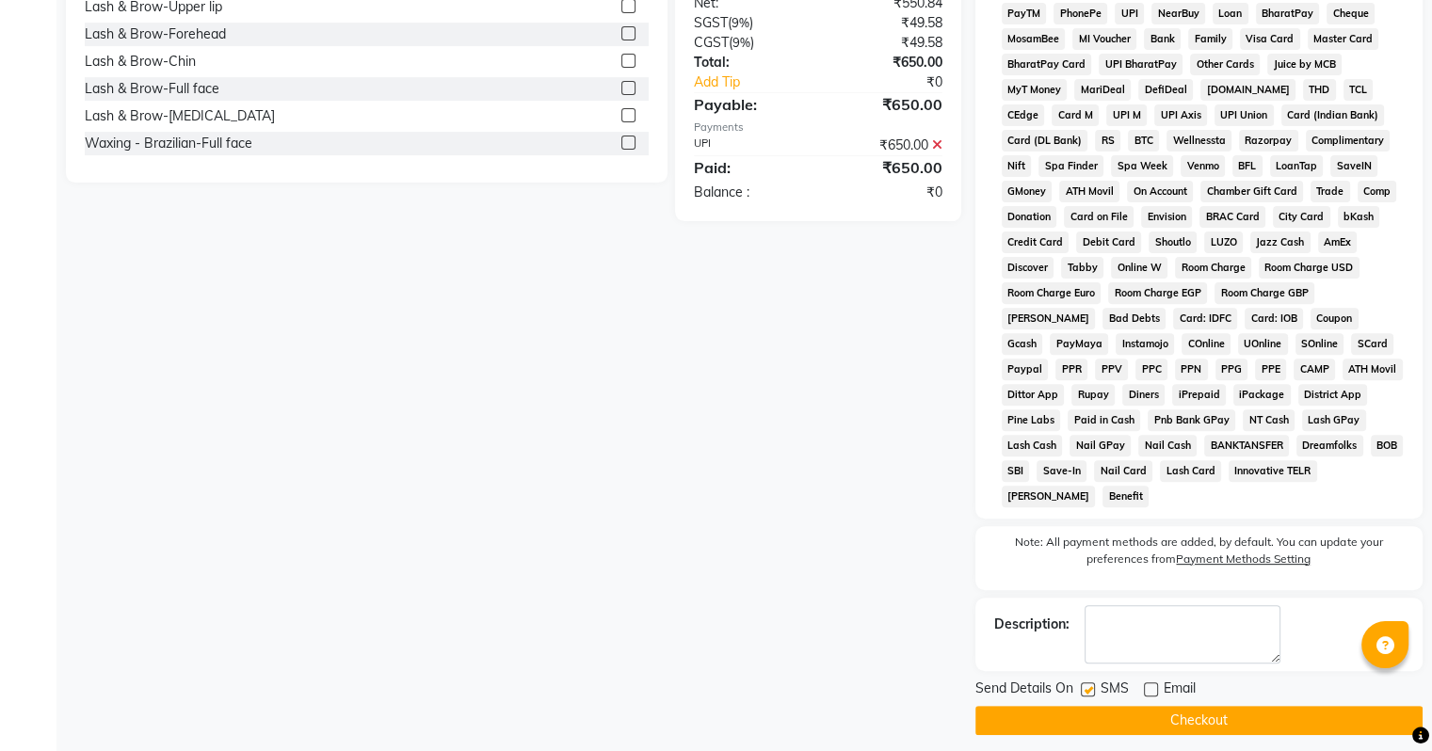
click at [1220, 709] on button "Checkout" at bounding box center [1198, 720] width 447 height 29
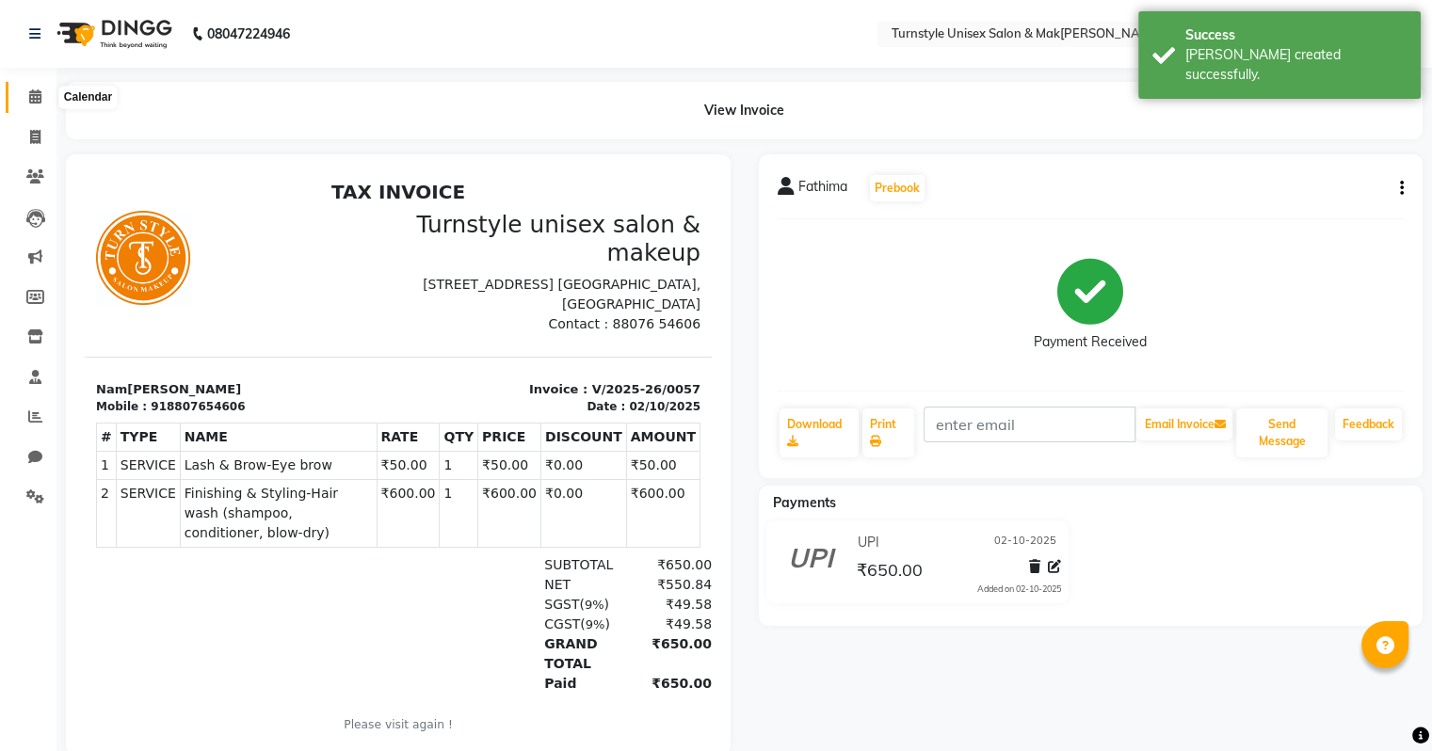
click at [30, 90] on icon at bounding box center [35, 96] width 12 height 14
